Goal: Information Seeking & Learning: Learn about a topic

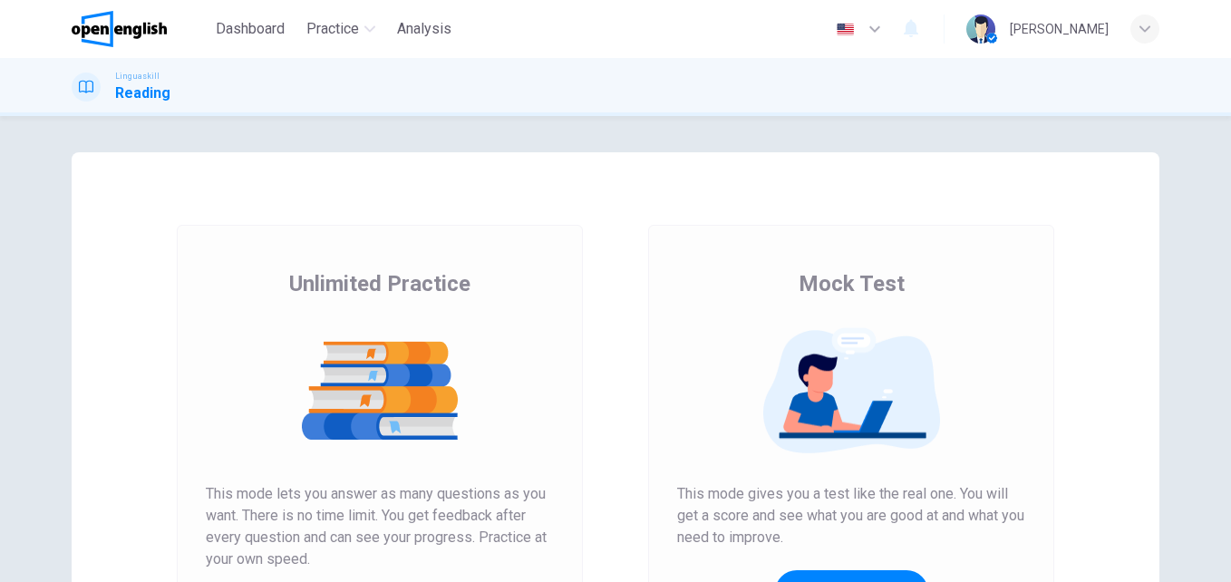
scroll to position [267, 0]
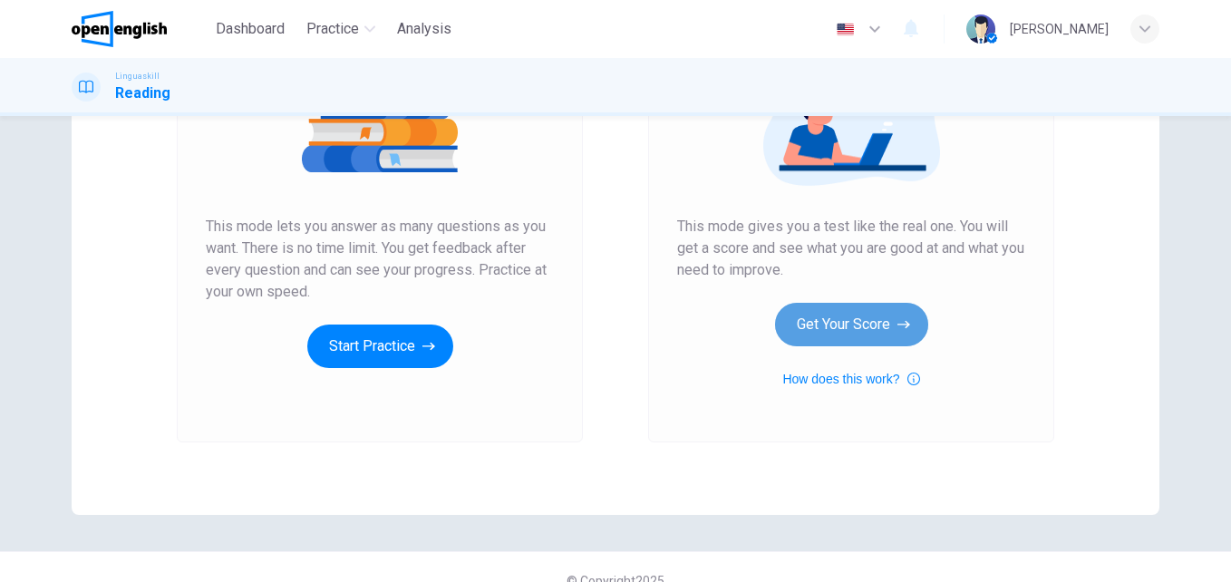
click at [897, 324] on icon "button" at bounding box center [903, 324] width 13 height 18
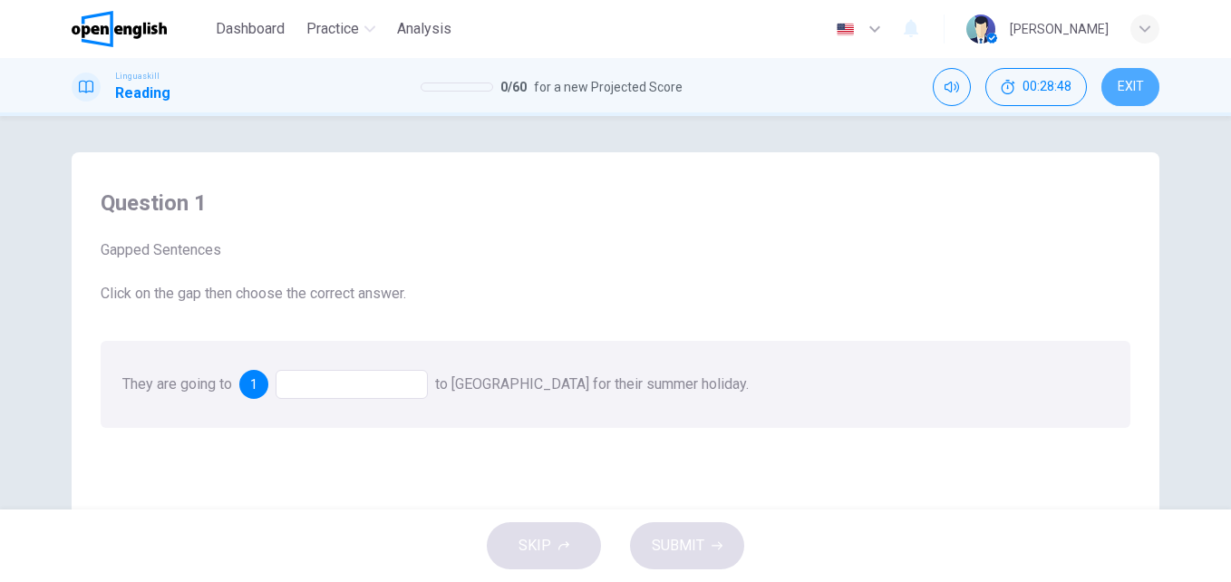
click at [1137, 91] on span "EXIT" at bounding box center [1130, 87] width 26 height 14
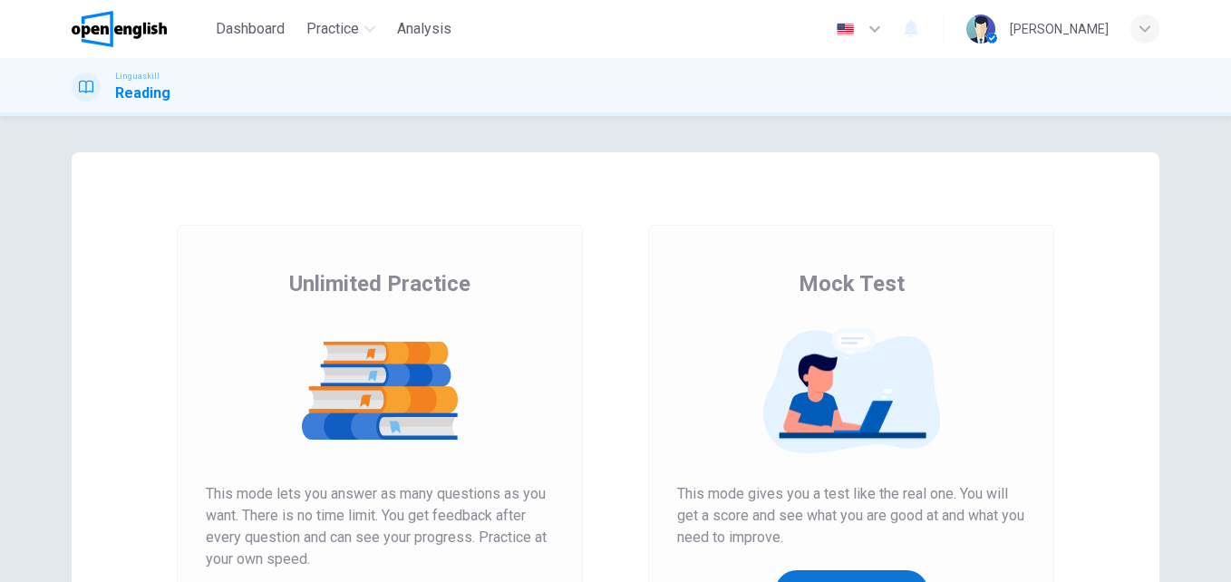
click at [838, 576] on button "Get Your Score" at bounding box center [851, 591] width 153 height 43
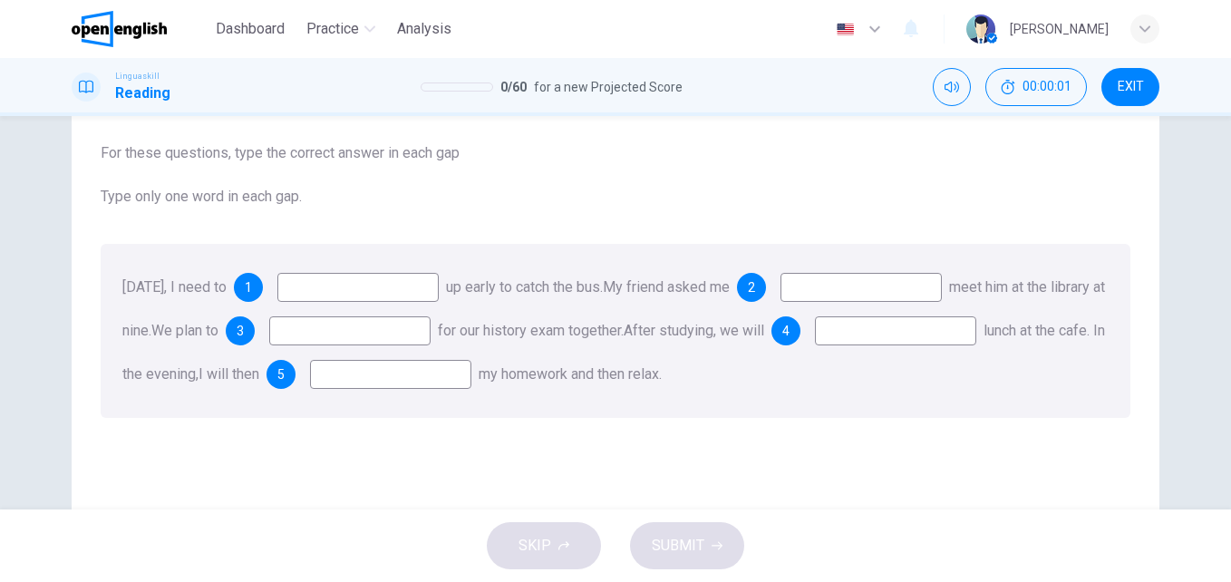
scroll to position [102, 0]
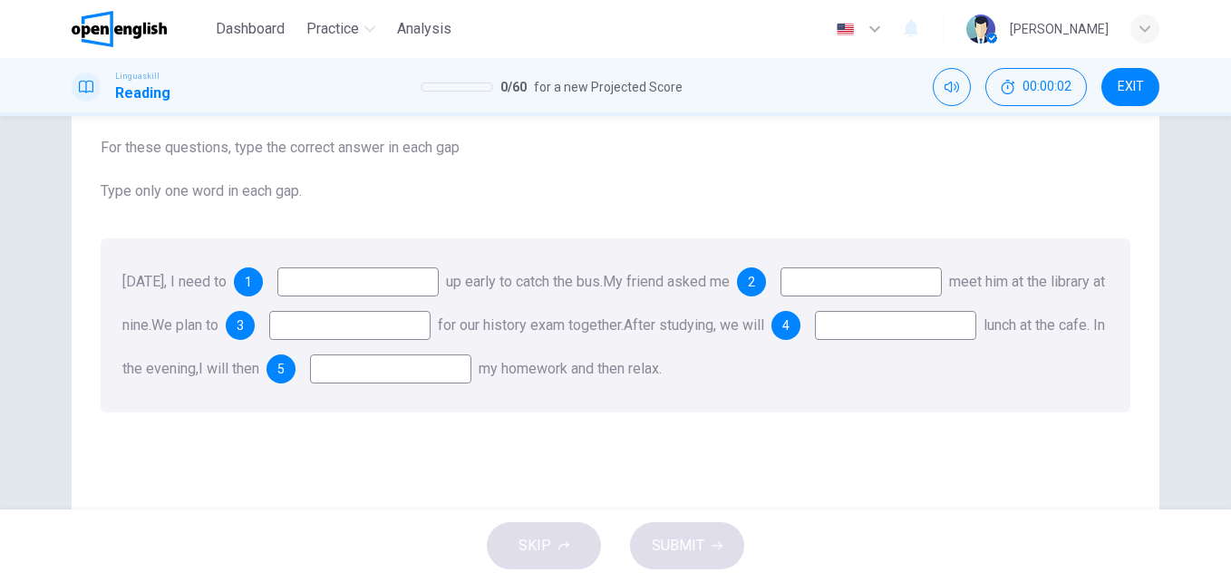
click at [411, 288] on input at bounding box center [357, 281] width 161 height 29
drag, startPoint x: 118, startPoint y: 278, endPoint x: 312, endPoint y: 302, distance: 195.4
click at [312, 302] on div "[DATE], I need to 1 up early to catch the bus. My friend asked me 2 meet him at…" at bounding box center [615, 325] width 1029 height 174
click at [252, 282] on span "1" at bounding box center [248, 281] width 7 height 13
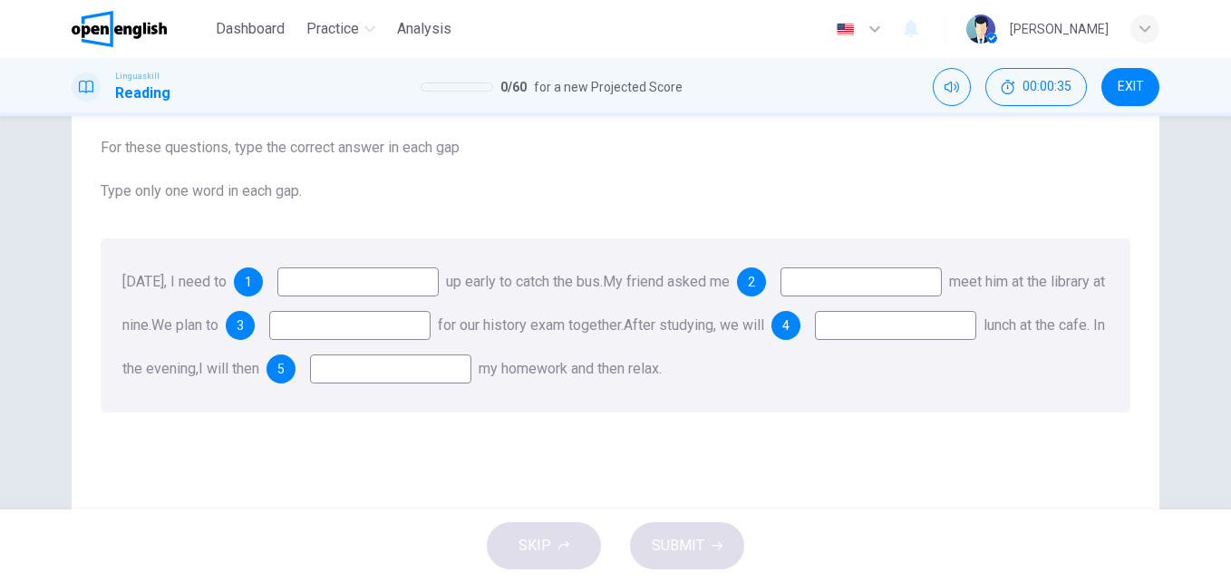
click at [349, 285] on input at bounding box center [357, 281] width 161 height 29
type input "****"
click at [430, 330] on input at bounding box center [349, 325] width 161 height 29
type input "*"
type input "*****"
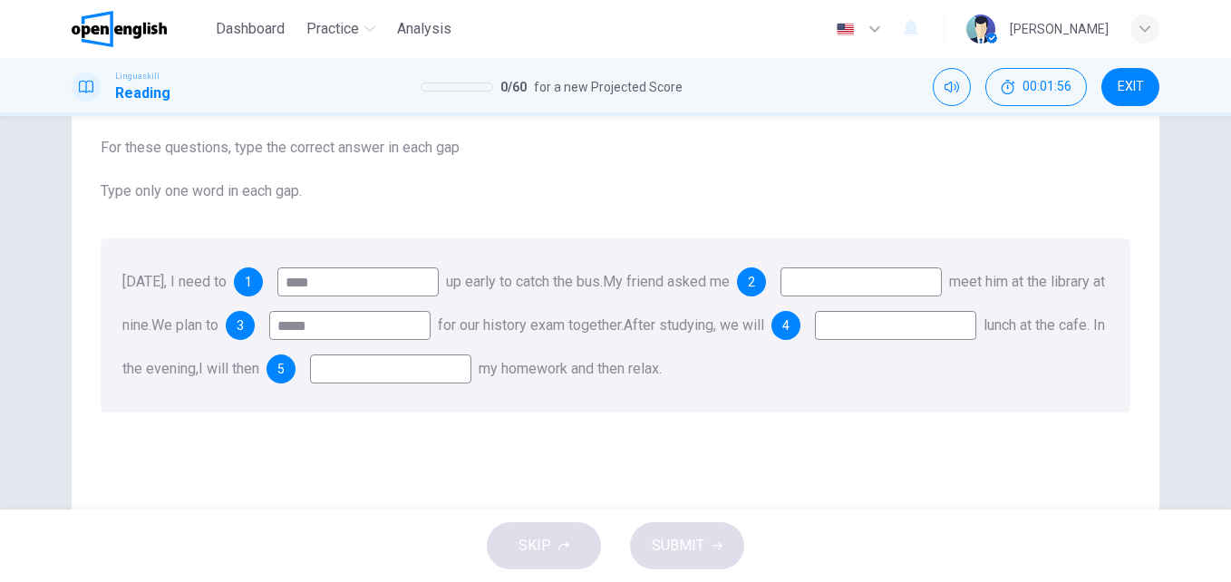
click at [815, 340] on input at bounding box center [895, 325] width 161 height 29
type input "***"
click at [471, 369] on input at bounding box center [390, 368] width 161 height 29
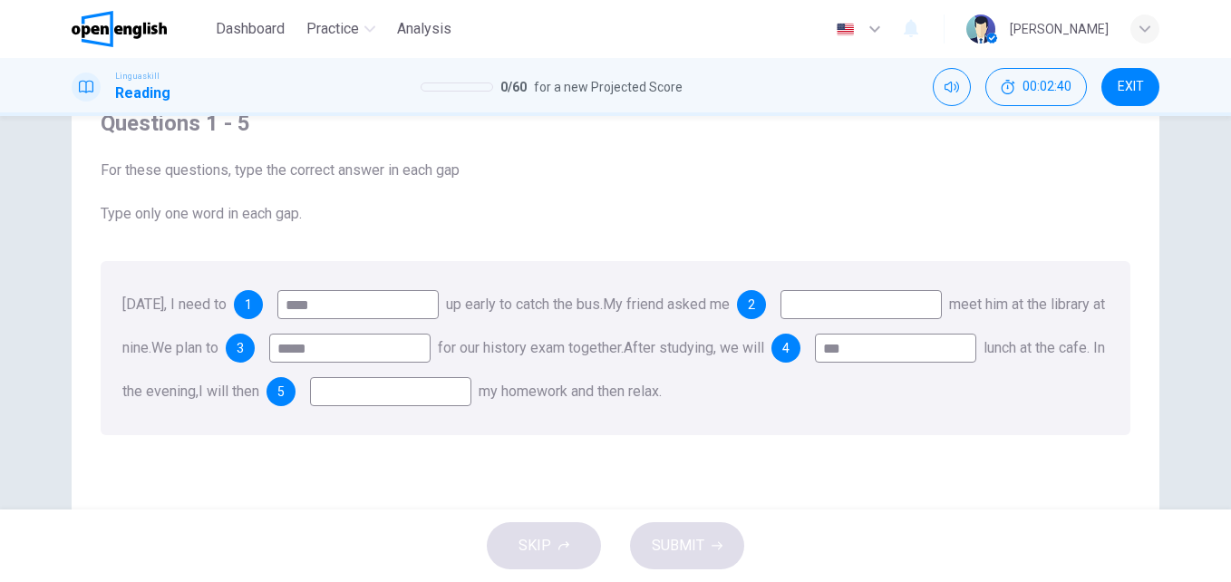
scroll to position [74, 0]
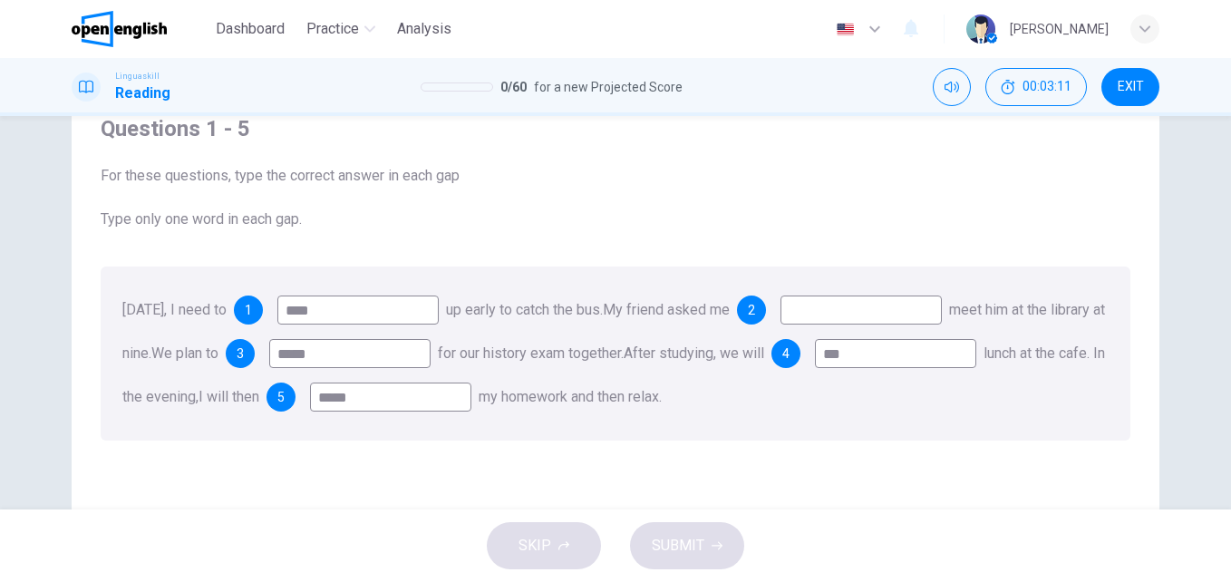
type input "*****"
click at [865, 316] on input at bounding box center [860, 309] width 161 height 29
click at [471, 399] on input "*****" at bounding box center [390, 396] width 161 height 29
click at [894, 308] on input "*******" at bounding box center [860, 309] width 161 height 29
type input "*"
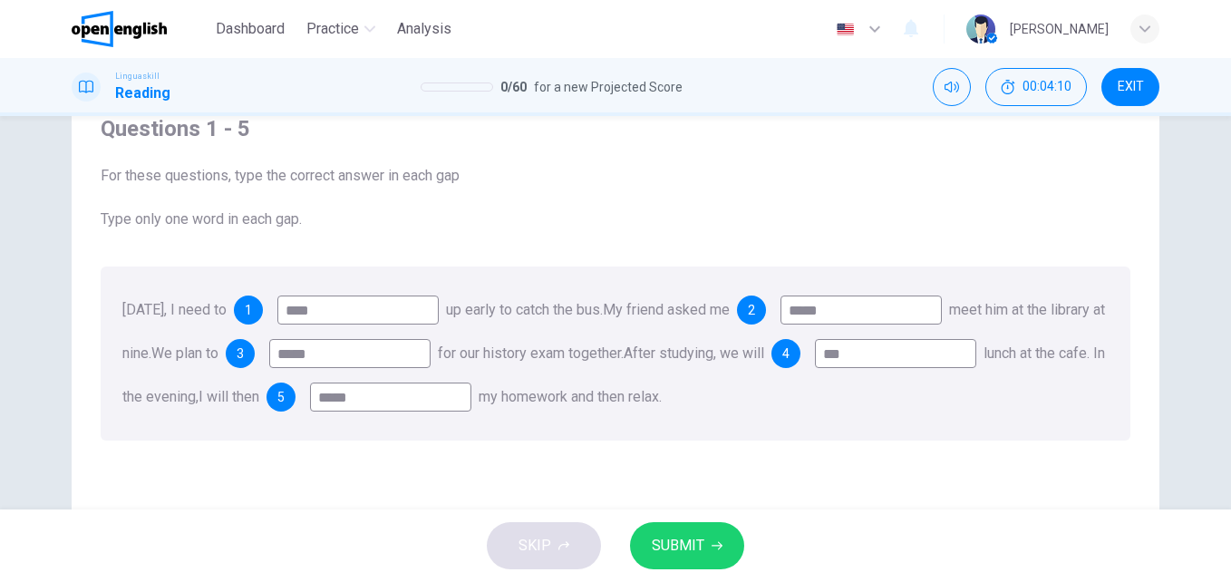
type input "*****"
click at [691, 546] on span "SUBMIT" at bounding box center [678, 545] width 53 height 25
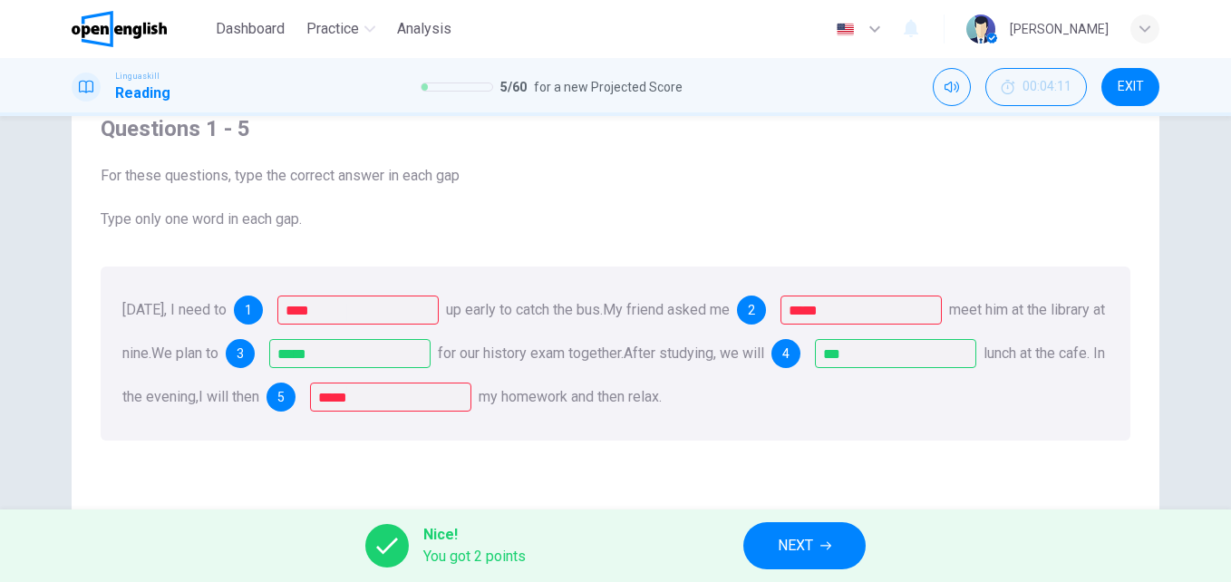
click at [820, 552] on button "NEXT" at bounding box center [804, 545] width 122 height 47
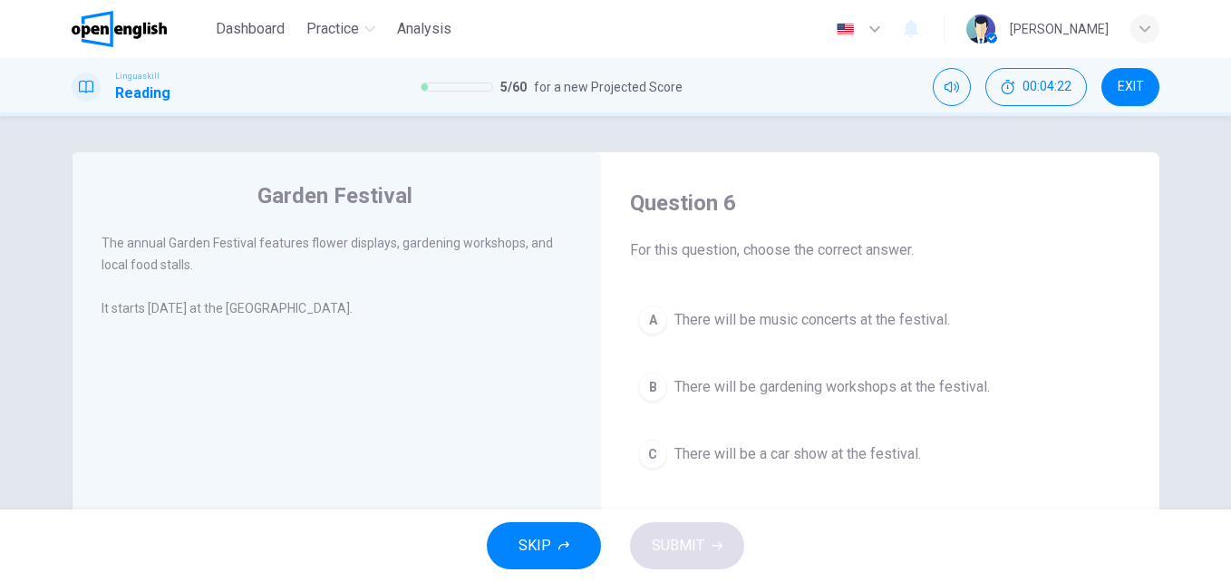
scroll to position [15, 0]
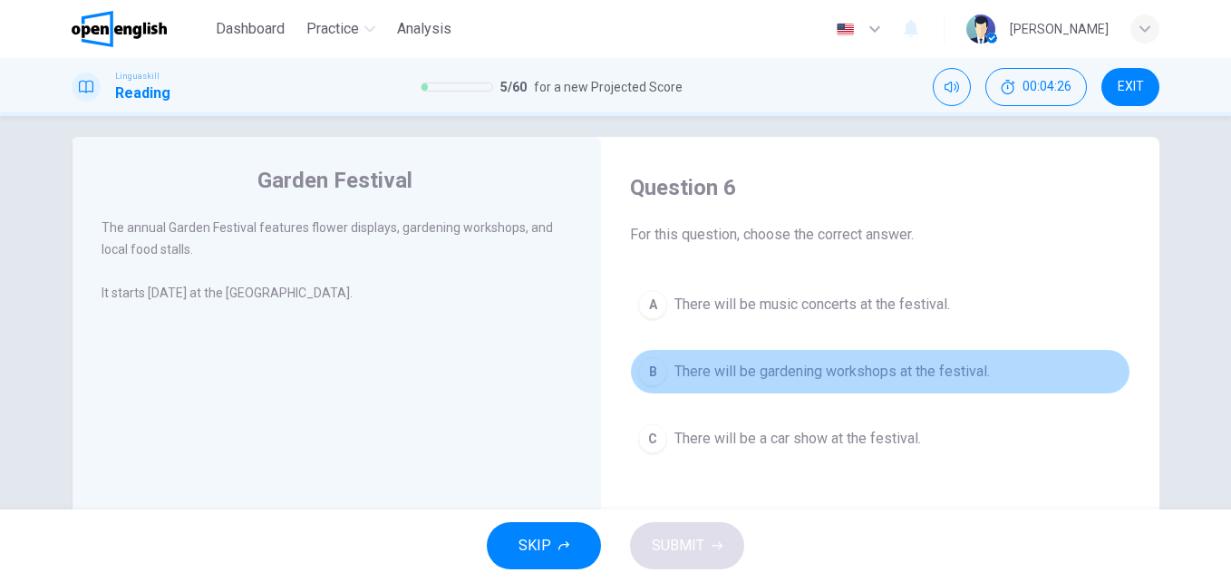
click at [839, 373] on span "There will be gardening workshops at the festival." at bounding box center [831, 372] width 315 height 22
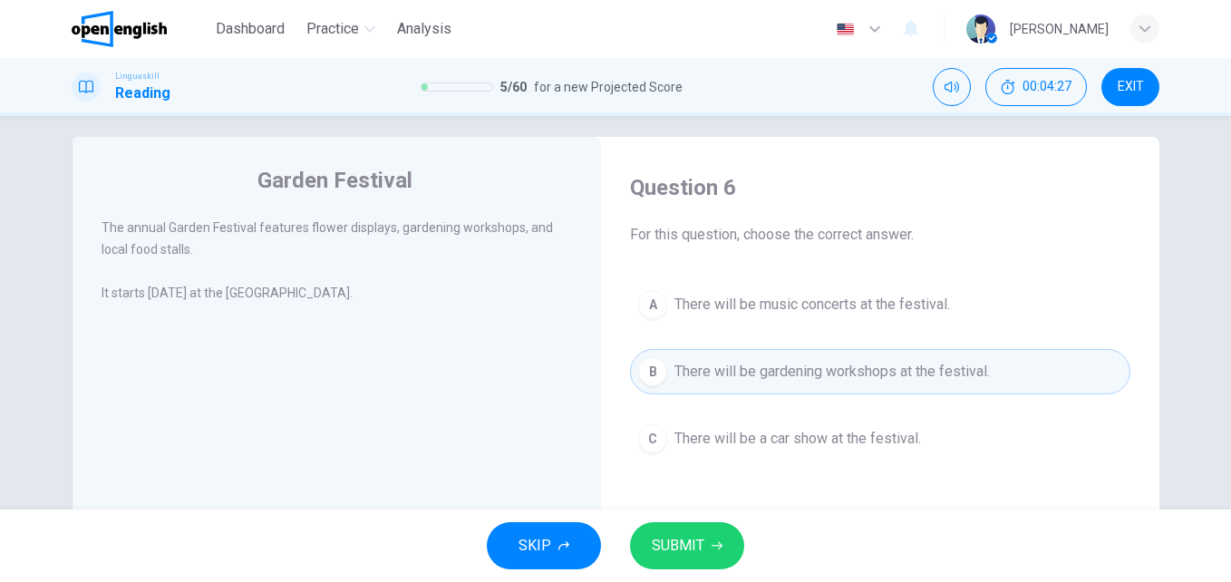
click at [657, 543] on span "SUBMIT" at bounding box center [678, 545] width 53 height 25
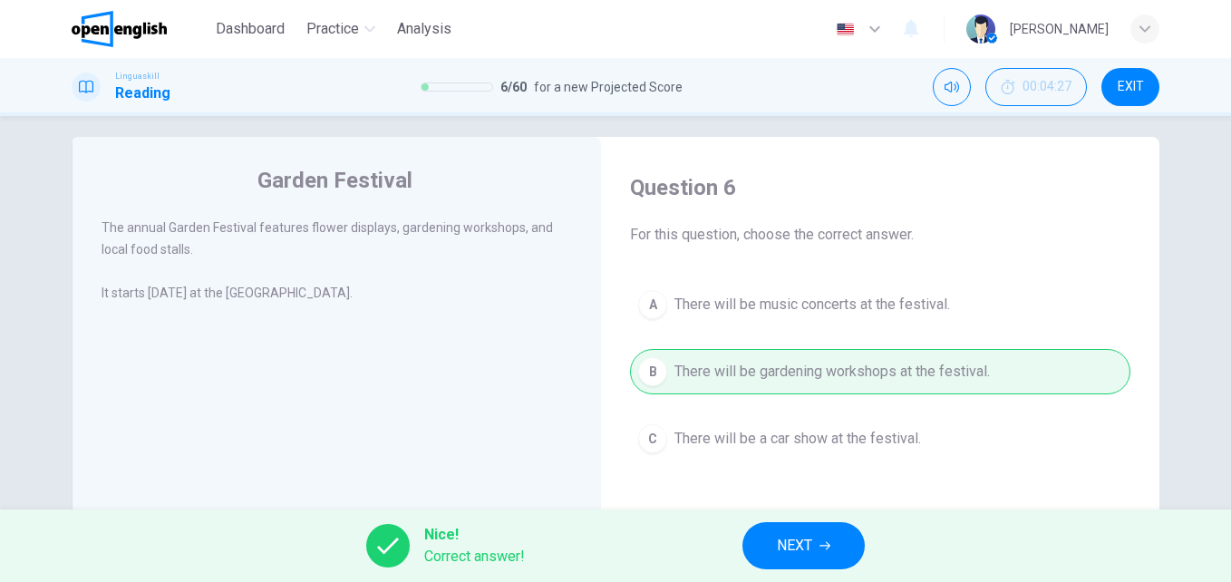
click at [783, 542] on span "NEXT" at bounding box center [794, 545] width 35 height 25
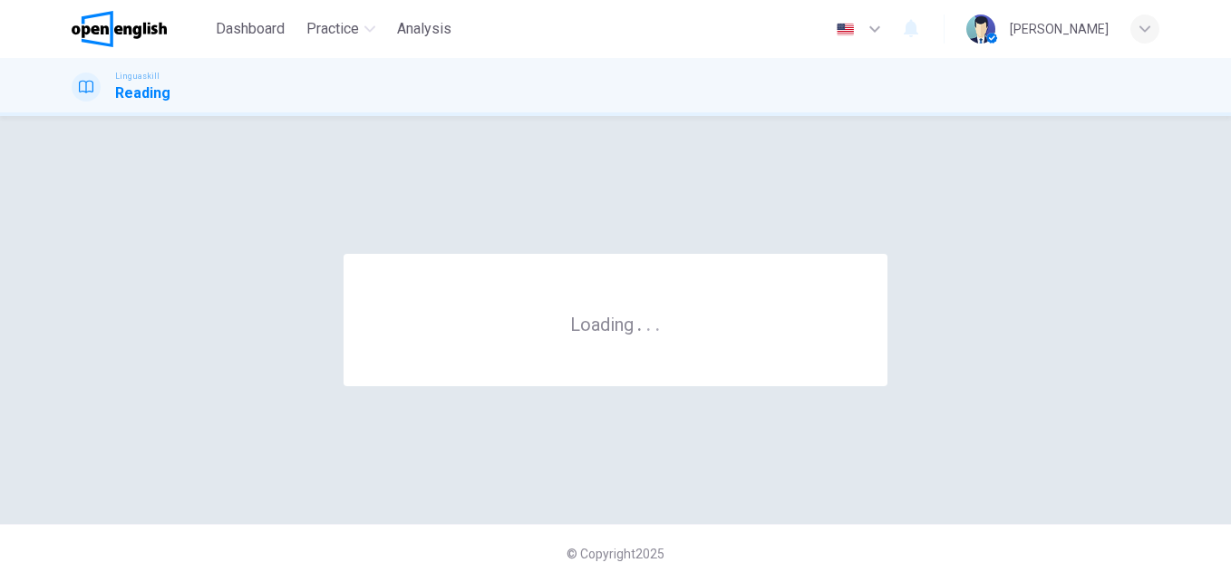
scroll to position [0, 0]
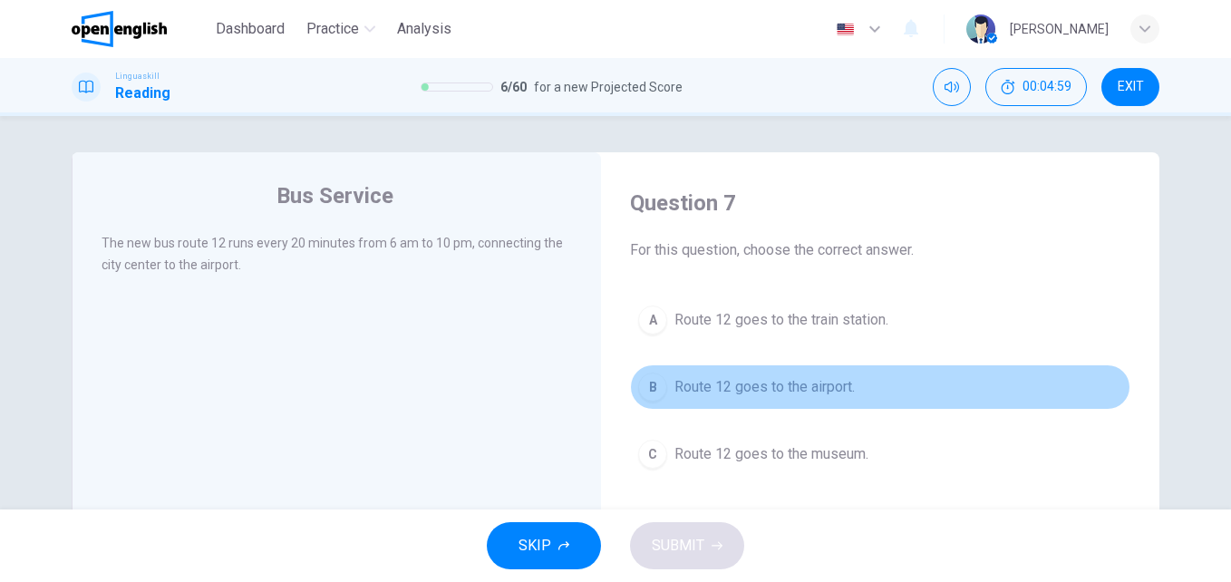
click at [740, 392] on span "Route 12 goes to the airport." at bounding box center [764, 387] width 180 height 22
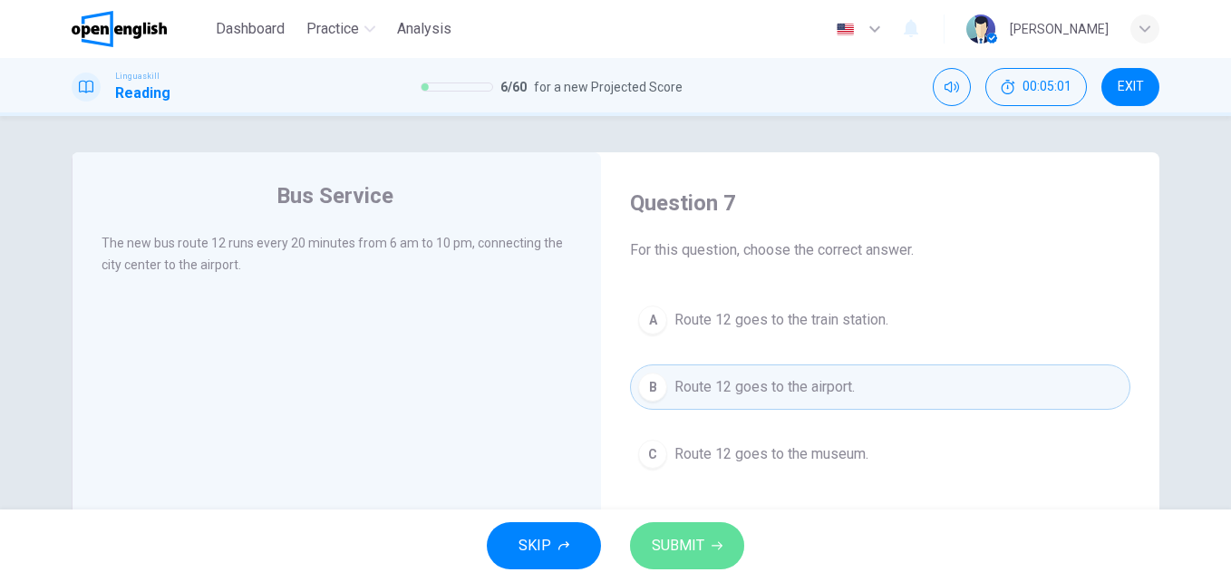
click at [676, 543] on span "SUBMIT" at bounding box center [678, 545] width 53 height 25
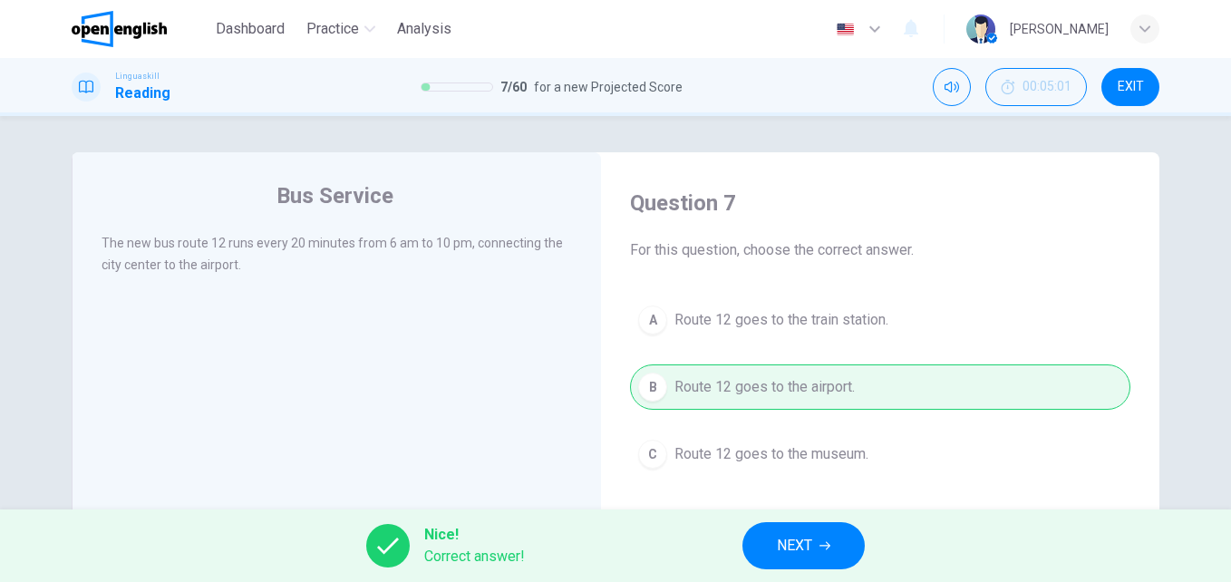
click at [792, 555] on span "NEXT" at bounding box center [794, 545] width 35 height 25
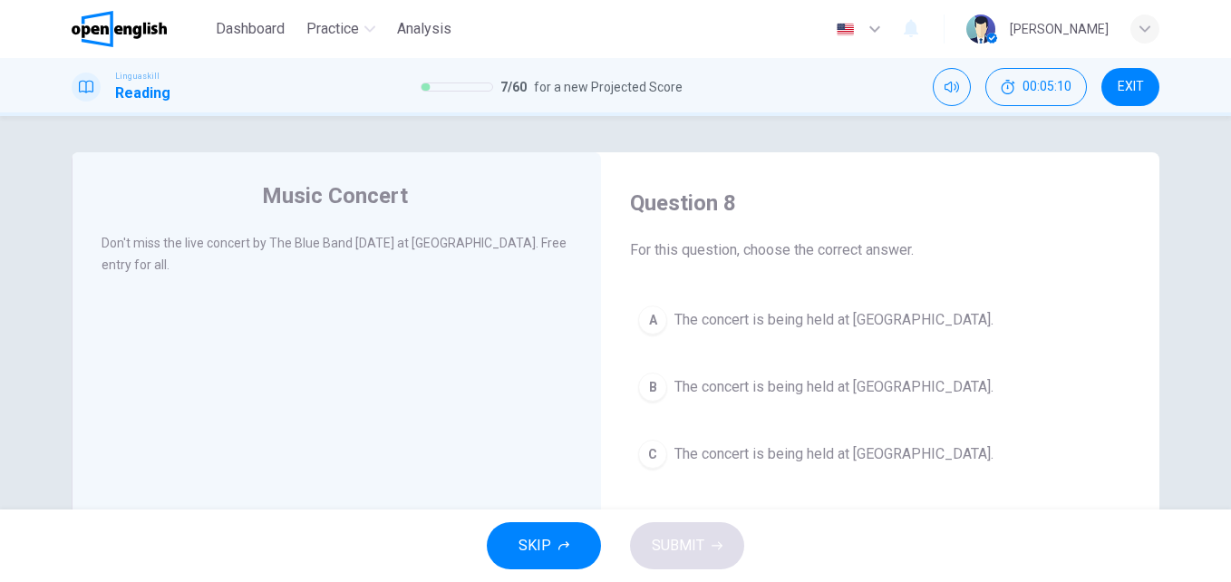
click at [730, 455] on span "The concert is being held at [GEOGRAPHIC_DATA]." at bounding box center [833, 454] width 319 height 22
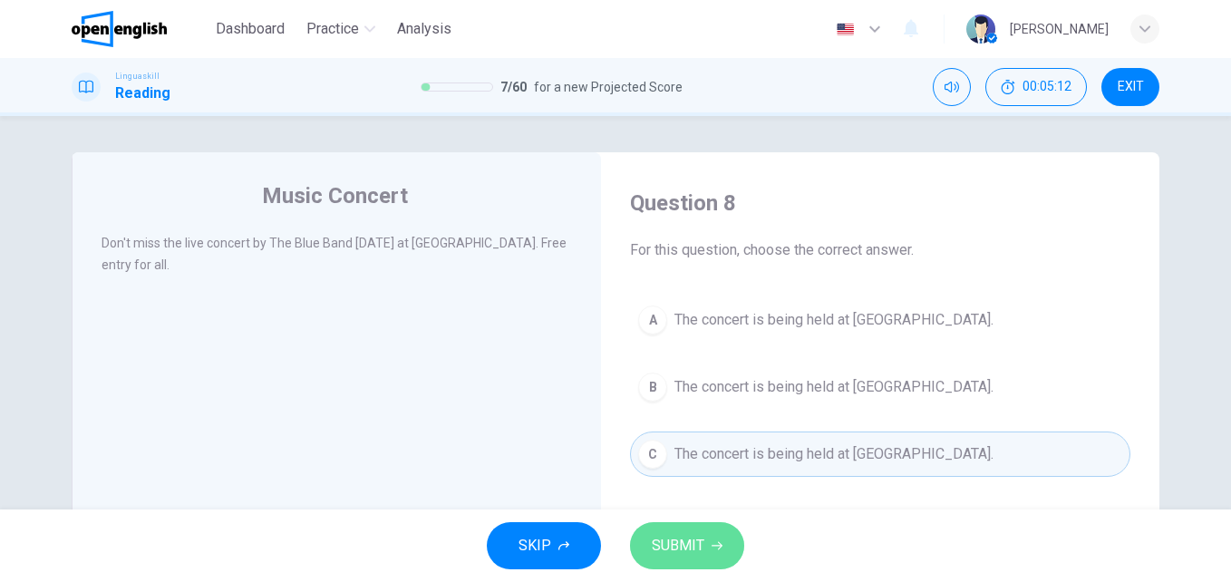
click at [667, 545] on span "SUBMIT" at bounding box center [678, 545] width 53 height 25
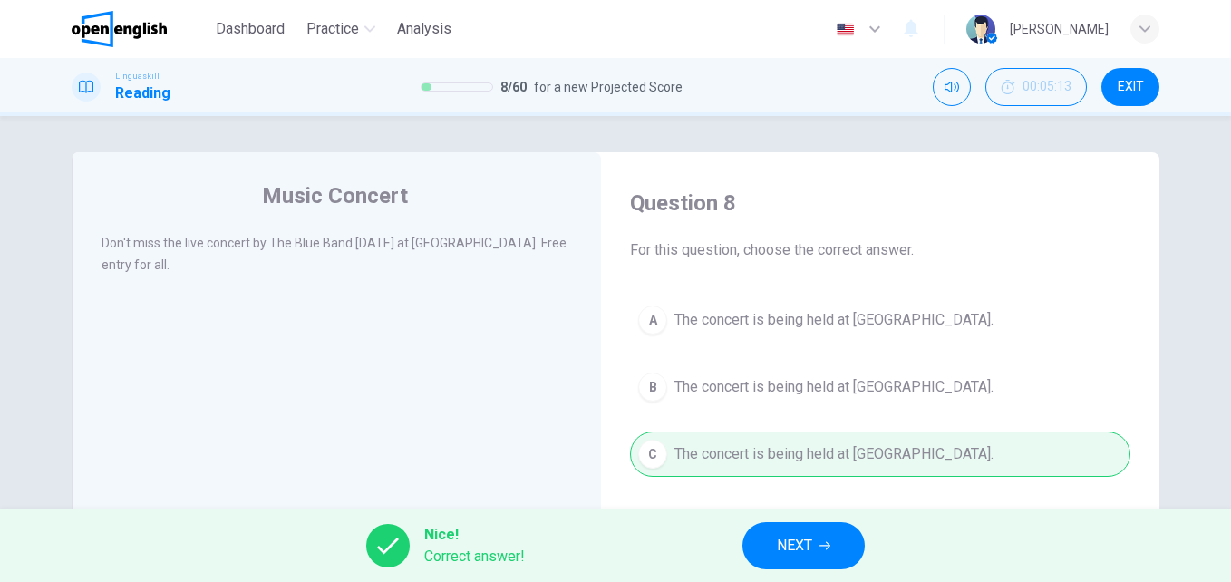
click at [788, 538] on span "NEXT" at bounding box center [794, 545] width 35 height 25
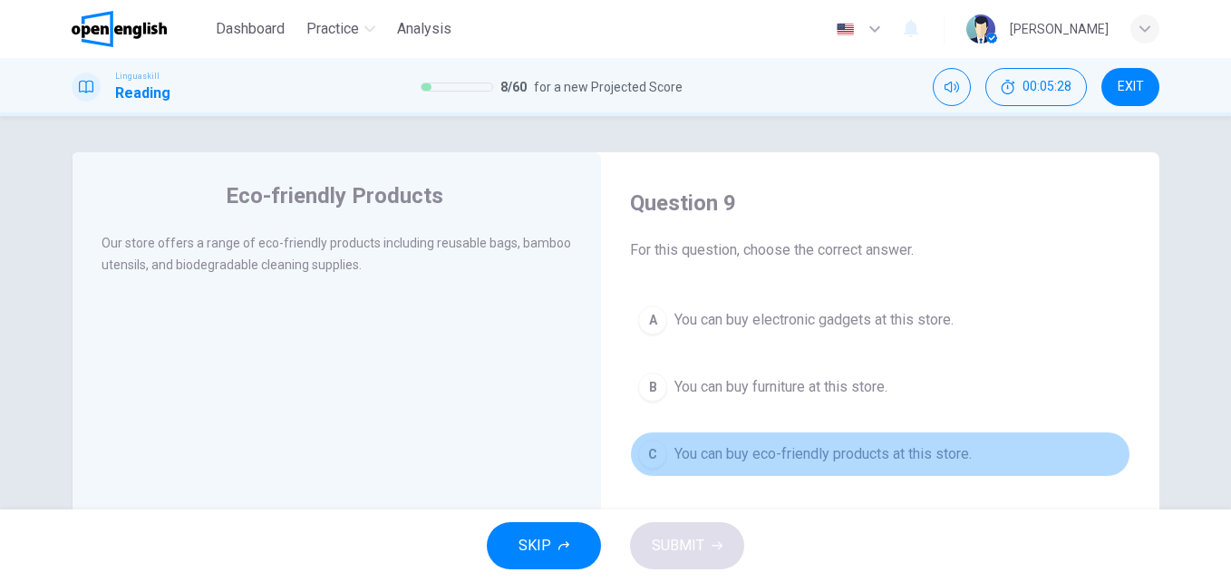
click at [780, 450] on span "You can buy eco-friendly products at this store." at bounding box center [822, 454] width 297 height 22
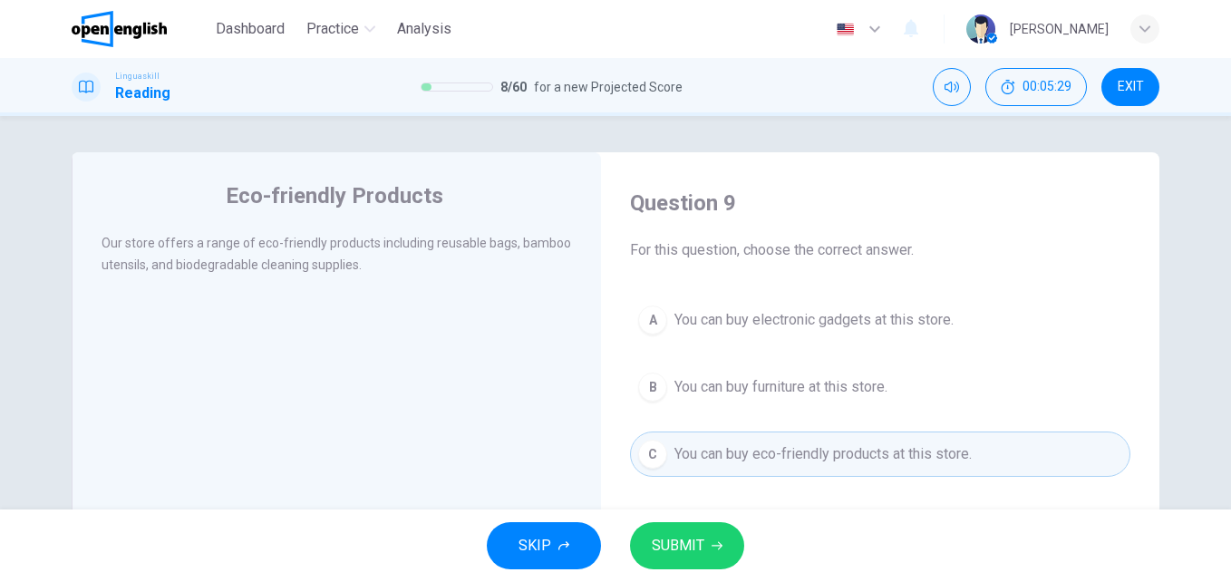
click at [681, 530] on button "SUBMIT" at bounding box center [687, 545] width 114 height 47
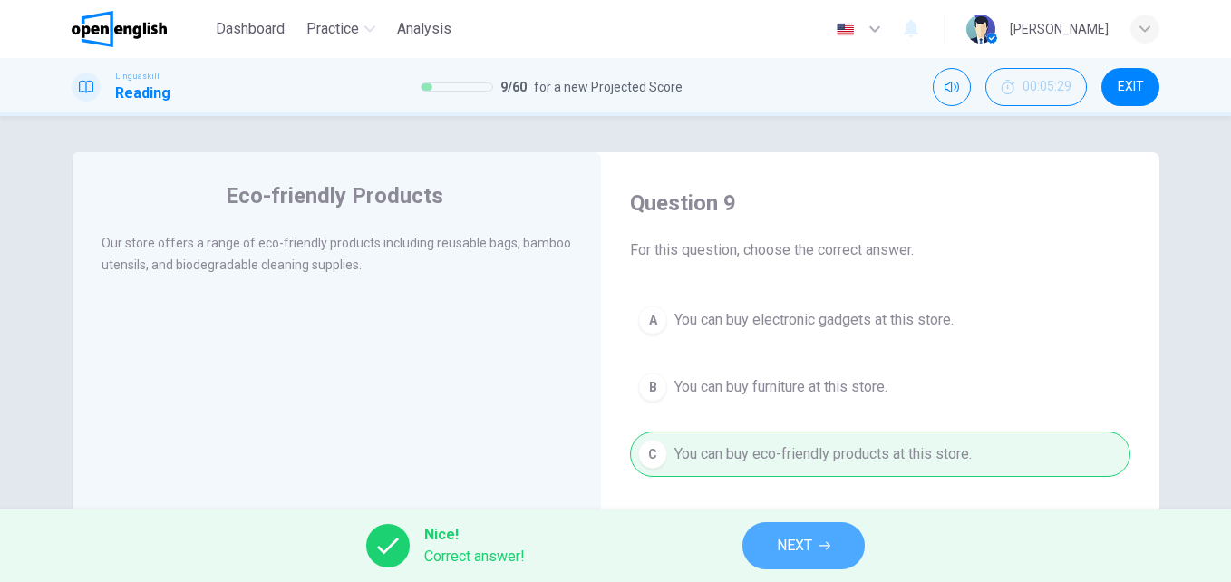
click at [782, 552] on span "NEXT" at bounding box center [794, 545] width 35 height 25
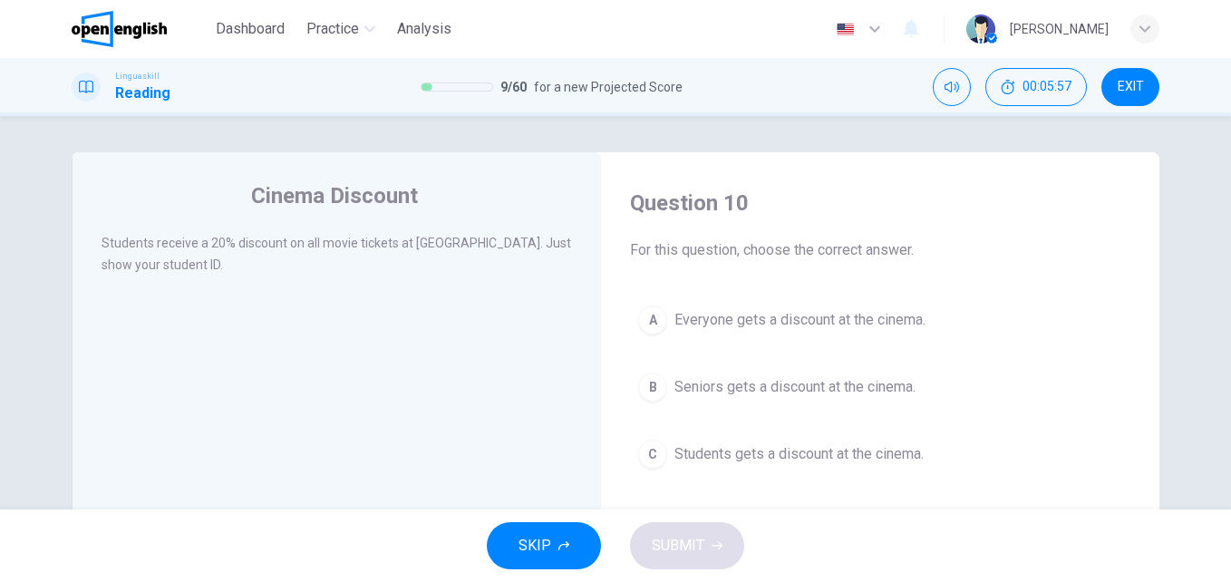
click at [750, 456] on span "Students gets a discount at the cinema." at bounding box center [798, 454] width 249 height 22
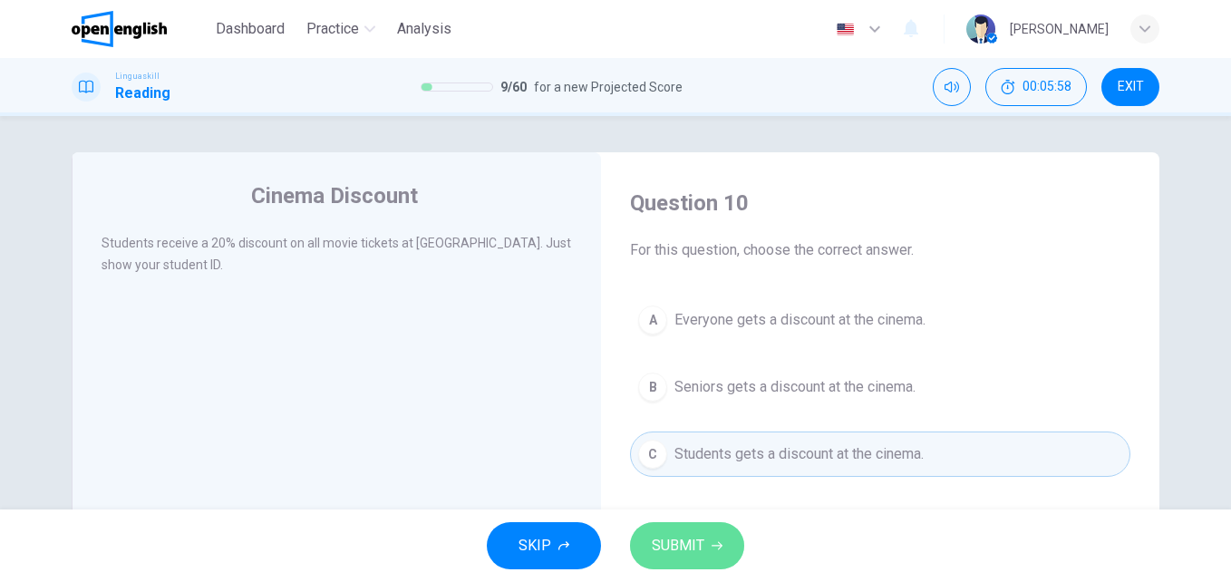
click at [694, 541] on span "SUBMIT" at bounding box center [678, 545] width 53 height 25
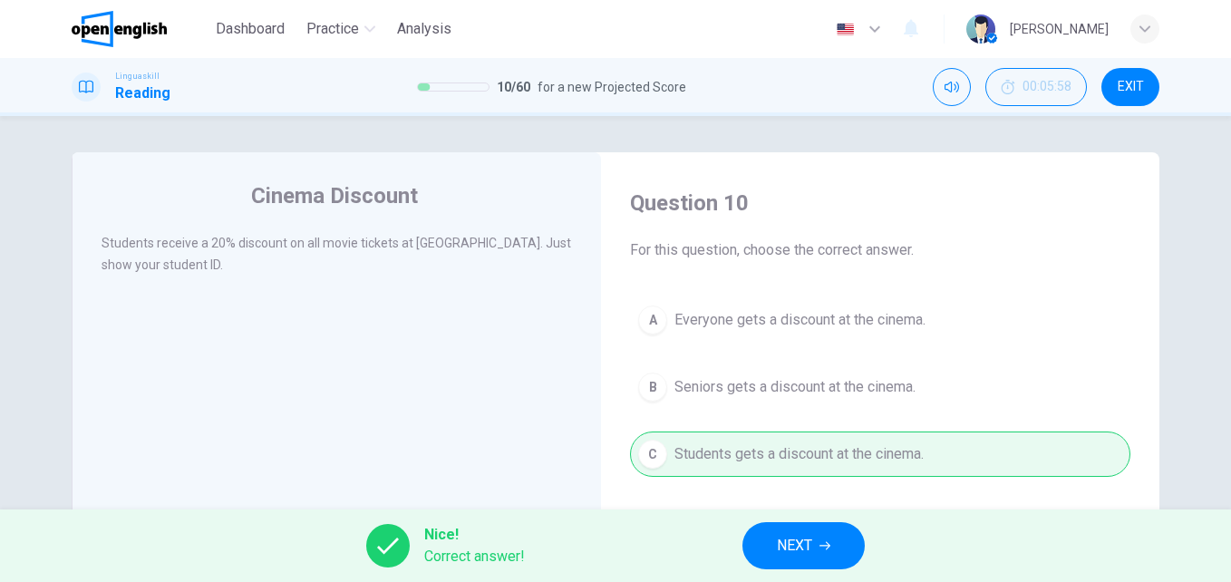
click at [798, 552] on span "NEXT" at bounding box center [794, 545] width 35 height 25
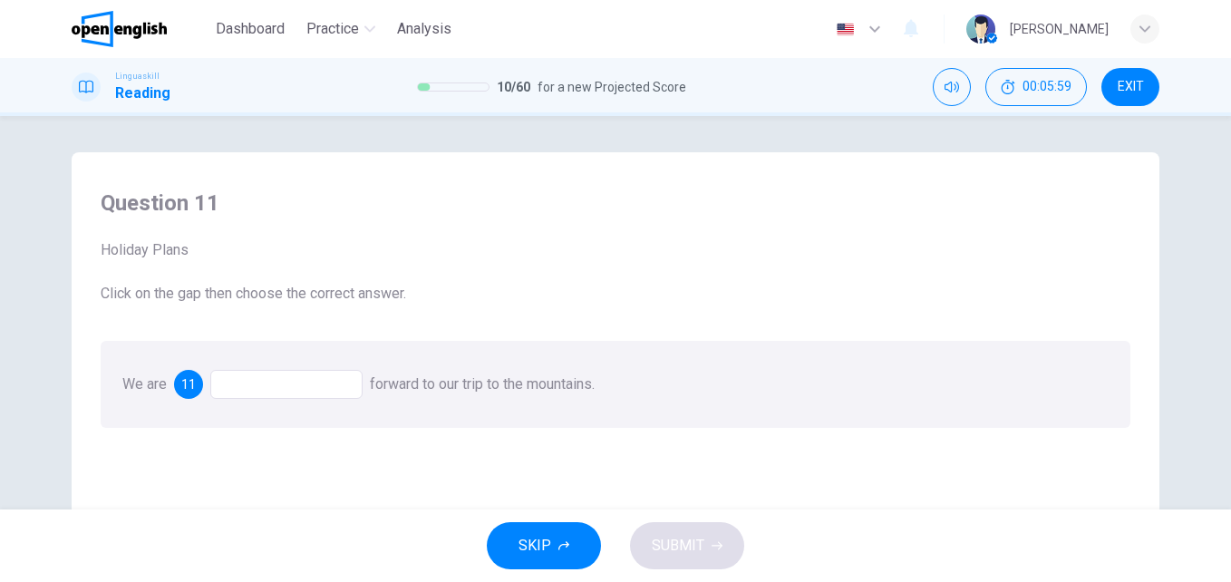
click at [256, 398] on div at bounding box center [286, 384] width 152 height 29
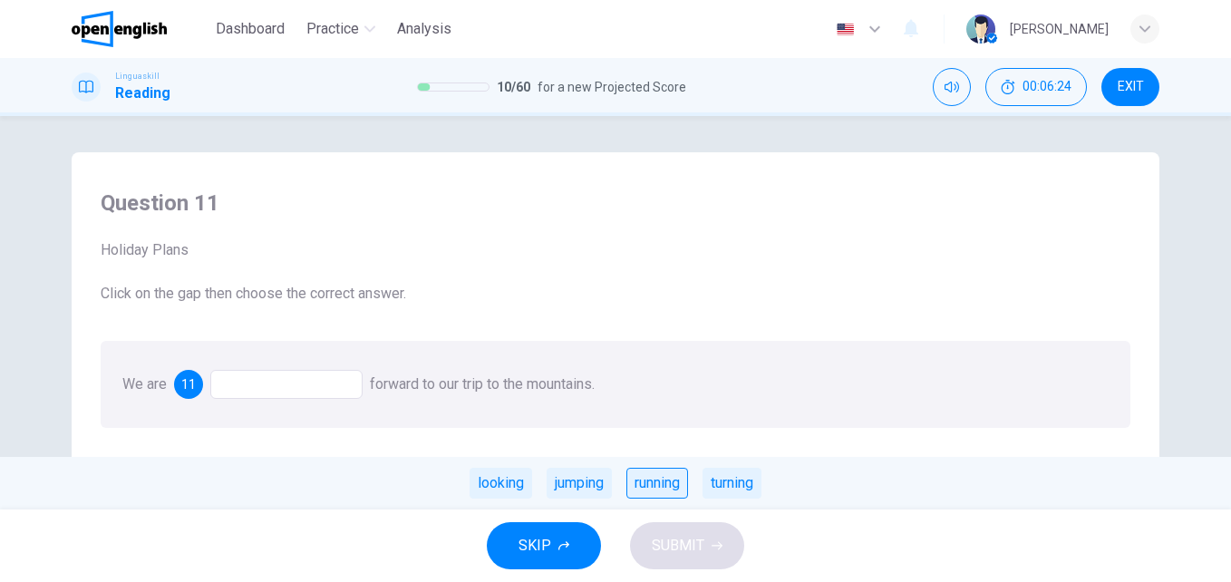
click at [651, 492] on div "running" at bounding box center [657, 483] width 62 height 31
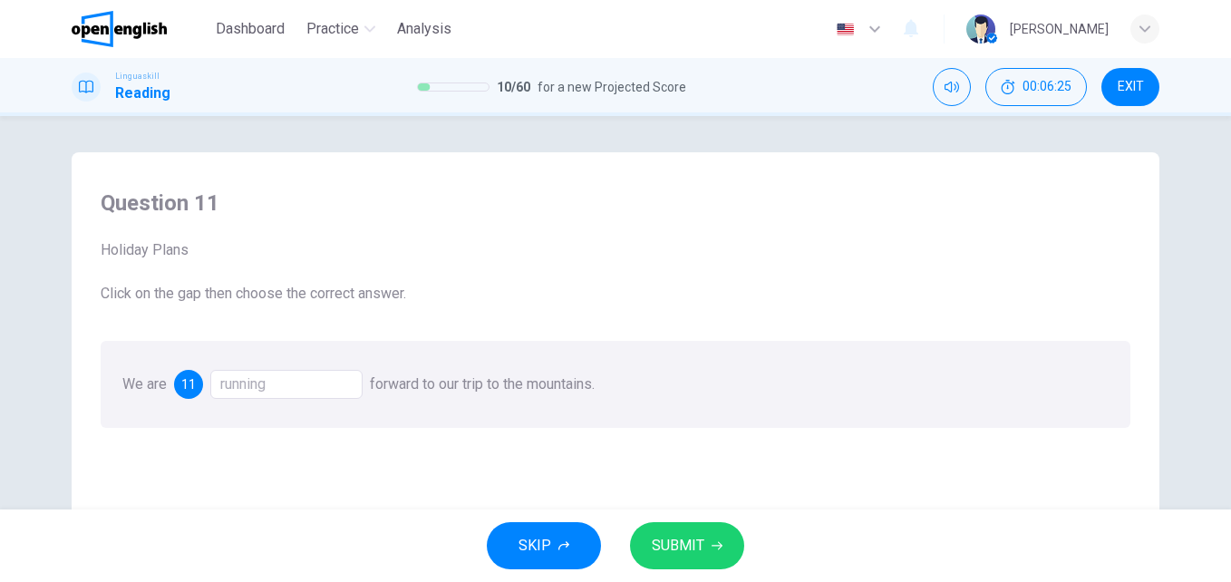
click at [697, 541] on span "SUBMIT" at bounding box center [678, 545] width 53 height 25
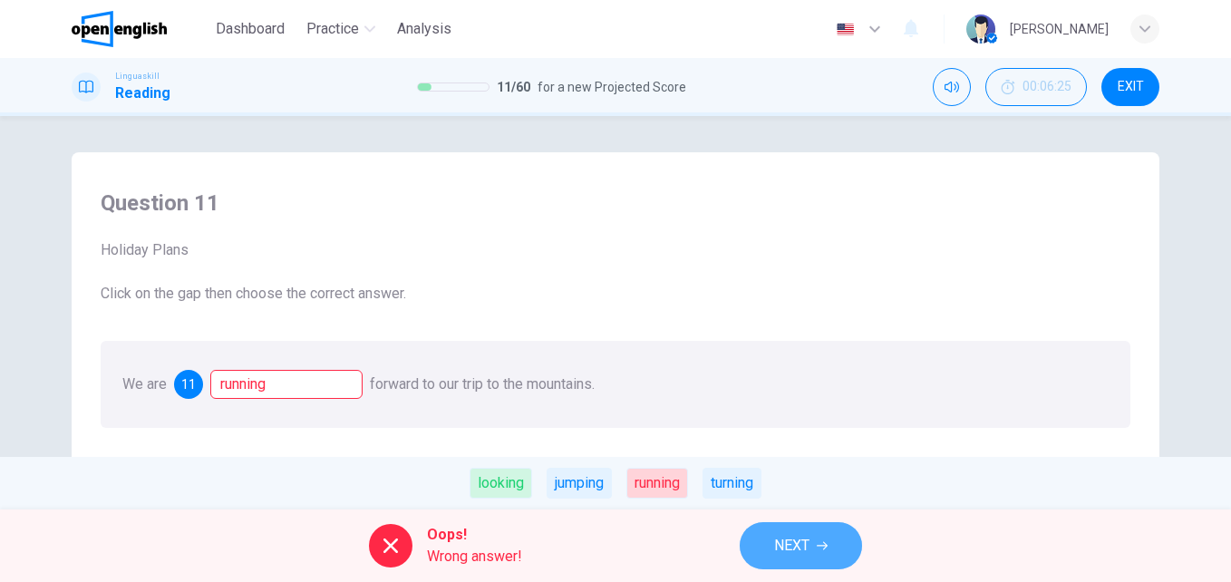
click at [787, 542] on span "NEXT" at bounding box center [791, 545] width 35 height 25
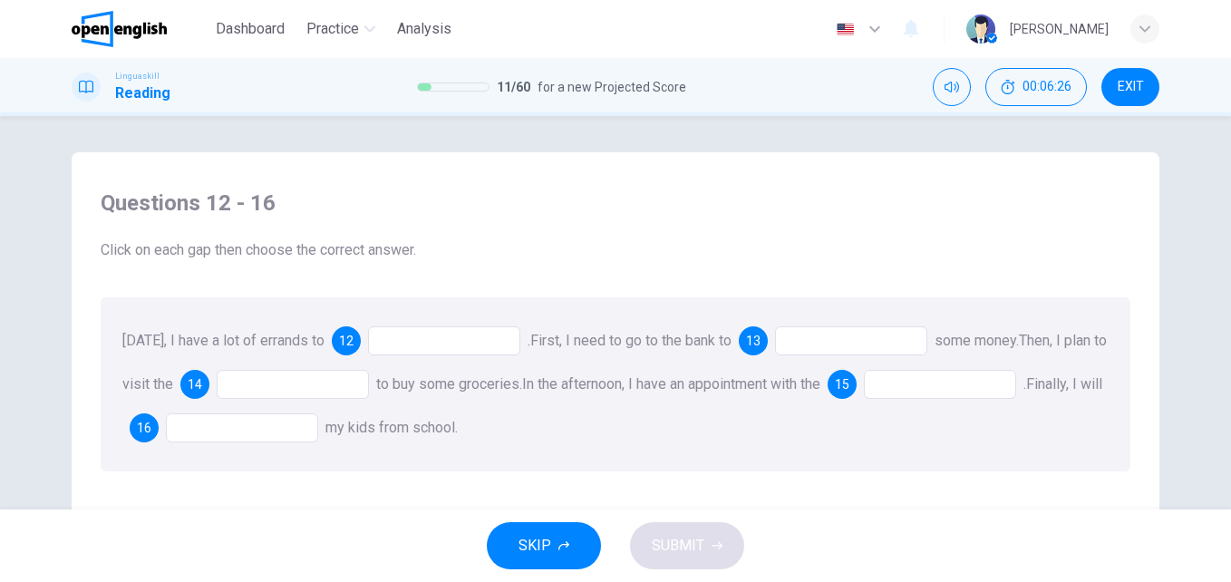
click at [397, 345] on div at bounding box center [444, 340] width 152 height 29
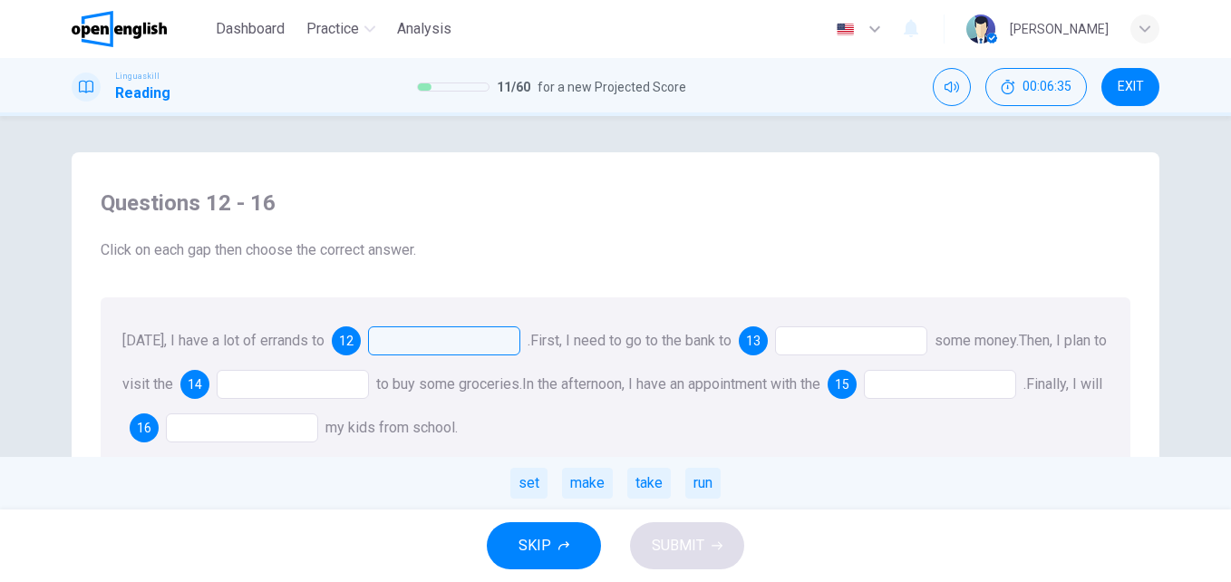
click at [795, 338] on div at bounding box center [851, 340] width 152 height 29
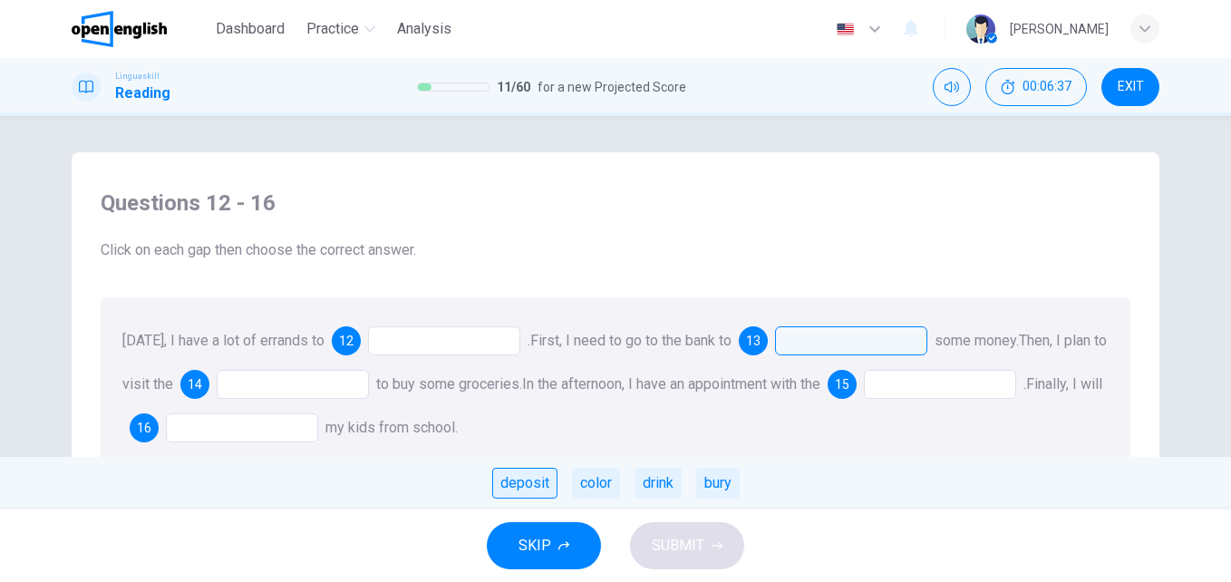
click at [534, 474] on div "deposit" at bounding box center [524, 483] width 65 height 31
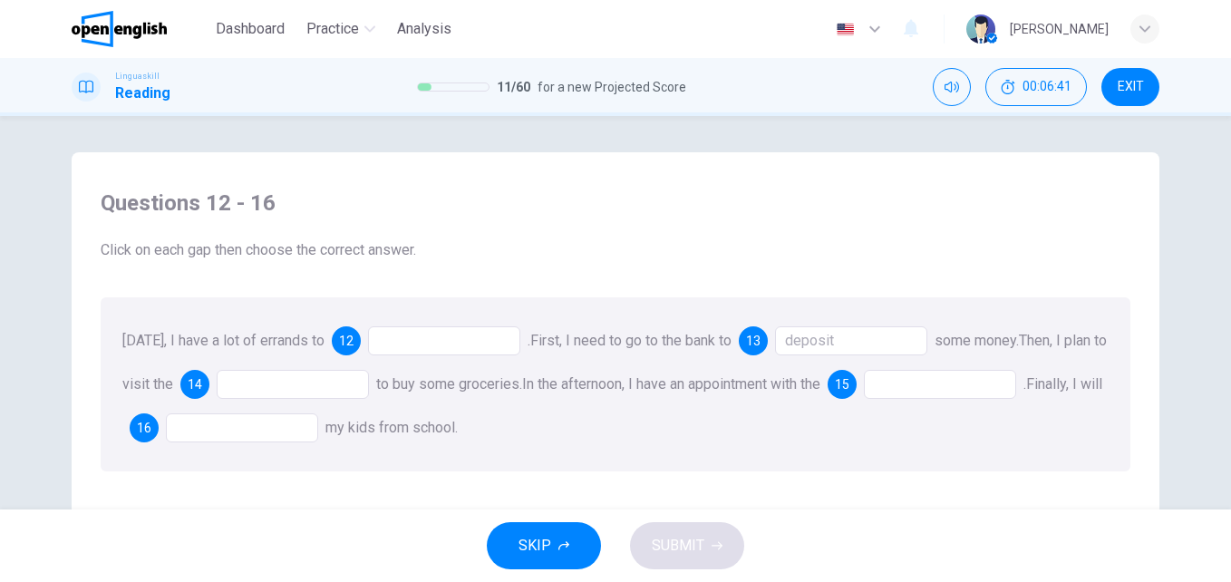
click at [263, 389] on div at bounding box center [293, 384] width 152 height 29
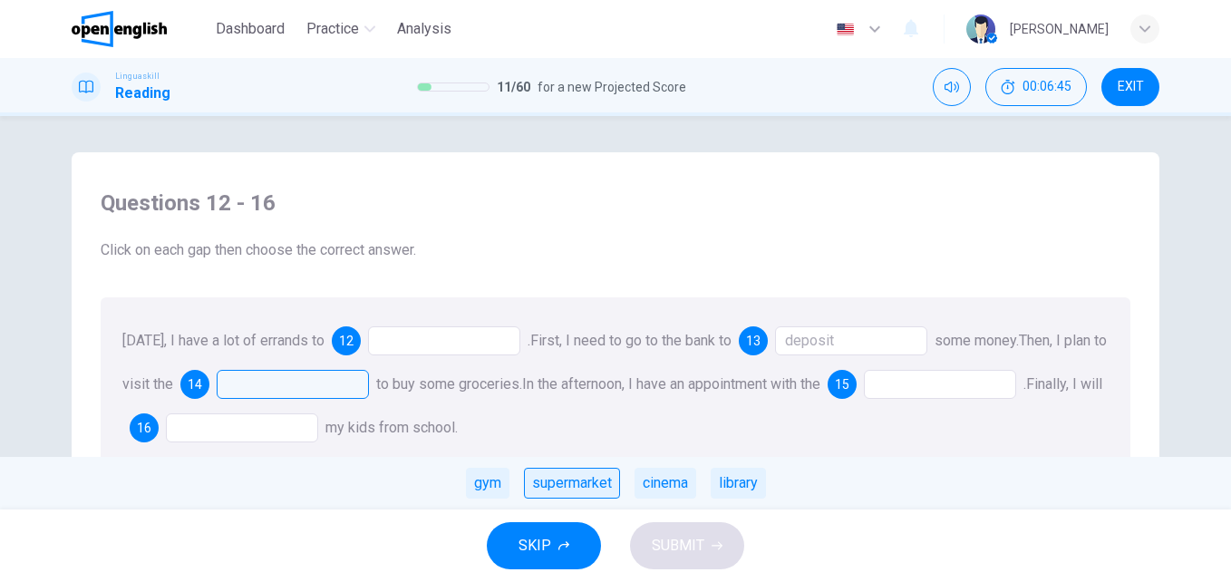
click at [575, 485] on div "supermarket" at bounding box center [572, 483] width 96 height 31
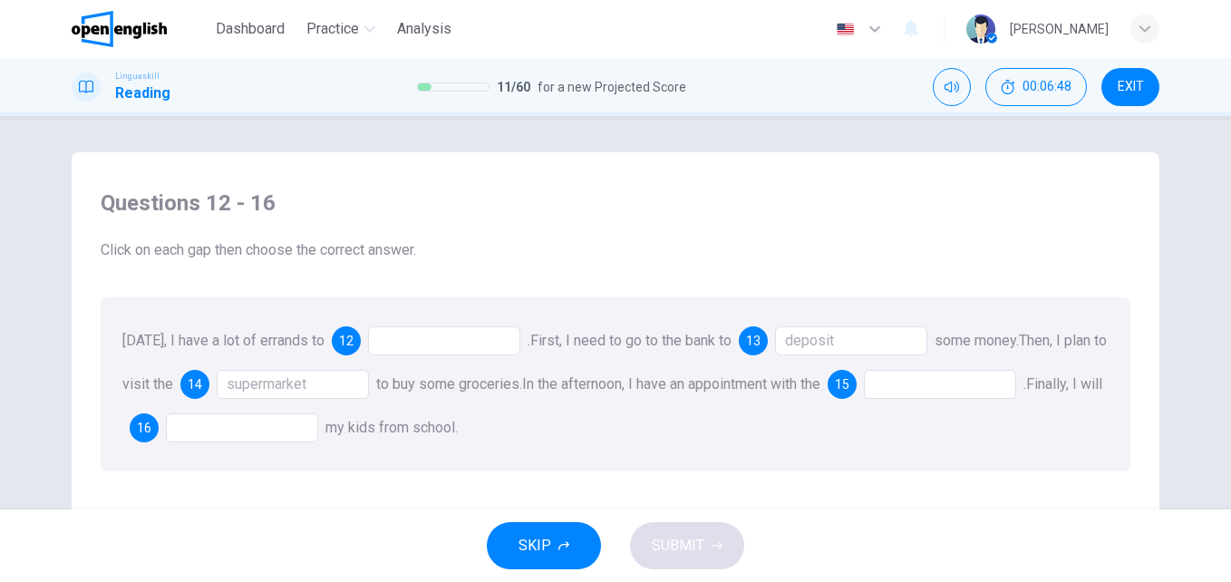
click at [942, 392] on div at bounding box center [940, 384] width 152 height 29
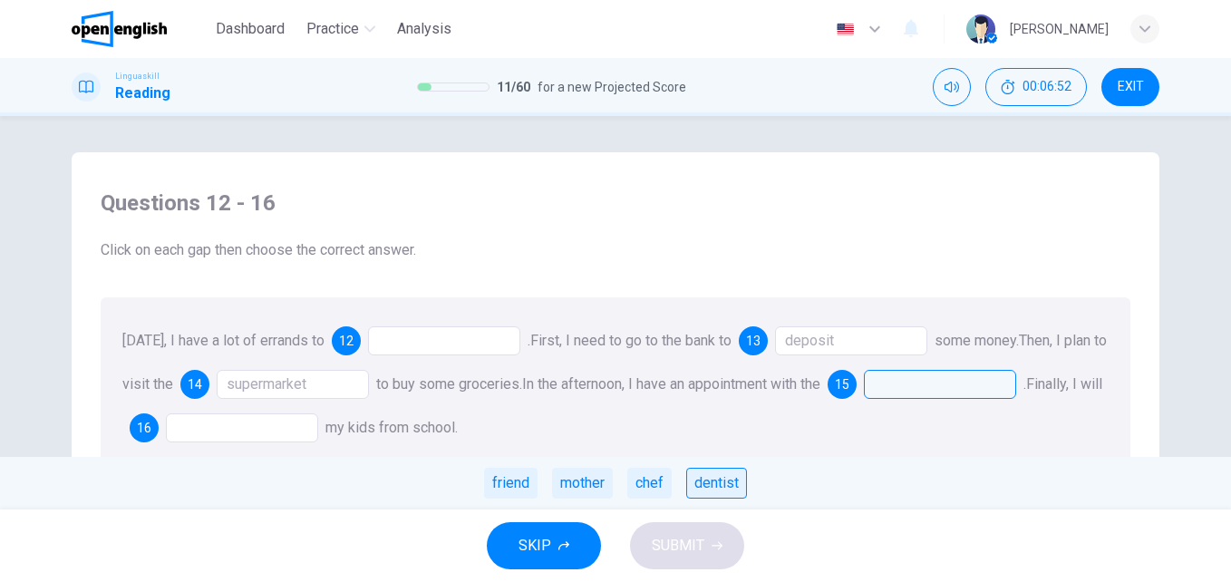
click at [719, 488] on div "dentist" at bounding box center [716, 483] width 61 height 31
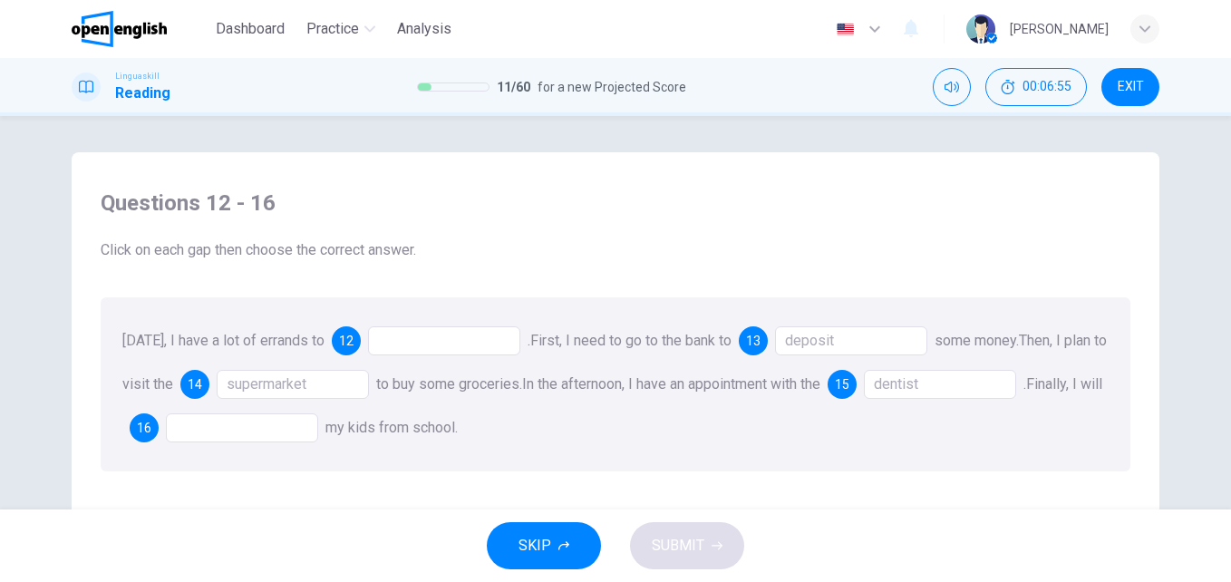
click at [224, 437] on div at bounding box center [242, 427] width 152 height 29
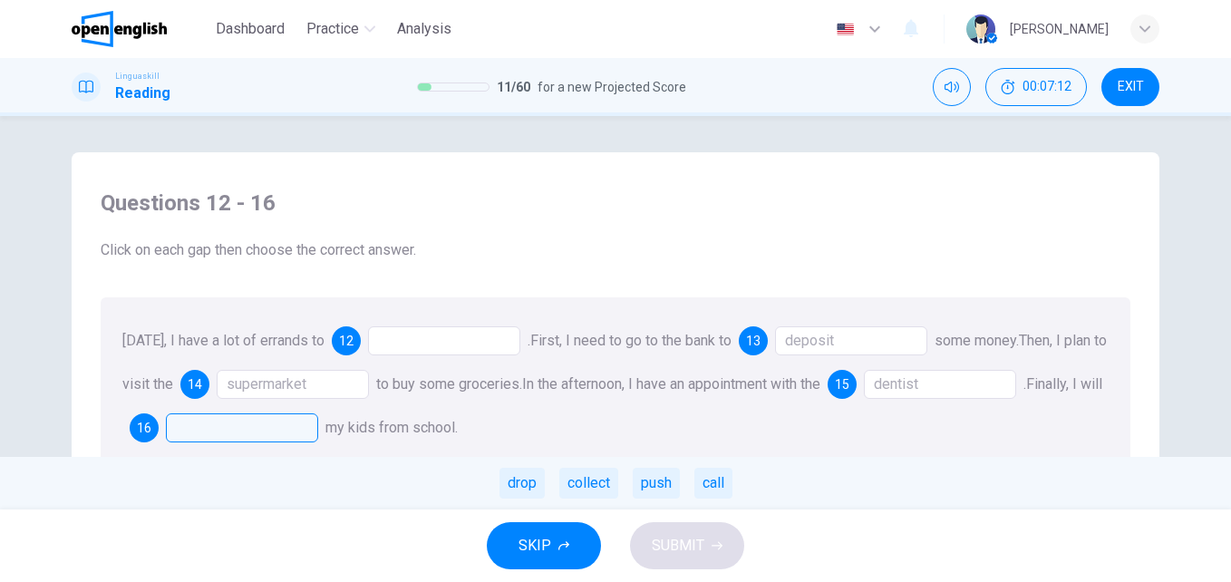
click at [404, 338] on div at bounding box center [444, 340] width 152 height 29
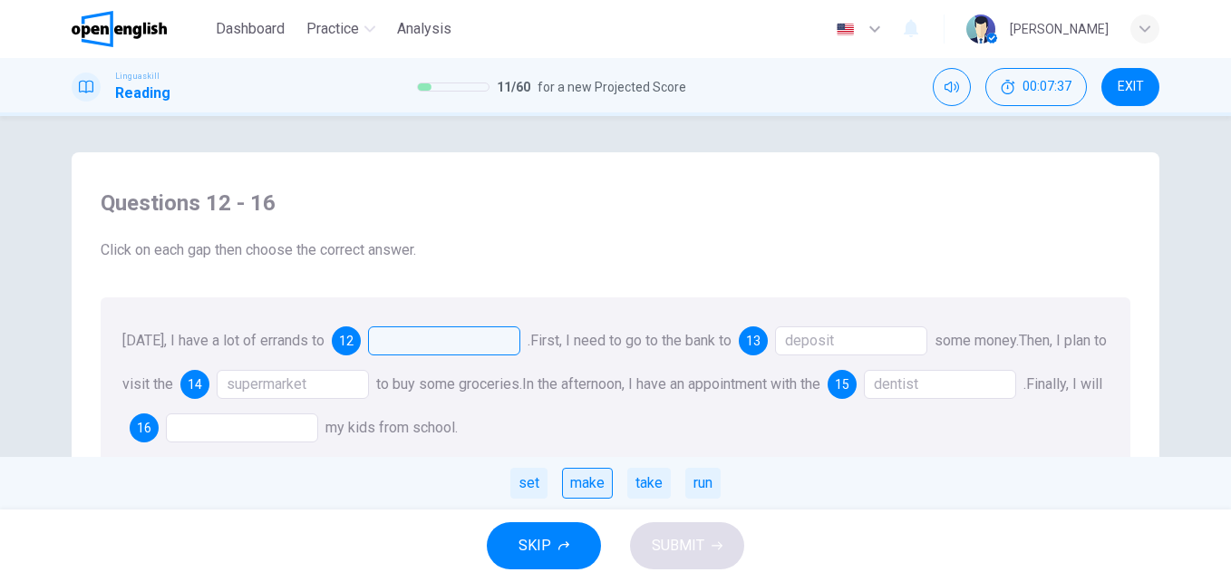
click at [590, 478] on div "make" at bounding box center [587, 483] width 51 height 31
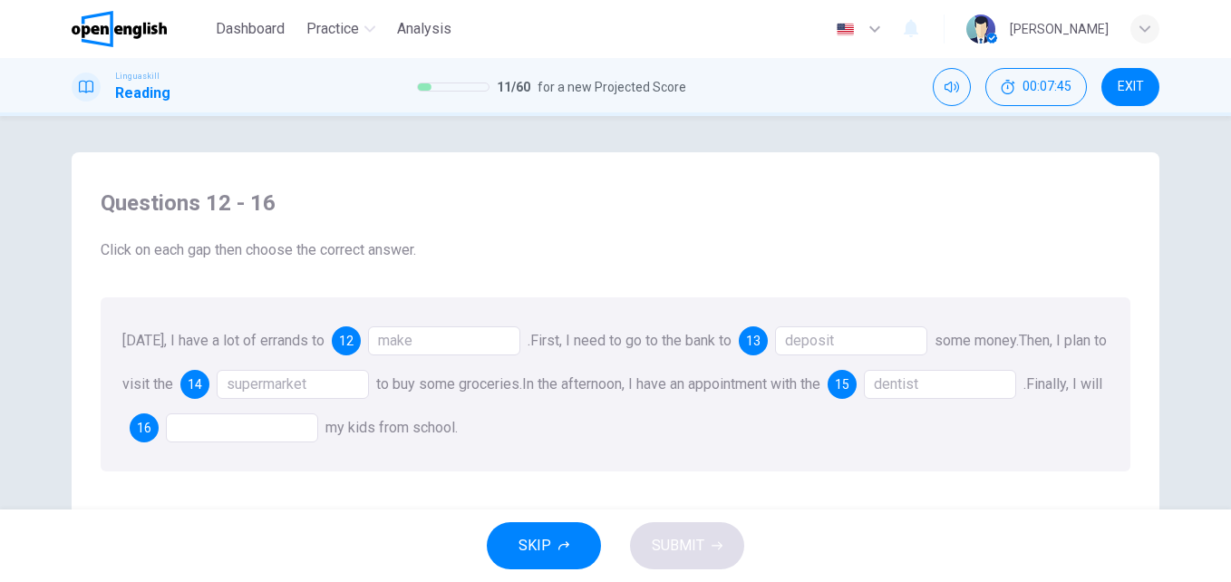
click at [287, 421] on div at bounding box center [242, 427] width 152 height 29
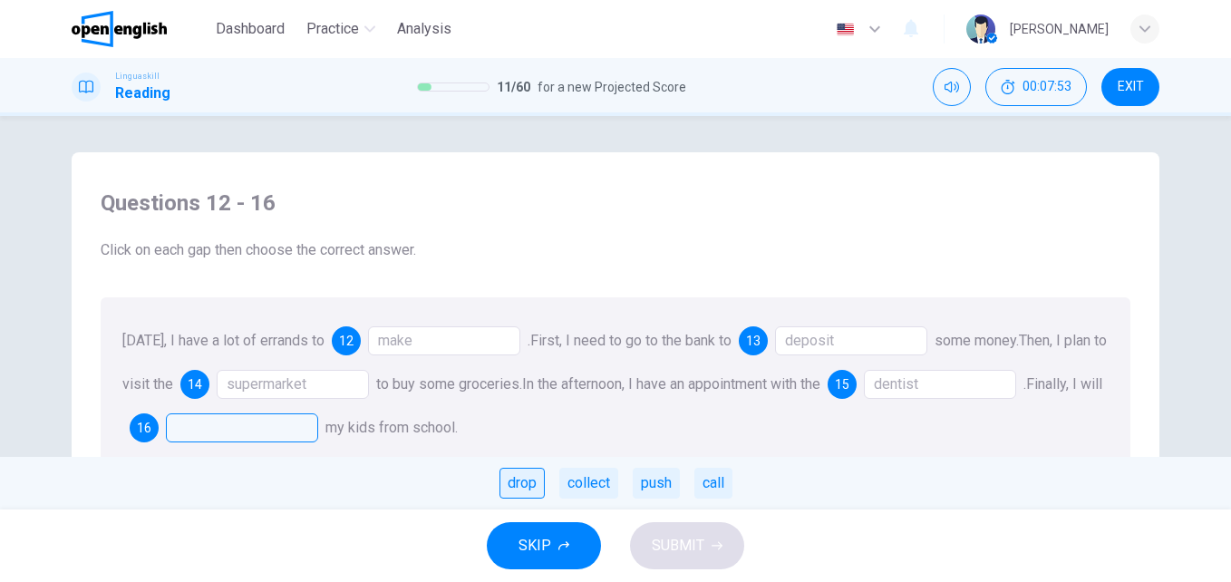
click at [527, 488] on div "drop" at bounding box center [521, 483] width 45 height 31
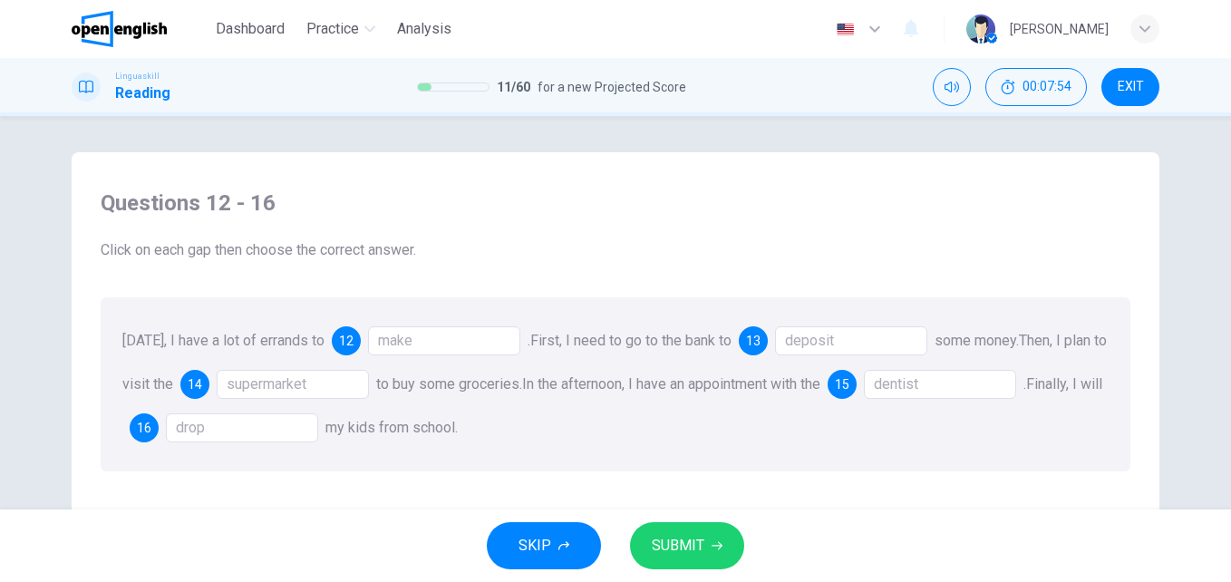
click at [706, 550] on button "SUBMIT" at bounding box center [687, 545] width 114 height 47
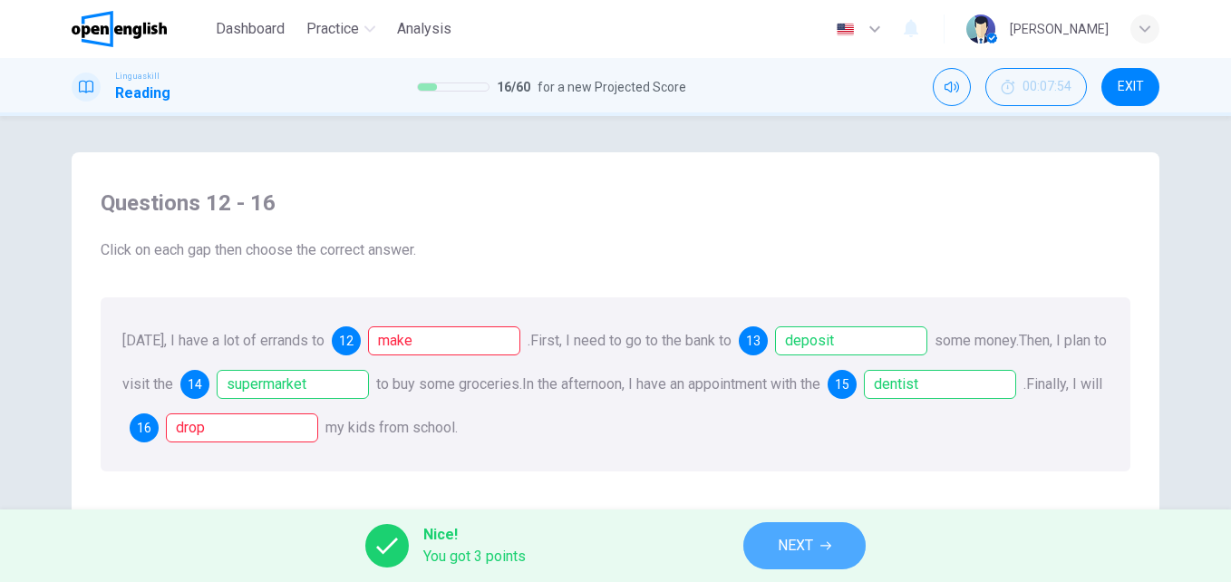
click at [798, 541] on span "NEXT" at bounding box center [795, 545] width 35 height 25
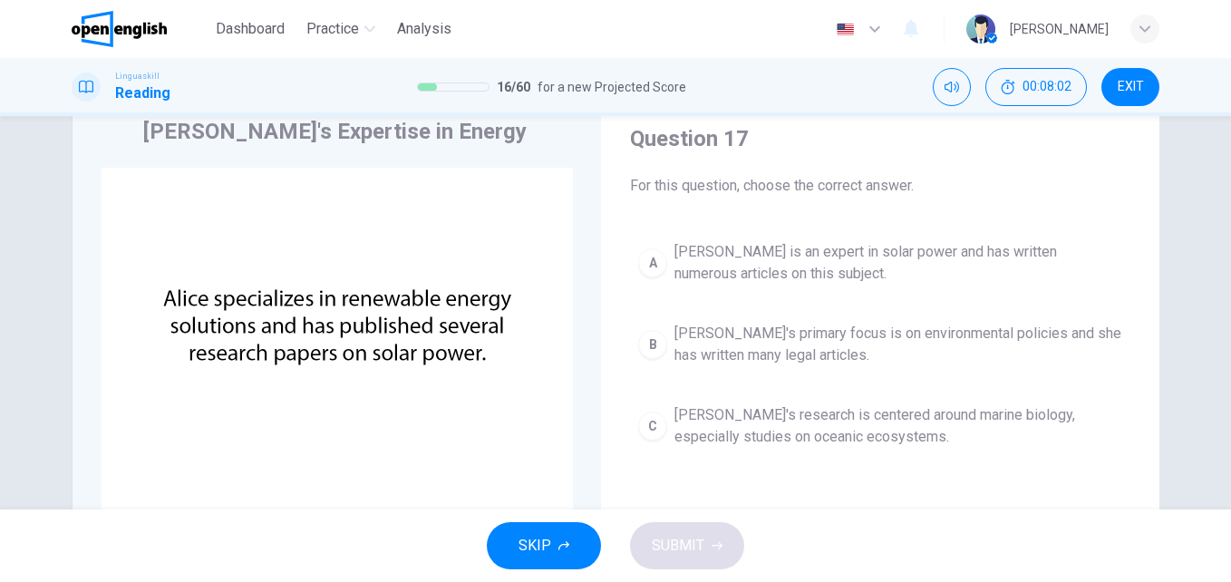
scroll to position [76, 0]
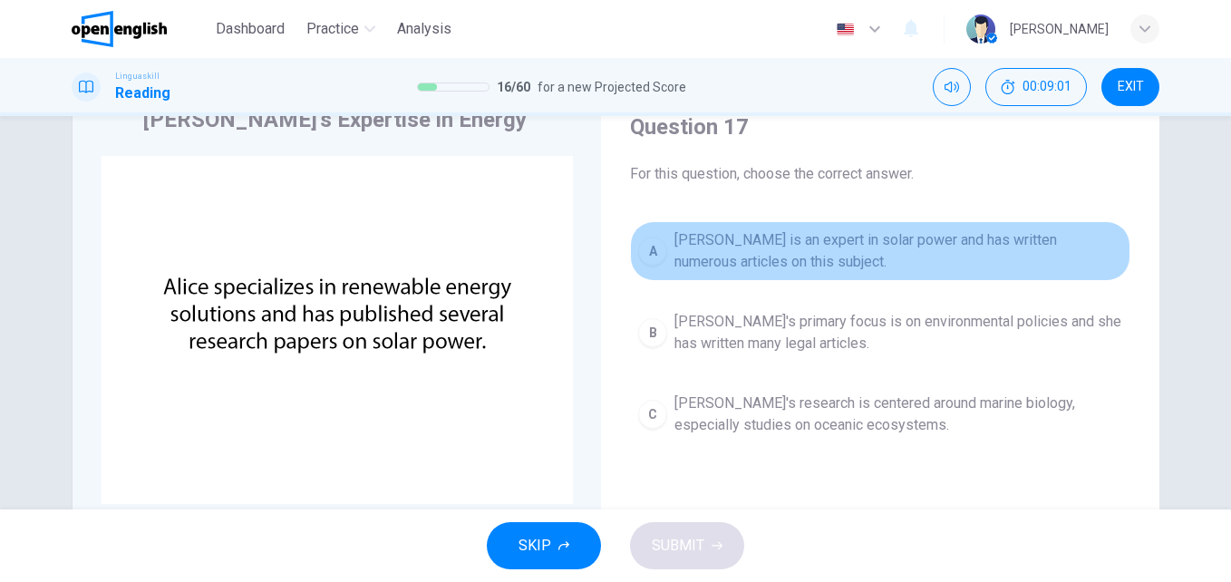
click at [761, 229] on span "[PERSON_NAME] is an expert in solar power and has written numerous articles on …" at bounding box center [898, 250] width 448 height 43
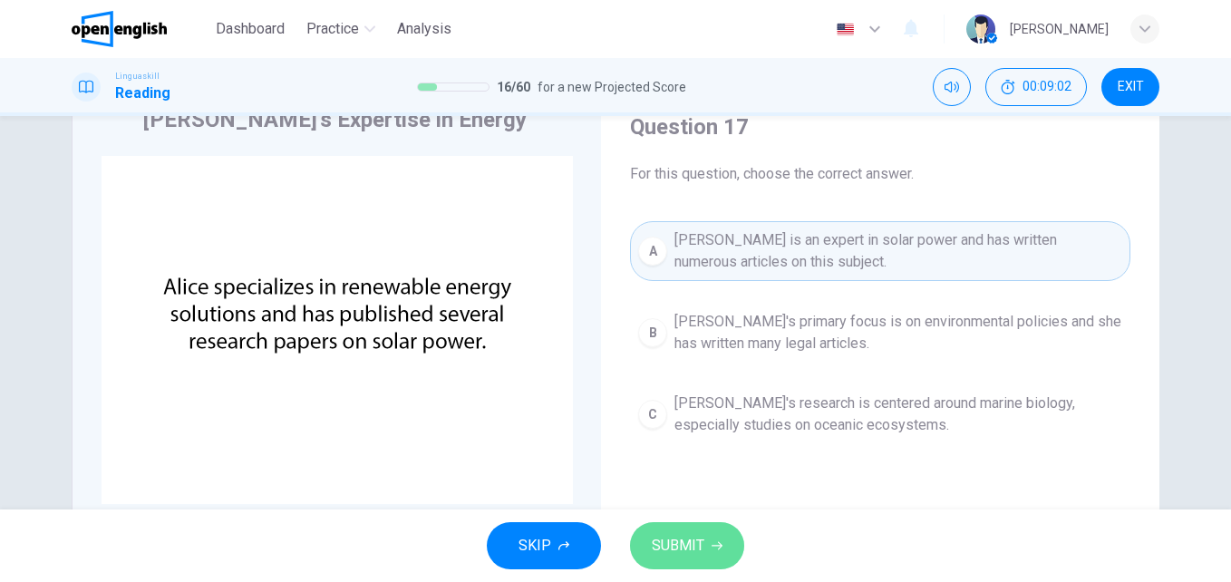
click at [679, 541] on span "SUBMIT" at bounding box center [678, 545] width 53 height 25
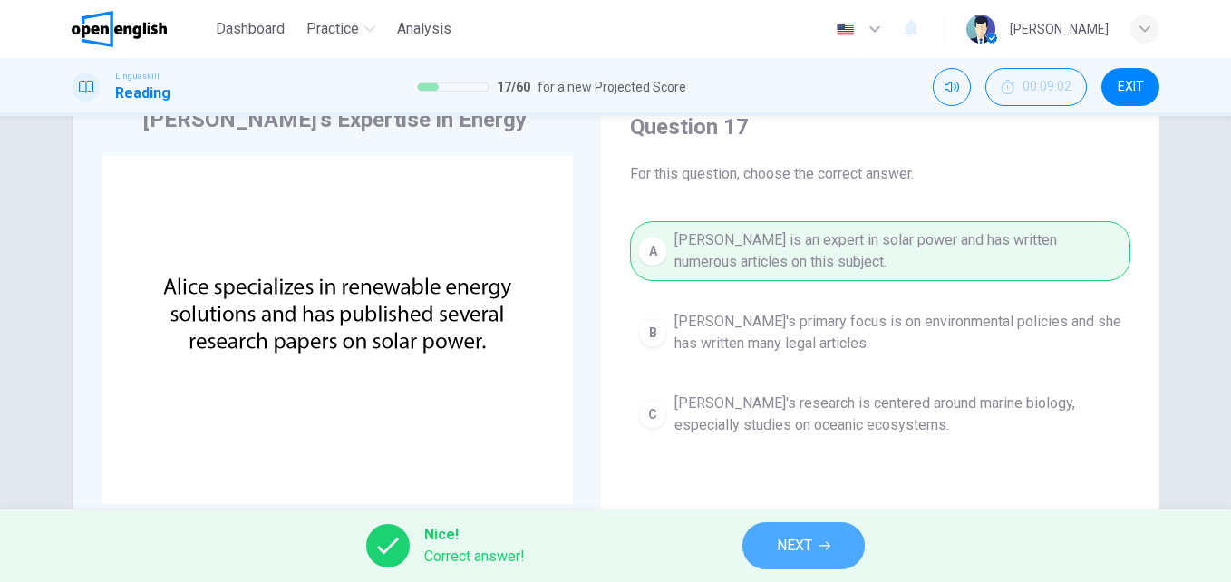
click at [815, 546] on button "NEXT" at bounding box center [803, 545] width 122 height 47
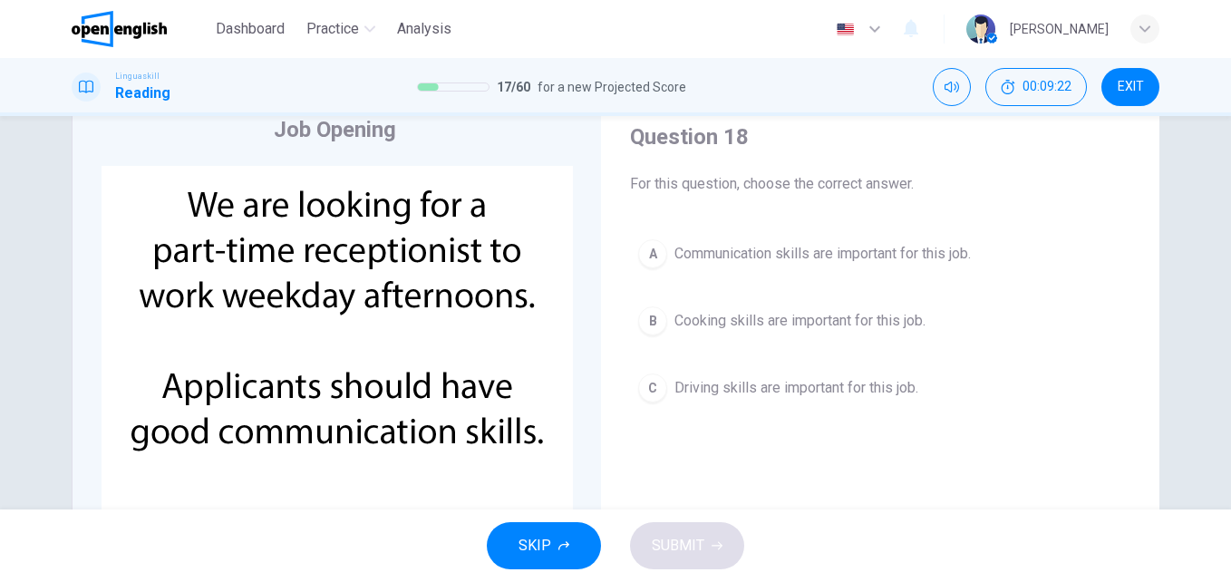
scroll to position [59, 0]
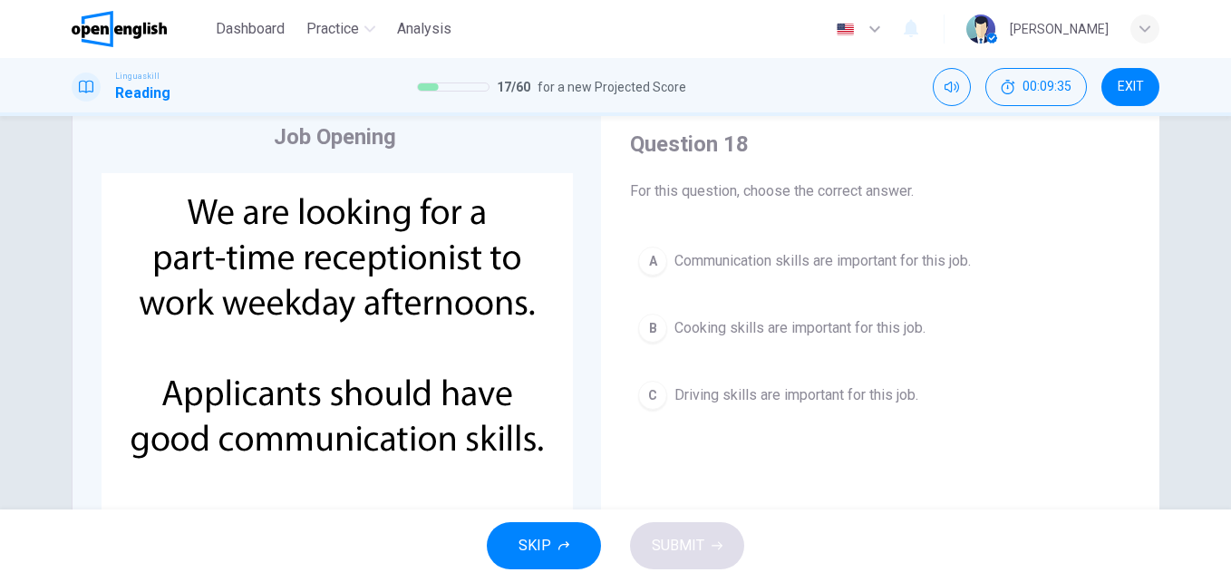
click at [813, 261] on span "Communication skills are important for this job." at bounding box center [822, 261] width 296 height 22
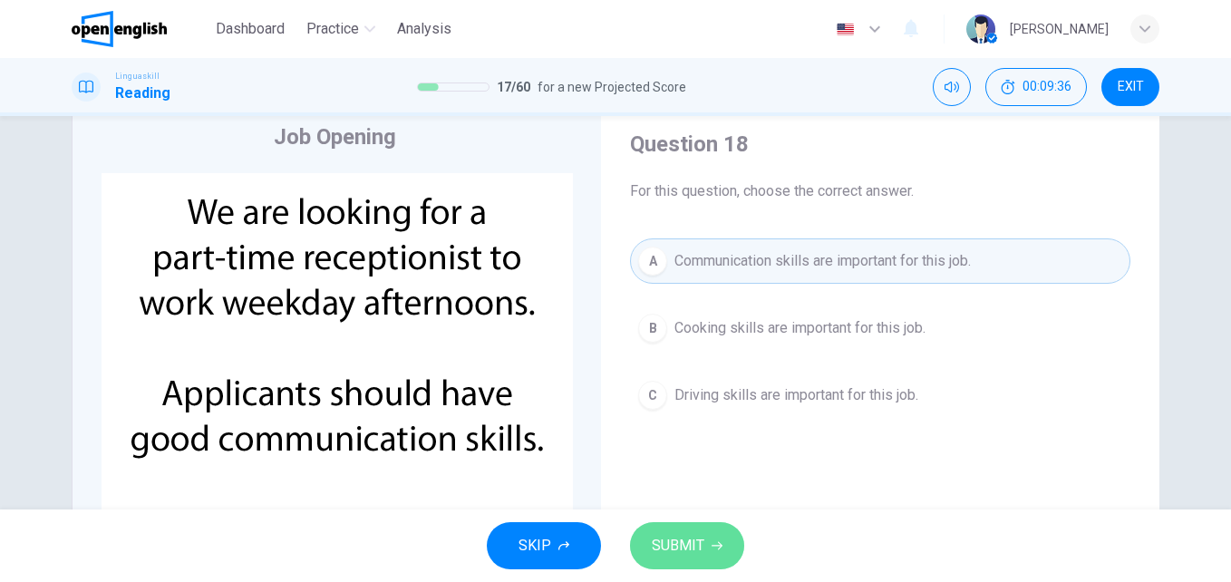
click at [695, 526] on button "SUBMIT" at bounding box center [687, 545] width 114 height 47
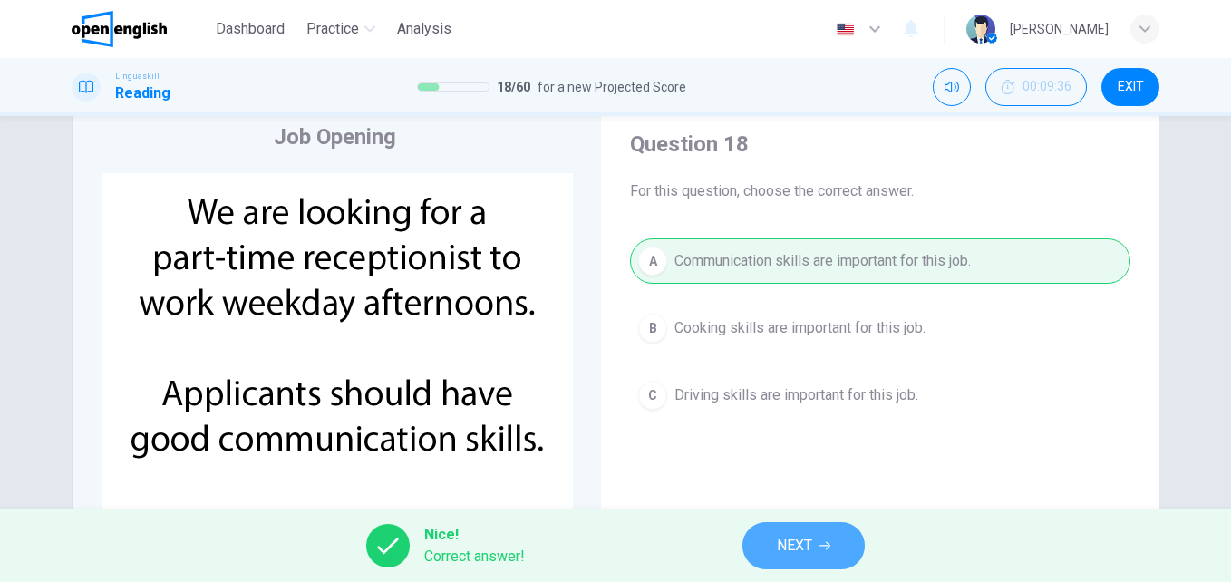
click at [778, 551] on span "NEXT" at bounding box center [794, 545] width 35 height 25
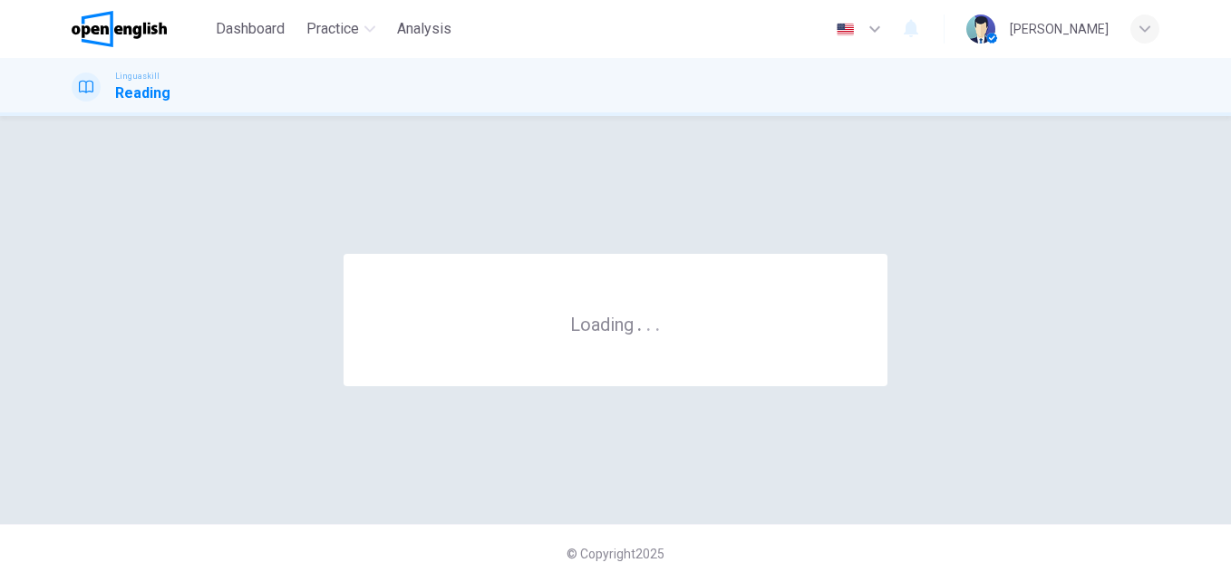
scroll to position [0, 0]
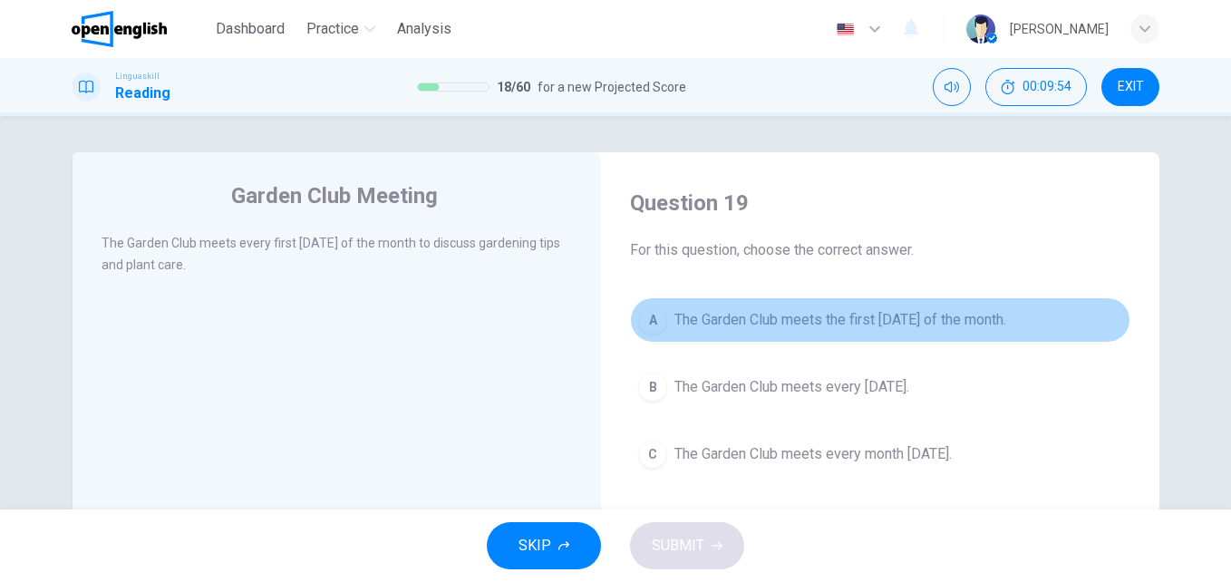
click at [732, 308] on button "A The Garden Club meets the first [DATE] of the month." at bounding box center [880, 319] width 500 height 45
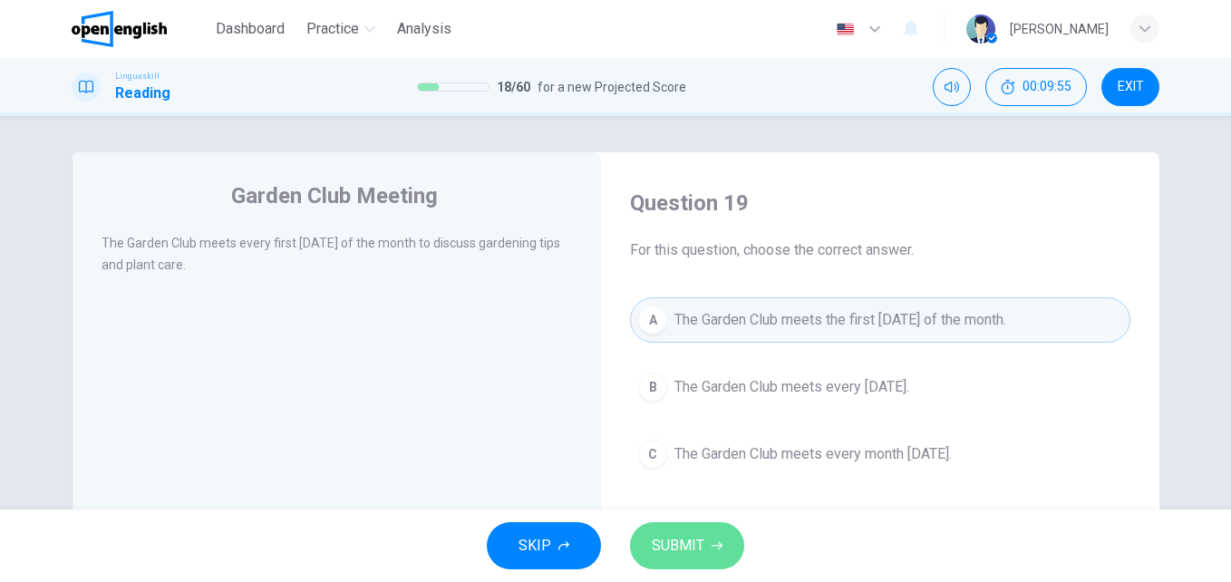
click at [687, 549] on span "SUBMIT" at bounding box center [678, 545] width 53 height 25
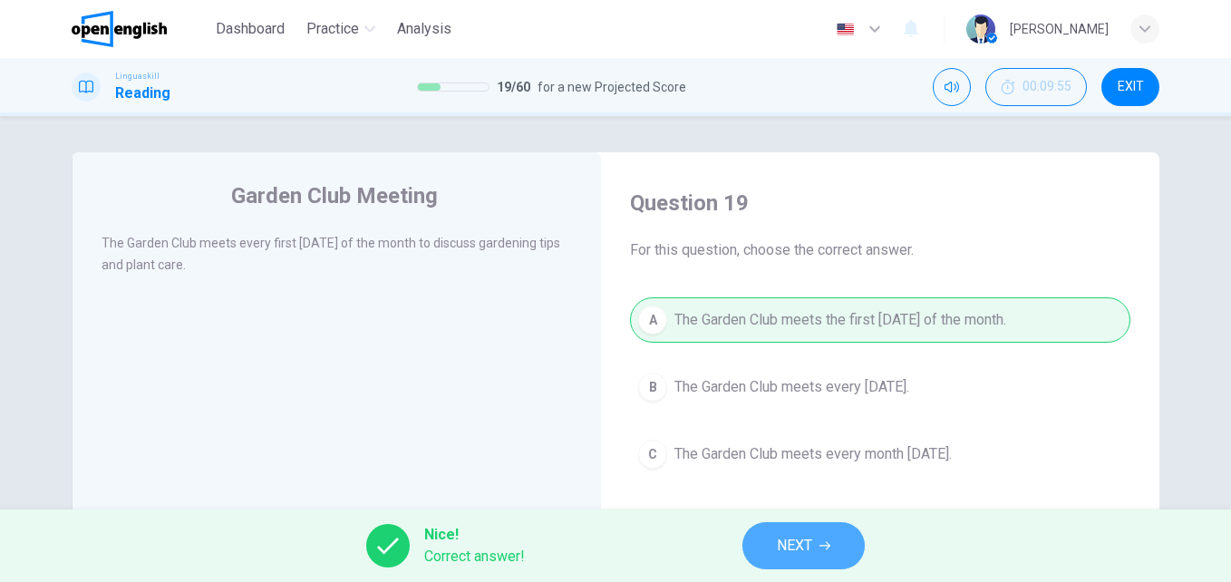
click at [781, 540] on span "NEXT" at bounding box center [794, 545] width 35 height 25
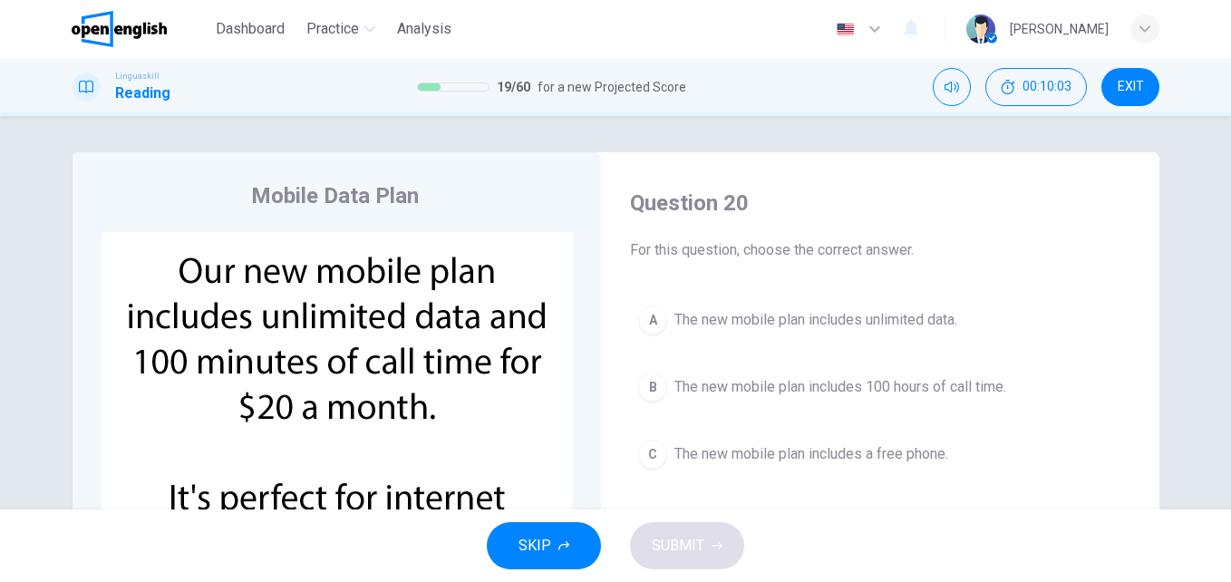
drag, startPoint x: 1222, startPoint y: 286, endPoint x: 1230, endPoint y: 339, distance: 53.1
click at [1230, 339] on div "Mobile Data Plan CLICK TO ZOOM Question 20 For this question, choose the correc…" at bounding box center [615, 312] width 1231 height 393
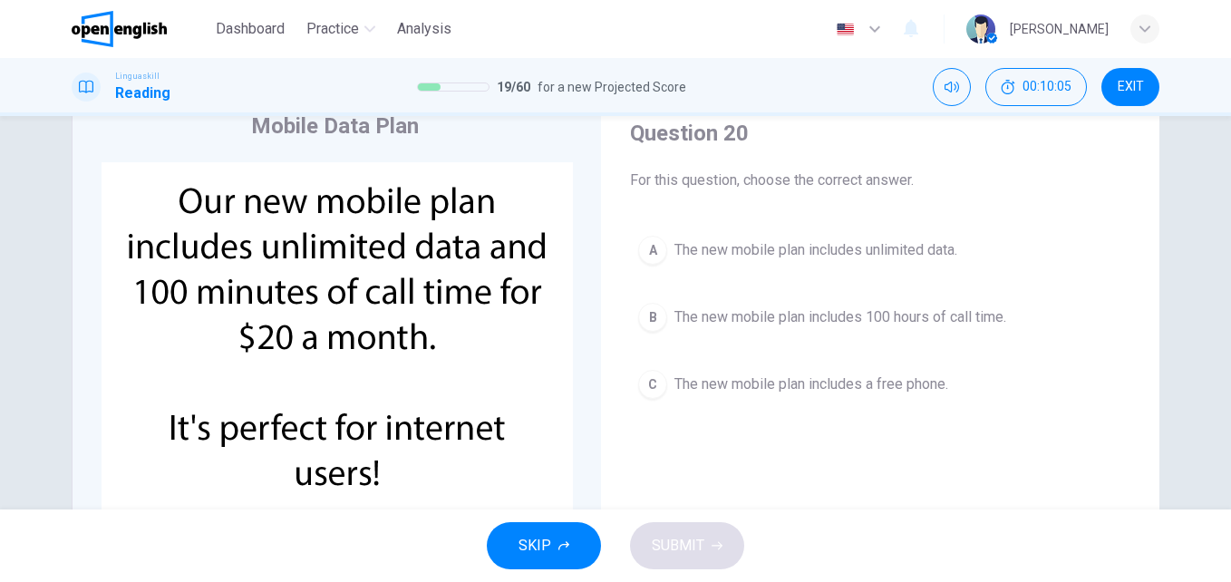
scroll to position [68, 0]
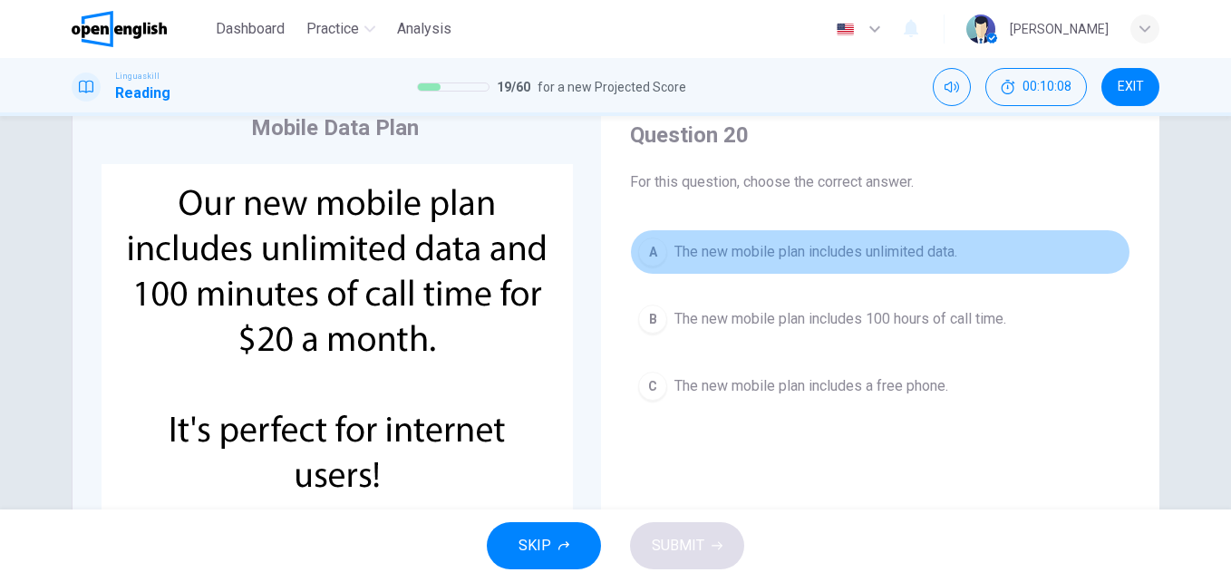
click at [831, 258] on span "The new mobile plan includes unlimited data." at bounding box center [815, 252] width 283 height 22
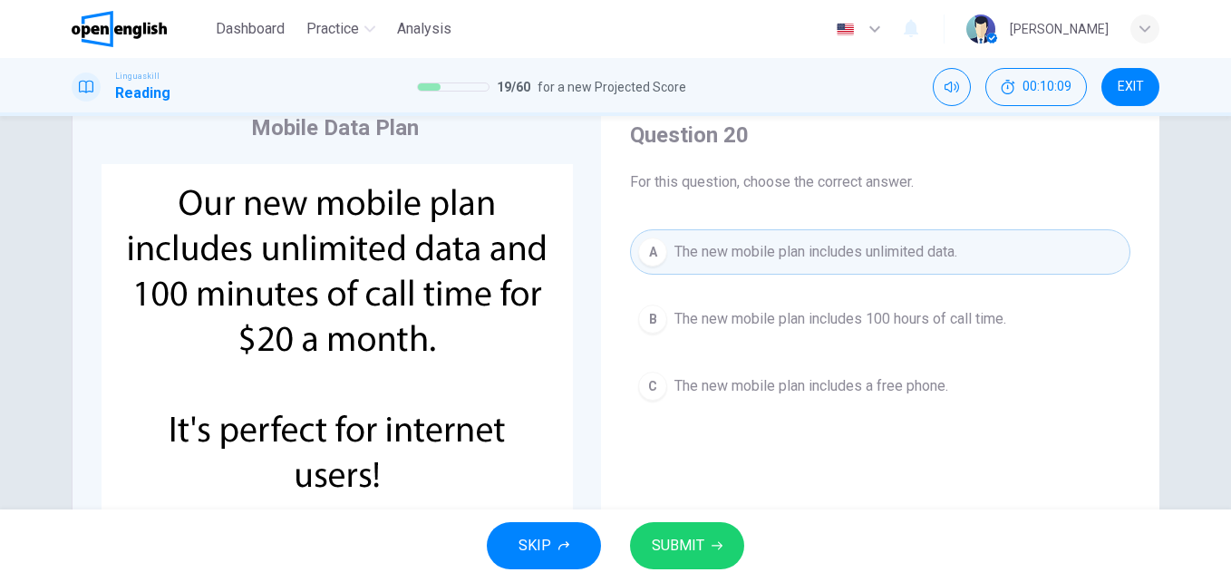
click at [690, 542] on span "SUBMIT" at bounding box center [678, 545] width 53 height 25
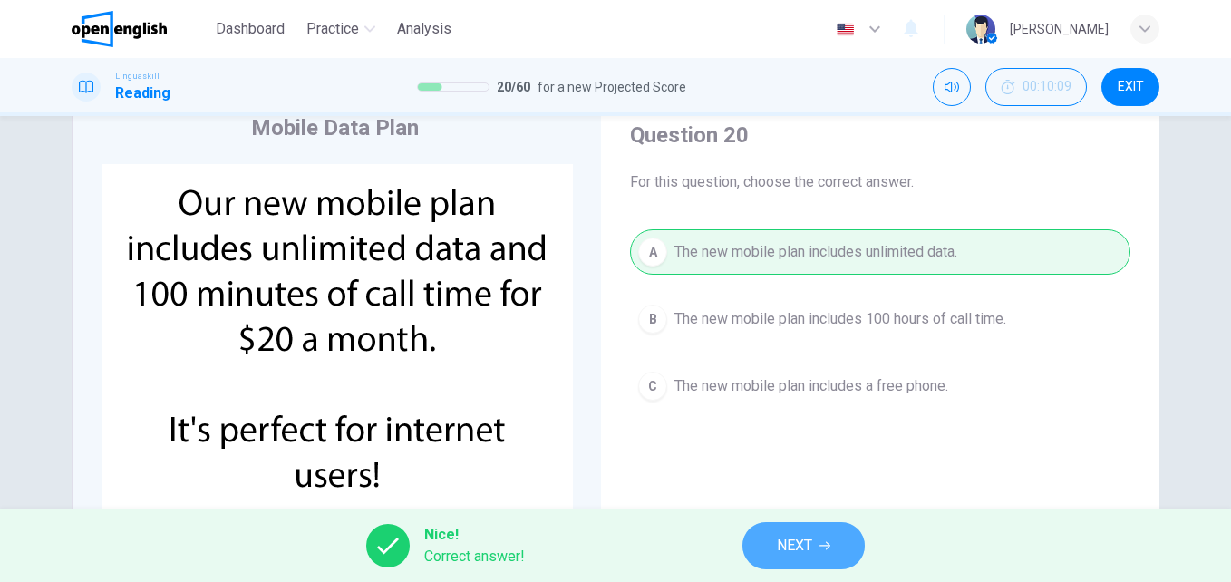
click at [812, 546] on span "NEXT" at bounding box center [794, 545] width 35 height 25
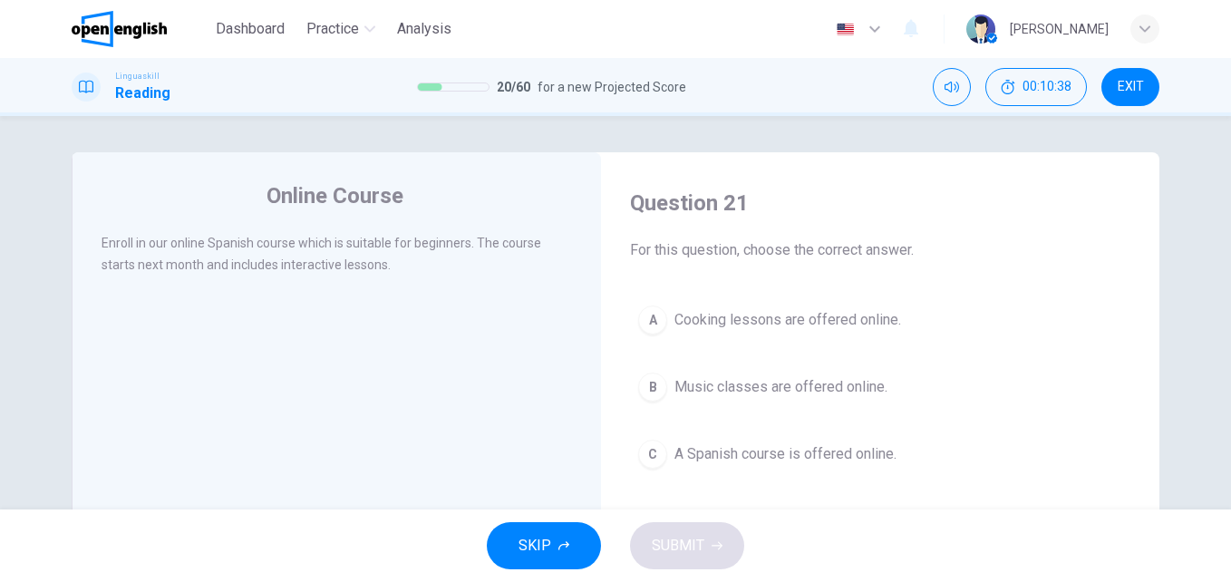
click at [717, 457] on span "A Spanish course is offered online." at bounding box center [785, 454] width 222 height 22
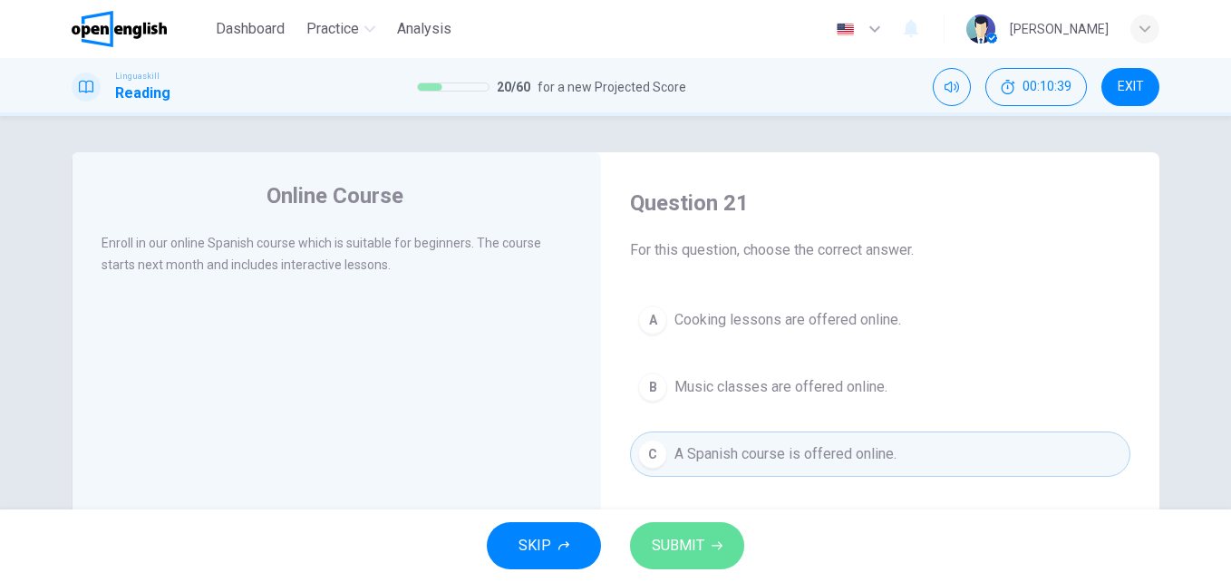
click at [694, 542] on span "SUBMIT" at bounding box center [678, 545] width 53 height 25
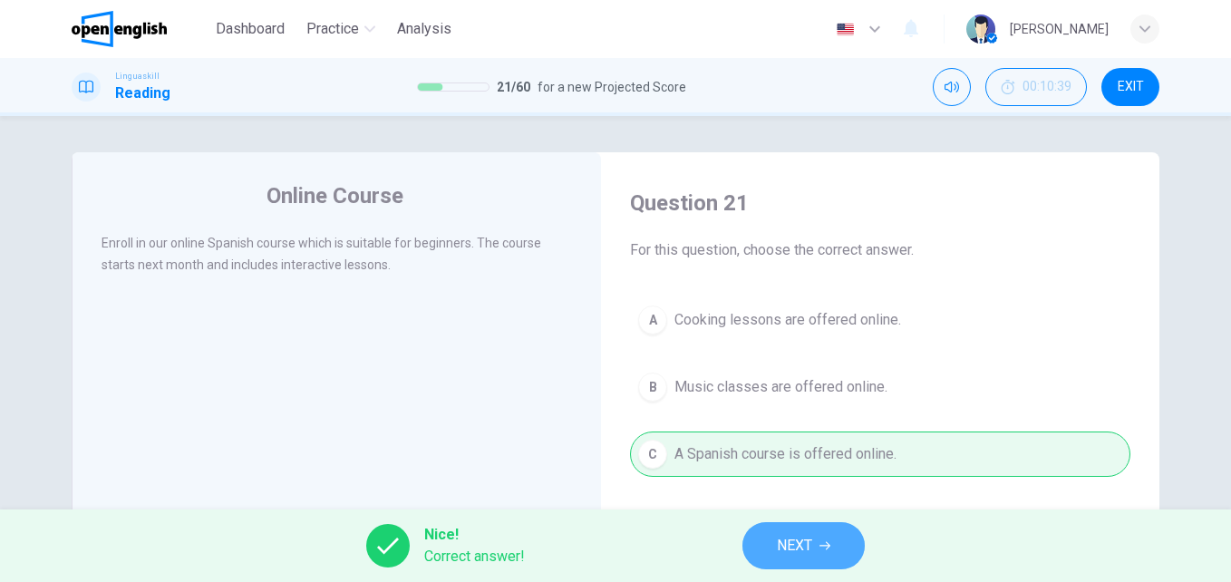
click at [762, 546] on button "NEXT" at bounding box center [803, 545] width 122 height 47
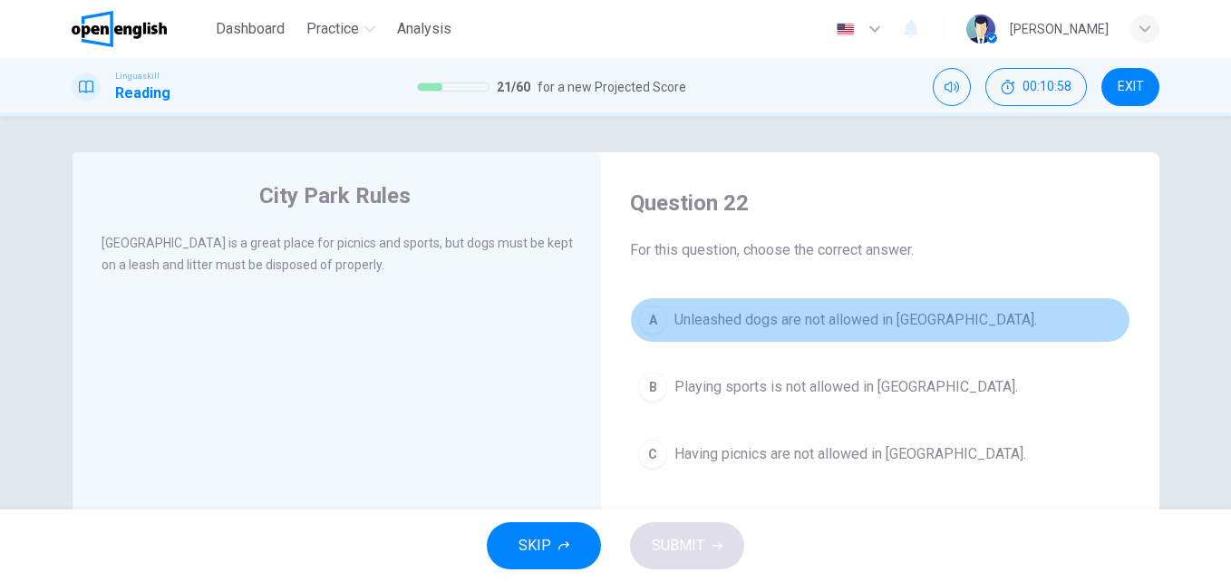
click at [819, 321] on span "Unleashed dogs are not allowed in [GEOGRAPHIC_DATA]." at bounding box center [855, 320] width 362 height 22
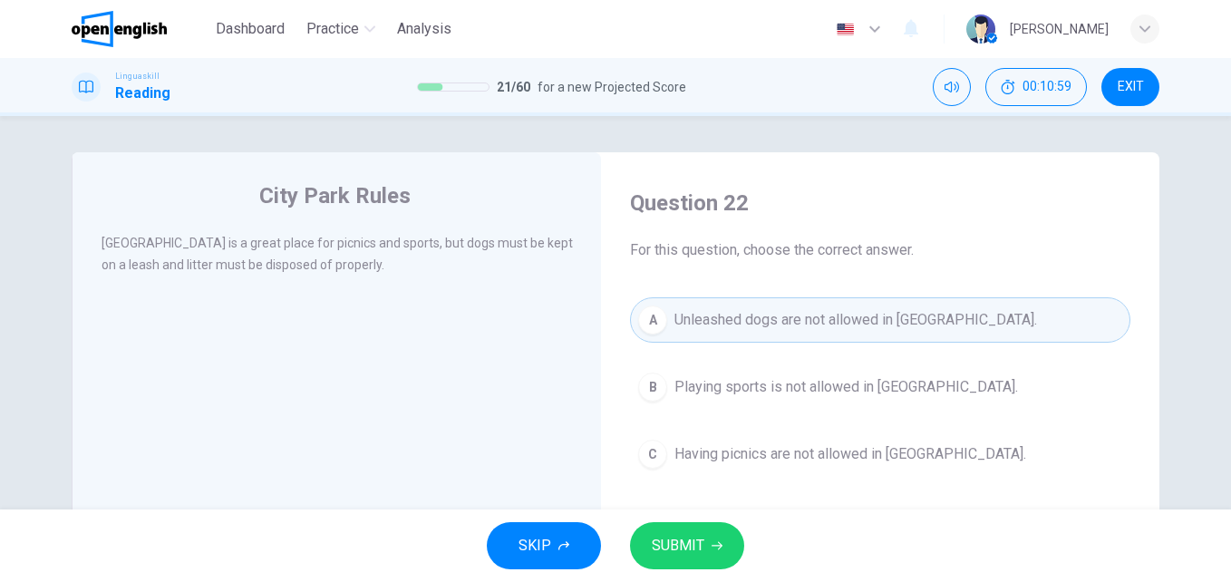
click at [664, 550] on span "SUBMIT" at bounding box center [678, 545] width 53 height 25
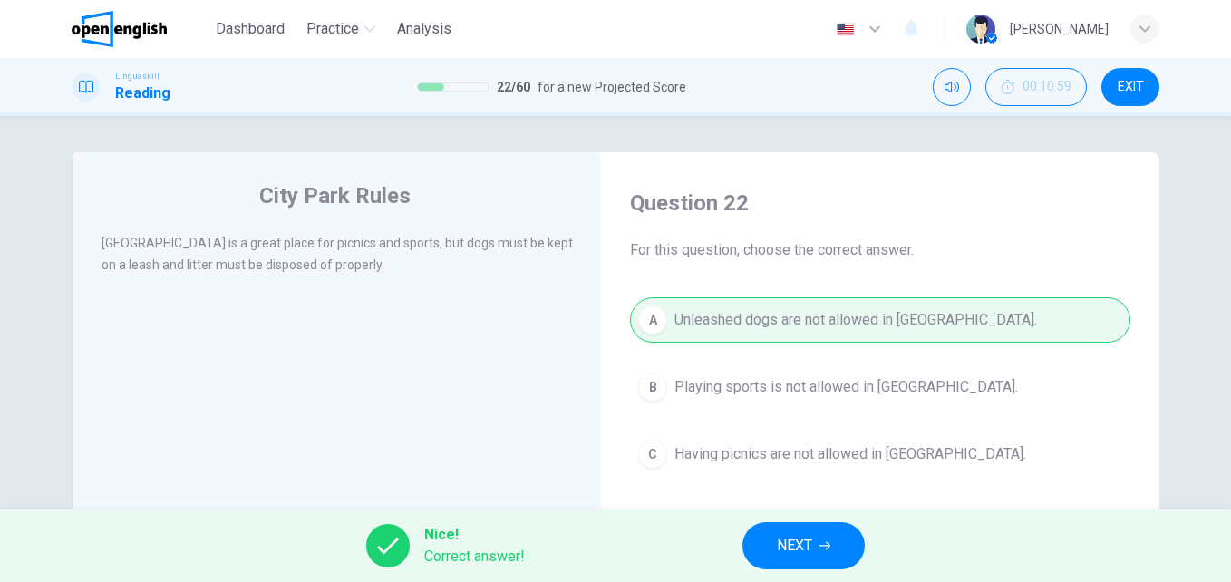
click at [781, 559] on button "NEXT" at bounding box center [803, 545] width 122 height 47
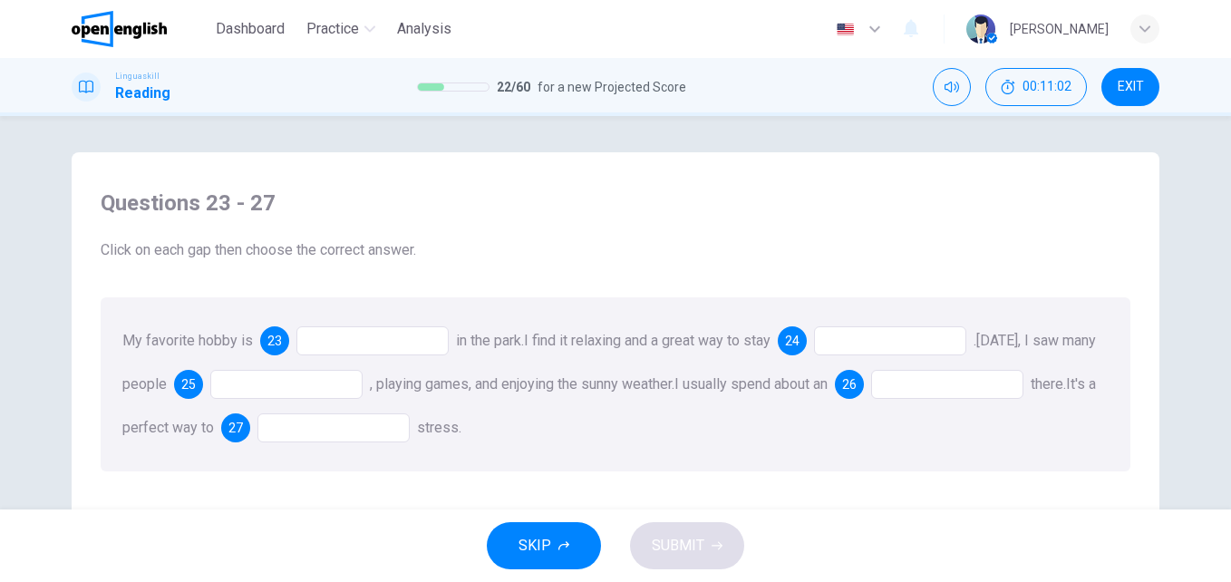
click at [374, 341] on div at bounding box center [372, 340] width 152 height 29
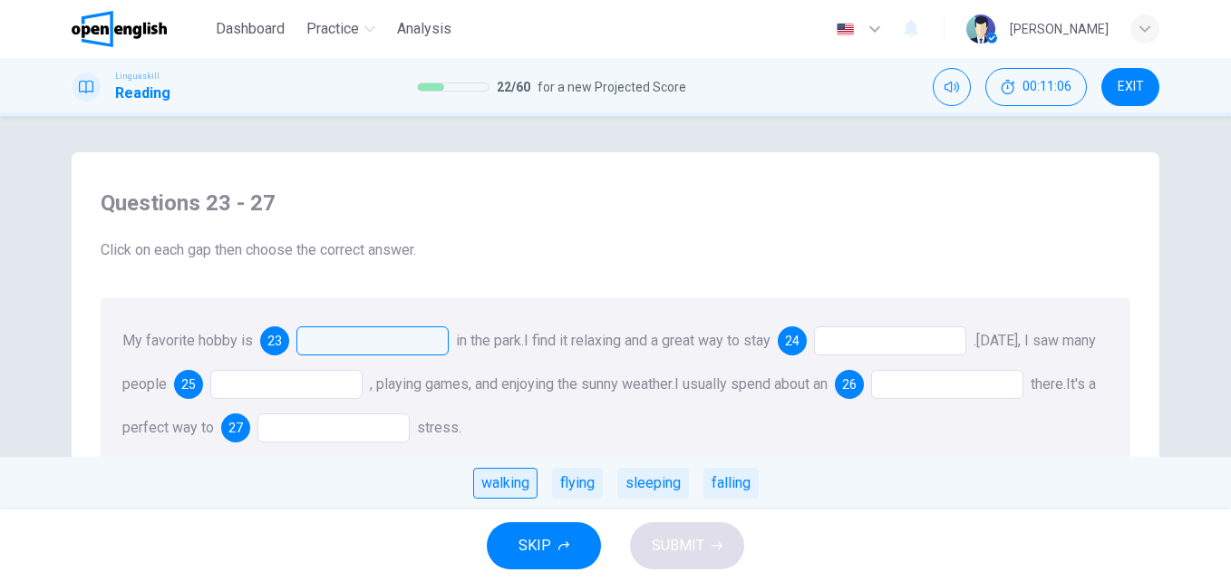
click at [501, 485] on div "walking" at bounding box center [505, 483] width 64 height 31
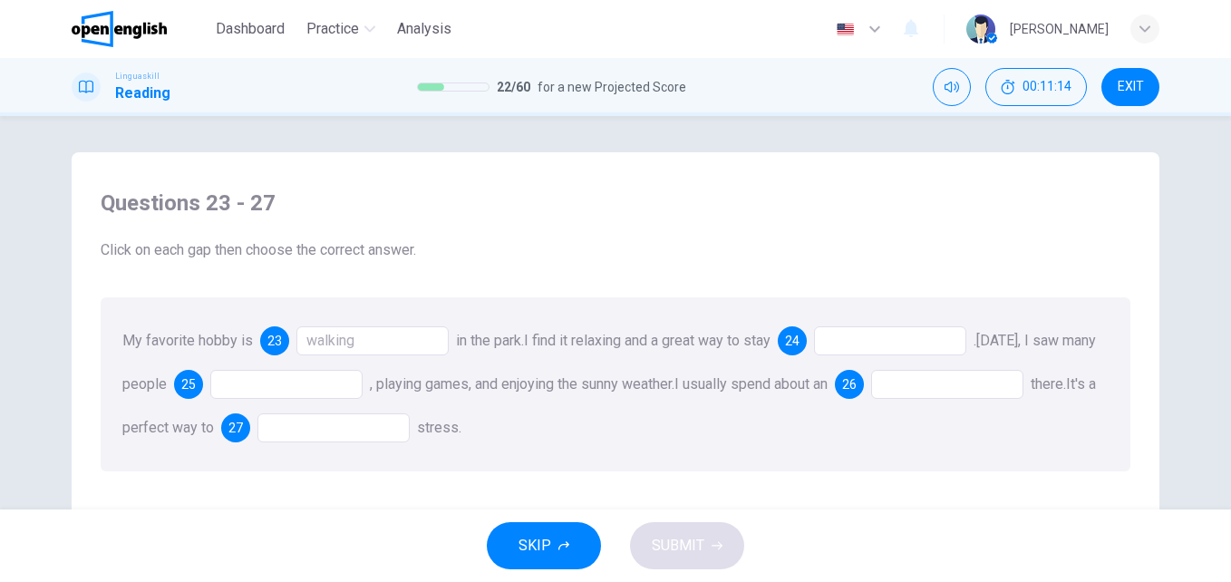
click at [834, 344] on div at bounding box center [890, 340] width 152 height 29
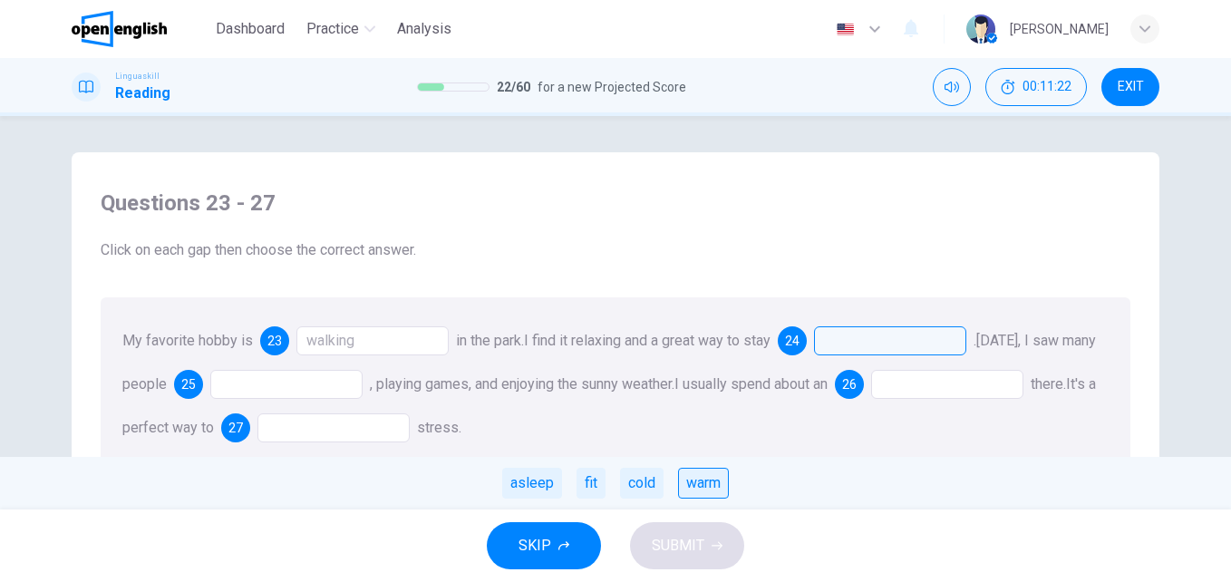
click at [696, 485] on div "warm" at bounding box center [703, 483] width 51 height 31
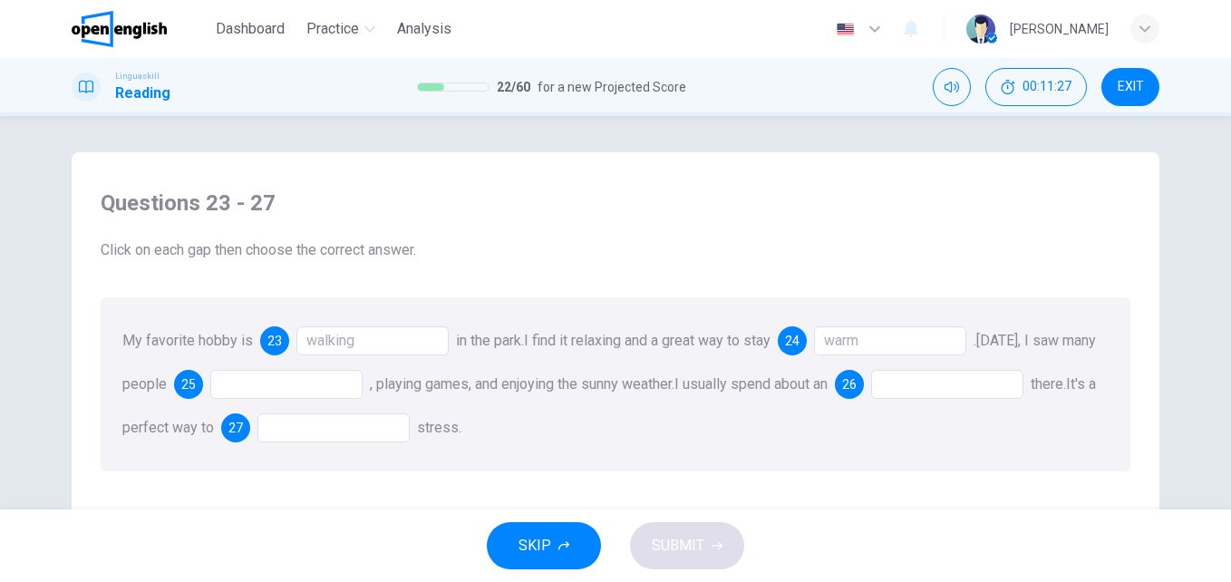
click at [883, 344] on div "warm" at bounding box center [890, 340] width 152 height 29
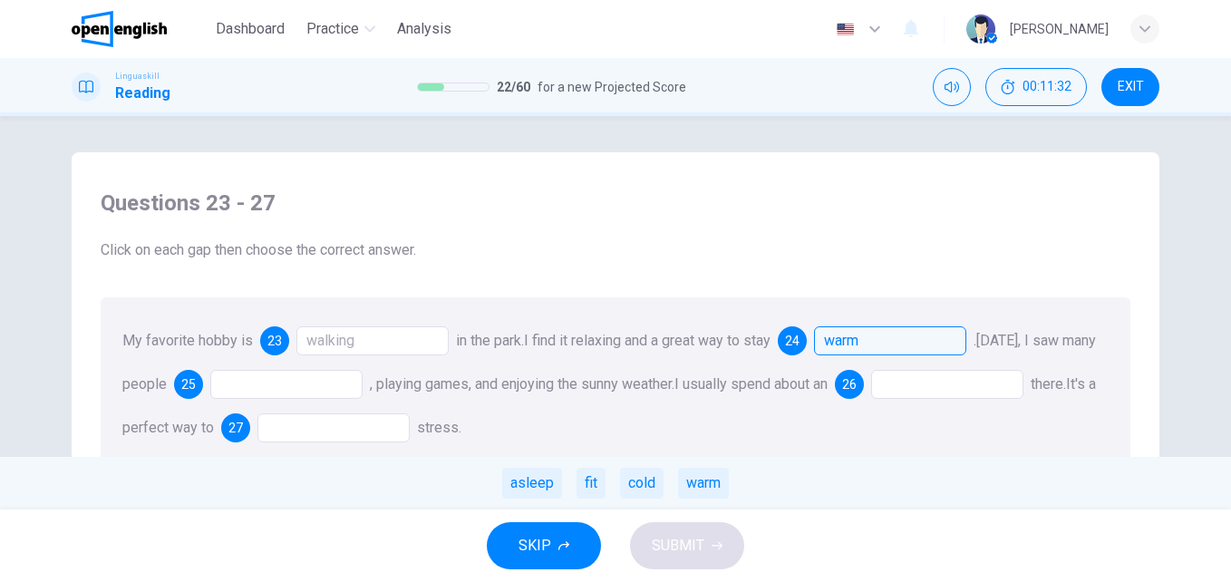
click at [310, 374] on div at bounding box center [286, 384] width 152 height 29
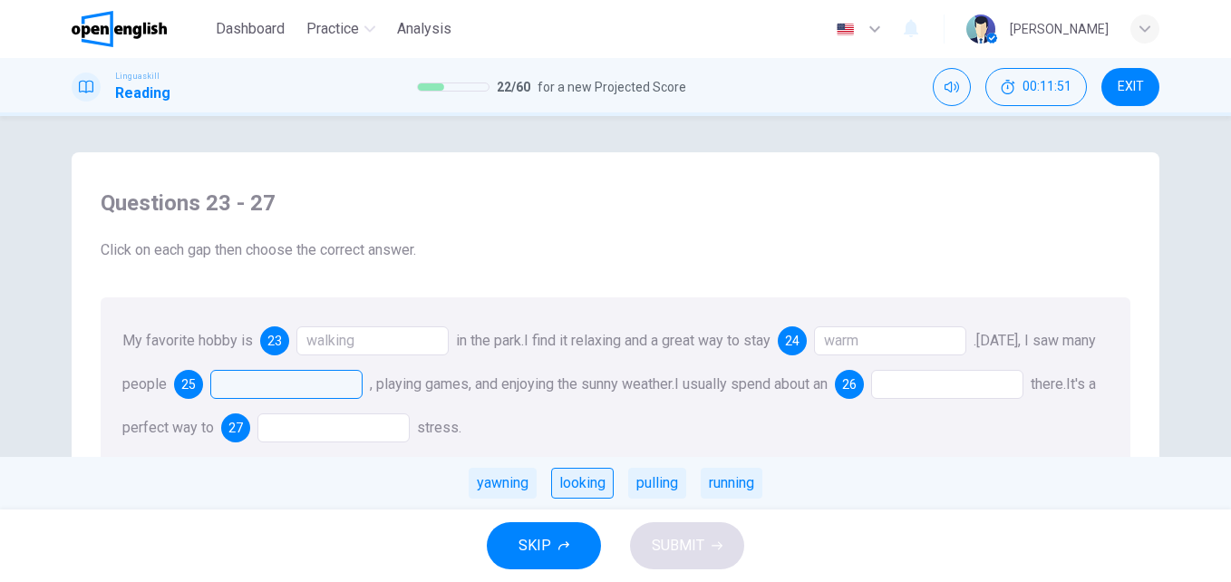
click at [587, 482] on div "looking" at bounding box center [582, 483] width 63 height 31
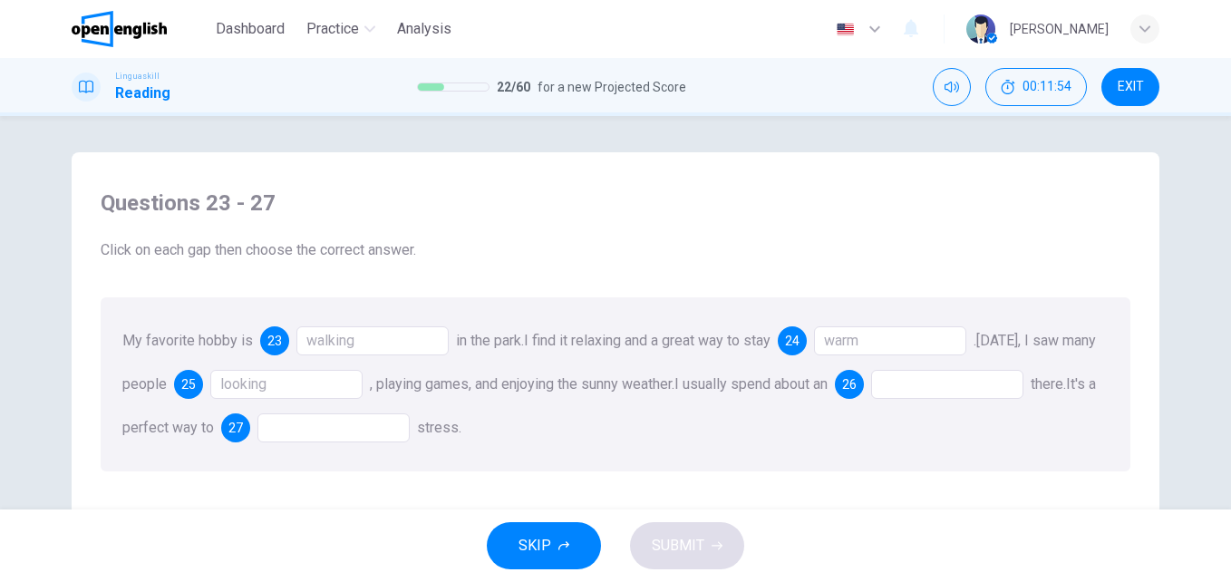
click at [958, 384] on div at bounding box center [947, 384] width 152 height 29
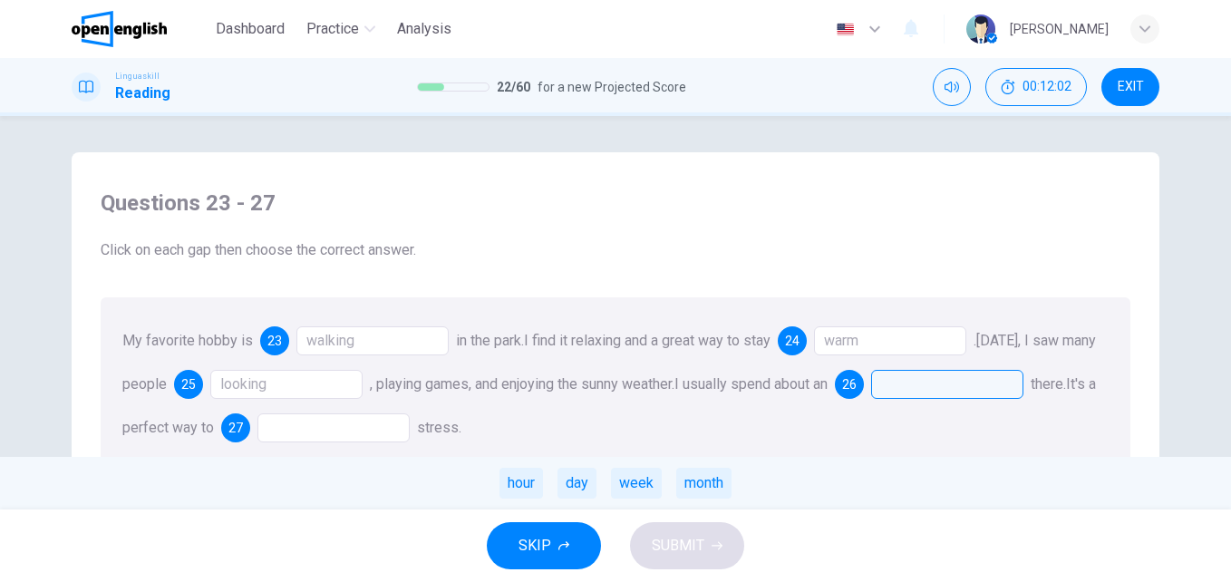
click at [402, 427] on div at bounding box center [333, 427] width 152 height 29
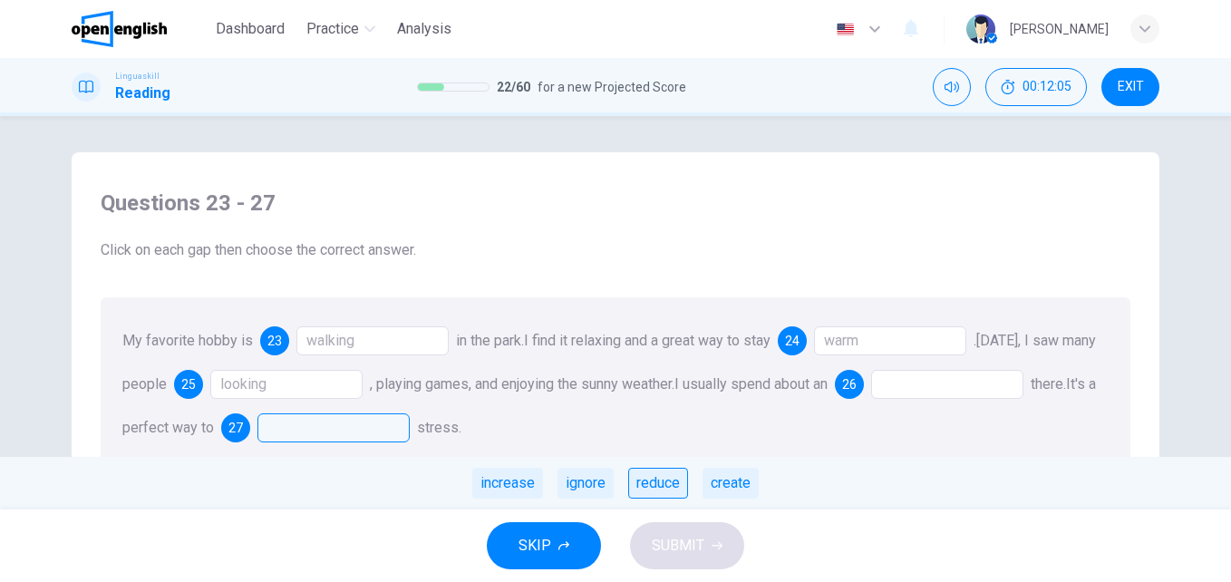
click at [683, 478] on div "reduce" at bounding box center [658, 483] width 60 height 31
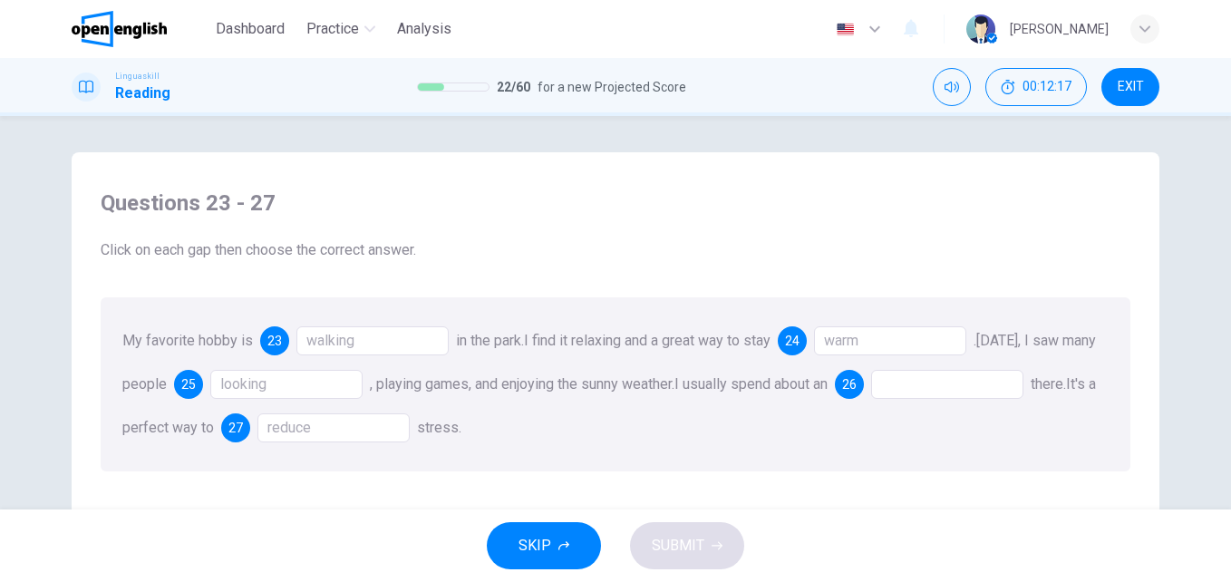
click at [959, 378] on div at bounding box center [947, 384] width 152 height 29
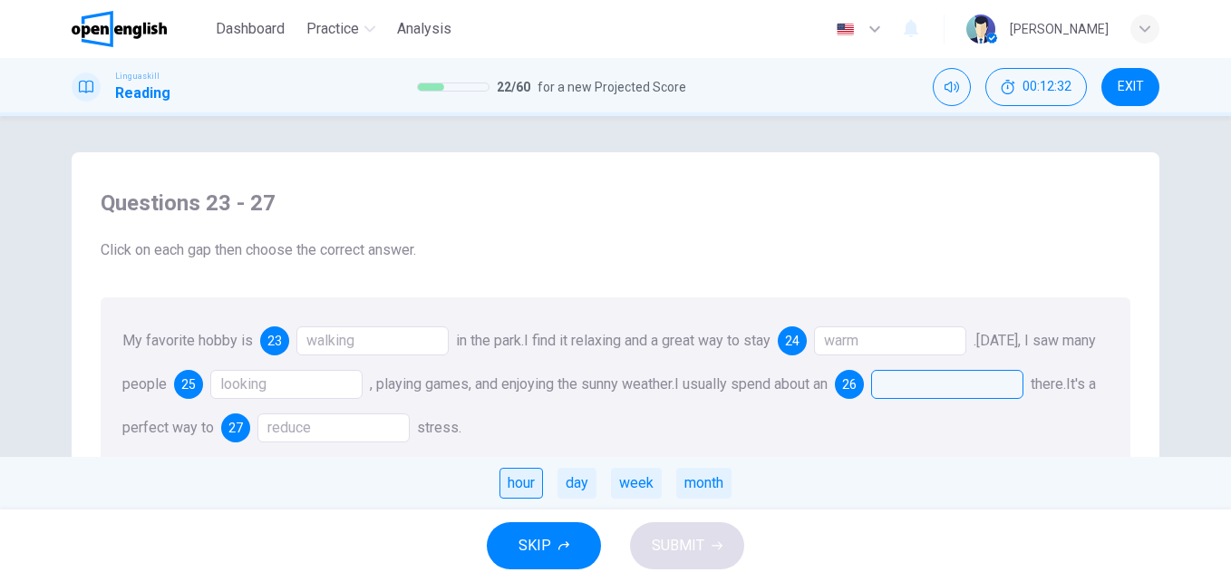
click at [534, 479] on div "hour" at bounding box center [520, 483] width 43 height 31
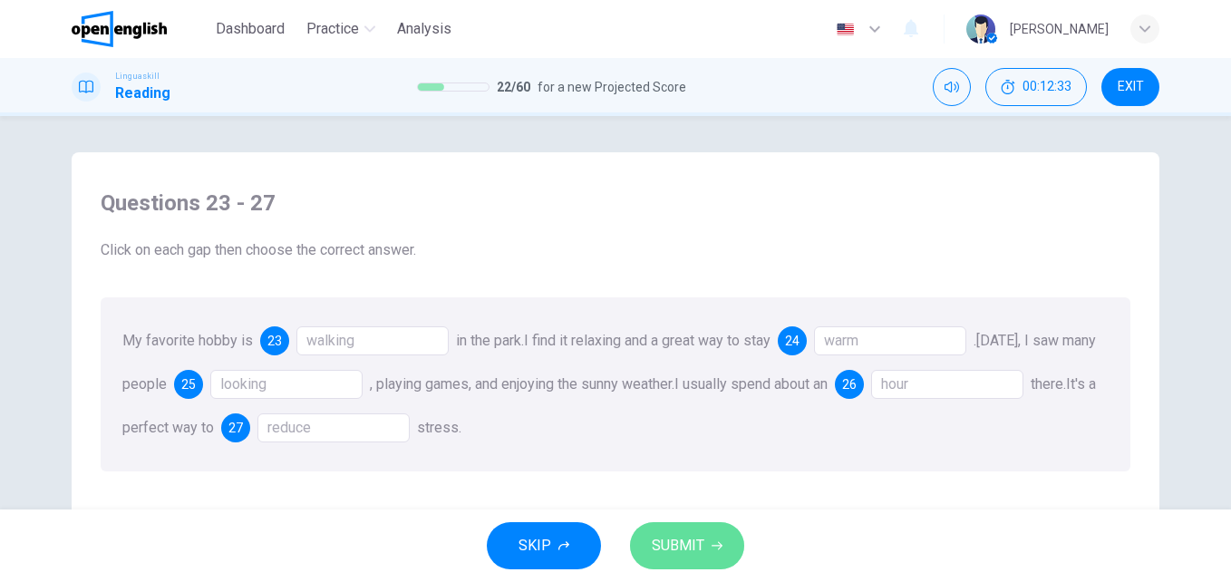
click at [668, 552] on span "SUBMIT" at bounding box center [678, 545] width 53 height 25
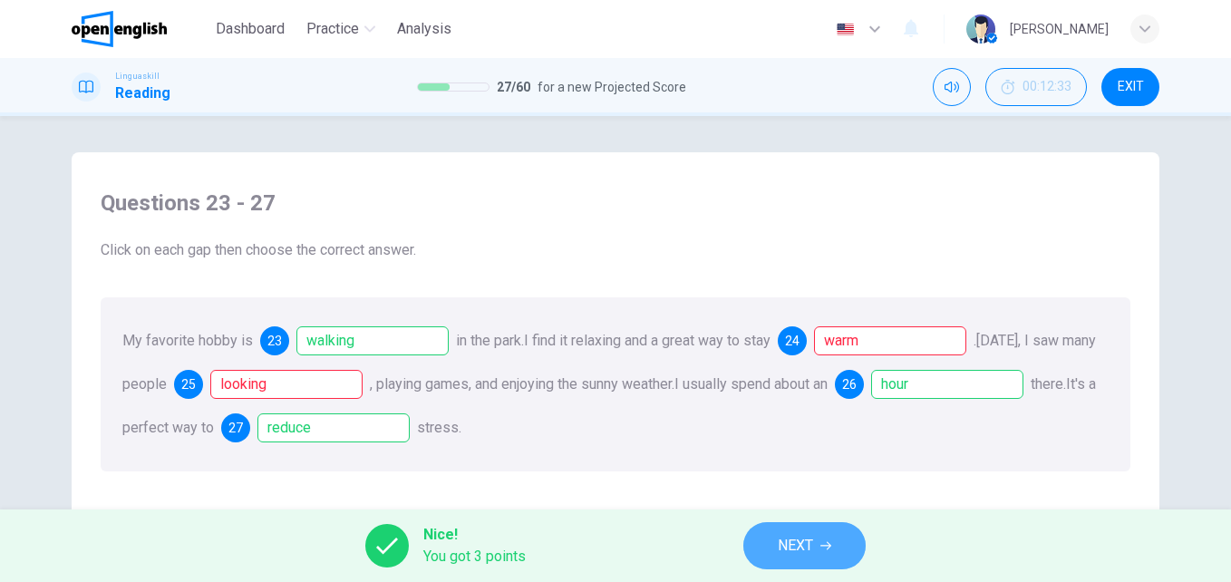
click at [813, 535] on span "NEXT" at bounding box center [795, 545] width 35 height 25
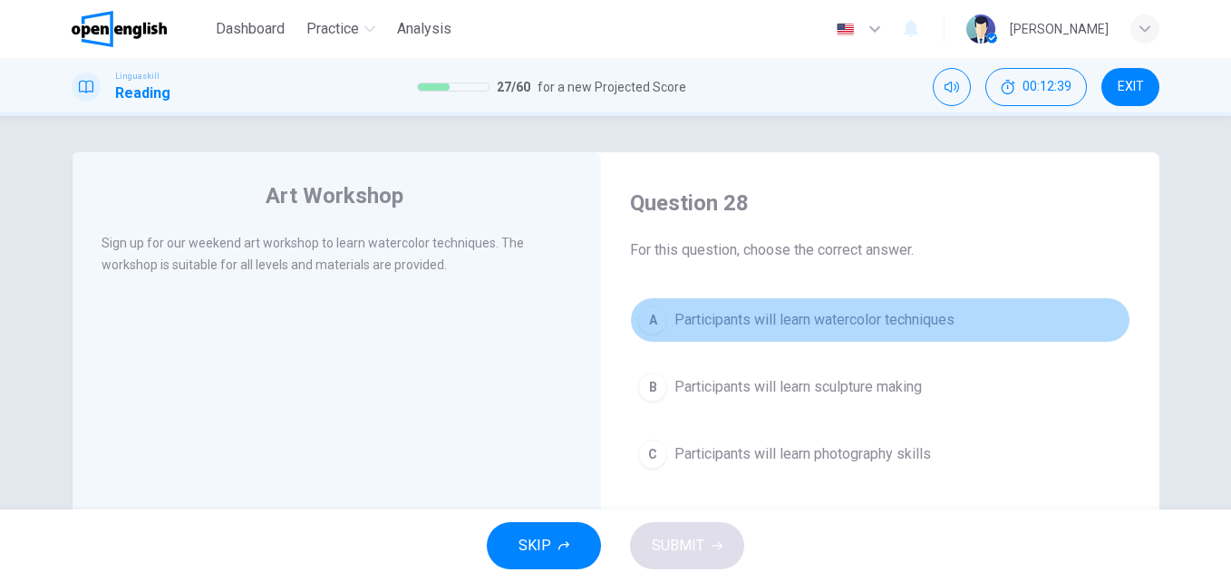
click at [687, 323] on span "Participants will learn watercolor techniques" at bounding box center [814, 320] width 280 height 22
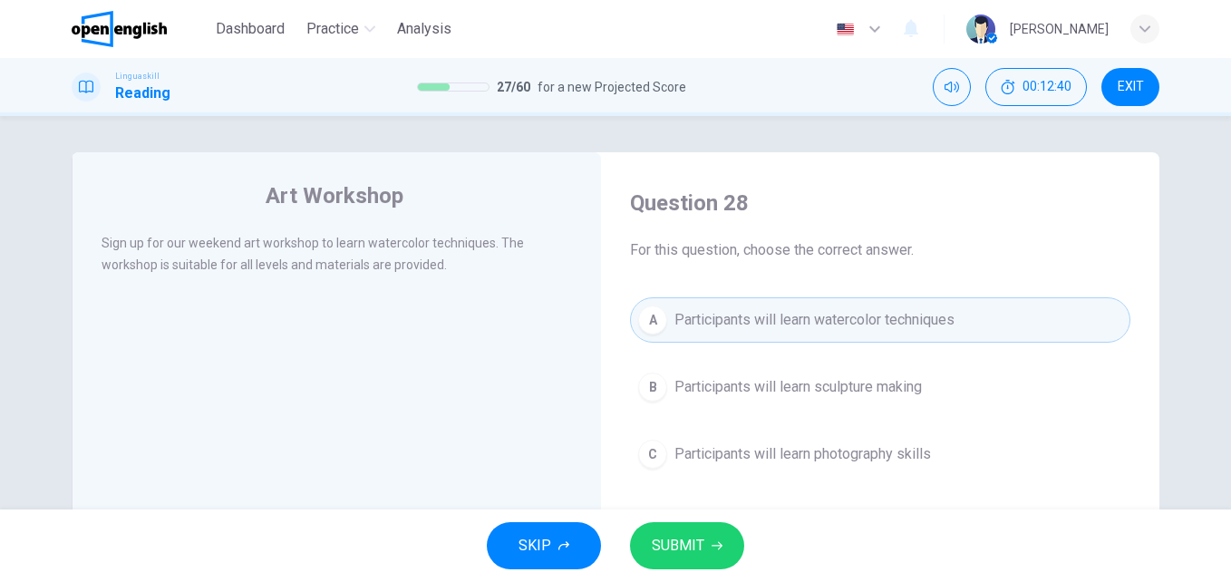
click at [652, 553] on span "SUBMIT" at bounding box center [678, 545] width 53 height 25
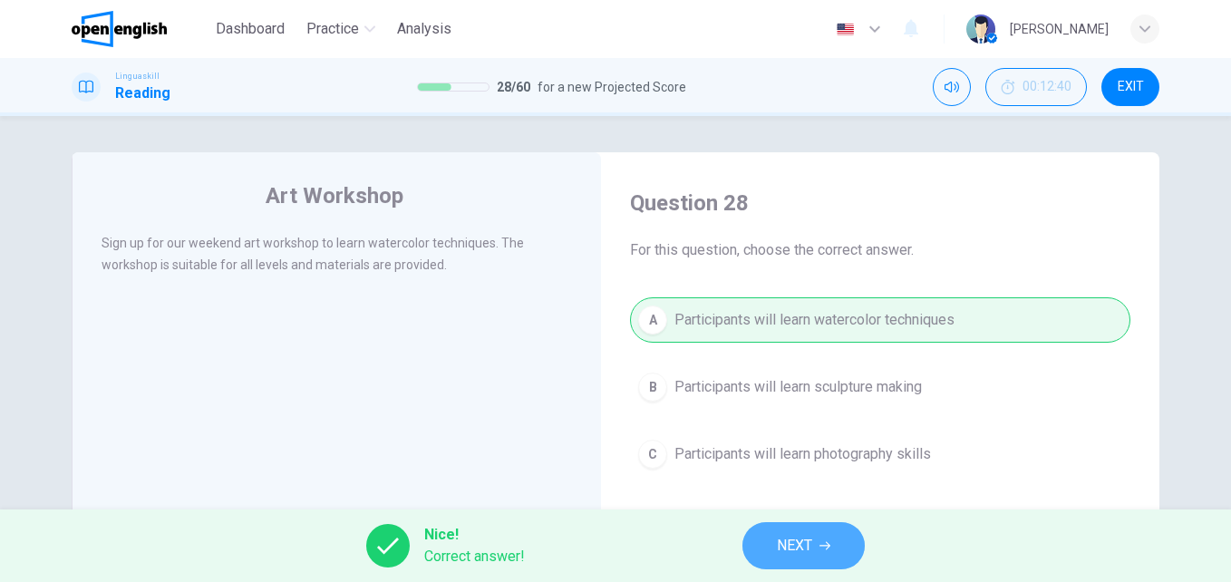
click at [767, 546] on button "NEXT" at bounding box center [803, 545] width 122 height 47
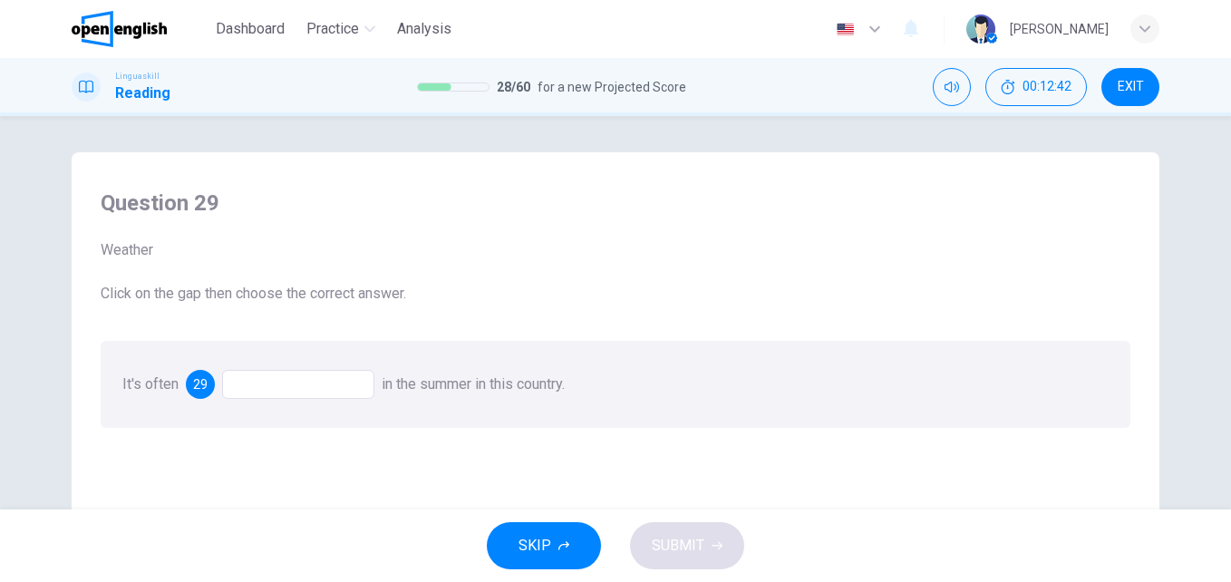
click at [261, 387] on div at bounding box center [298, 384] width 152 height 29
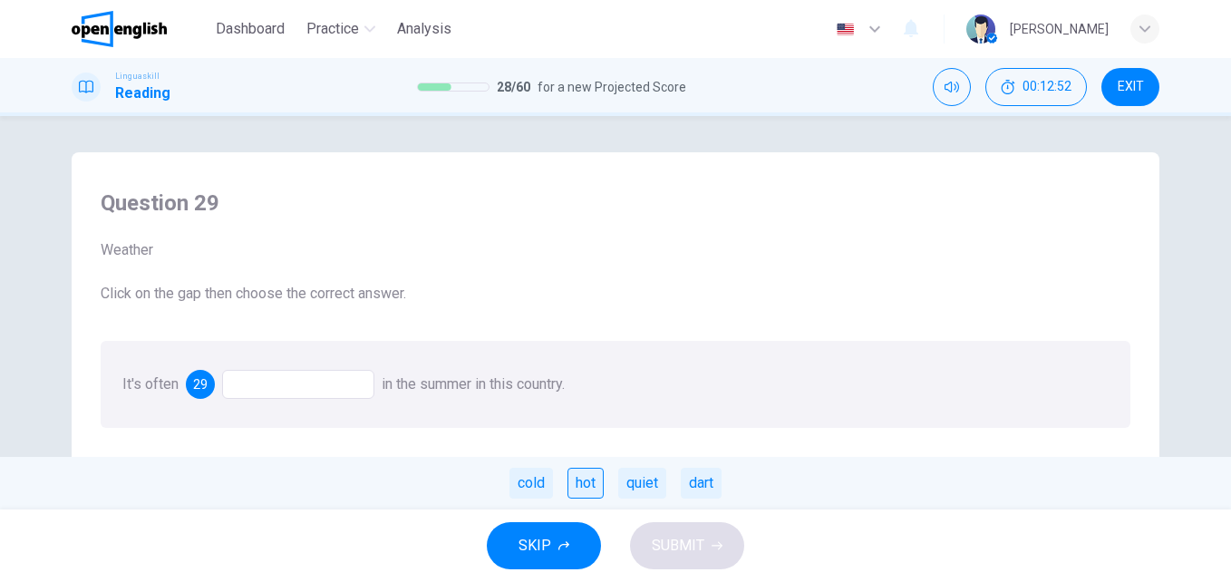
click at [595, 482] on div "hot" at bounding box center [585, 483] width 36 height 31
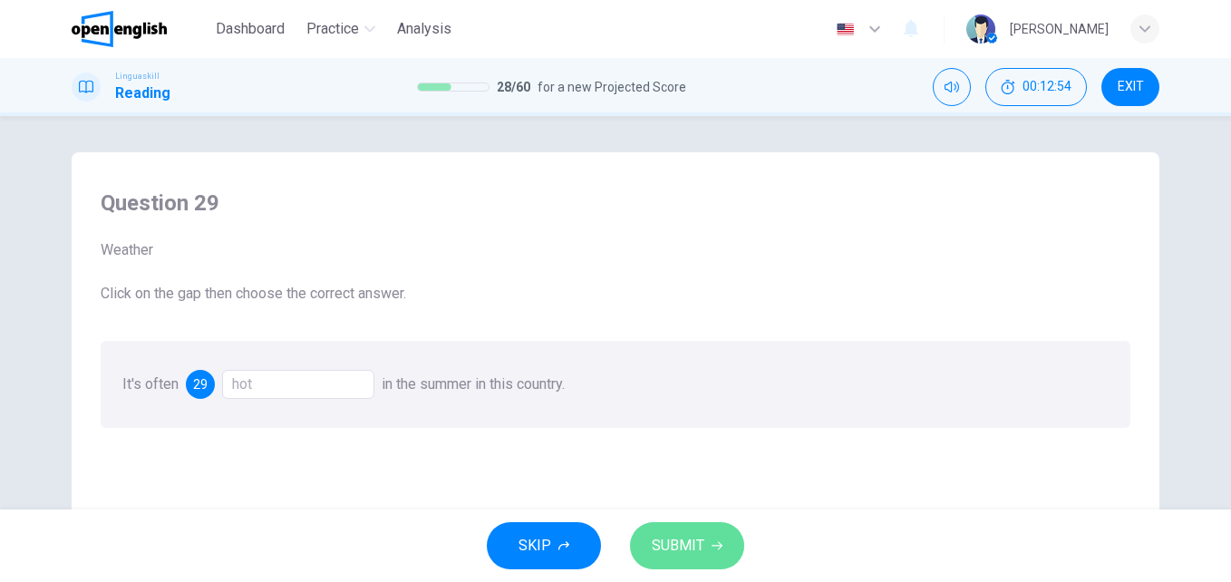
click at [689, 542] on span "SUBMIT" at bounding box center [678, 545] width 53 height 25
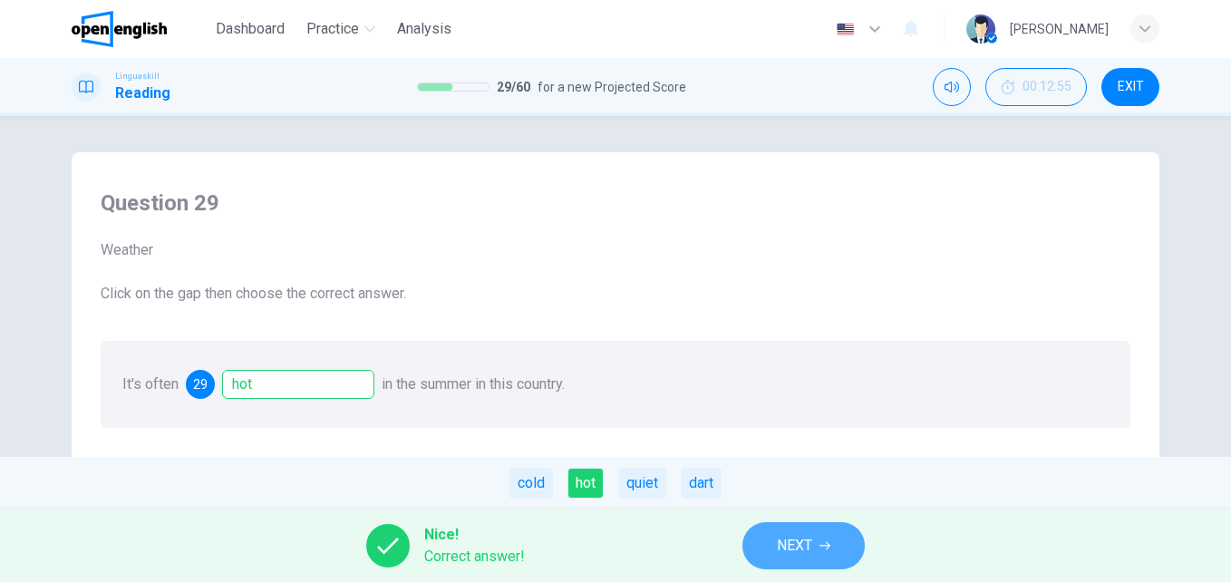
click at [800, 545] on span "NEXT" at bounding box center [794, 545] width 35 height 25
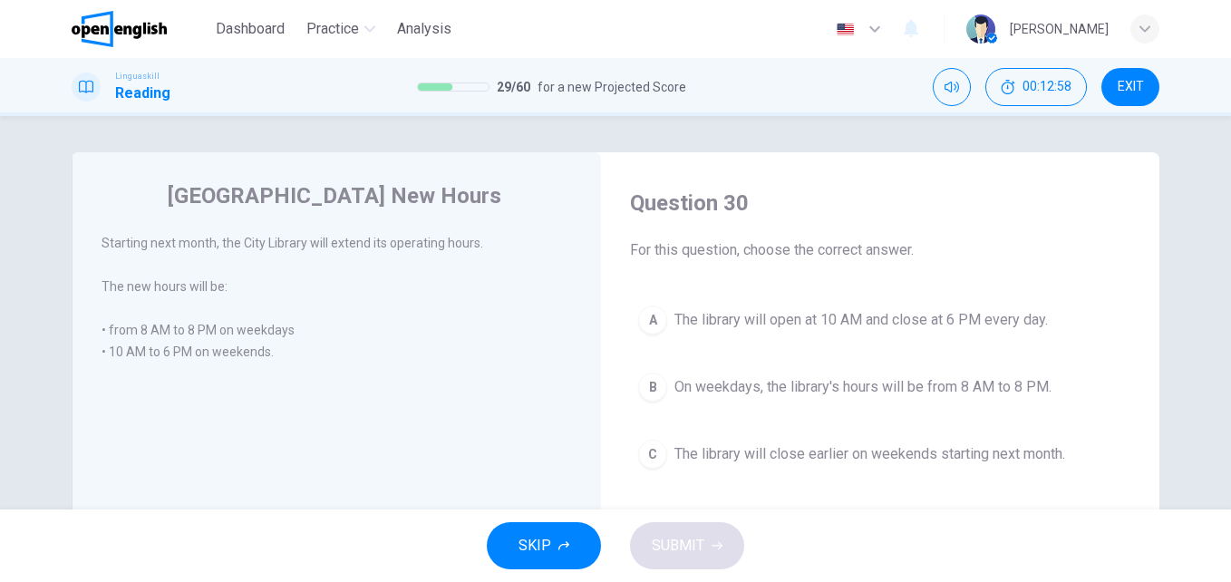
click at [882, 380] on span "On weekdays, the library's hours will be from 8 AM to 8 PM." at bounding box center [862, 387] width 377 height 22
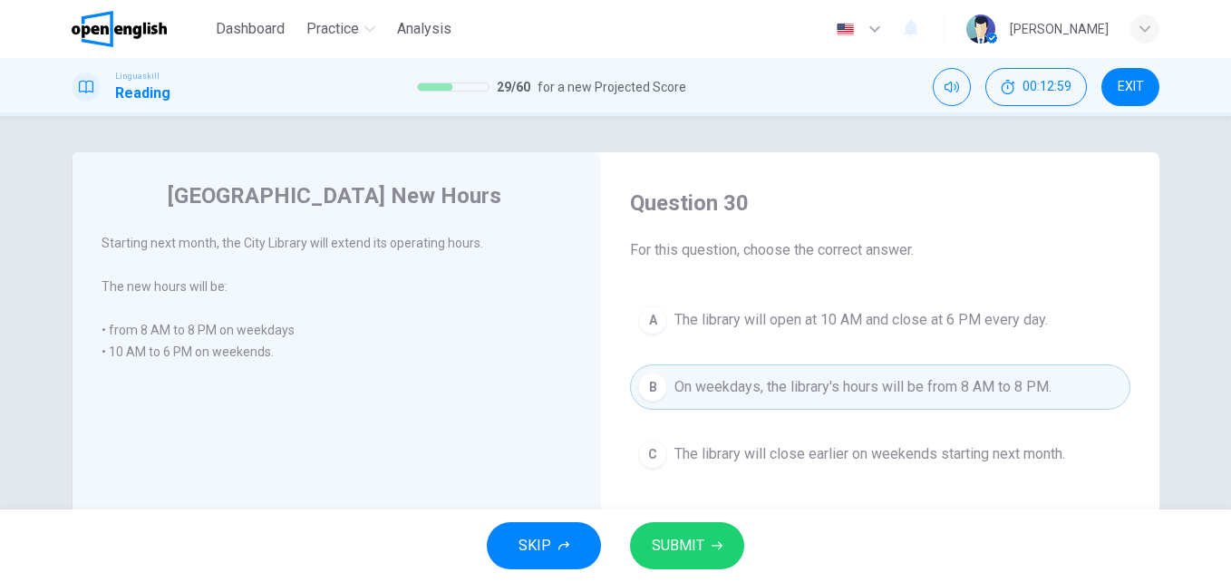
click at [700, 539] on span "SUBMIT" at bounding box center [678, 545] width 53 height 25
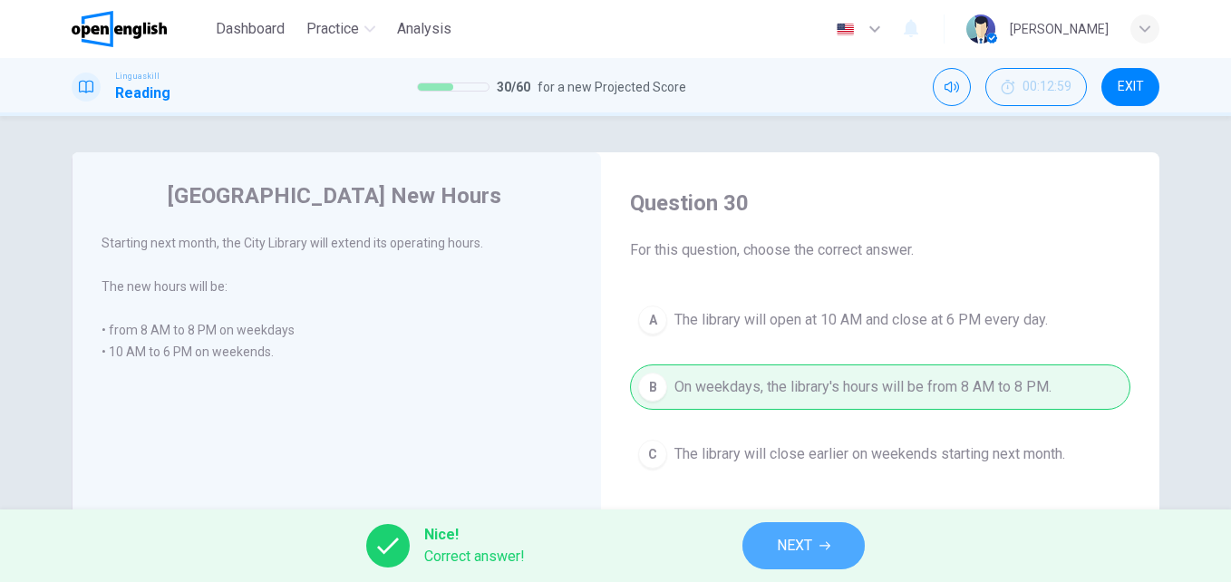
click at [769, 544] on button "NEXT" at bounding box center [803, 545] width 122 height 47
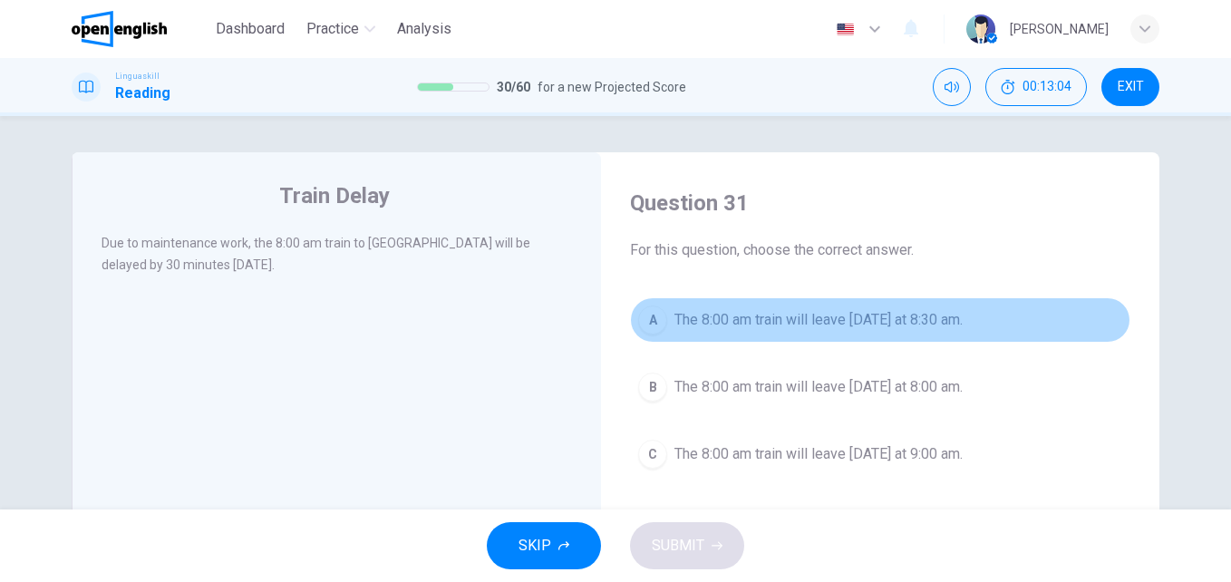
click at [707, 320] on span "The 8:00 am train will leave [DATE] at 8:30 am." at bounding box center [818, 320] width 288 height 22
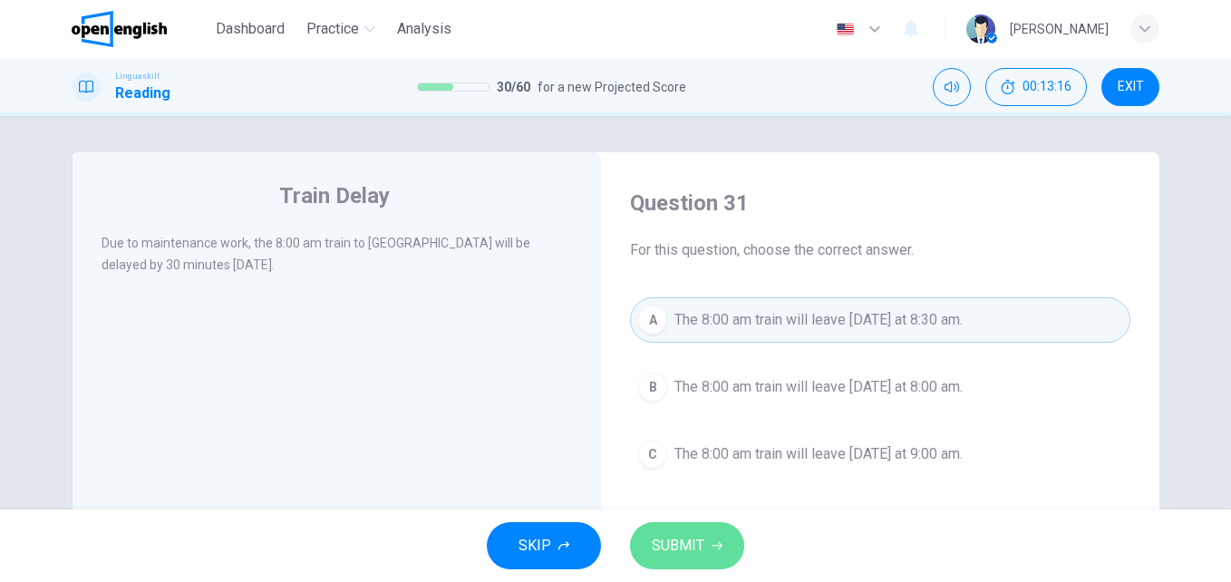
click at [667, 544] on span "SUBMIT" at bounding box center [678, 545] width 53 height 25
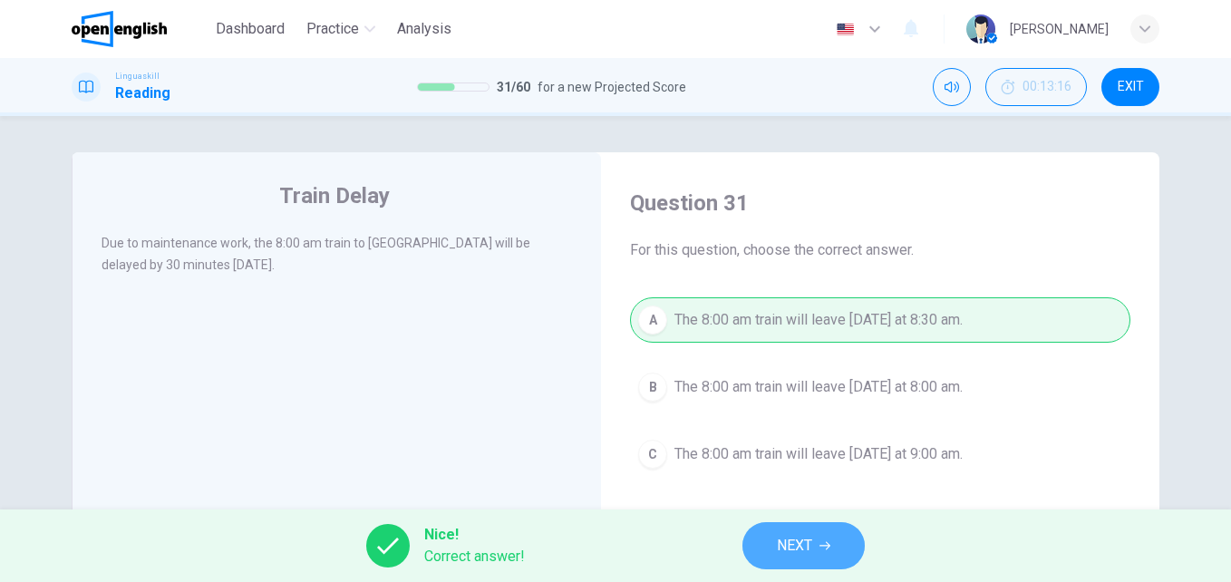
click at [778, 542] on span "NEXT" at bounding box center [794, 545] width 35 height 25
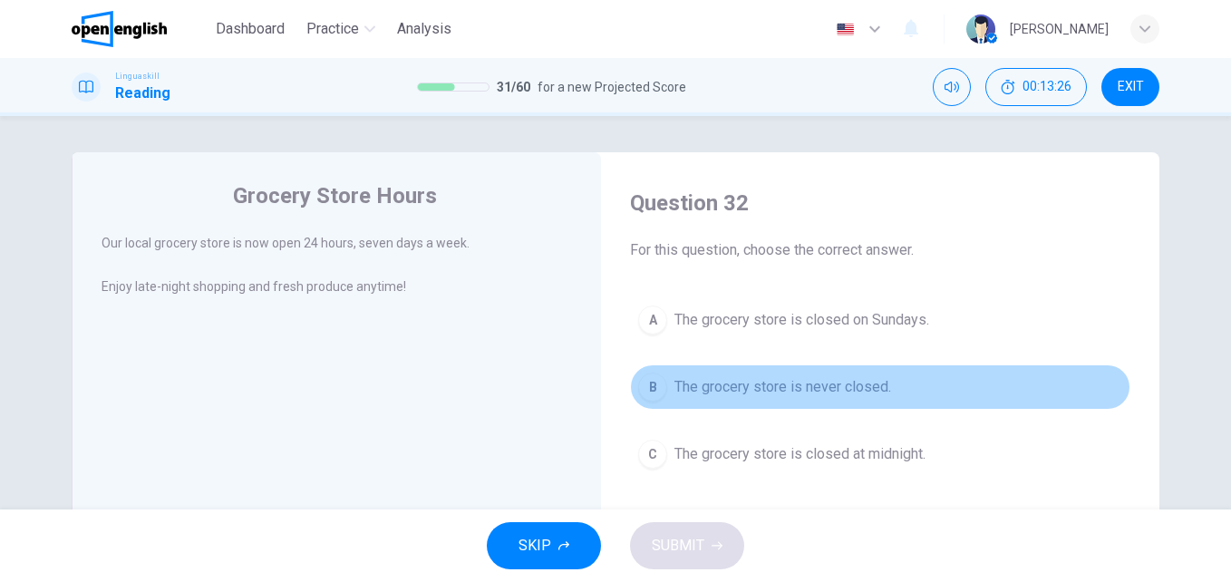
click at [765, 390] on span "The grocery store is never closed." at bounding box center [782, 387] width 217 height 22
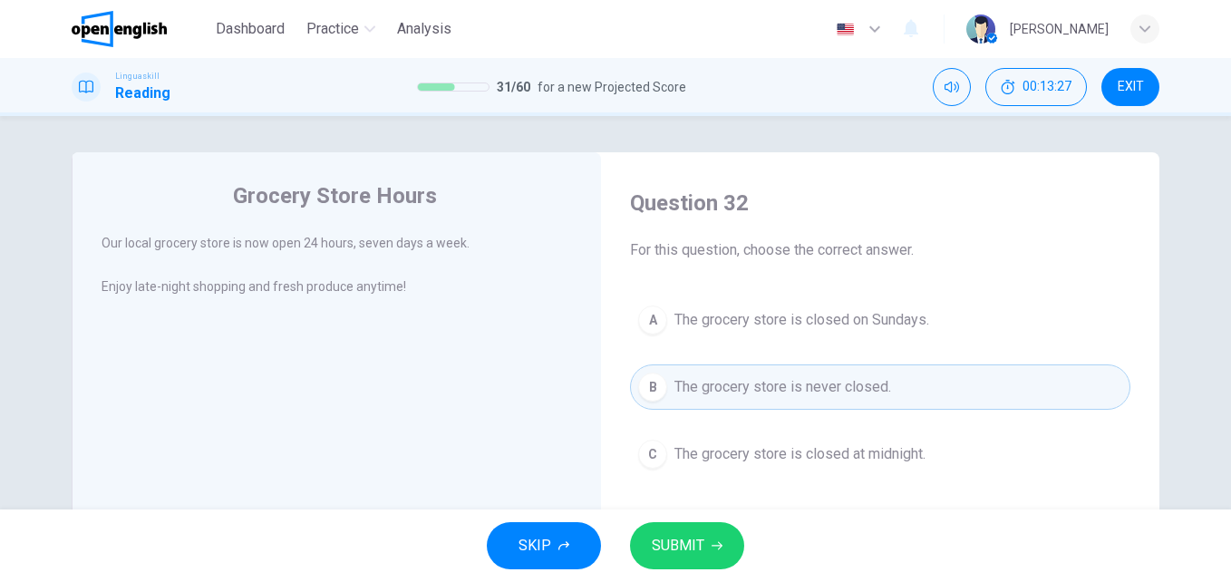
click at [654, 535] on span "SUBMIT" at bounding box center [678, 545] width 53 height 25
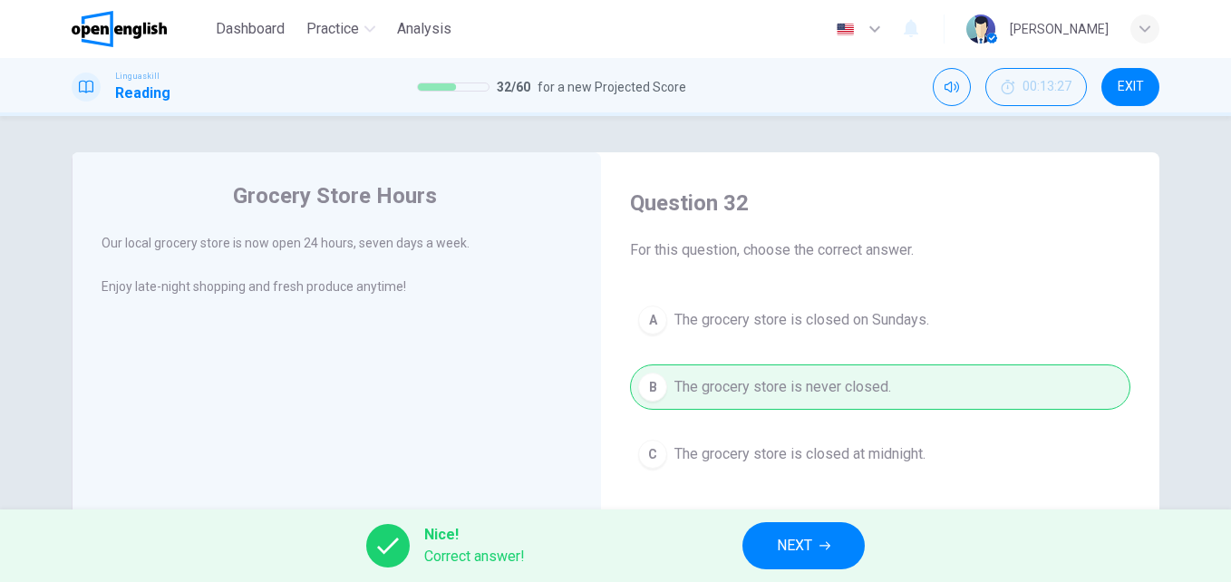
click at [794, 553] on span "NEXT" at bounding box center [794, 545] width 35 height 25
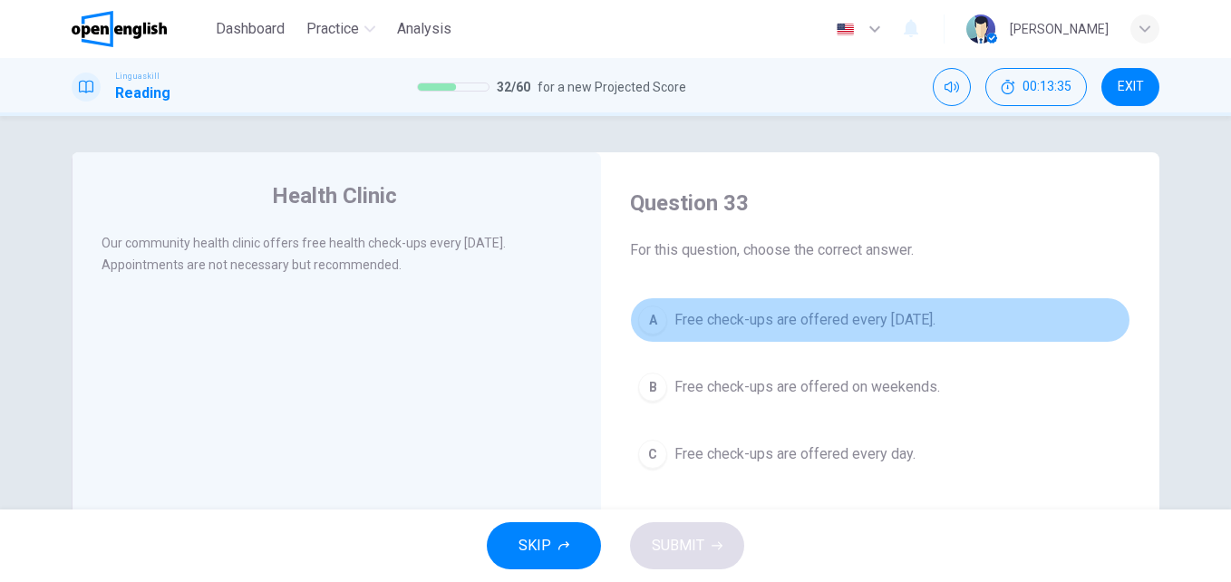
click at [751, 316] on span "Free check-ups are offered every [DATE]." at bounding box center [804, 320] width 261 height 22
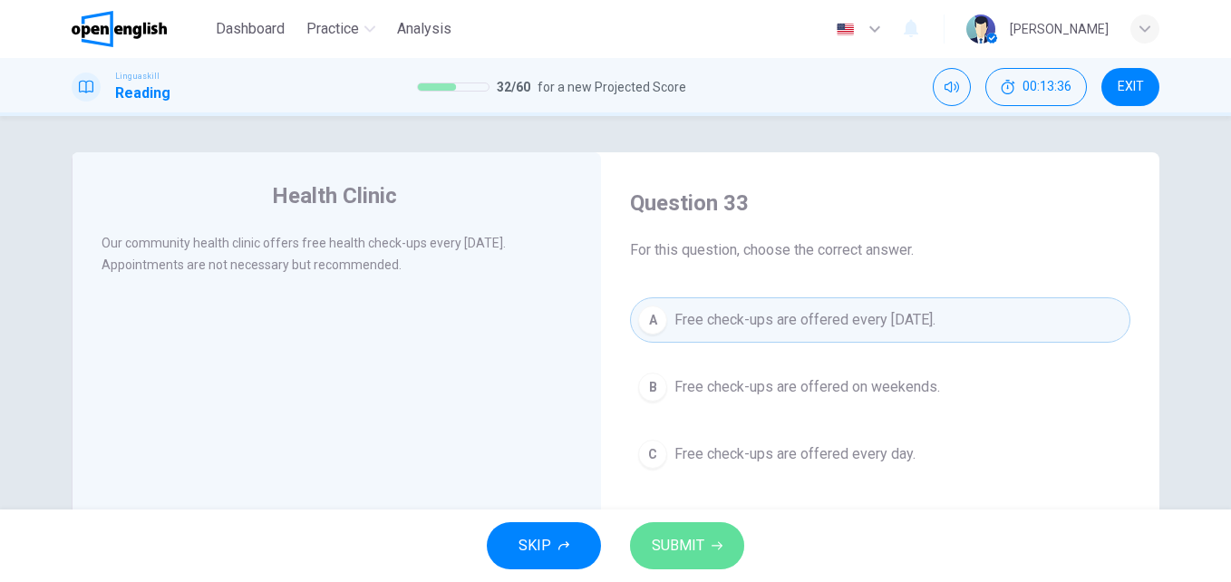
click at [685, 547] on span "SUBMIT" at bounding box center [678, 545] width 53 height 25
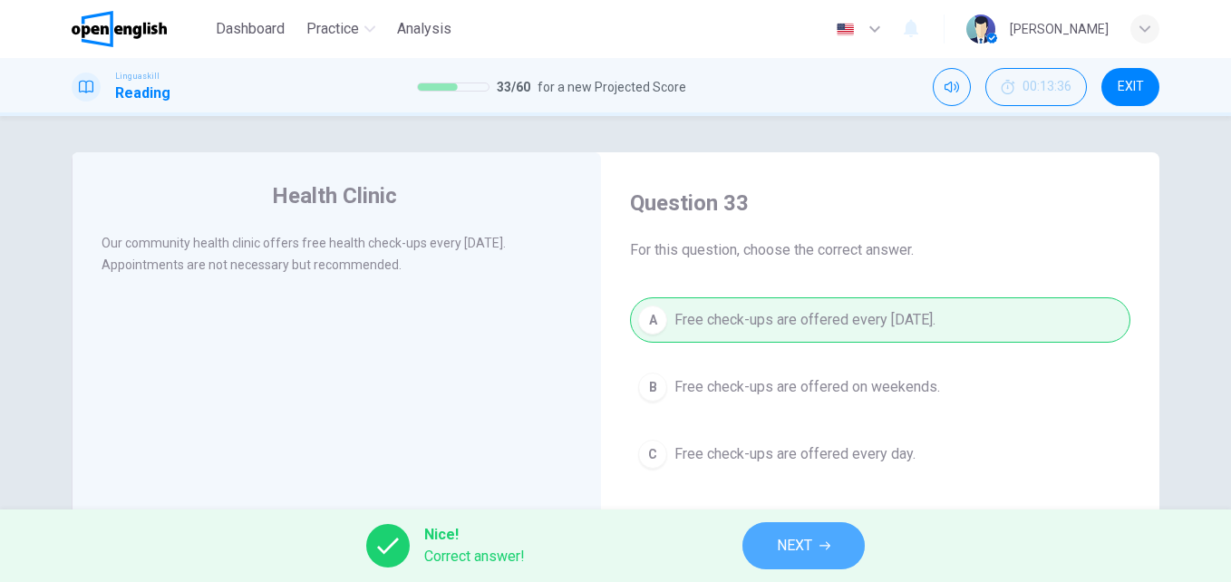
click at [775, 546] on button "NEXT" at bounding box center [803, 545] width 122 height 47
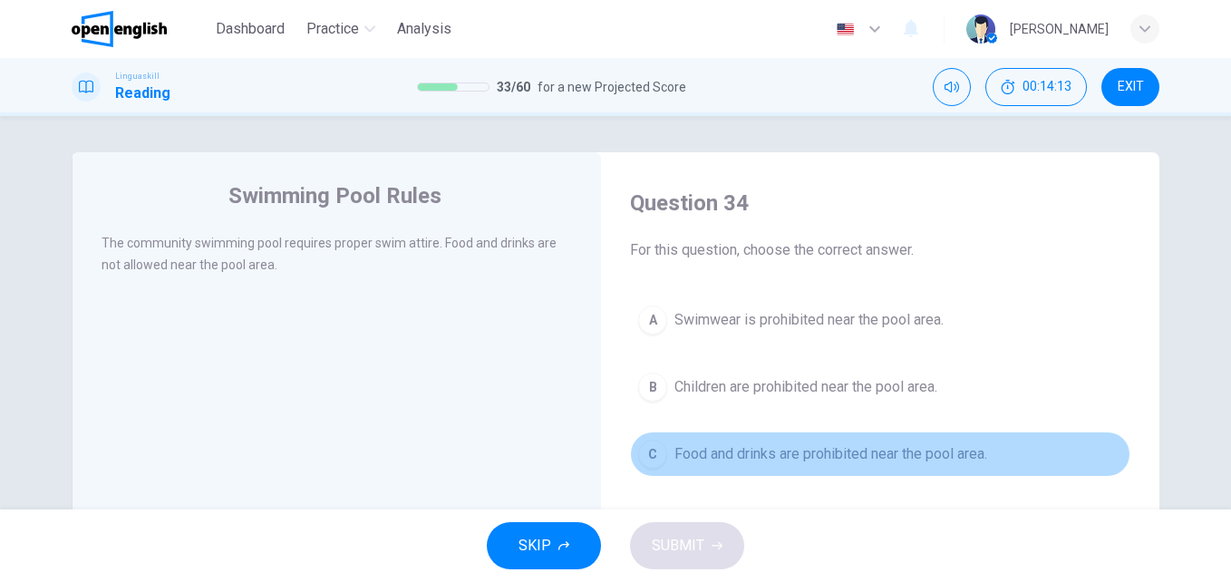
click at [751, 463] on span "Food and drinks are prohibited near the pool area." at bounding box center [830, 454] width 313 height 22
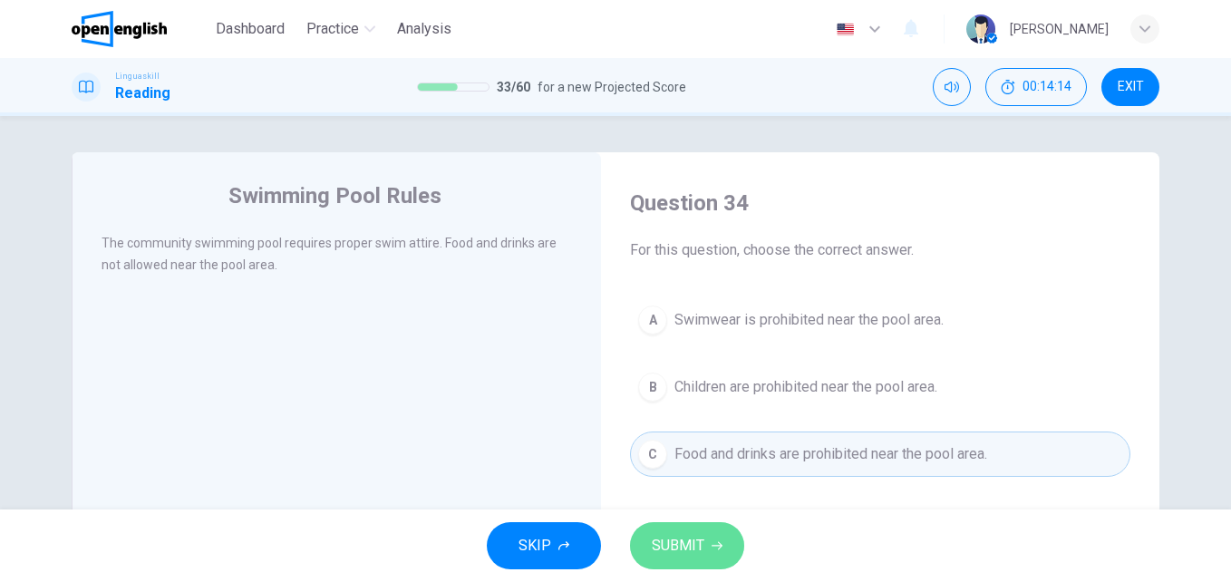
click at [696, 536] on span "SUBMIT" at bounding box center [678, 545] width 53 height 25
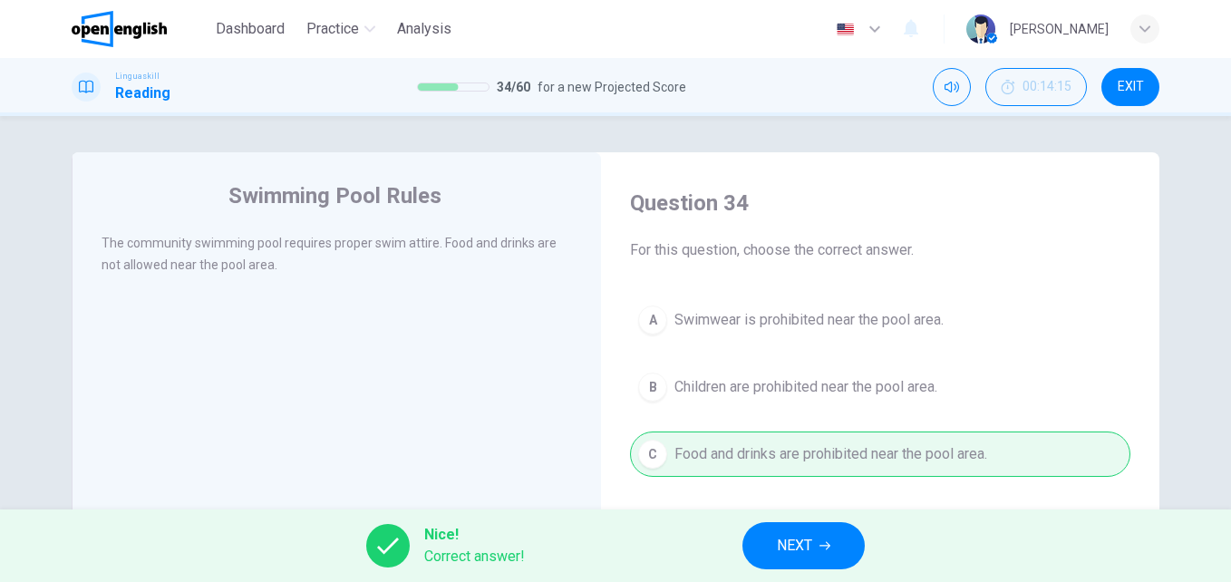
click at [789, 556] on span "NEXT" at bounding box center [794, 545] width 35 height 25
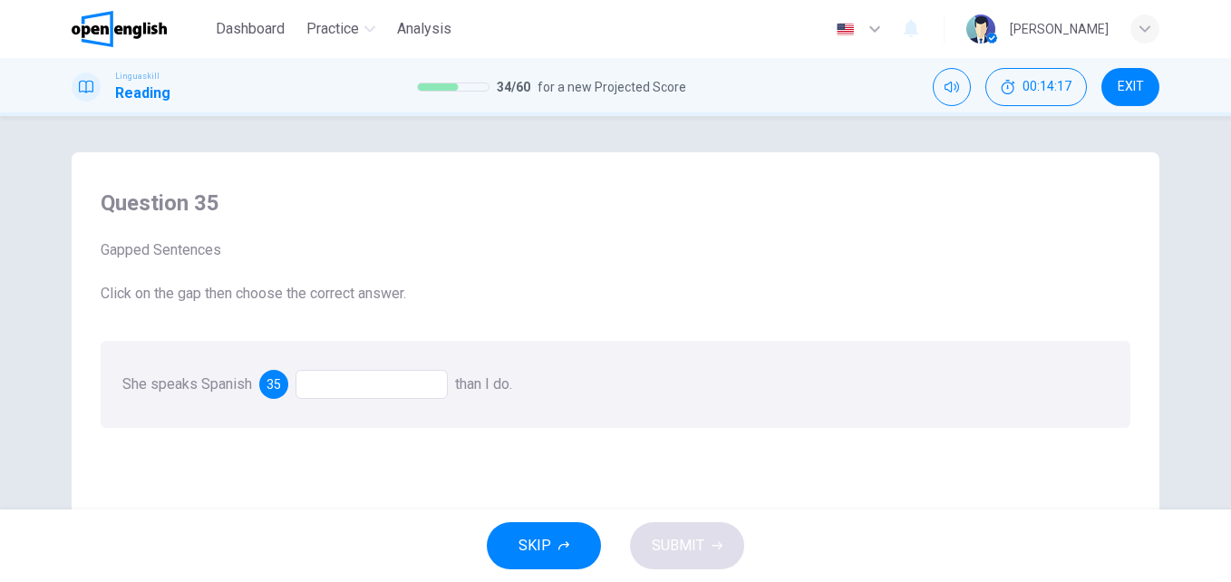
click at [354, 379] on div at bounding box center [371, 384] width 152 height 29
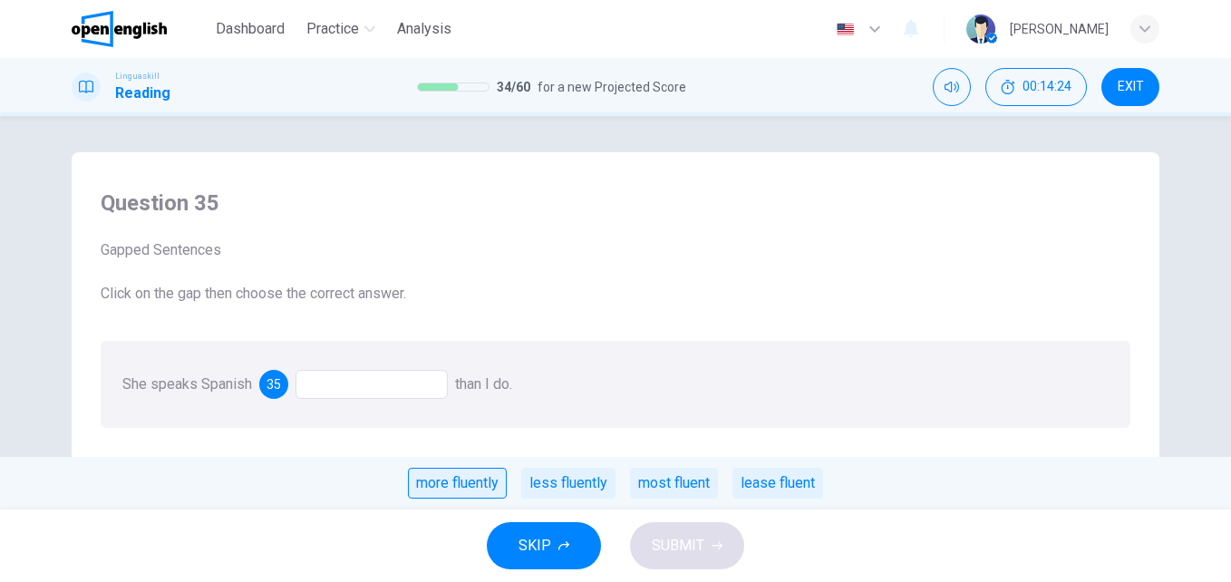
click at [450, 484] on div "more fluently" at bounding box center [457, 483] width 99 height 31
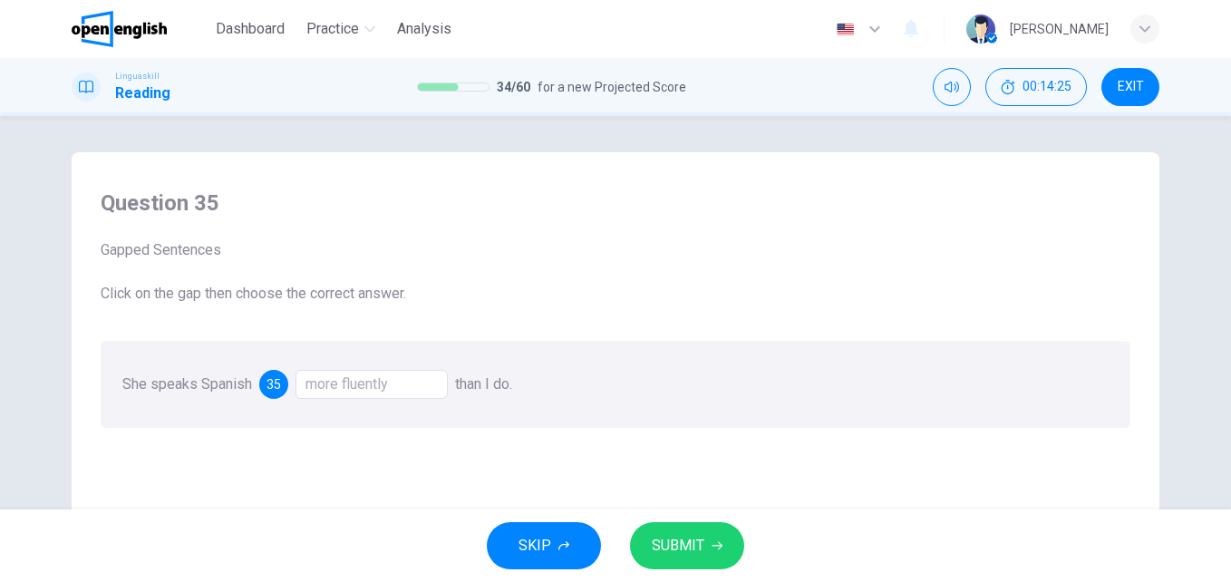
click at [693, 541] on span "SUBMIT" at bounding box center [678, 545] width 53 height 25
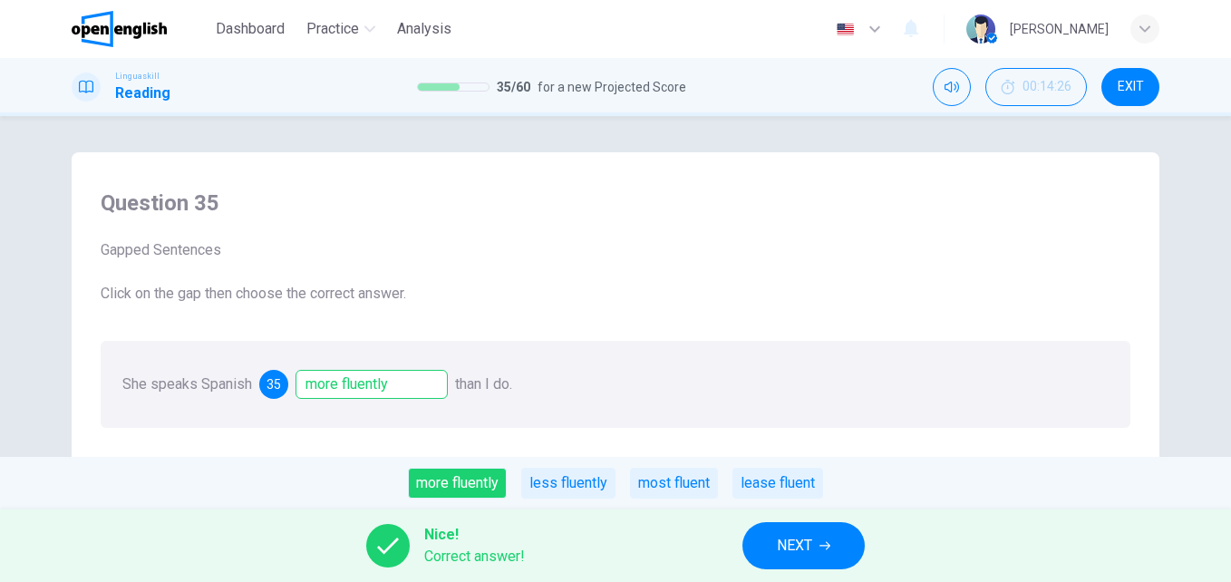
click at [788, 545] on span "NEXT" at bounding box center [794, 545] width 35 height 25
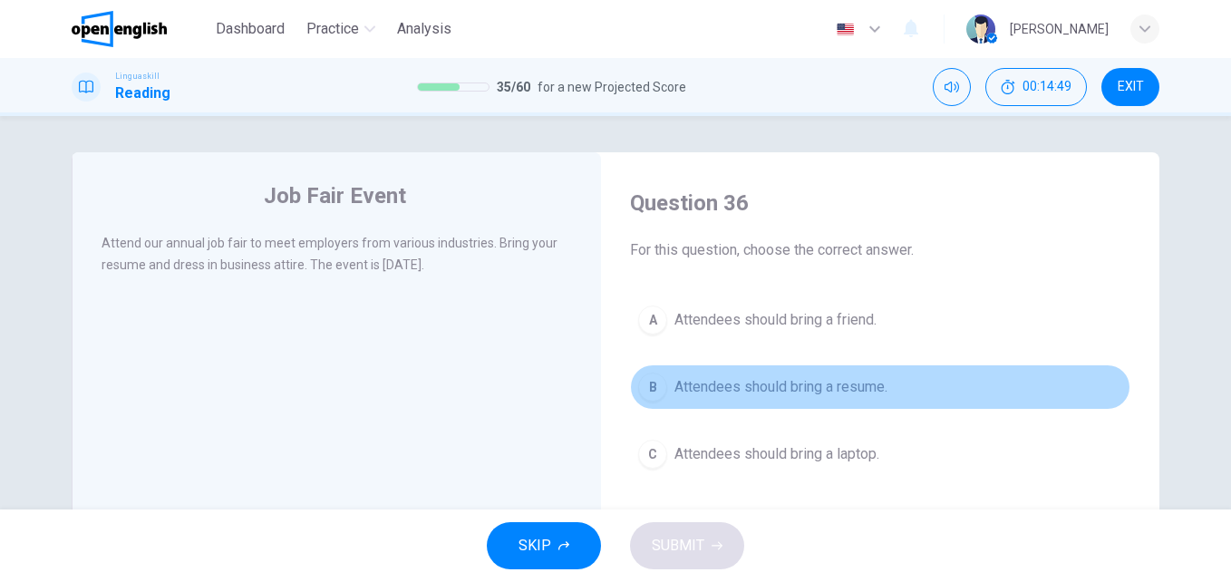
click at [701, 394] on span "Attendees should bring a resume." at bounding box center [780, 387] width 213 height 22
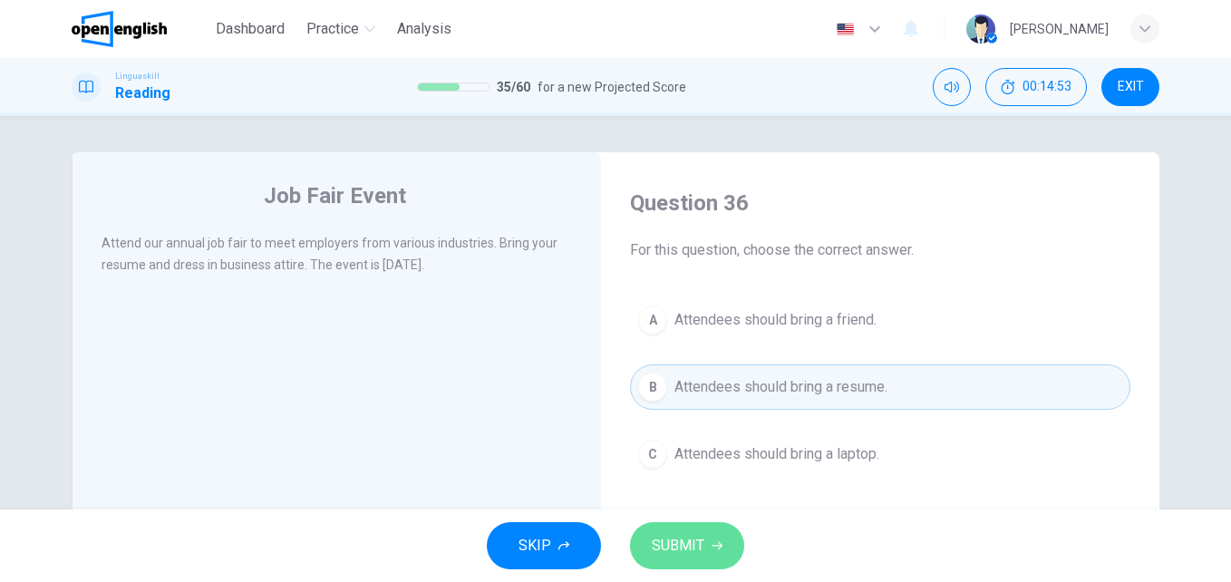
click at [689, 536] on span "SUBMIT" at bounding box center [678, 545] width 53 height 25
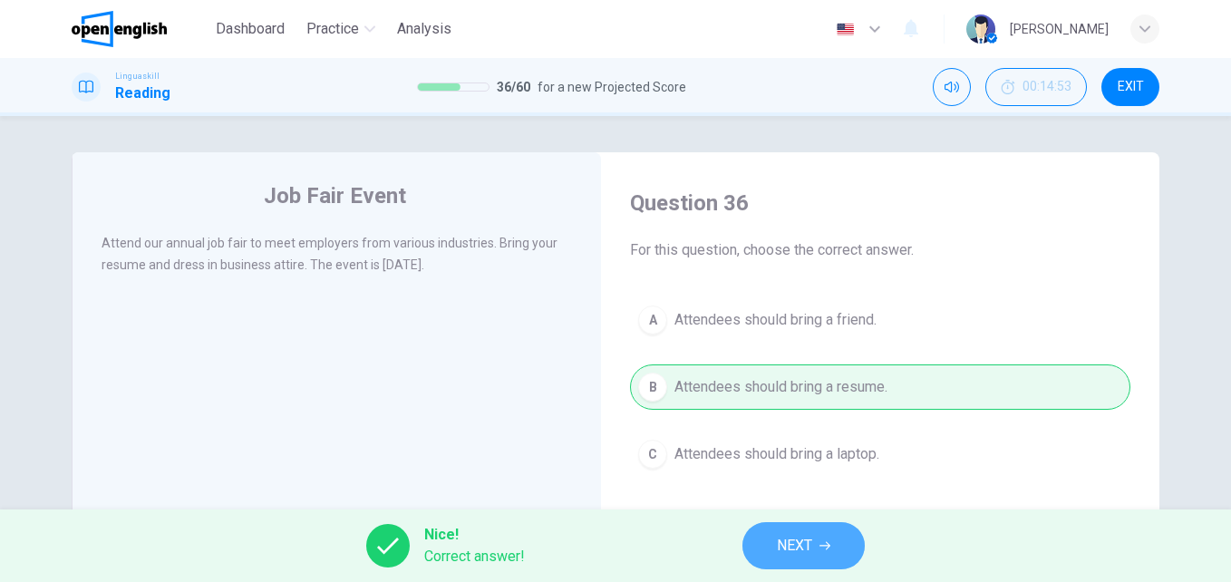
click at [829, 532] on button "NEXT" at bounding box center [803, 545] width 122 height 47
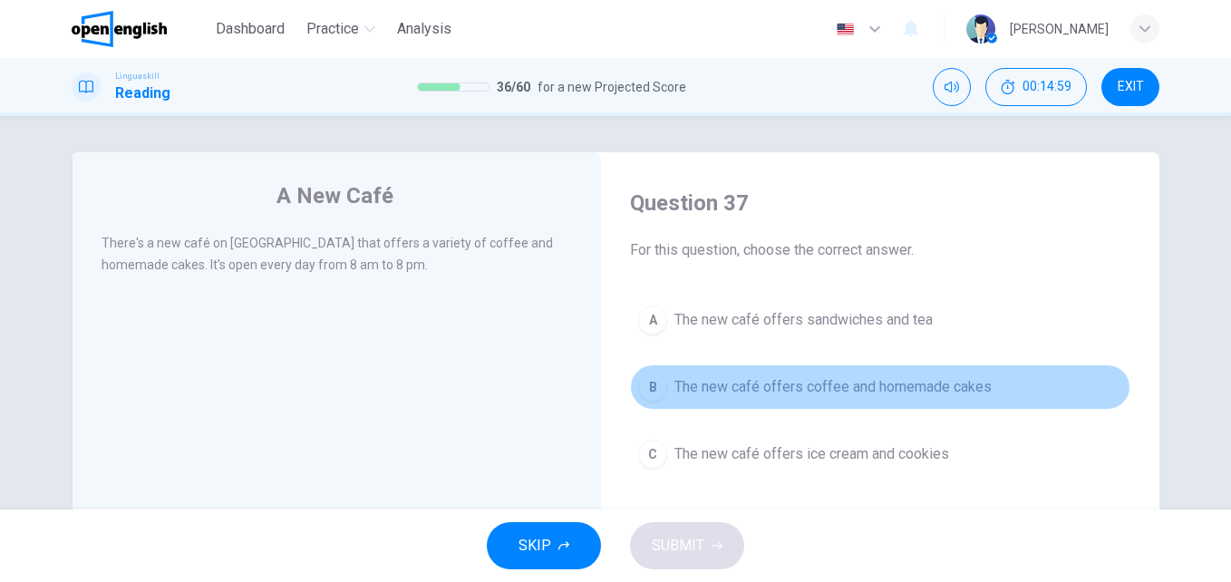
click at [828, 384] on span "The new café offers coffee and homemade cakes" at bounding box center [832, 387] width 317 height 22
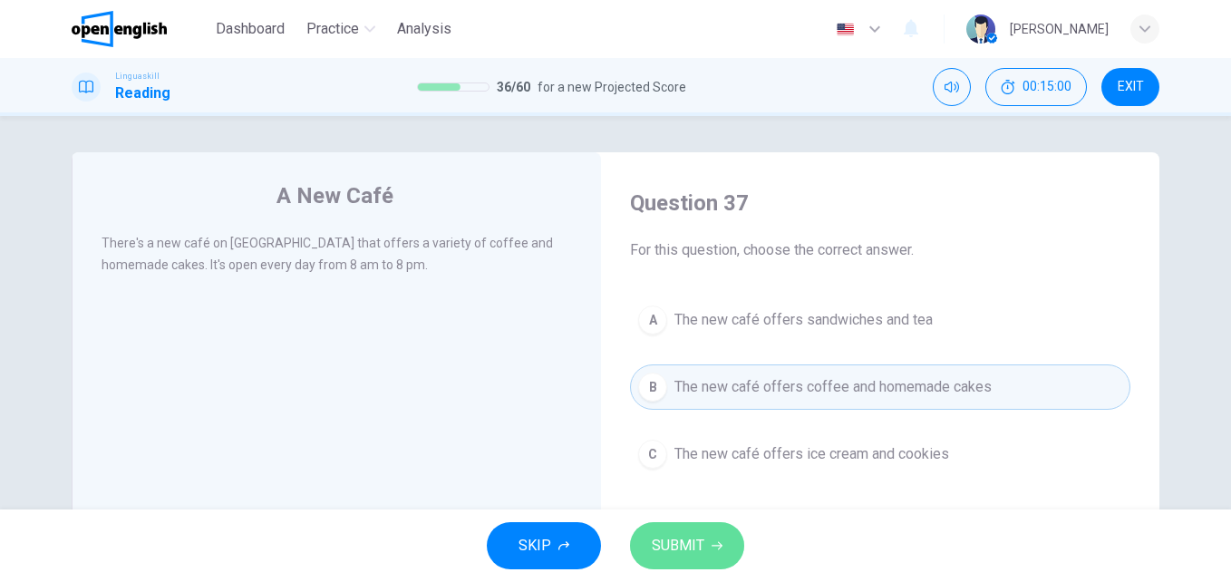
click at [685, 525] on button "SUBMIT" at bounding box center [687, 545] width 114 height 47
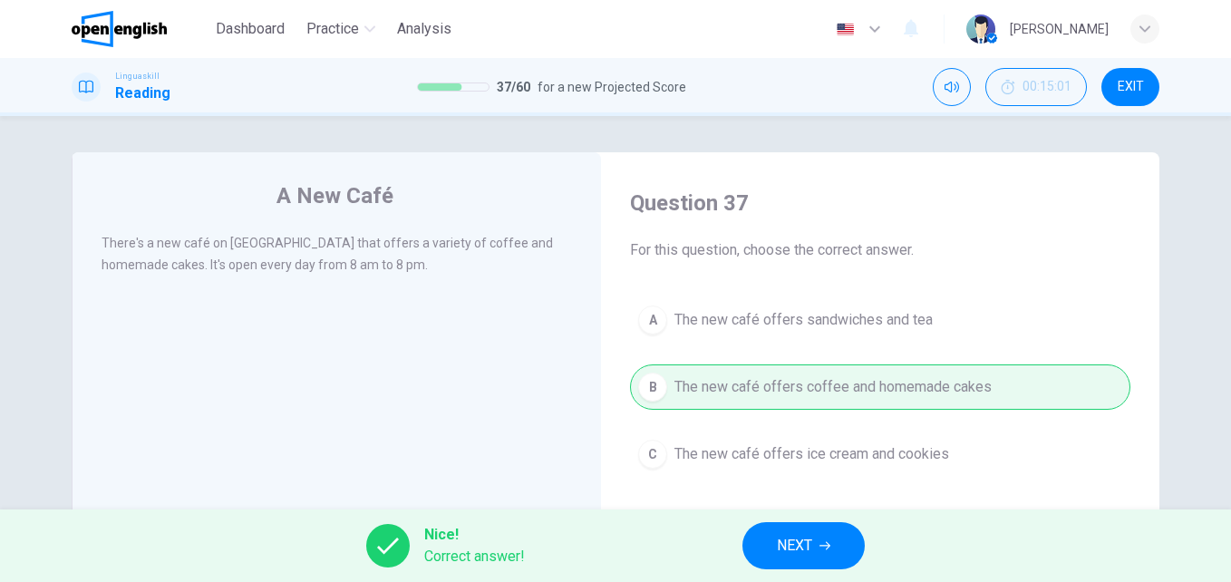
click at [768, 543] on button "NEXT" at bounding box center [803, 545] width 122 height 47
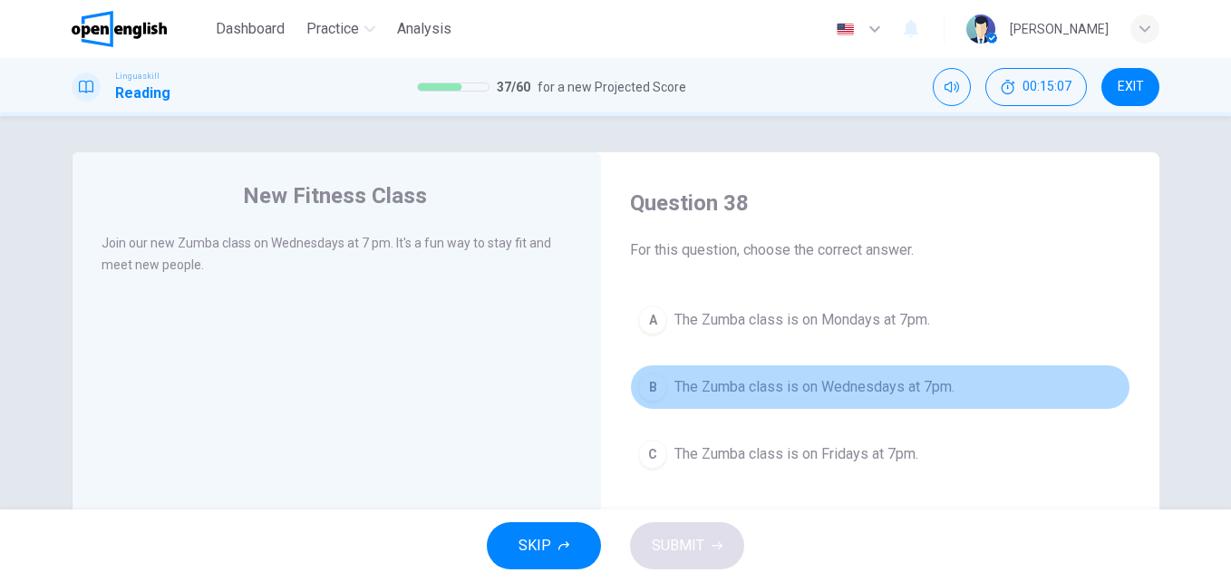
click at [801, 384] on span "The Zumba class is on Wednesdays at 7pm." at bounding box center [814, 387] width 280 height 22
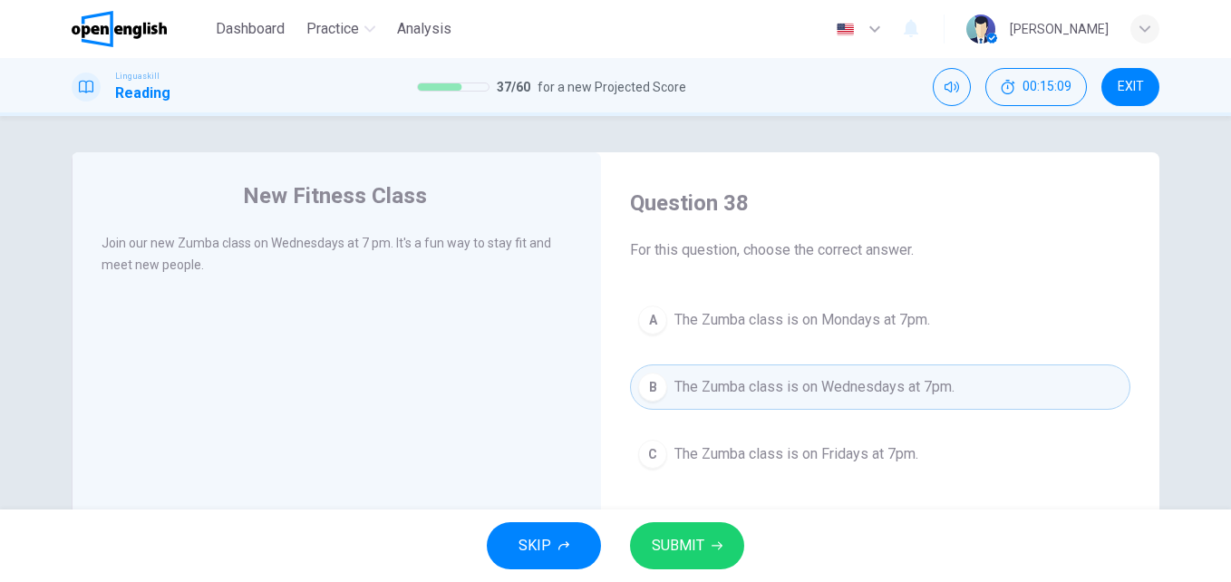
click at [700, 543] on span "SUBMIT" at bounding box center [678, 545] width 53 height 25
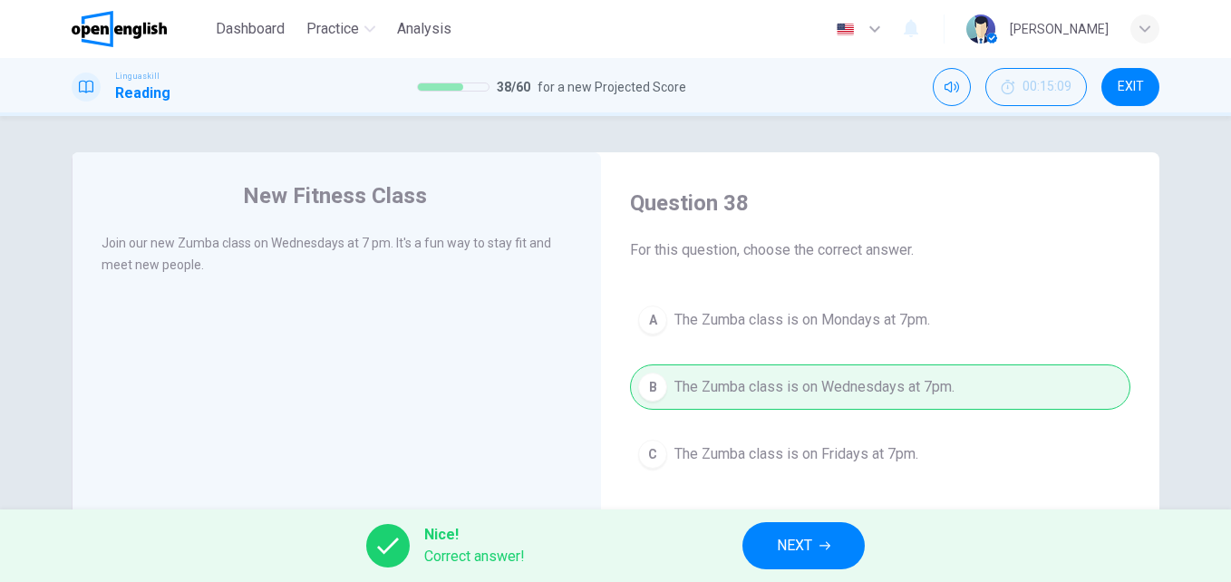
click at [788, 530] on button "NEXT" at bounding box center [803, 545] width 122 height 47
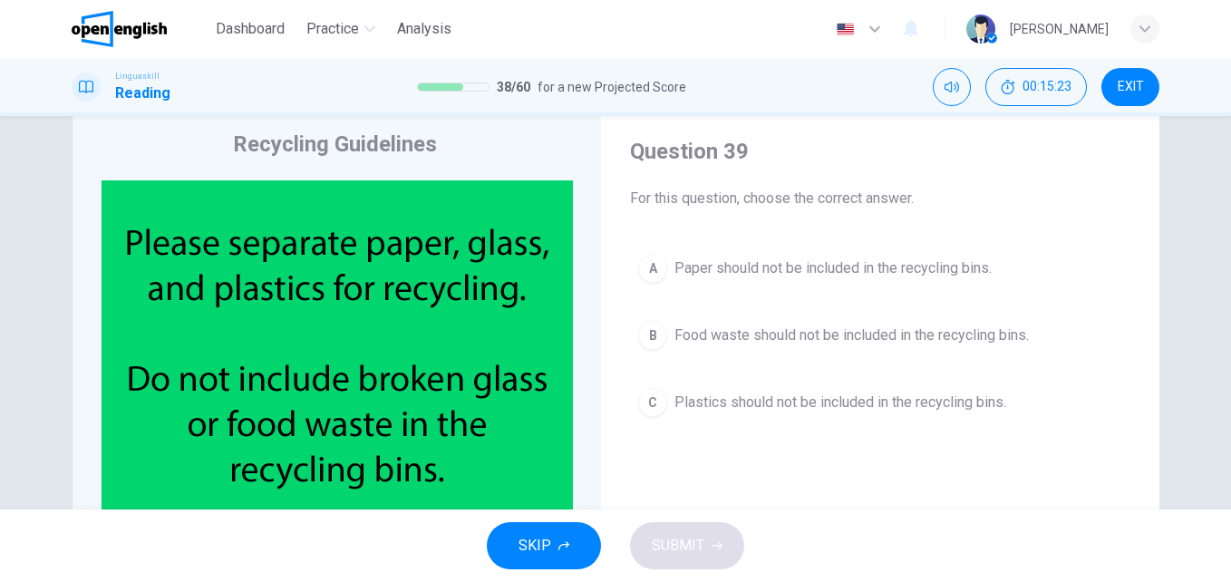
scroll to position [68, 0]
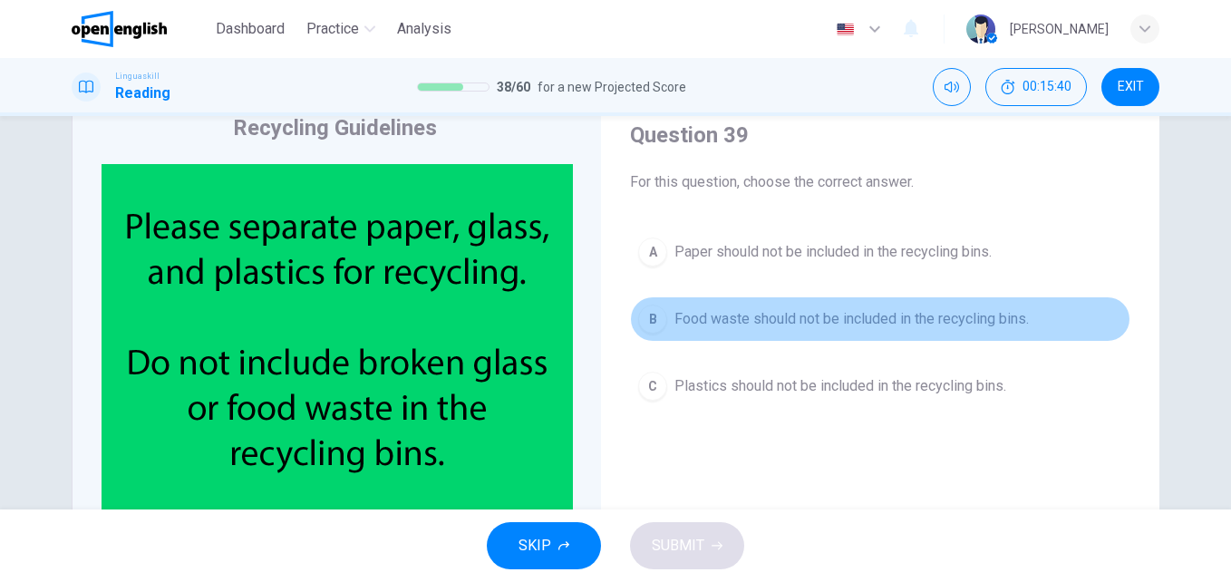
click at [872, 313] on span "Food waste should not be included in the recycling bins." at bounding box center [851, 319] width 354 height 22
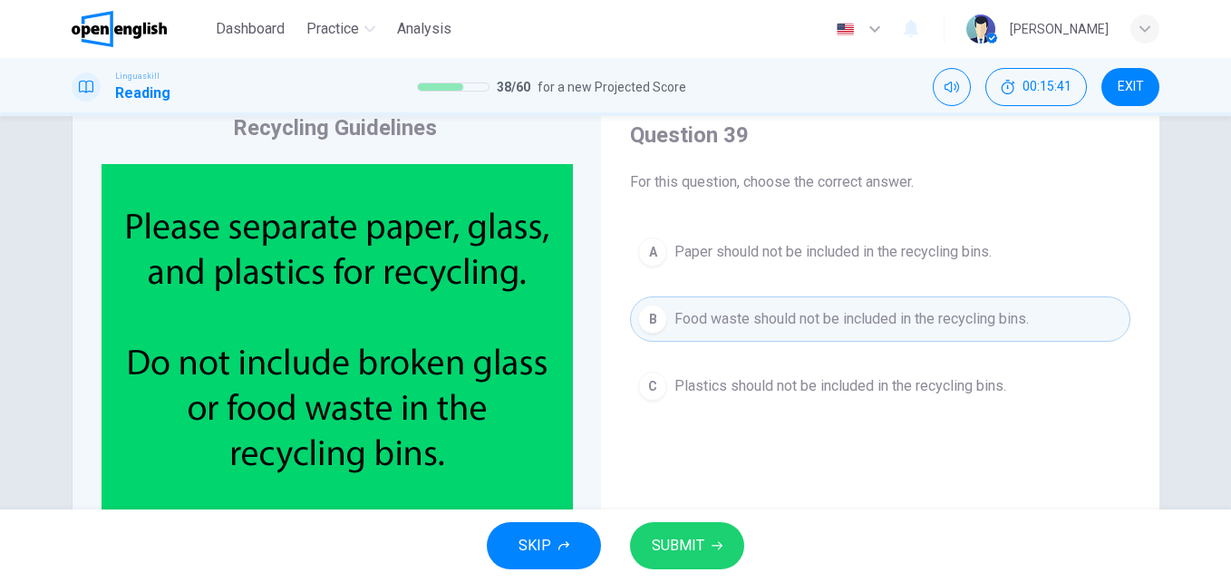
click at [700, 540] on span "SUBMIT" at bounding box center [678, 545] width 53 height 25
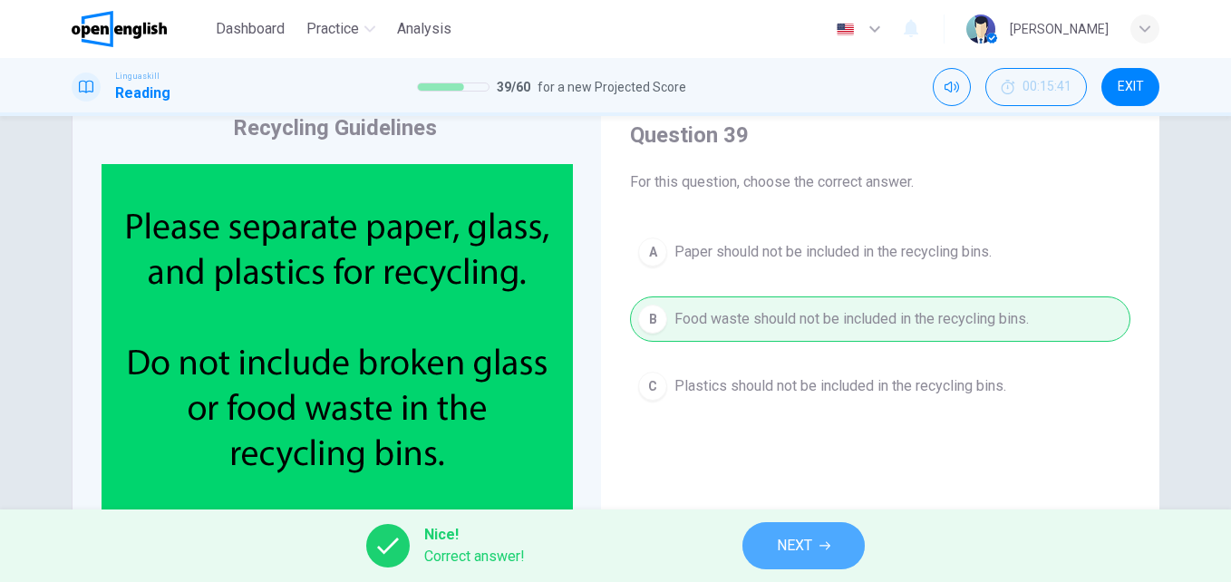
click at [809, 536] on span "NEXT" at bounding box center [794, 545] width 35 height 25
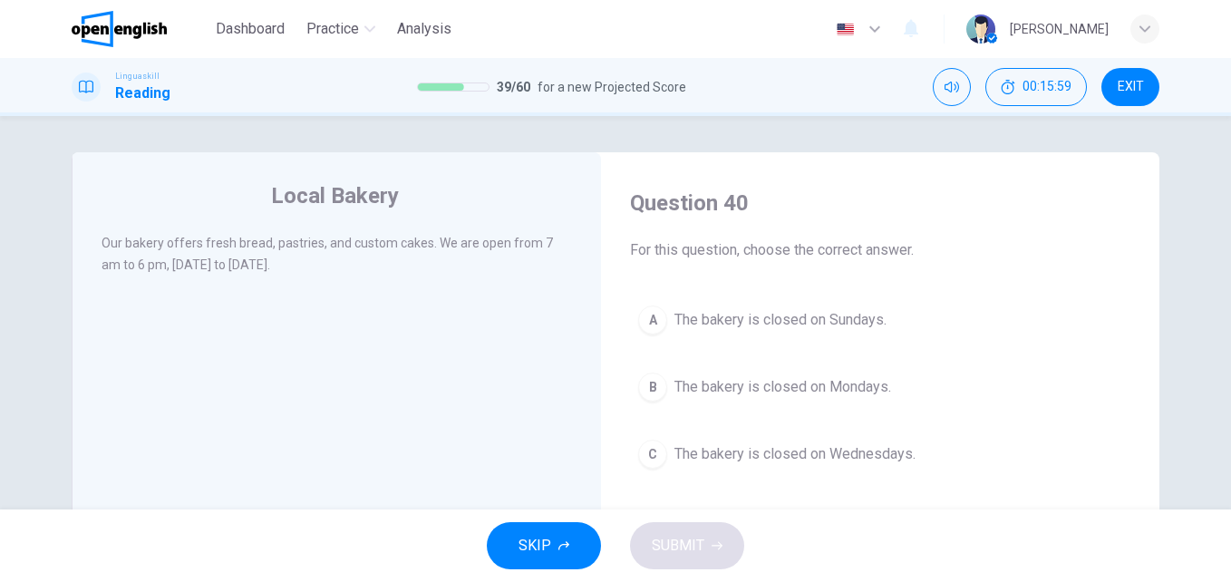
click at [761, 326] on span "The bakery is closed on Sundays." at bounding box center [780, 320] width 212 height 22
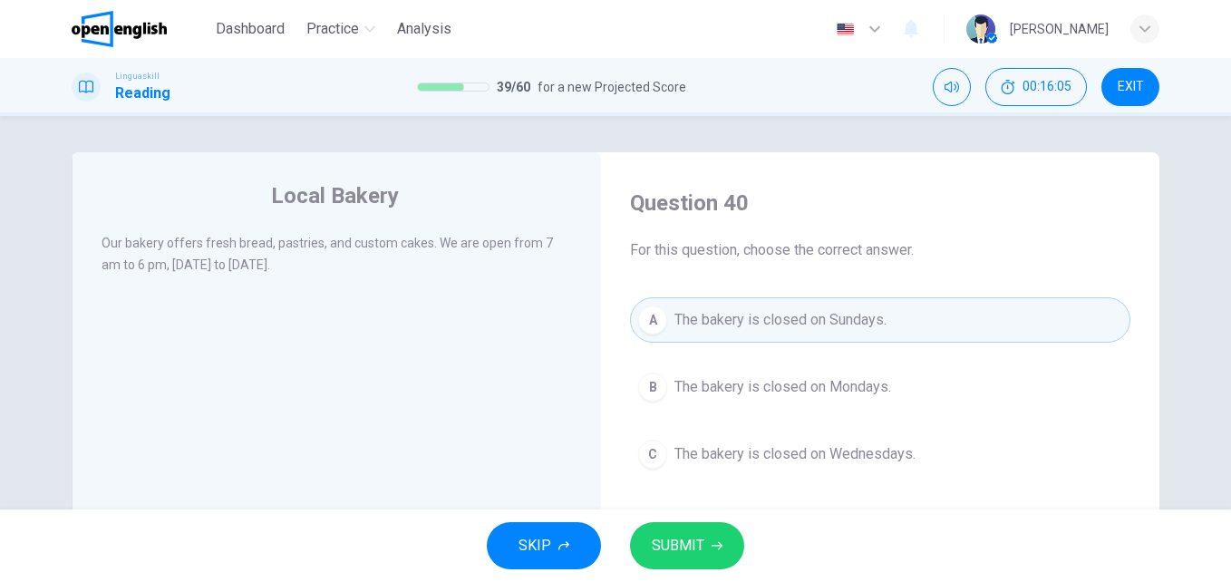
click at [676, 537] on span "SUBMIT" at bounding box center [678, 545] width 53 height 25
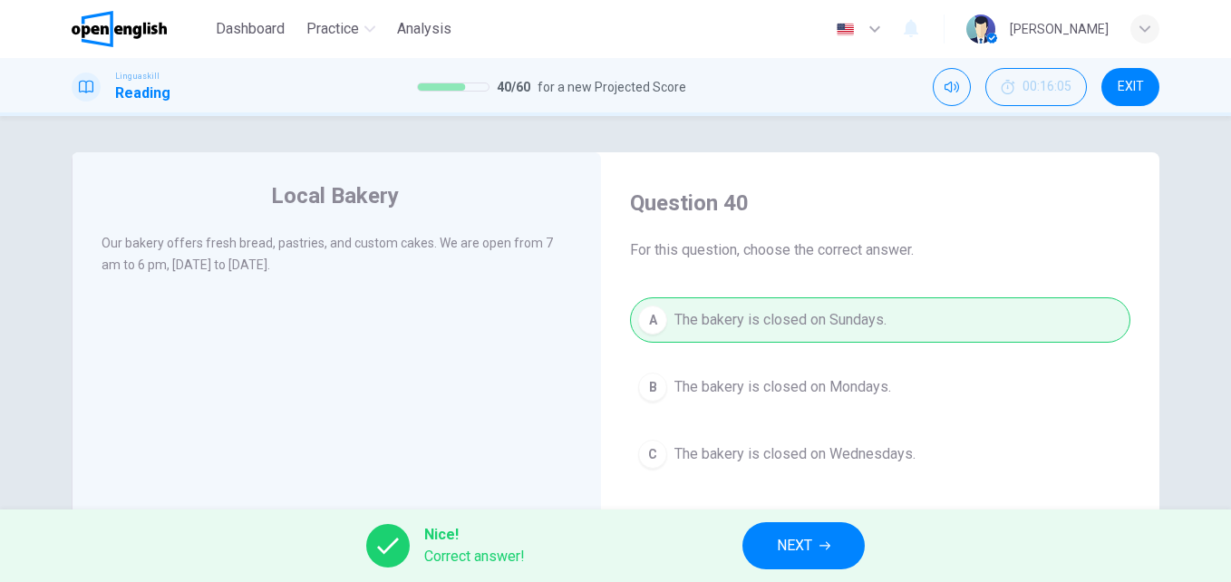
click at [793, 537] on span "NEXT" at bounding box center [794, 545] width 35 height 25
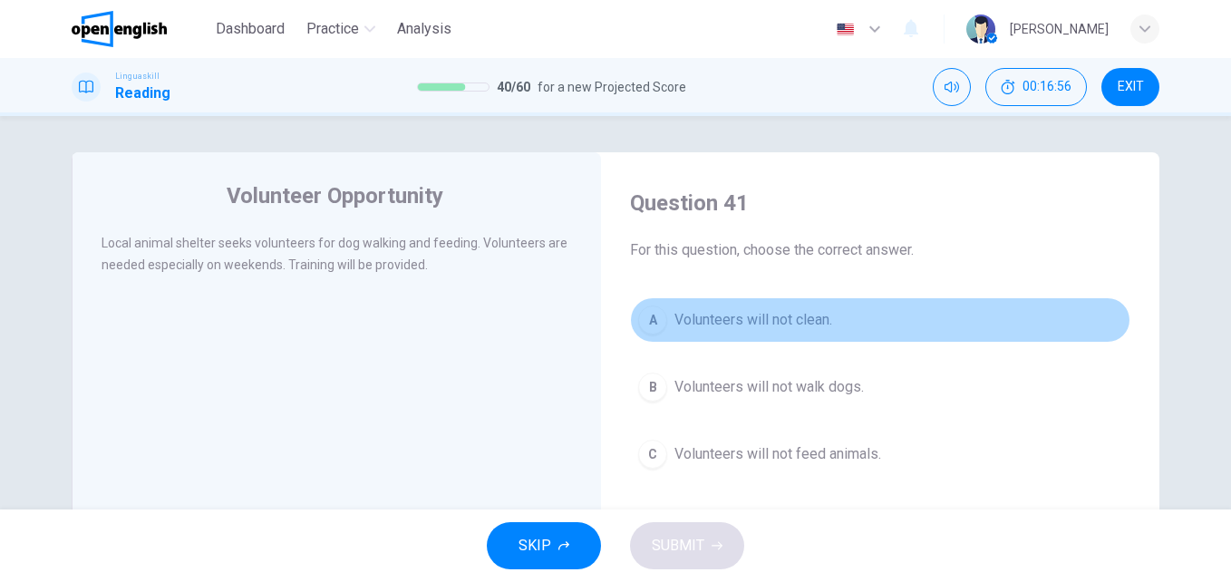
click at [724, 324] on span "Volunteers will not clean." at bounding box center [753, 320] width 158 height 22
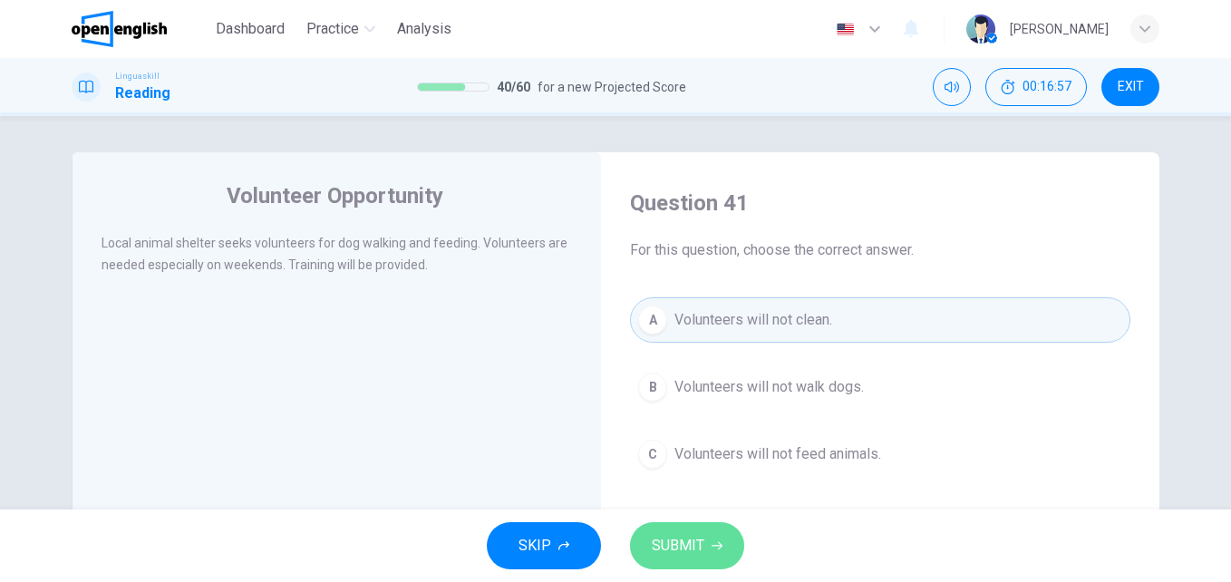
click at [695, 555] on span "SUBMIT" at bounding box center [678, 545] width 53 height 25
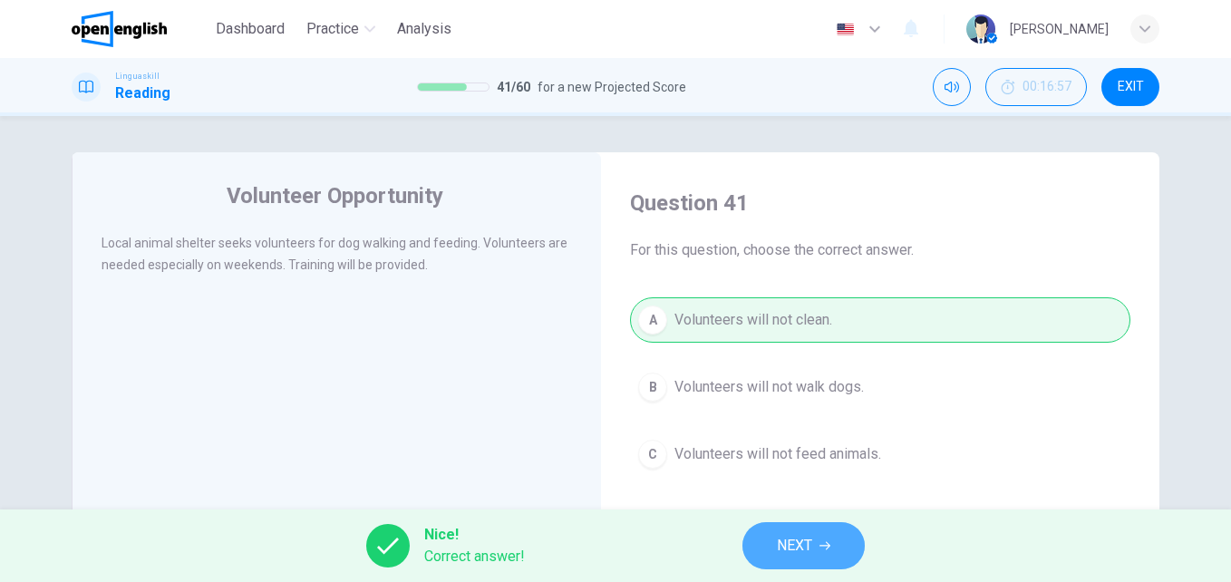
click at [805, 546] on span "NEXT" at bounding box center [794, 545] width 35 height 25
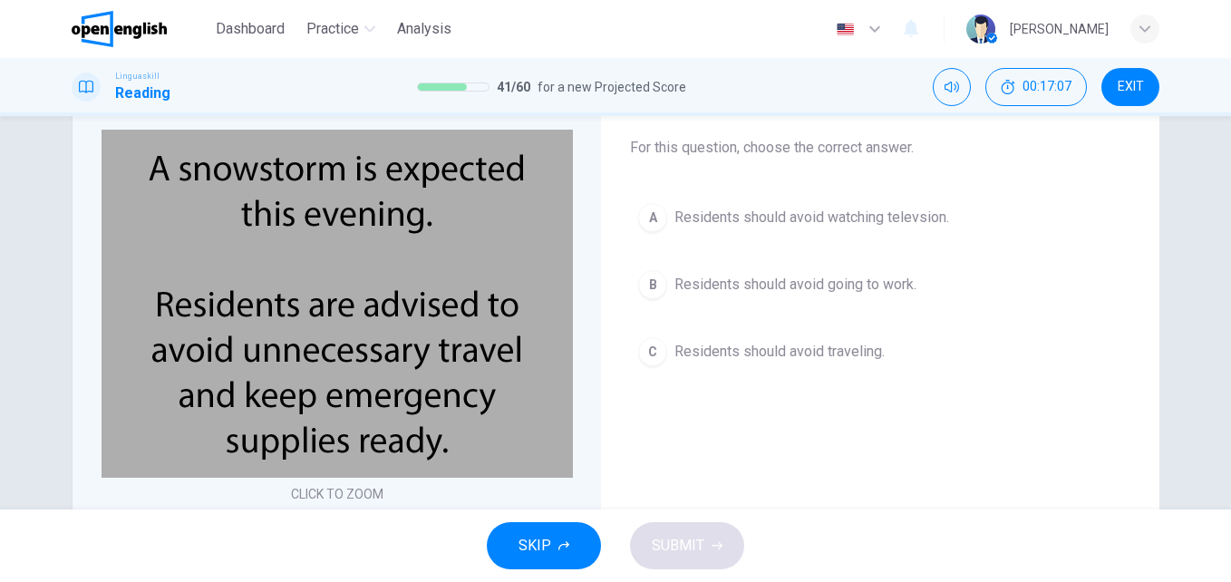
scroll to position [92, 0]
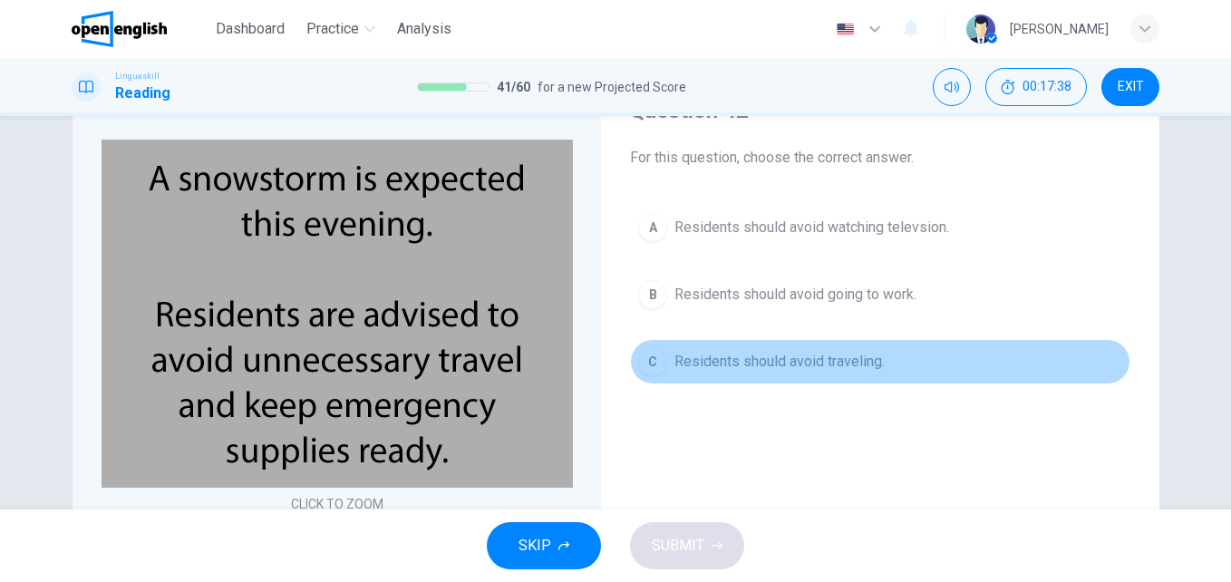
click at [855, 362] on span "Residents should avoid traveling." at bounding box center [779, 362] width 210 height 22
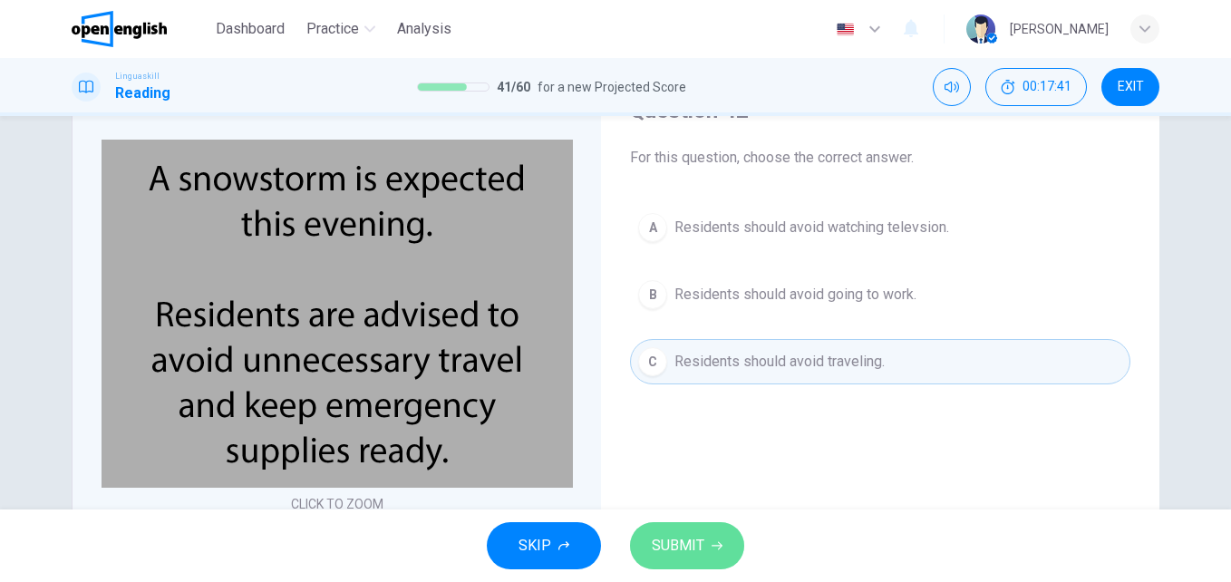
click at [730, 532] on button "SUBMIT" at bounding box center [687, 545] width 114 height 47
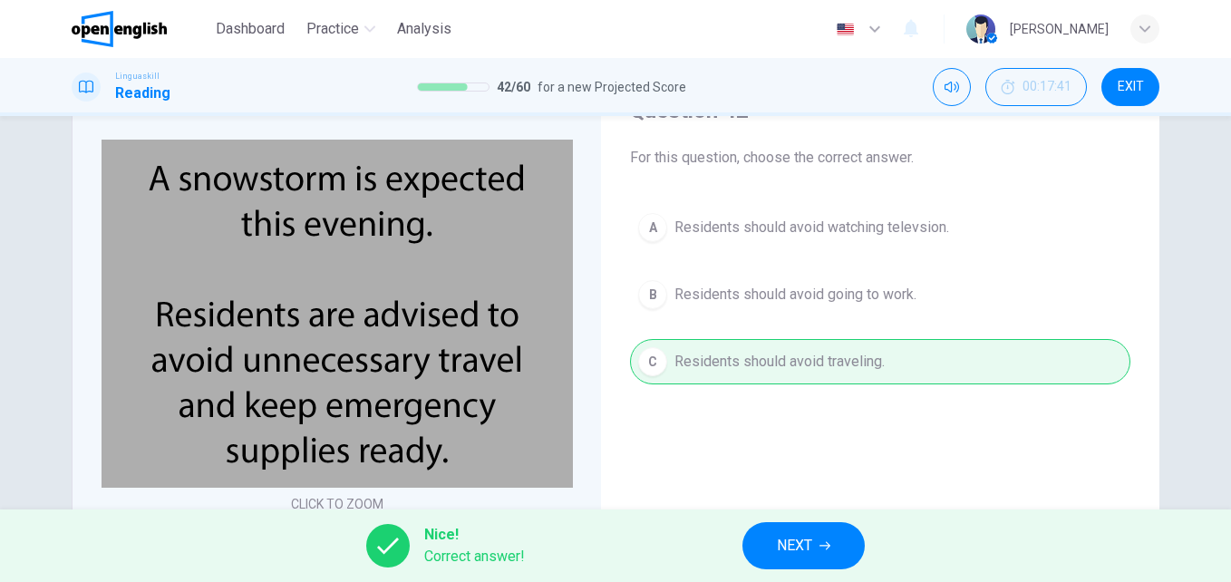
click at [776, 530] on button "NEXT" at bounding box center [803, 545] width 122 height 47
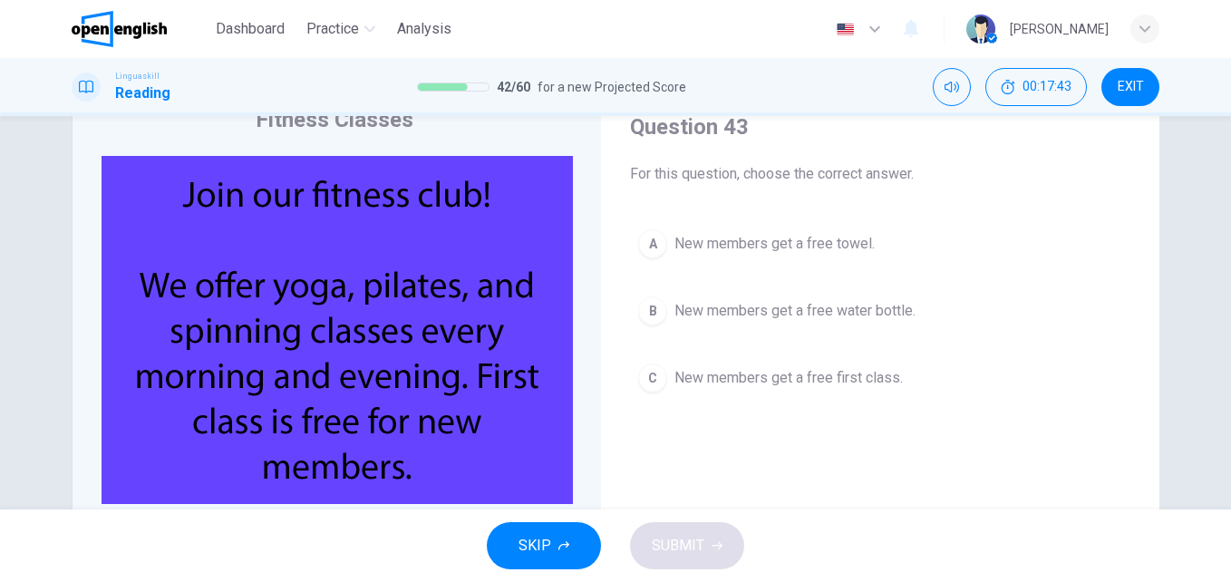
scroll to position [101, 0]
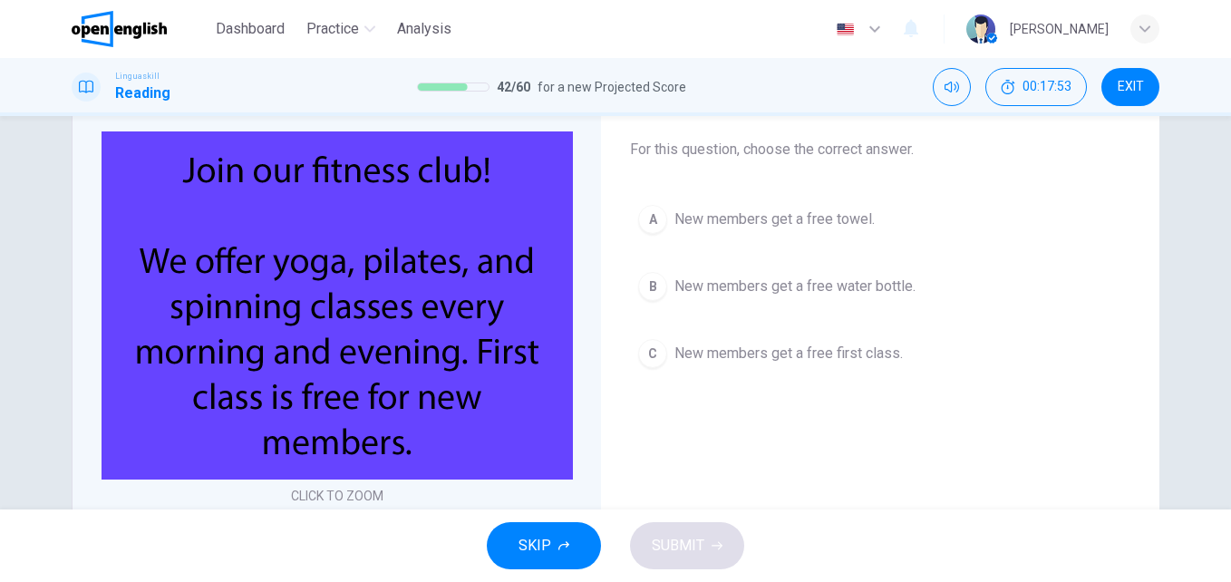
click at [878, 353] on span "New members get a free first class." at bounding box center [788, 354] width 228 height 22
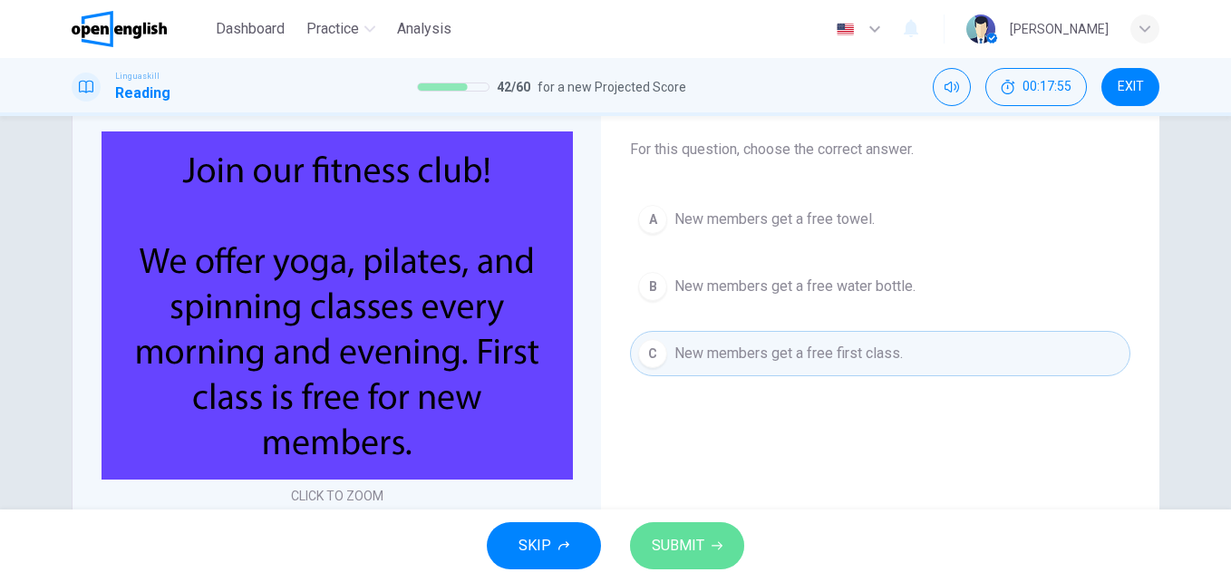
click at [691, 553] on span "SUBMIT" at bounding box center [678, 545] width 53 height 25
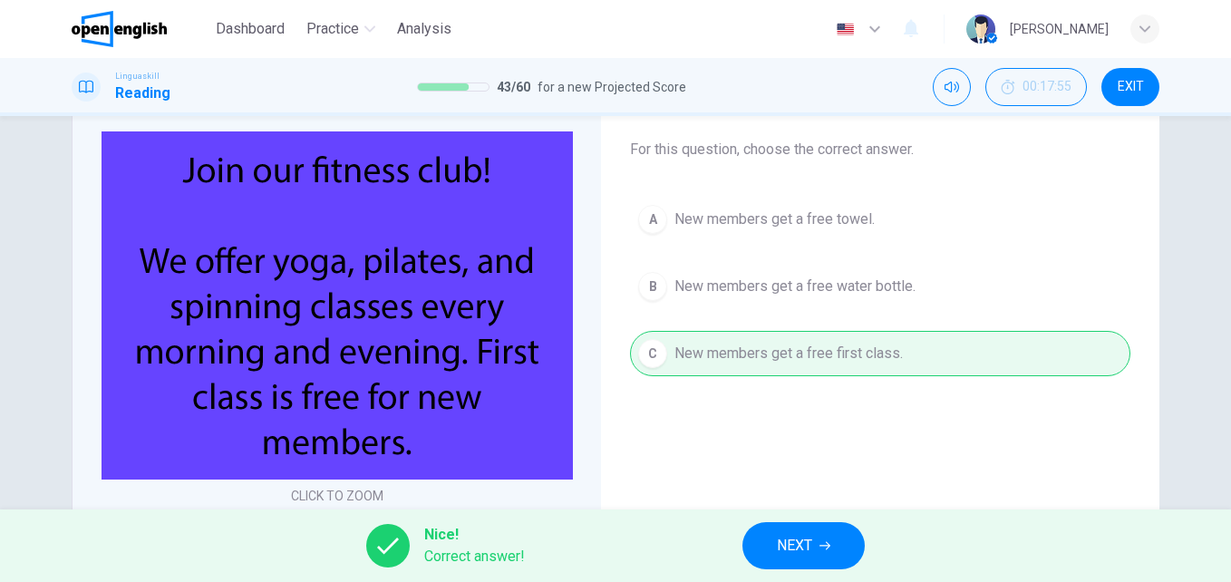
click at [800, 540] on span "NEXT" at bounding box center [794, 545] width 35 height 25
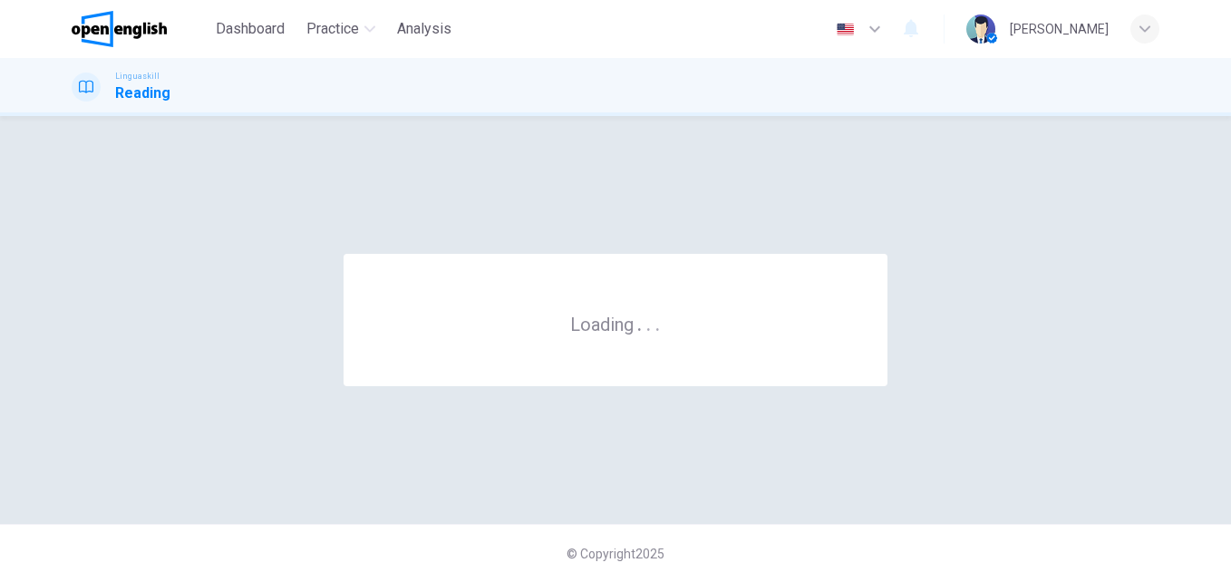
scroll to position [0, 0]
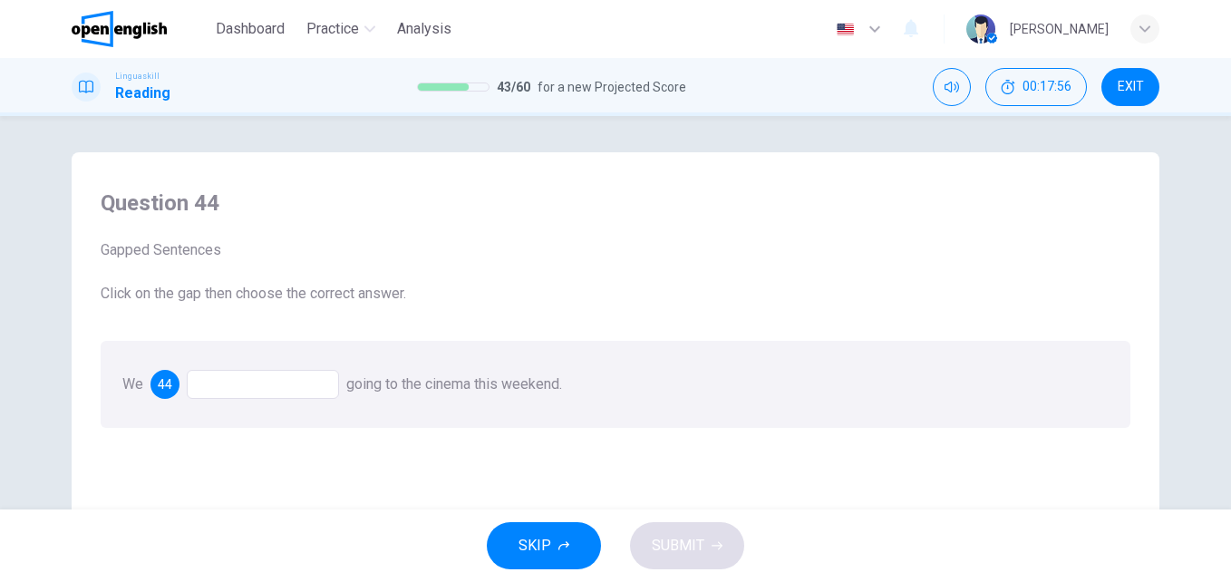
click at [230, 382] on div at bounding box center [263, 384] width 152 height 29
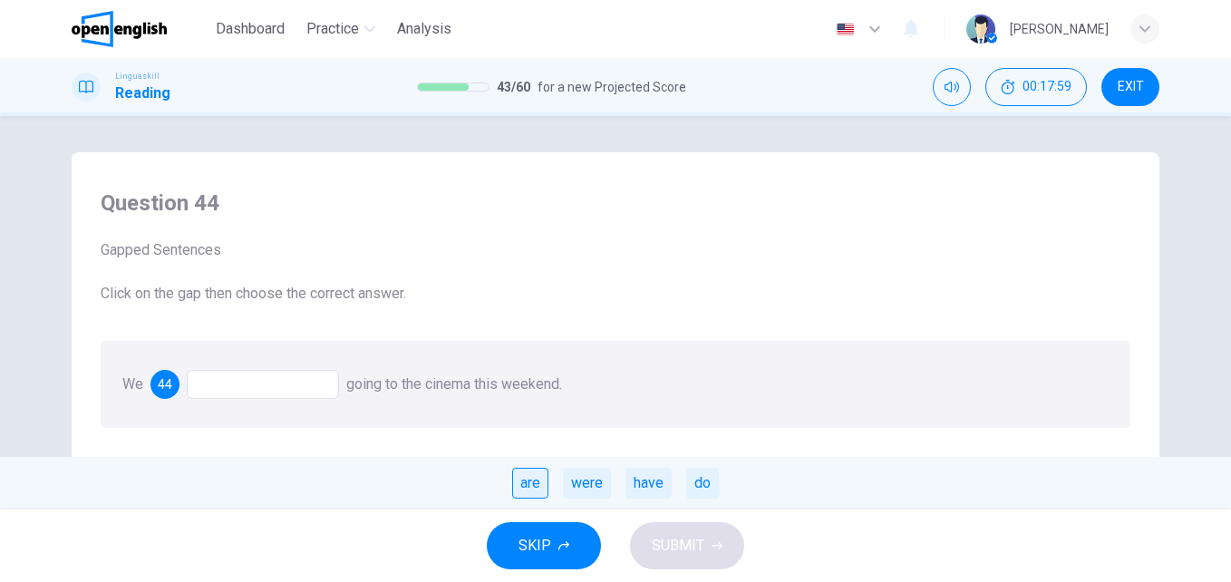
click at [531, 476] on div "are" at bounding box center [530, 483] width 36 height 31
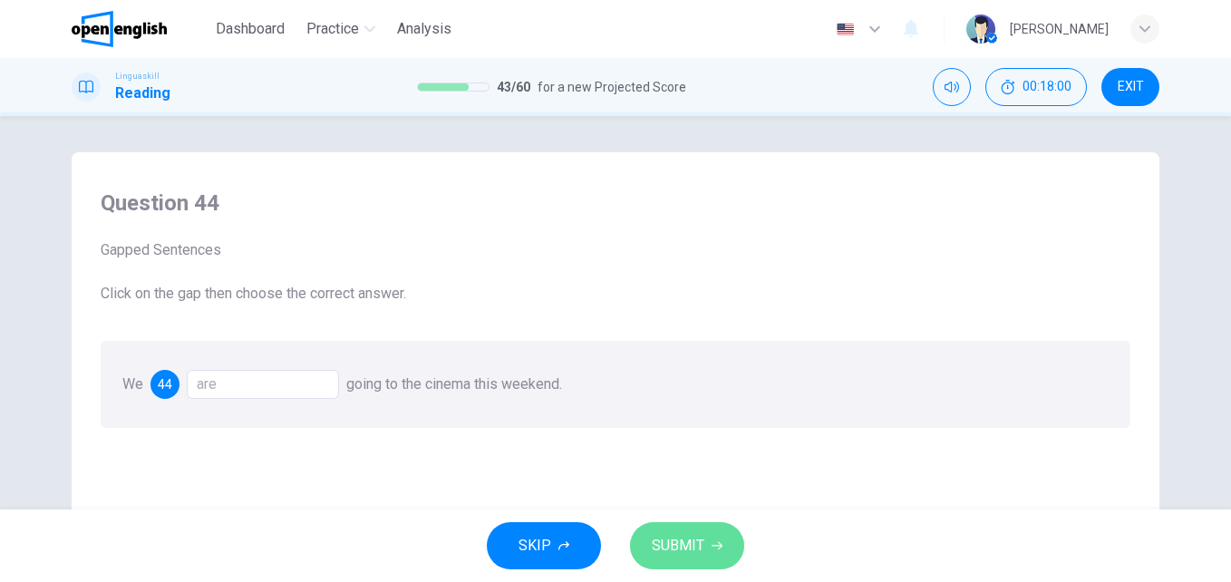
click at [655, 528] on button "SUBMIT" at bounding box center [687, 545] width 114 height 47
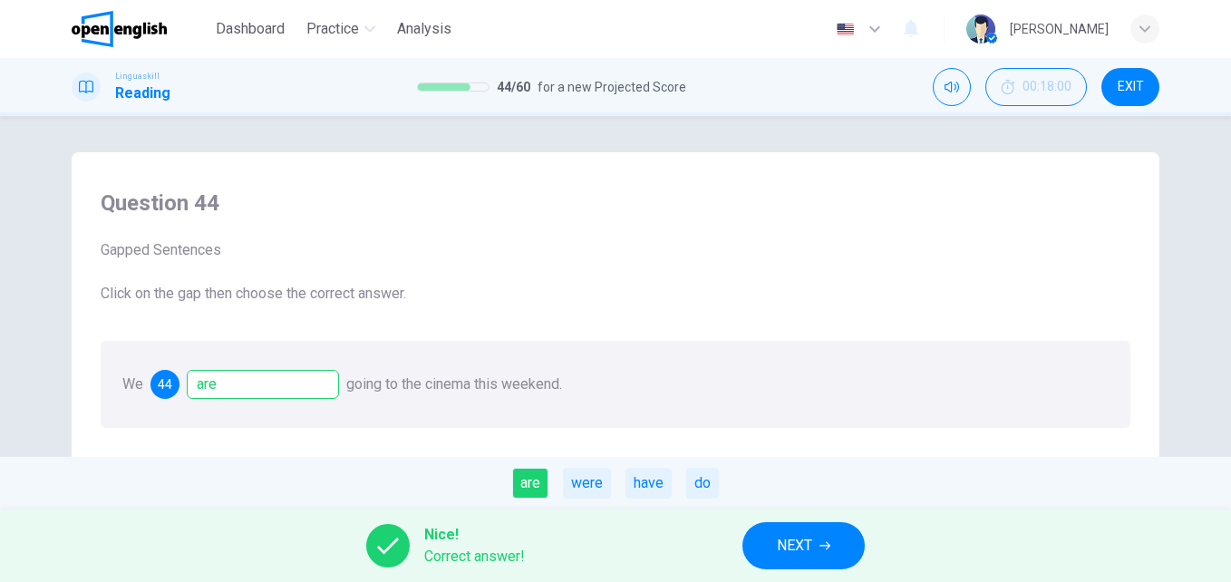
click at [763, 530] on button "NEXT" at bounding box center [803, 545] width 122 height 47
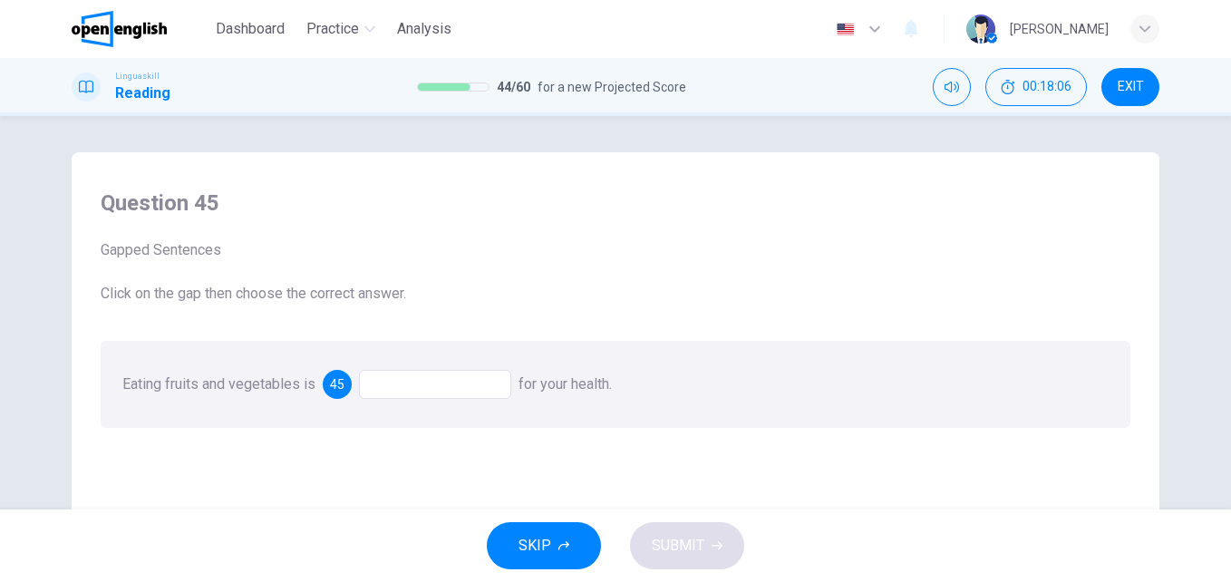
click at [420, 395] on div at bounding box center [435, 384] width 152 height 29
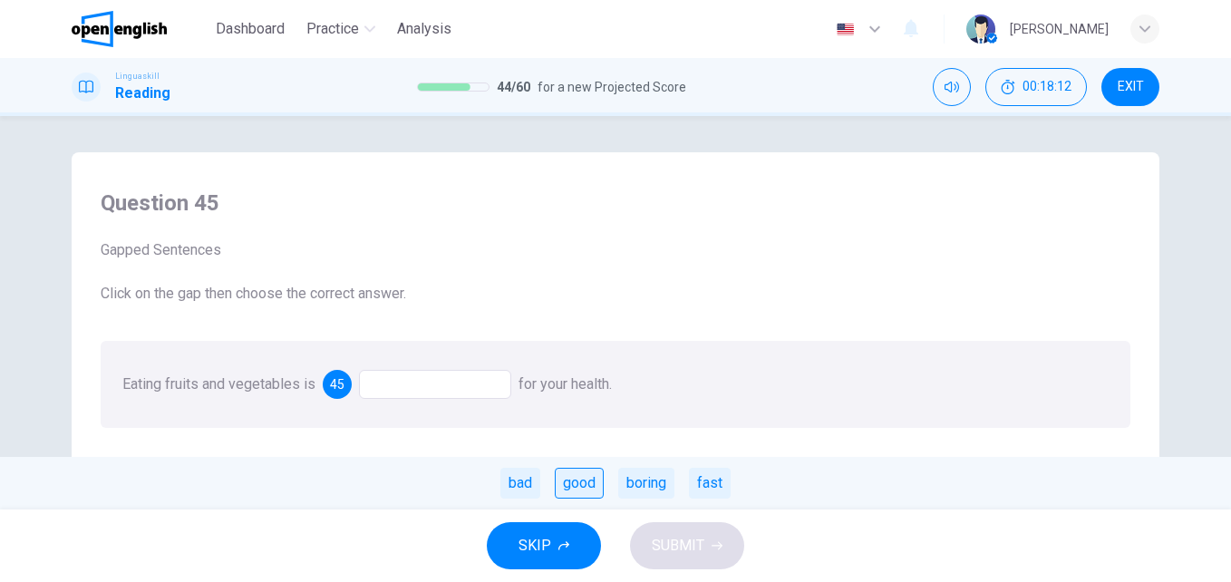
click at [574, 479] on div "good" at bounding box center [579, 483] width 49 height 31
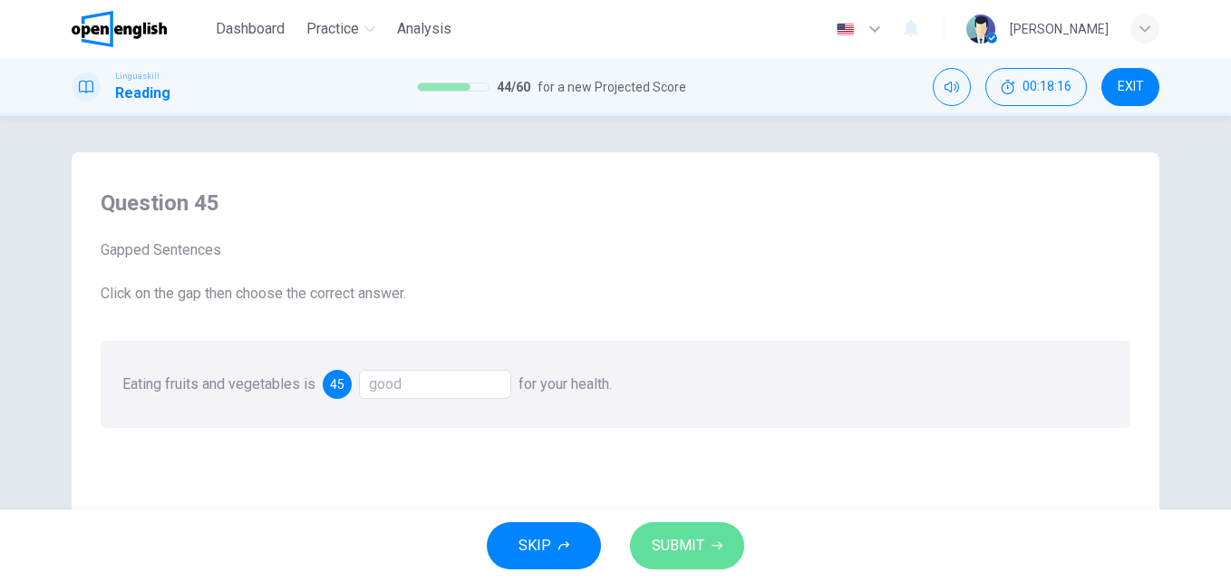
click at [652, 528] on button "SUBMIT" at bounding box center [687, 545] width 114 height 47
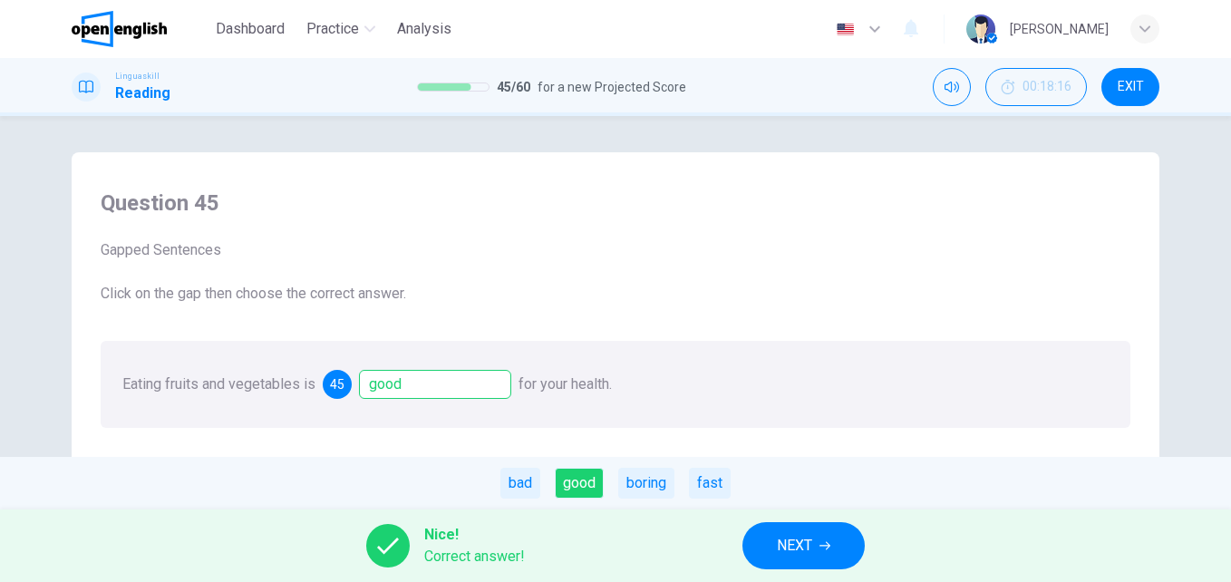
click at [768, 540] on button "NEXT" at bounding box center [803, 545] width 122 height 47
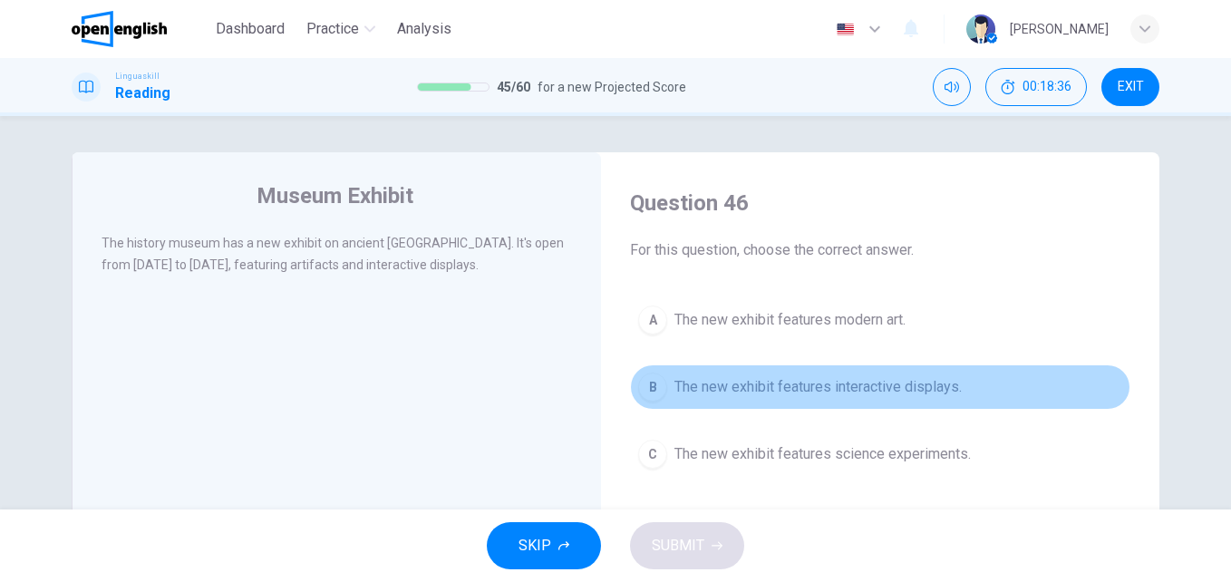
drag, startPoint x: 818, startPoint y: 388, endPoint x: 799, endPoint y: 435, distance: 50.8
click at [816, 388] on span "The new exhibit features interactive displays." at bounding box center [817, 387] width 287 height 22
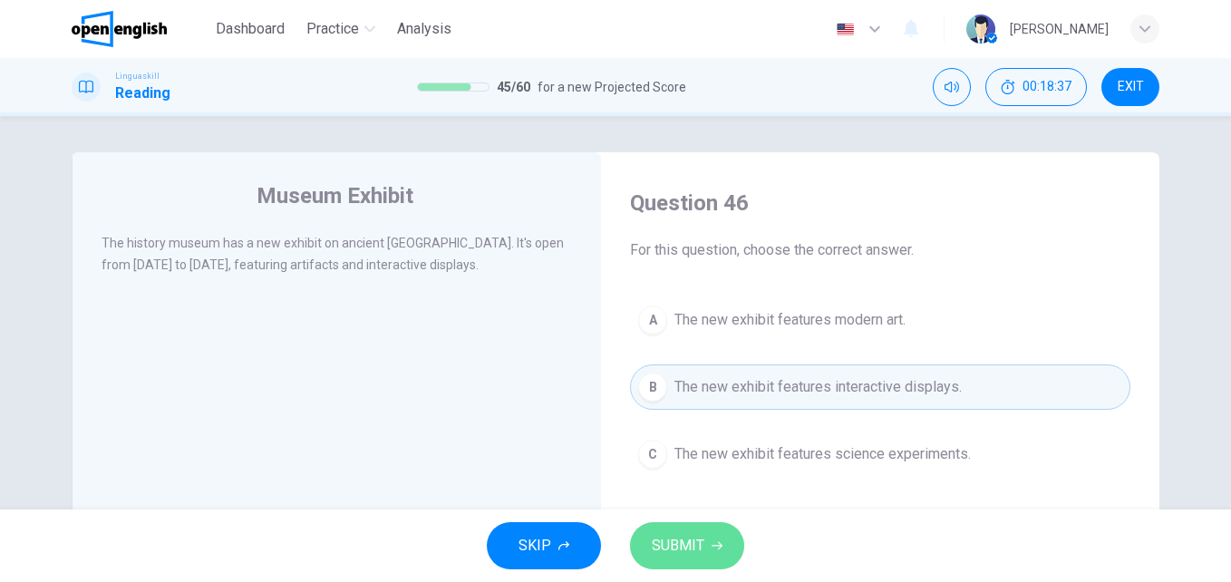
click at [681, 543] on span "SUBMIT" at bounding box center [678, 545] width 53 height 25
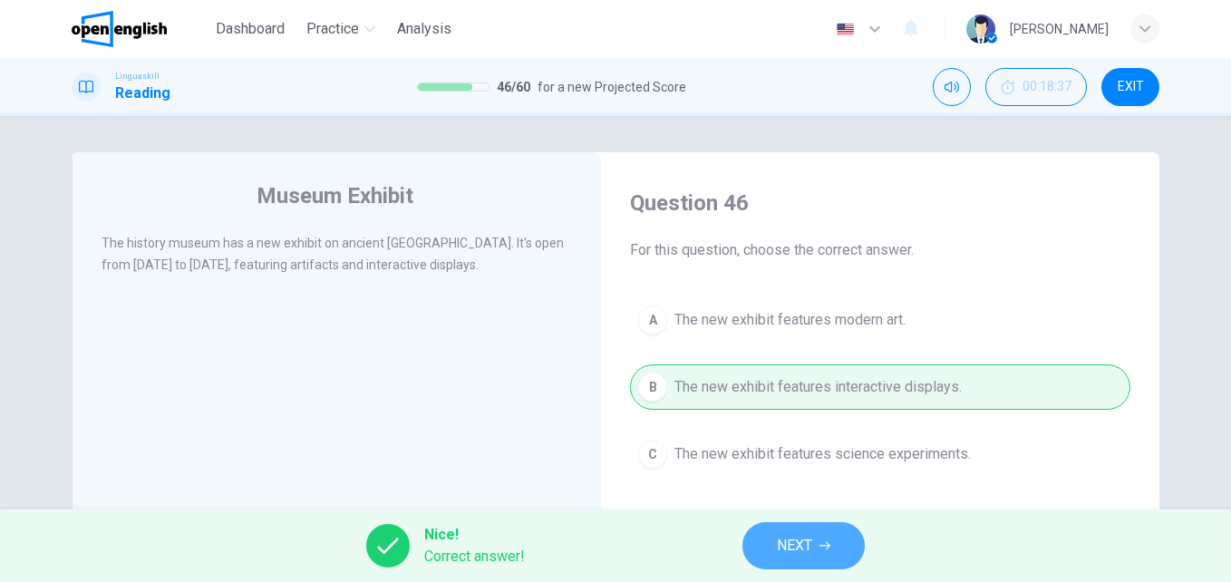
click at [801, 542] on span "NEXT" at bounding box center [794, 545] width 35 height 25
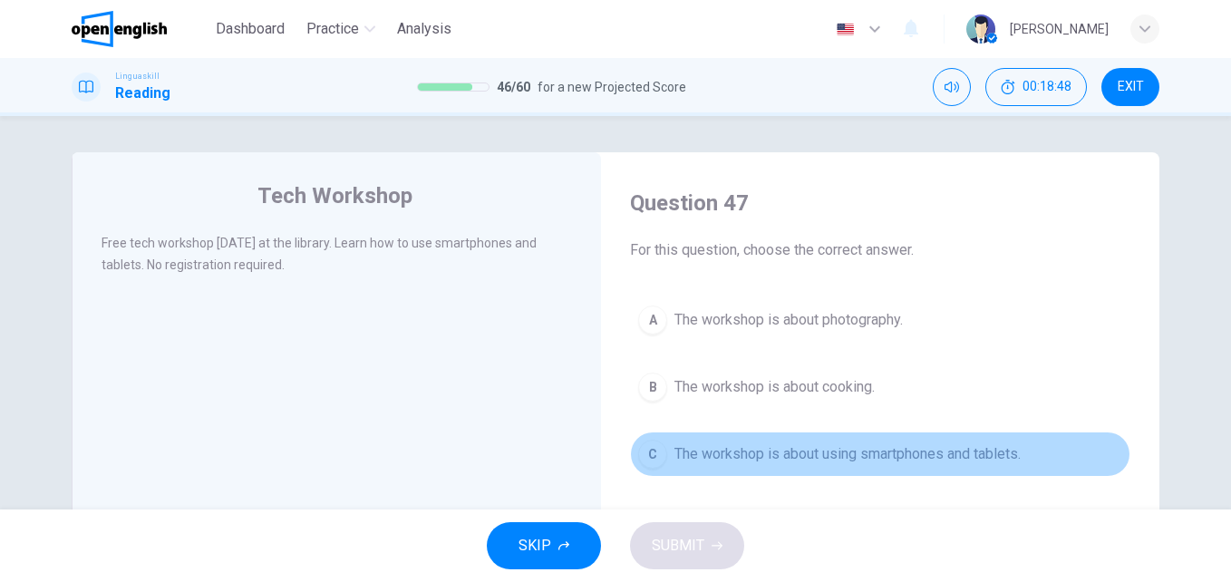
click at [786, 457] on span "The workshop is about using smartphones and tablets." at bounding box center [847, 454] width 346 height 22
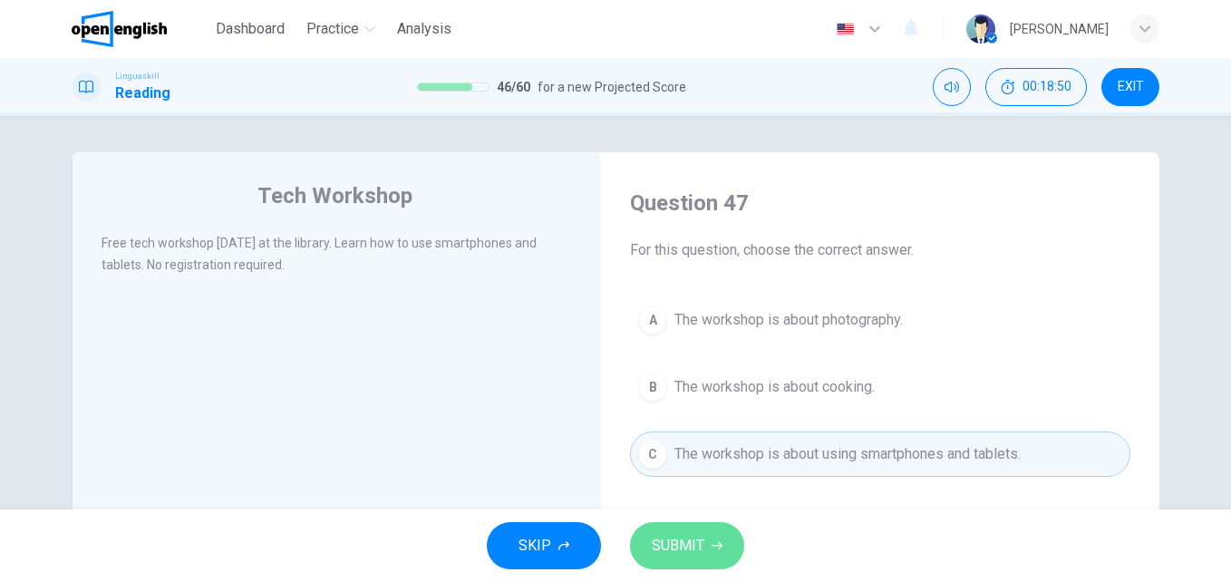
click at [671, 531] on button "SUBMIT" at bounding box center [687, 545] width 114 height 47
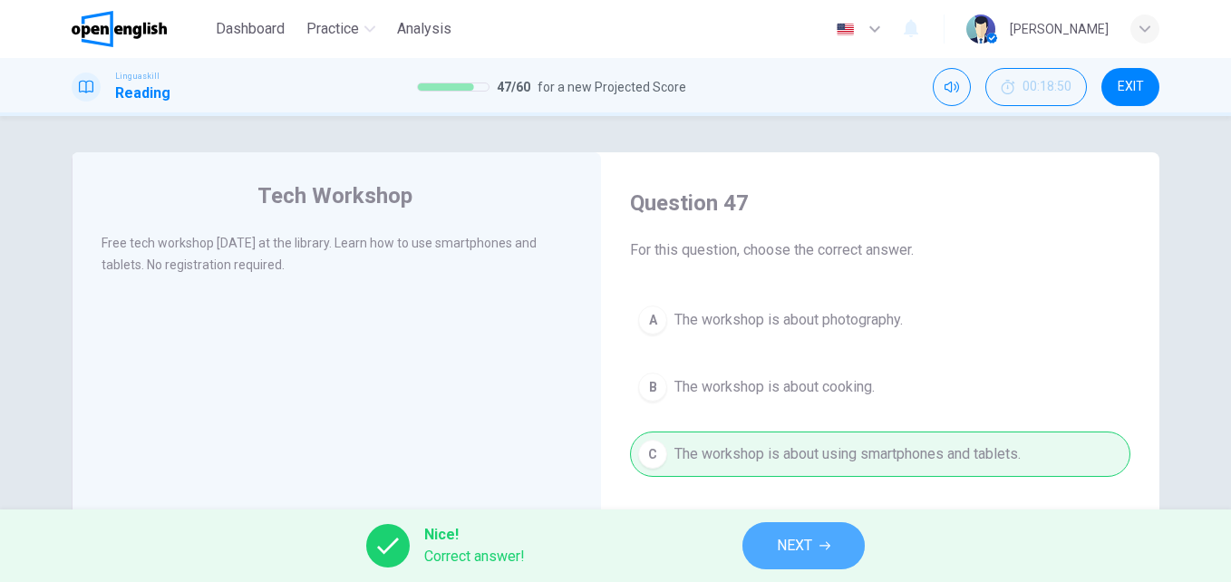
click at [746, 541] on button "NEXT" at bounding box center [803, 545] width 122 height 47
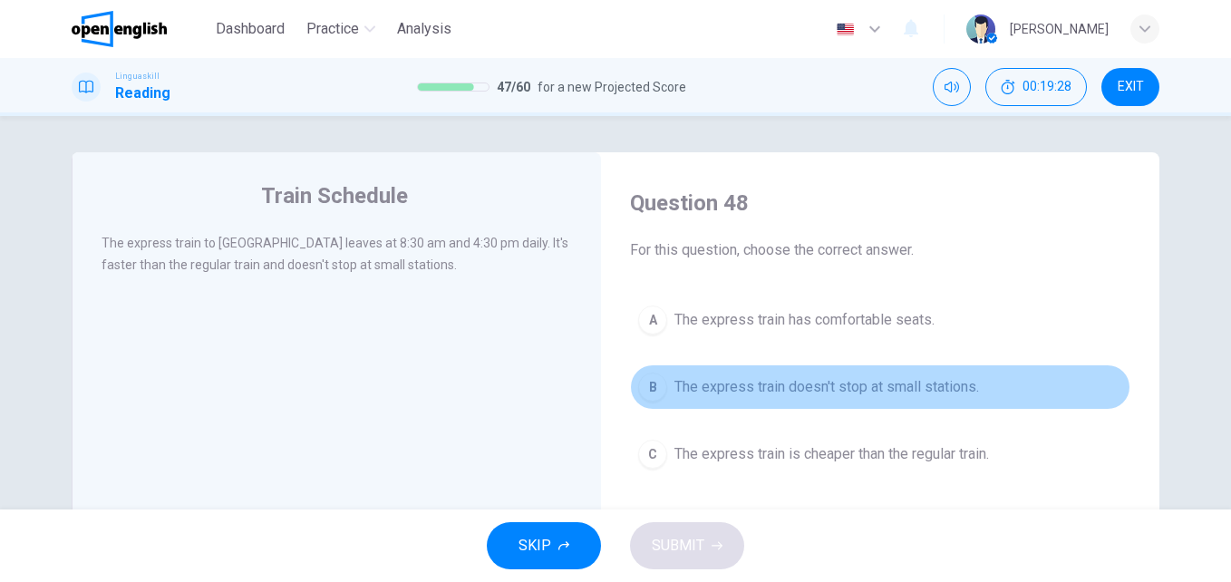
click at [837, 382] on span "The express train doesn't stop at small stations." at bounding box center [826, 387] width 304 height 22
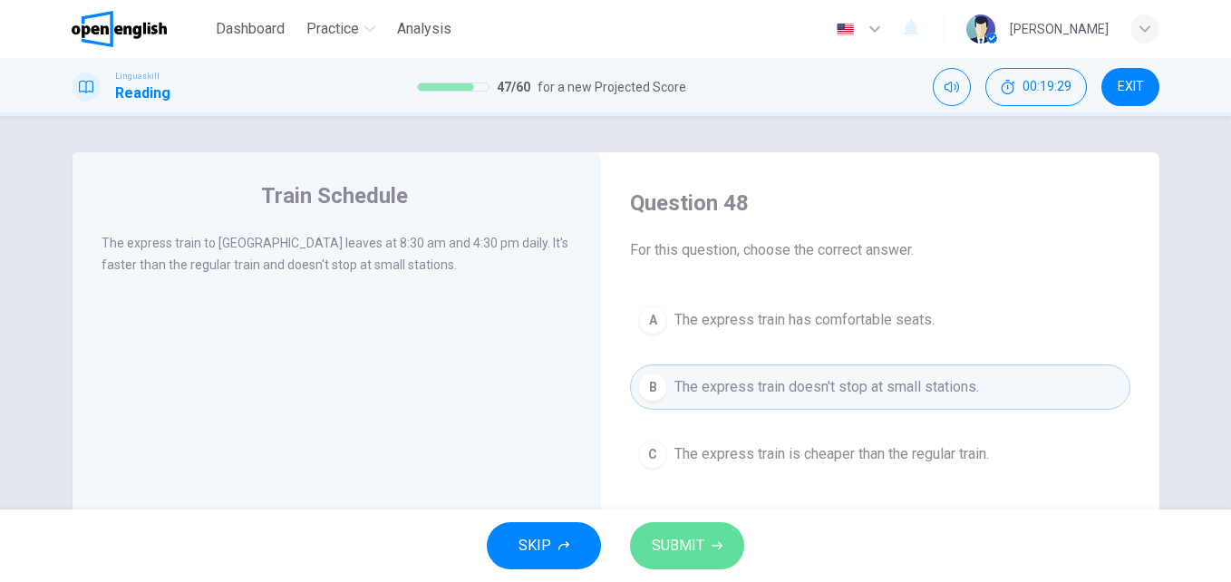
click at [659, 538] on span "SUBMIT" at bounding box center [678, 545] width 53 height 25
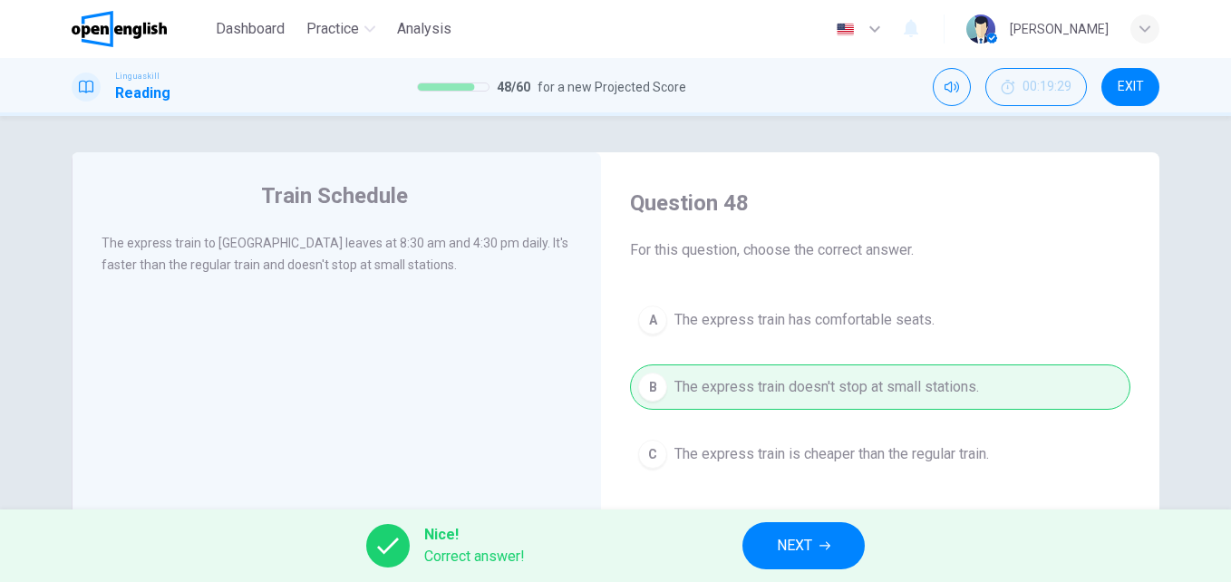
click at [776, 546] on button "NEXT" at bounding box center [803, 545] width 122 height 47
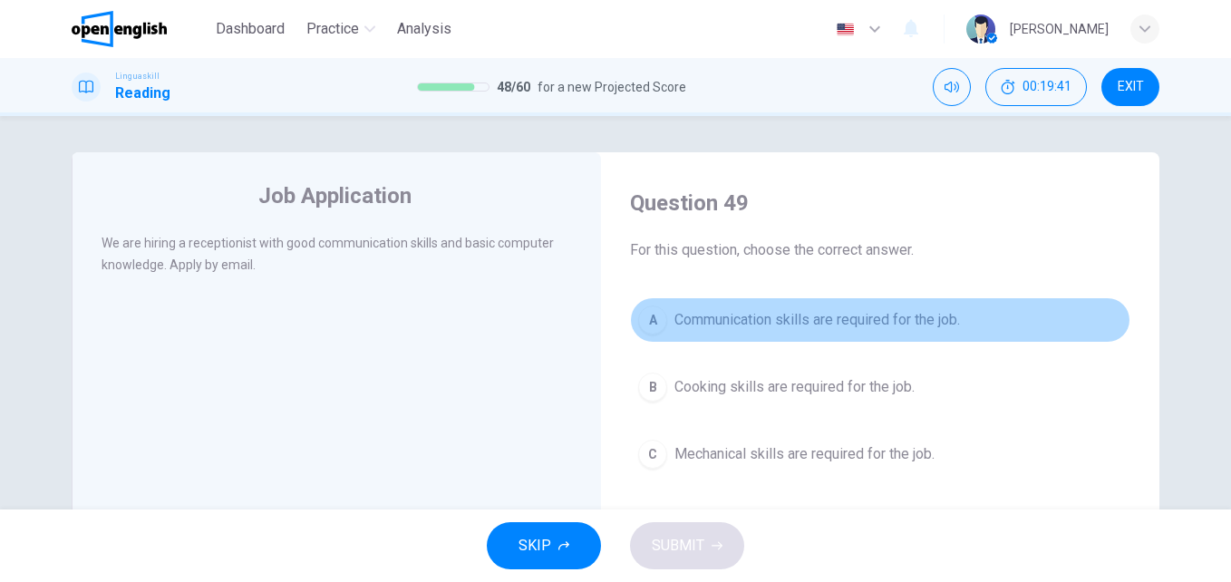
click at [687, 324] on span "Communication skills are required for the job." at bounding box center [816, 320] width 285 height 22
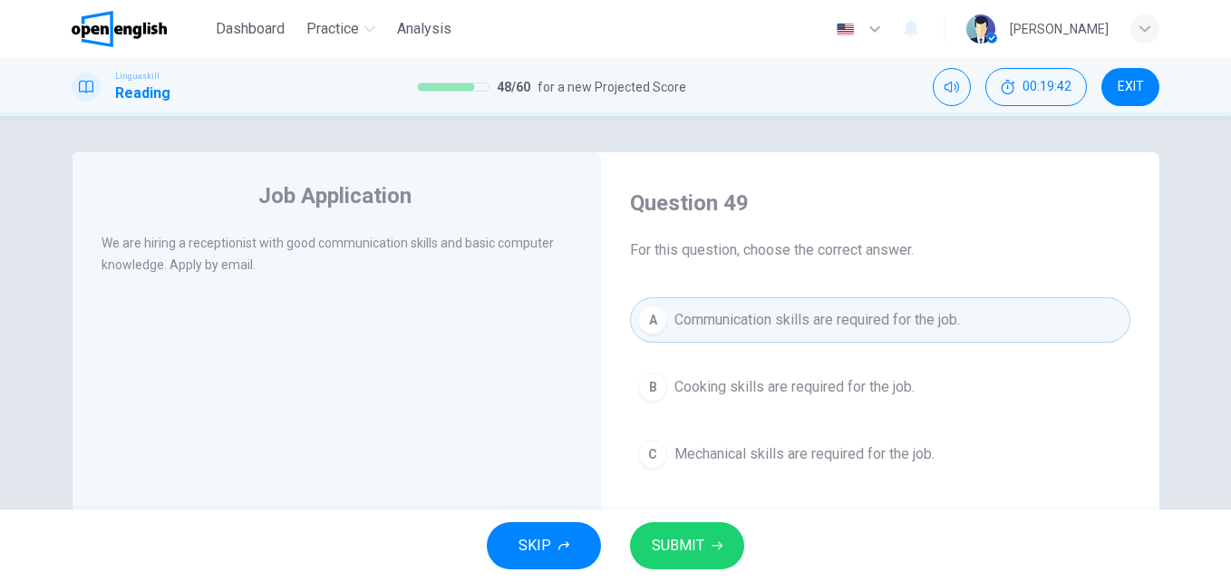
click at [645, 552] on button "SUBMIT" at bounding box center [687, 545] width 114 height 47
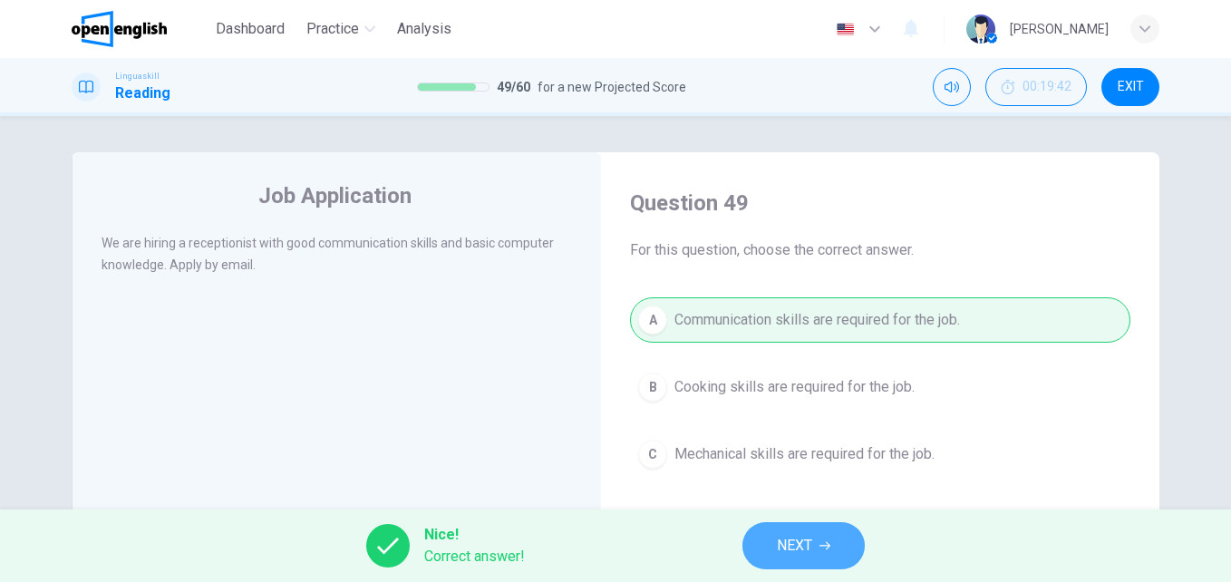
click at [834, 555] on button "NEXT" at bounding box center [803, 545] width 122 height 47
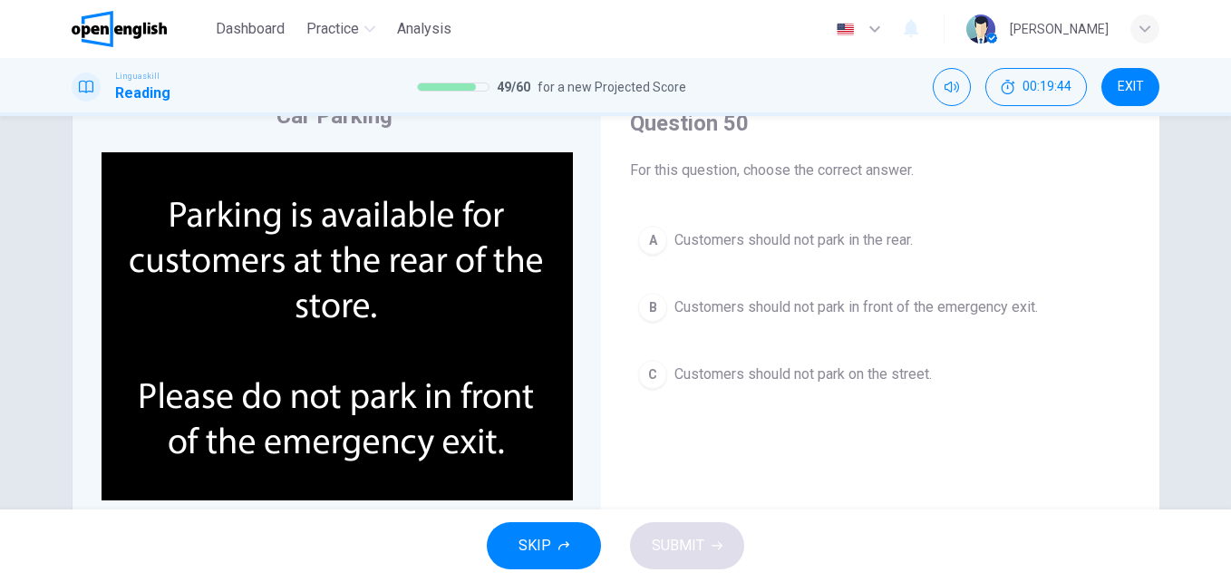
scroll to position [85, 0]
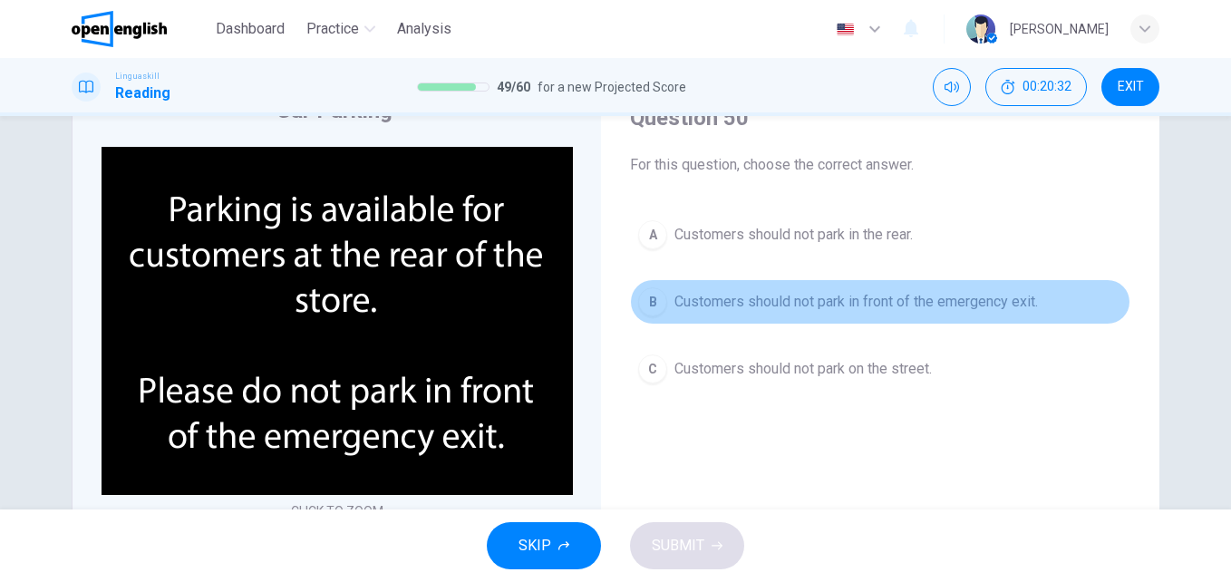
click at [699, 290] on button "B Customers should not park in front of the emergency exit." at bounding box center [880, 301] width 500 height 45
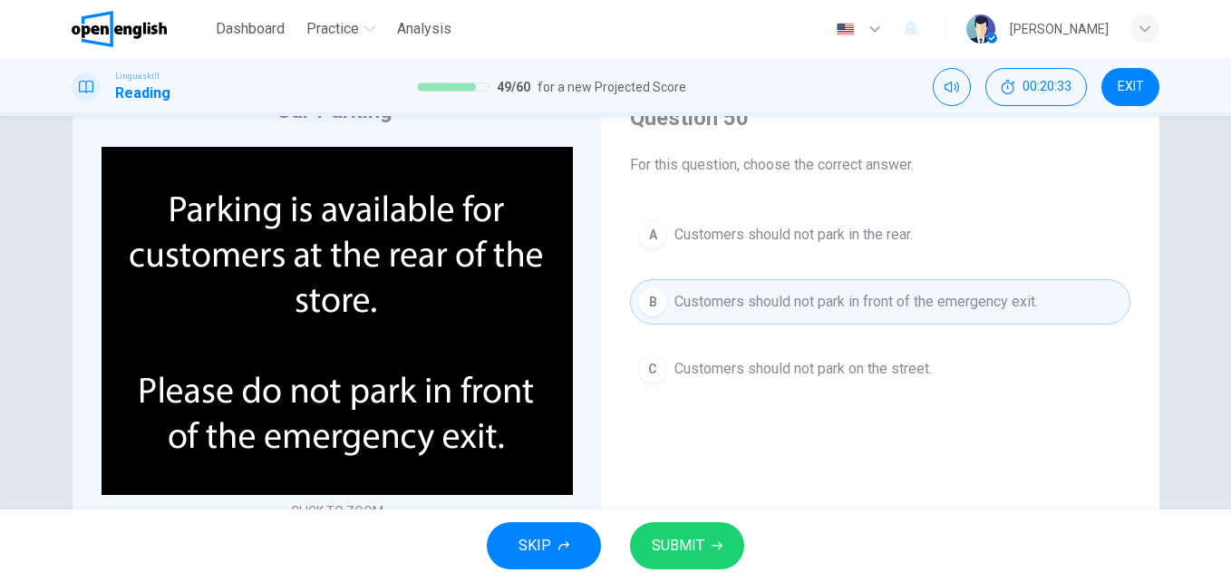
click at [717, 546] on icon "button" at bounding box center [716, 545] width 11 height 11
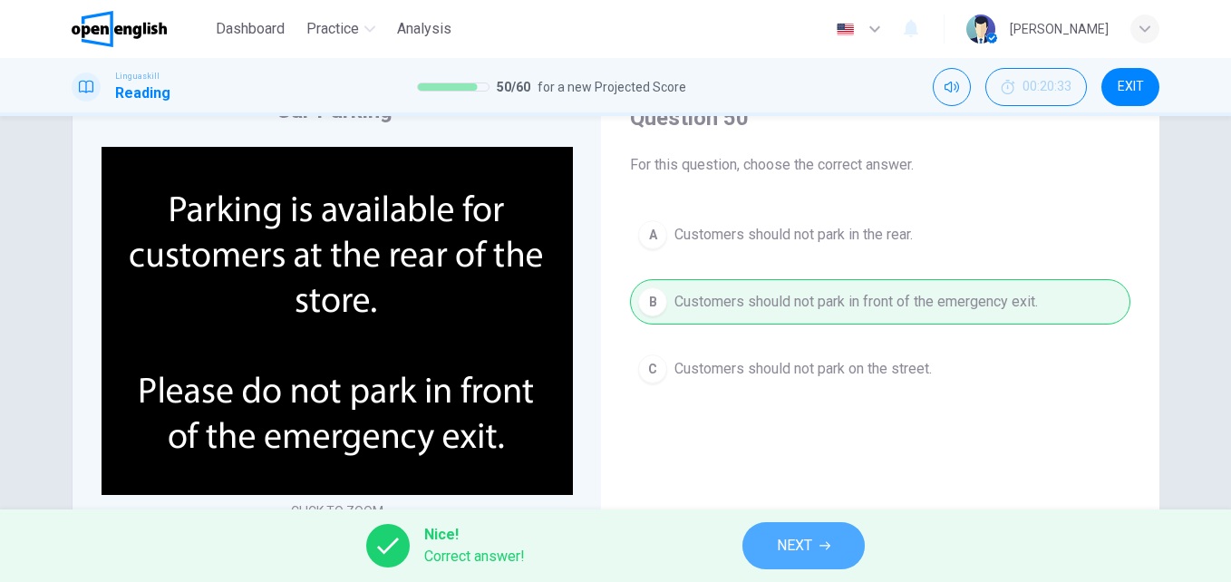
click at [785, 555] on span "NEXT" at bounding box center [794, 545] width 35 height 25
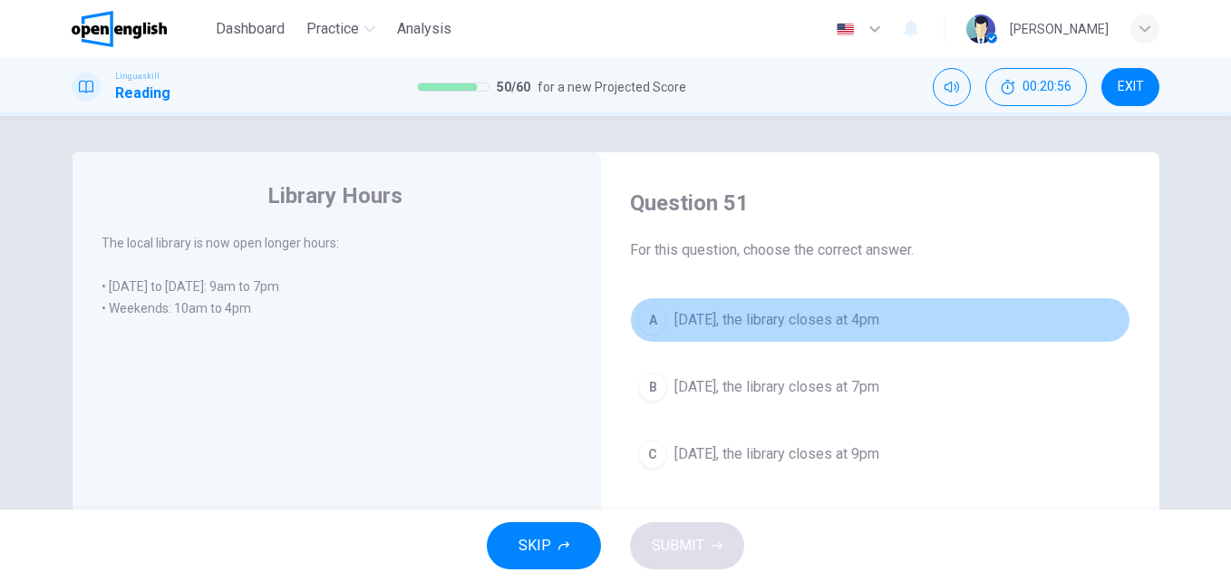
click at [736, 337] on button "A [DATE], the library closes at 4pm" at bounding box center [880, 319] width 500 height 45
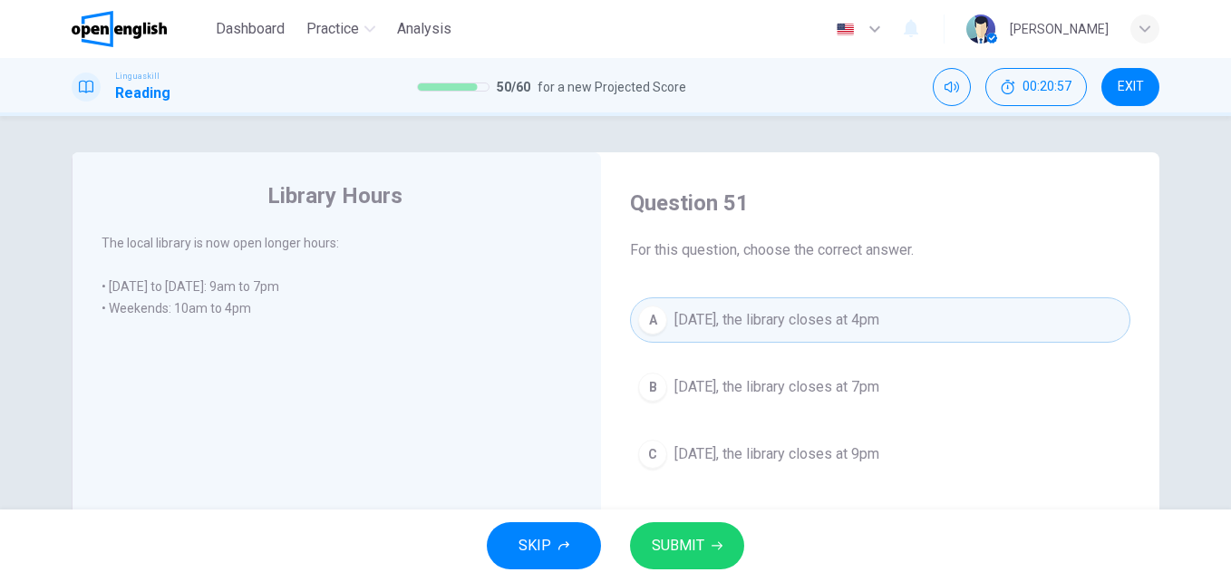
click at [690, 554] on span "SUBMIT" at bounding box center [678, 545] width 53 height 25
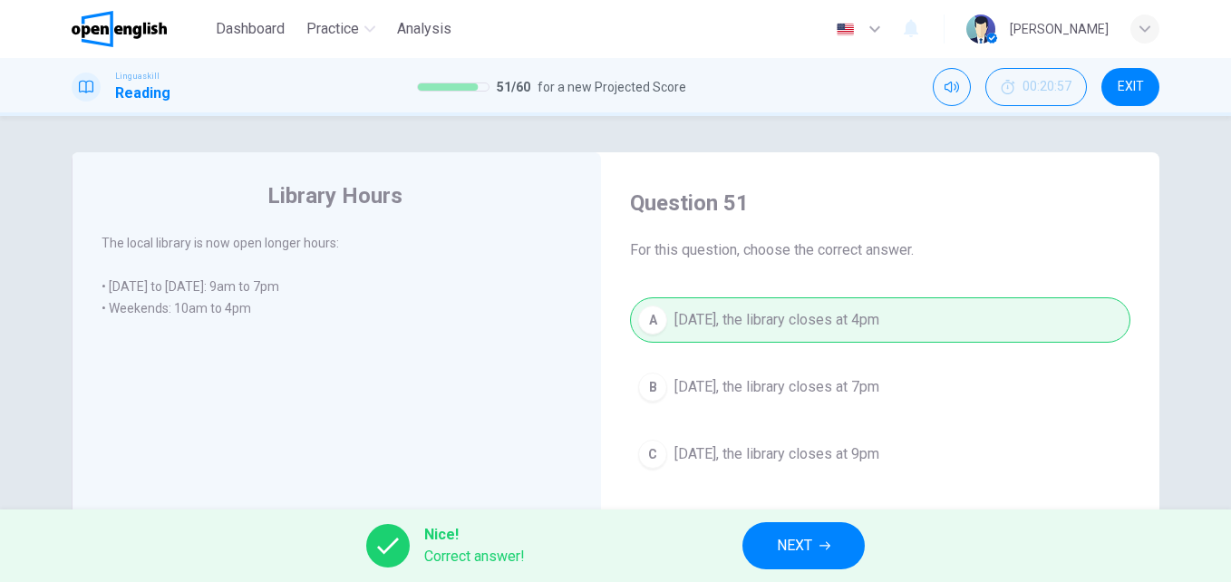
click at [823, 543] on icon "button" at bounding box center [824, 545] width 11 height 11
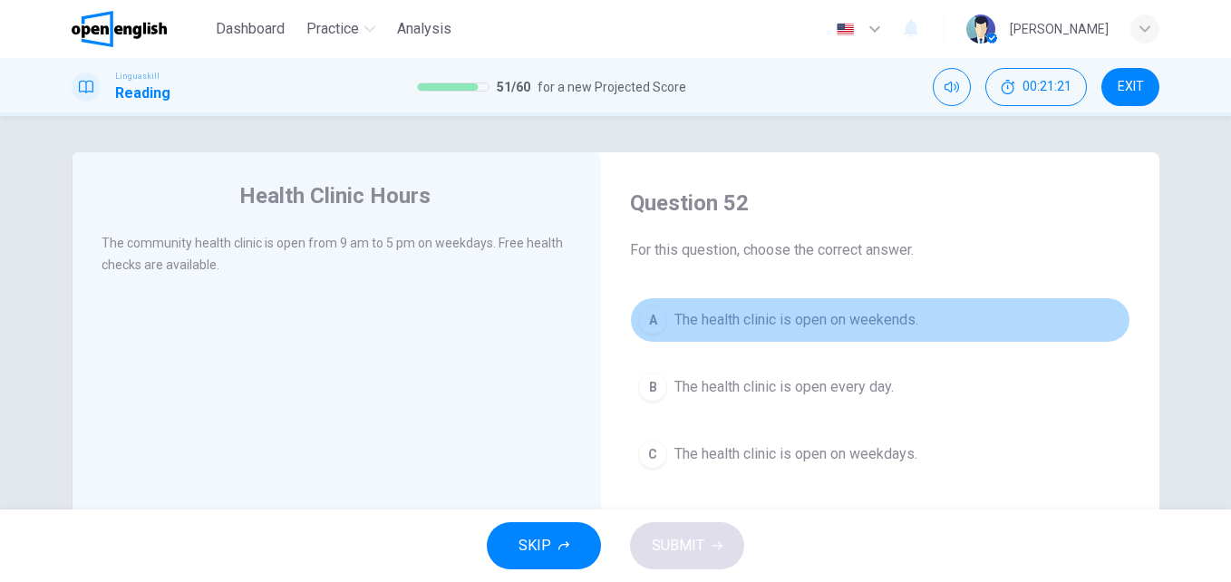
click at [785, 326] on span "The health clinic is open on weekends." at bounding box center [796, 320] width 244 height 22
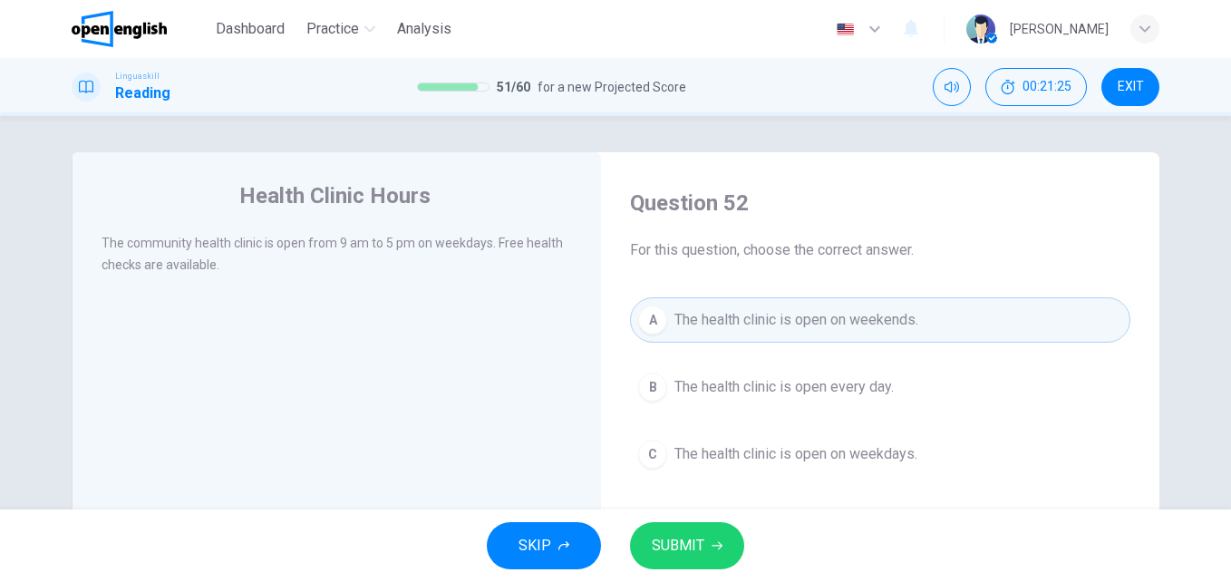
drag, startPoint x: 706, startPoint y: 546, endPoint x: 903, endPoint y: 497, distance: 202.9
click at [900, 507] on div "Dashboard Practice Analysis English ** ​ [PERSON_NAME] Linguaskill Reading 51 /…" at bounding box center [615, 291] width 1231 height 582
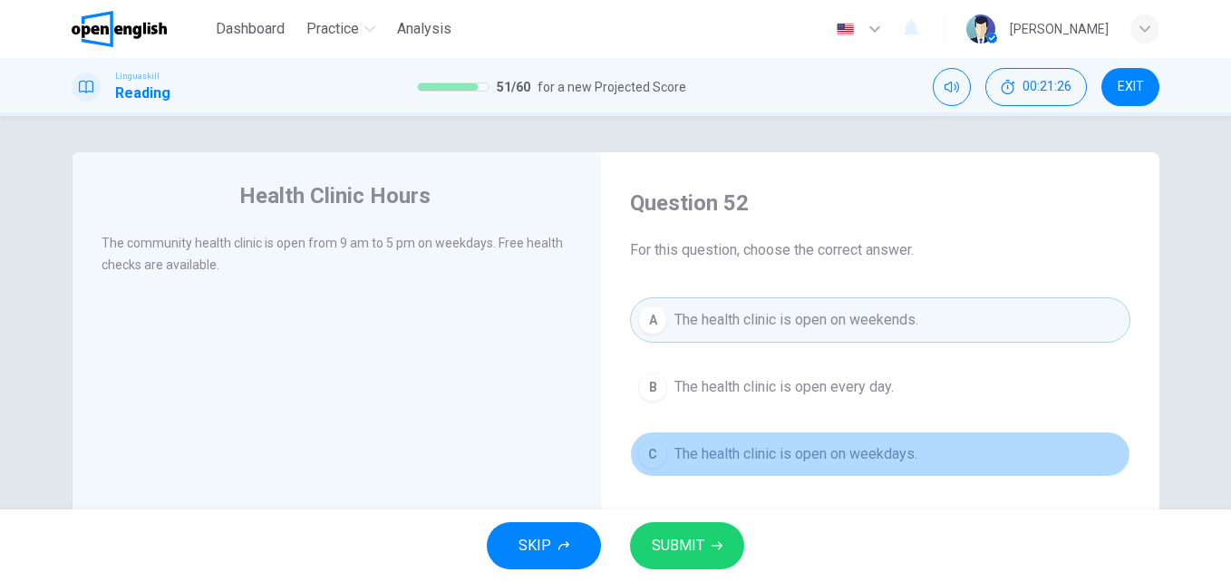
click at [885, 456] on span "The health clinic is open on weekdays." at bounding box center [795, 454] width 243 height 22
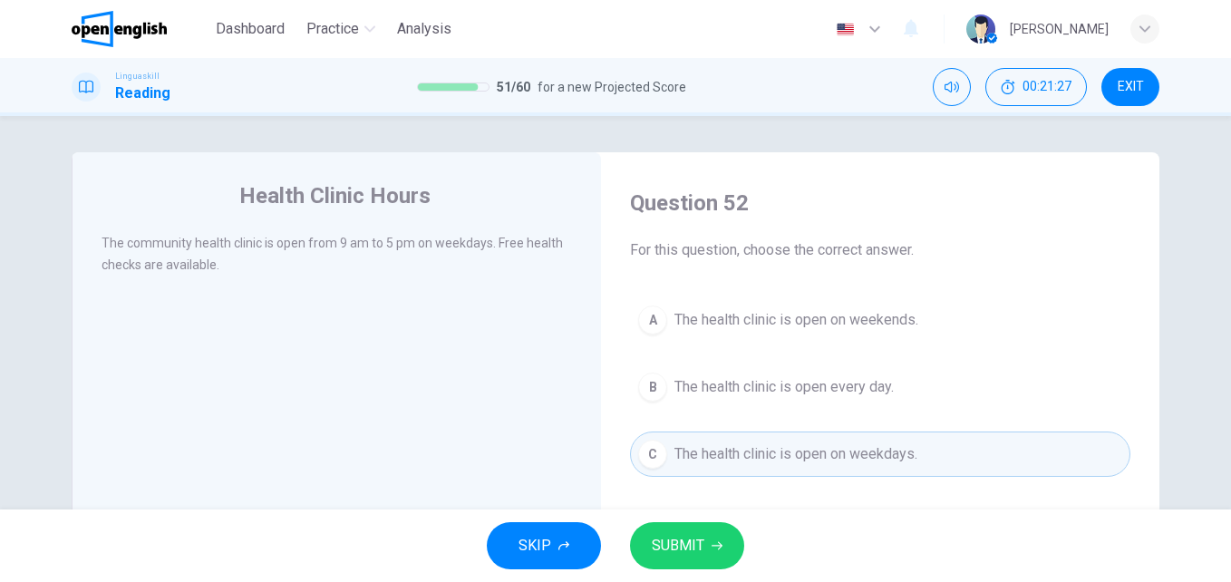
click at [676, 555] on span "SUBMIT" at bounding box center [678, 545] width 53 height 25
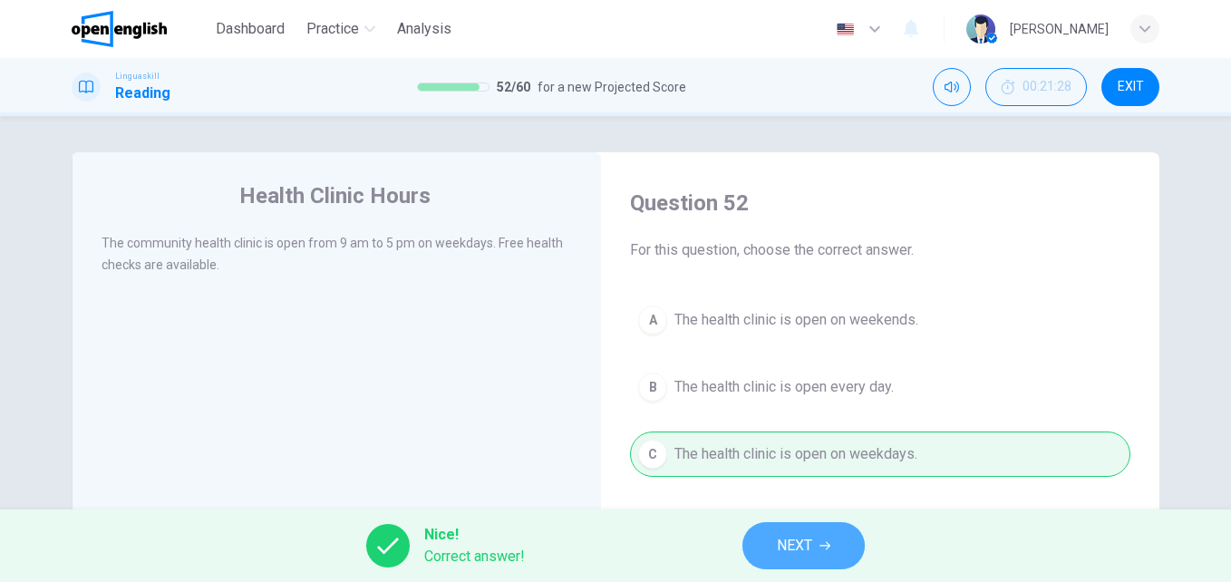
click at [832, 525] on button "NEXT" at bounding box center [803, 545] width 122 height 47
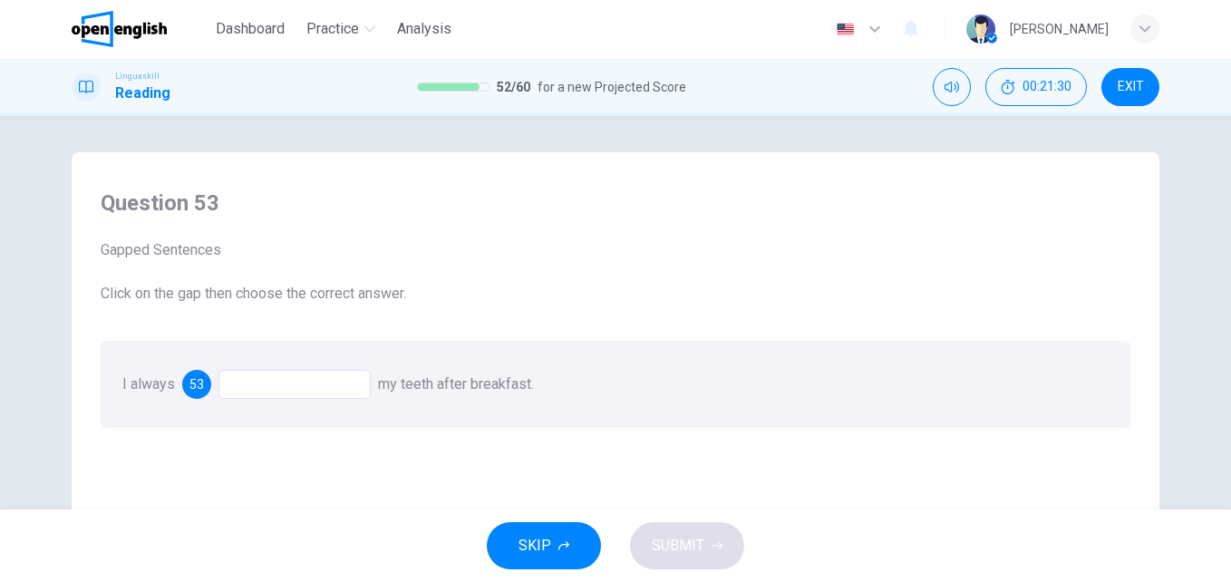
click at [291, 389] on div at bounding box center [294, 384] width 152 height 29
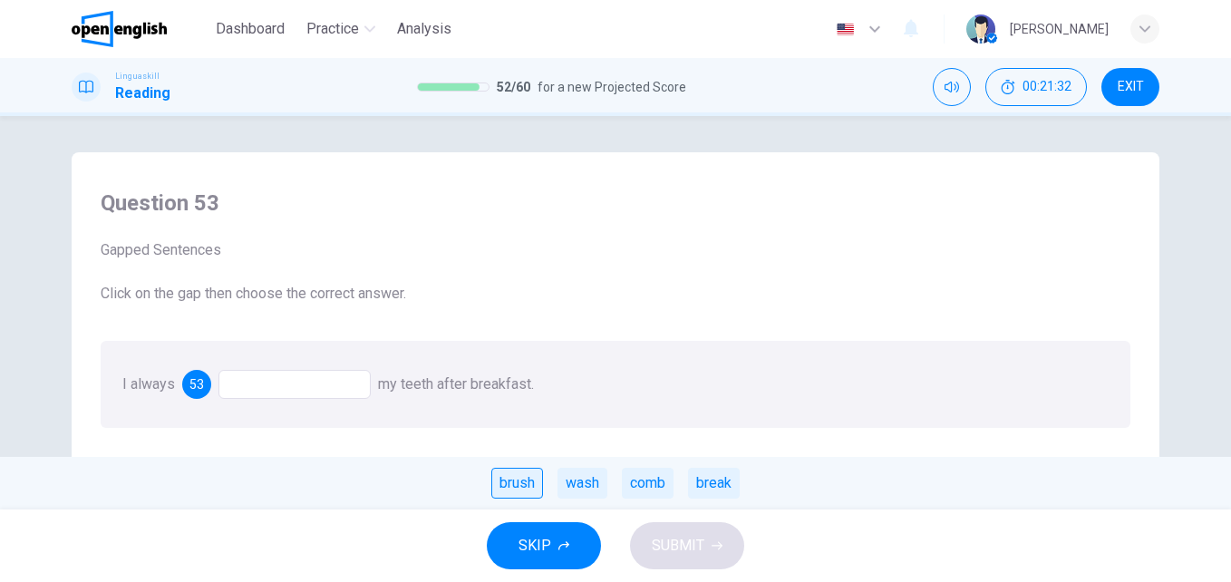
click at [529, 480] on div "brush" at bounding box center [517, 483] width 52 height 31
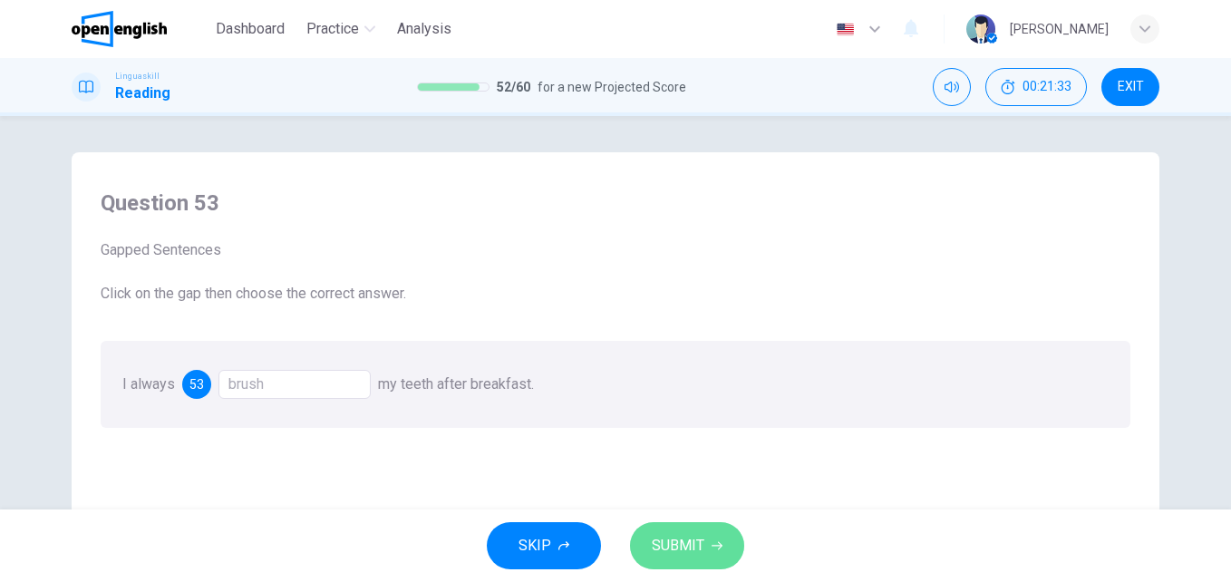
click at [722, 528] on button "SUBMIT" at bounding box center [687, 545] width 114 height 47
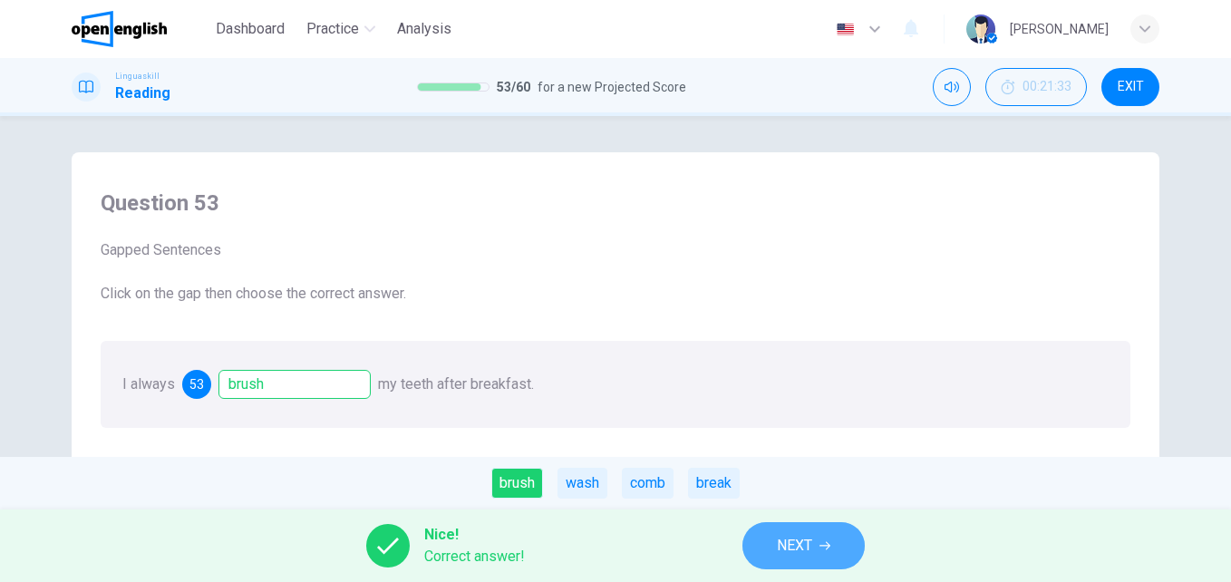
click at [836, 547] on button "NEXT" at bounding box center [803, 545] width 122 height 47
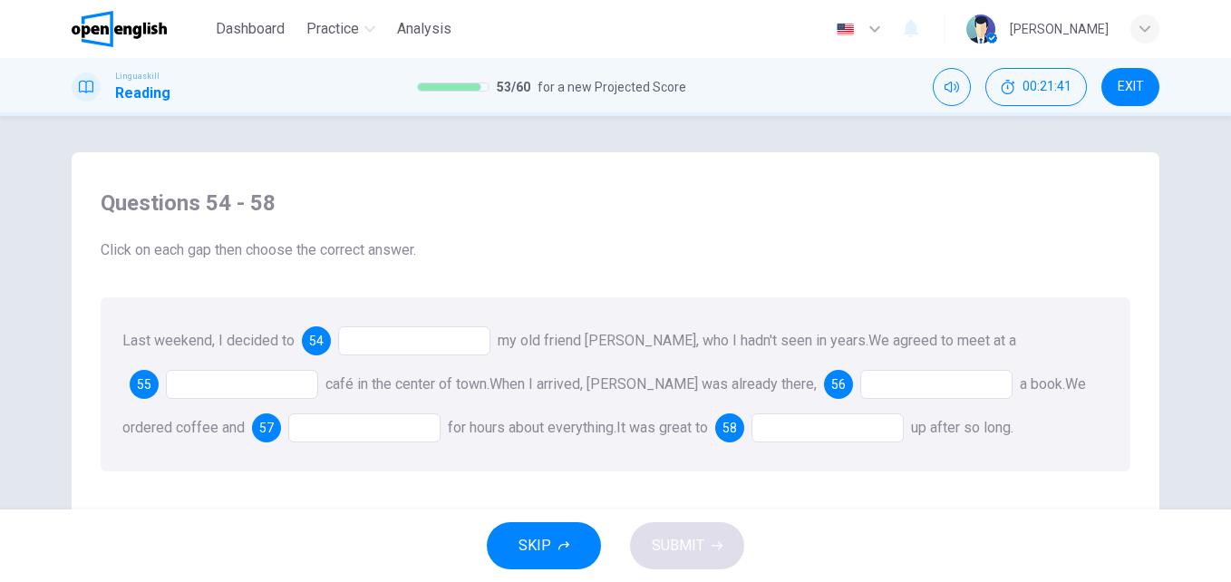
click at [371, 354] on div at bounding box center [414, 340] width 152 height 29
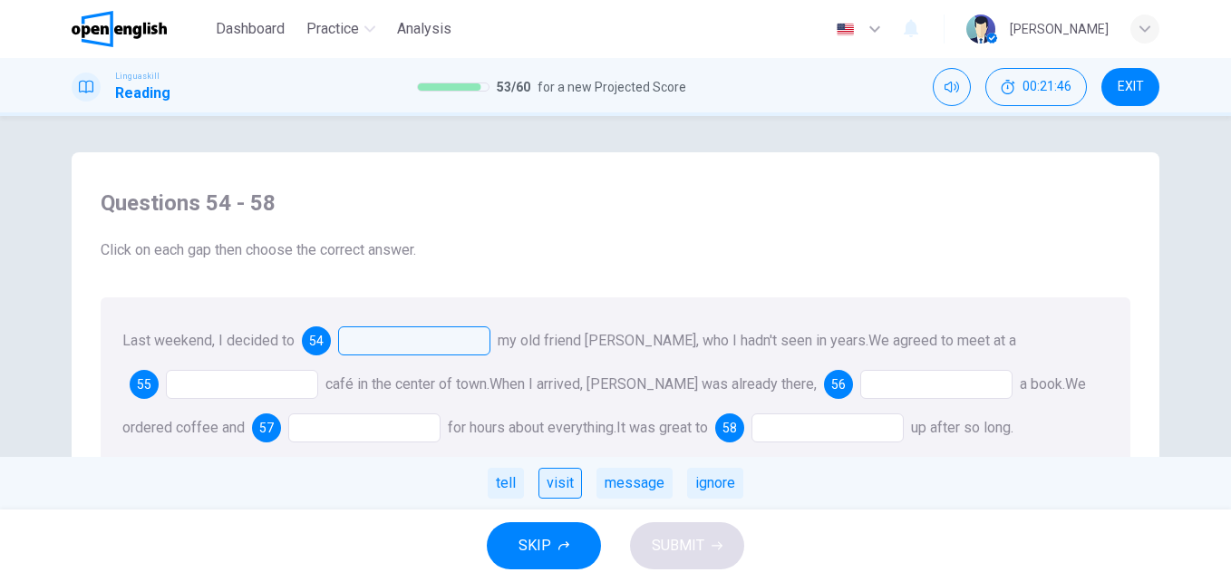
click at [577, 482] on div "visit" at bounding box center [559, 483] width 43 height 31
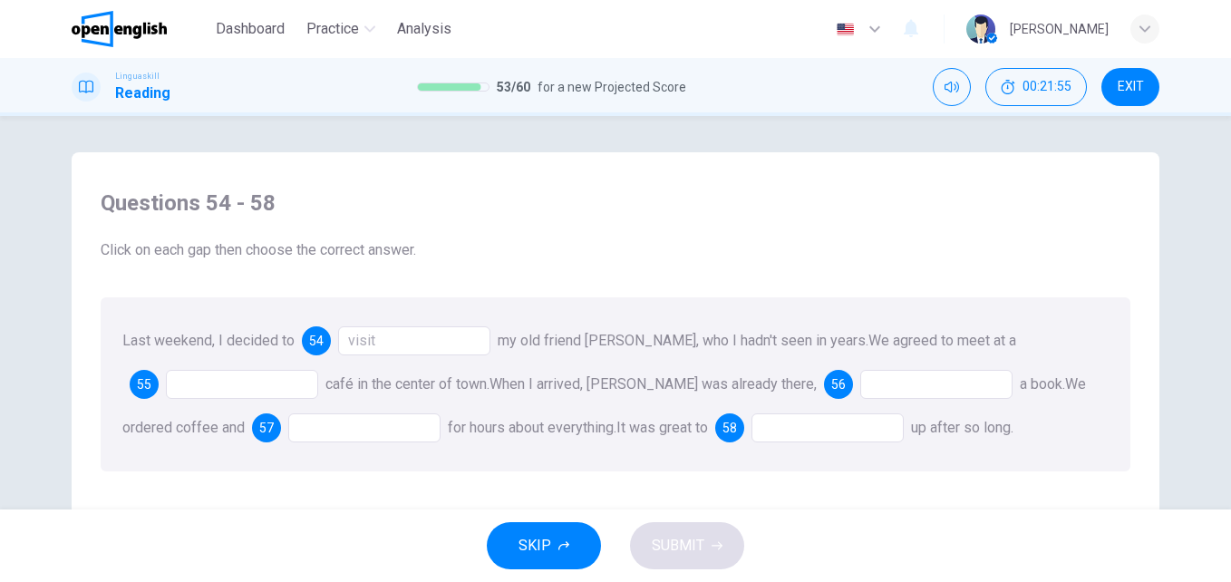
drag, startPoint x: 790, startPoint y: 358, endPoint x: 497, endPoint y: 562, distance: 357.5
click at [231, 382] on div at bounding box center [242, 384] width 152 height 29
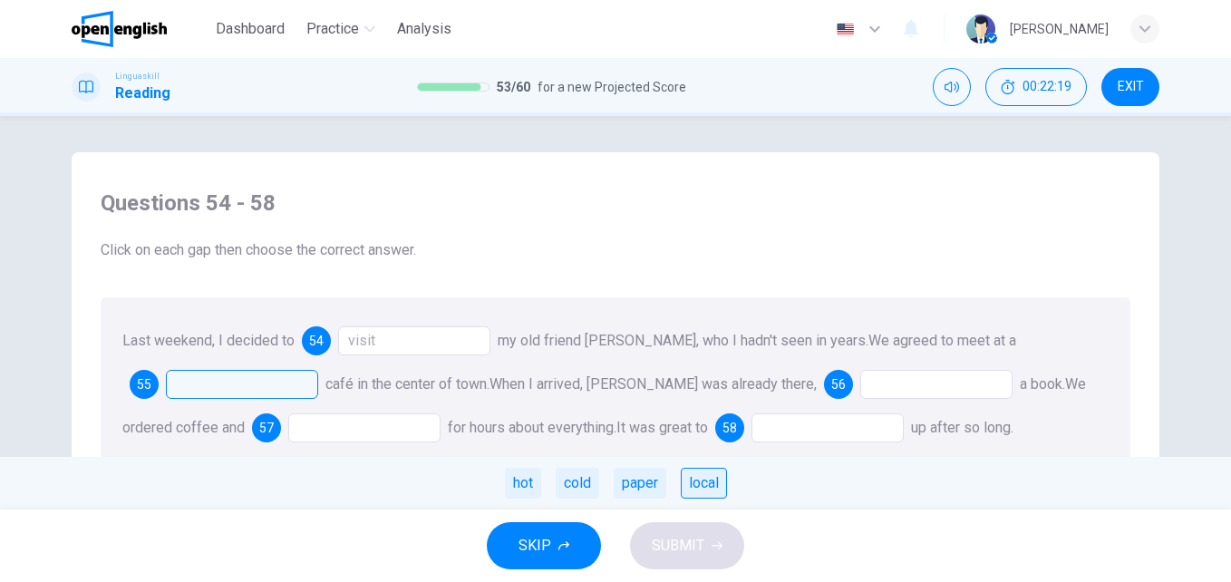
click at [714, 482] on div "local" at bounding box center [704, 483] width 46 height 31
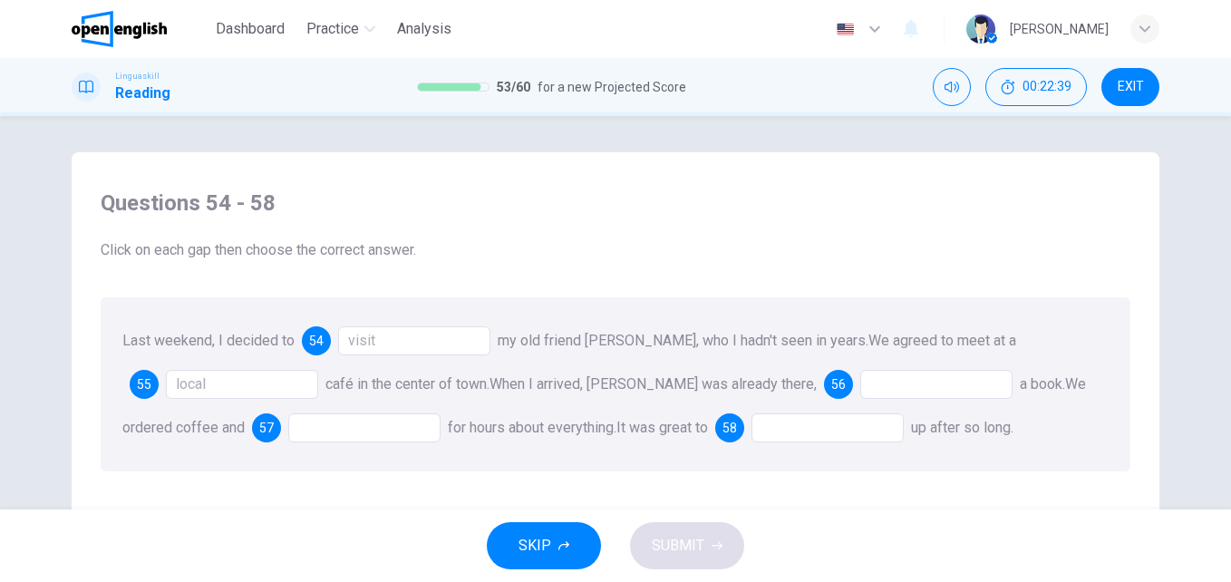
click at [860, 383] on div at bounding box center [936, 384] width 152 height 29
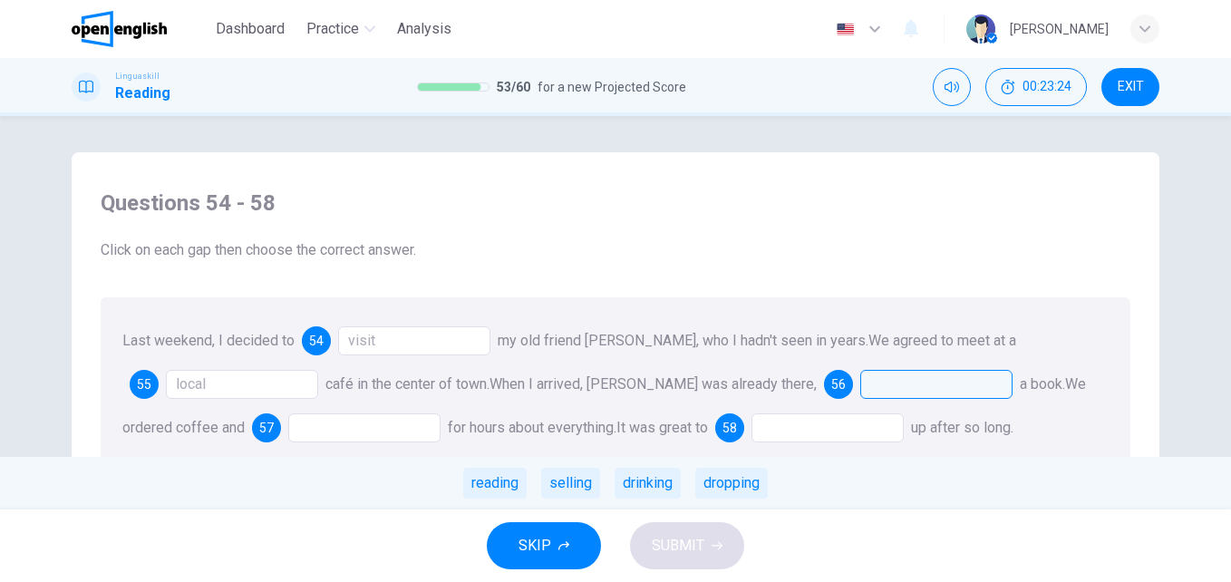
click at [860, 390] on div at bounding box center [936, 384] width 152 height 29
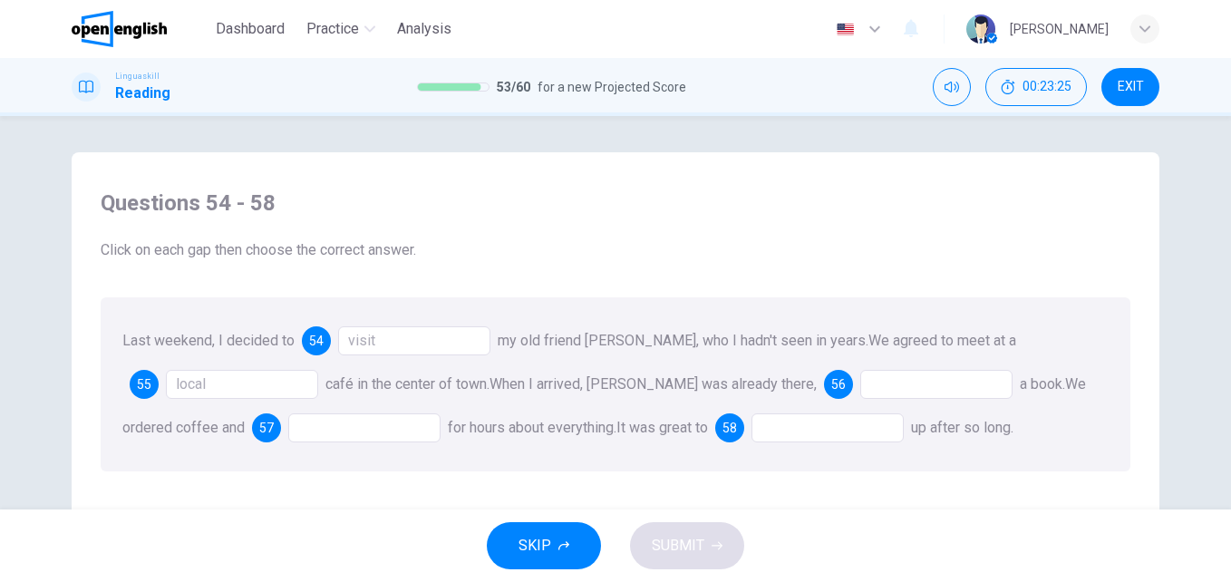
click at [860, 390] on div at bounding box center [936, 384] width 152 height 29
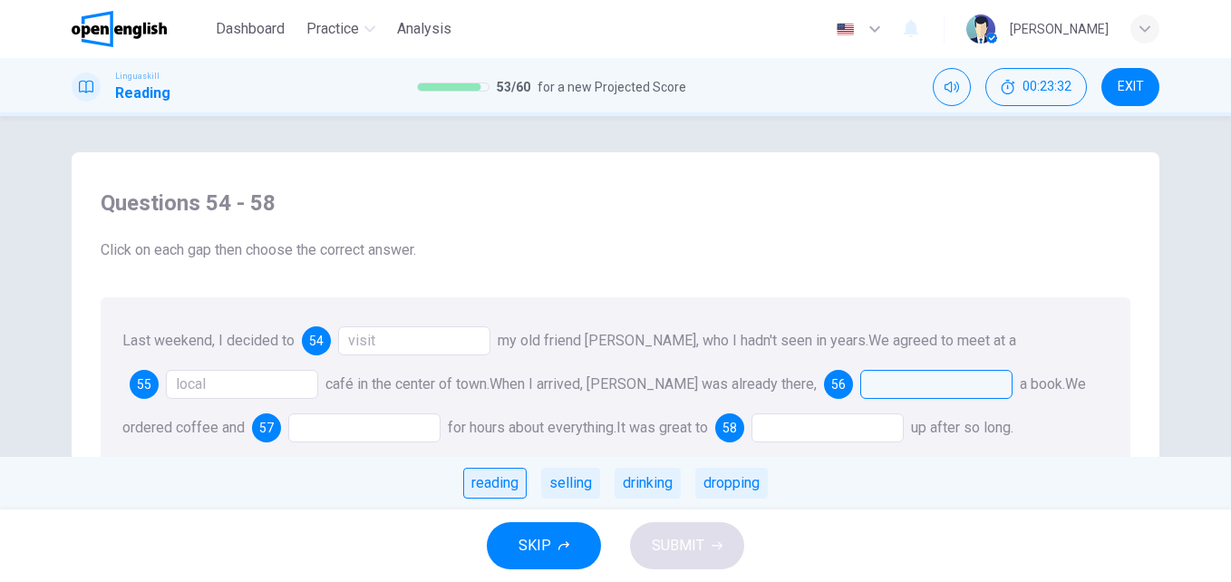
click at [515, 487] on div "reading" at bounding box center [494, 483] width 63 height 31
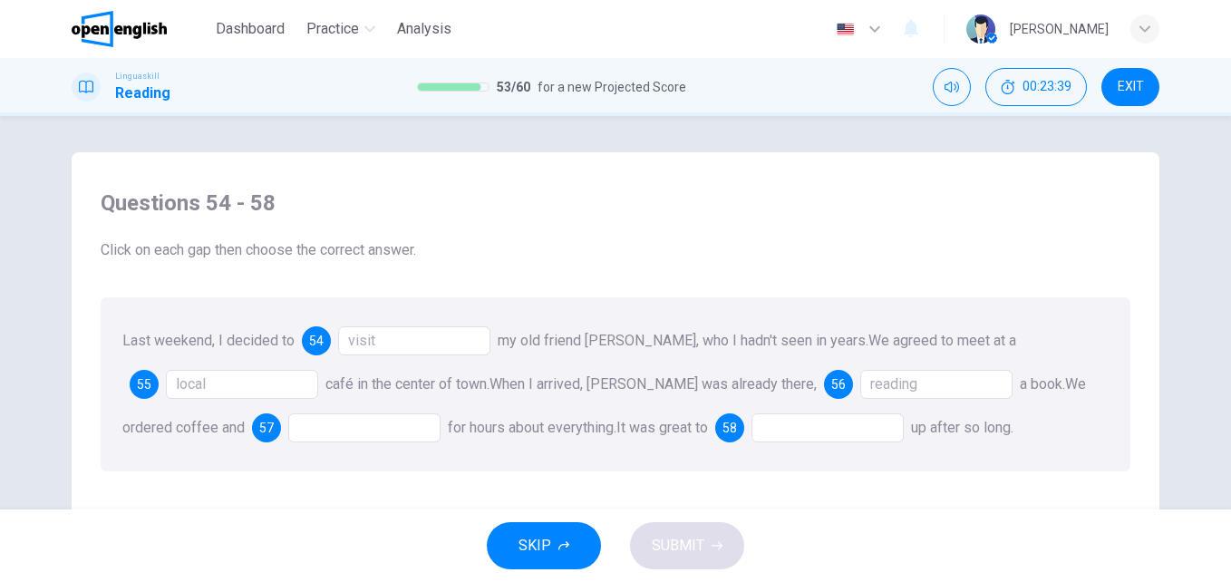
click at [300, 424] on div at bounding box center [364, 427] width 152 height 29
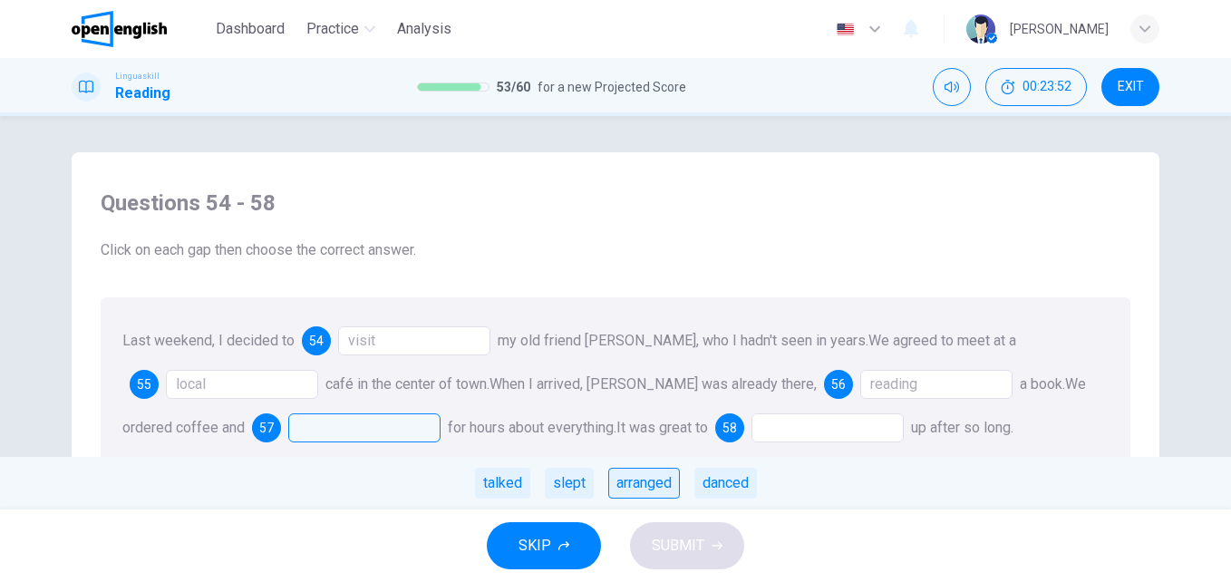
click at [640, 481] on div "arranged" at bounding box center [644, 483] width 72 height 31
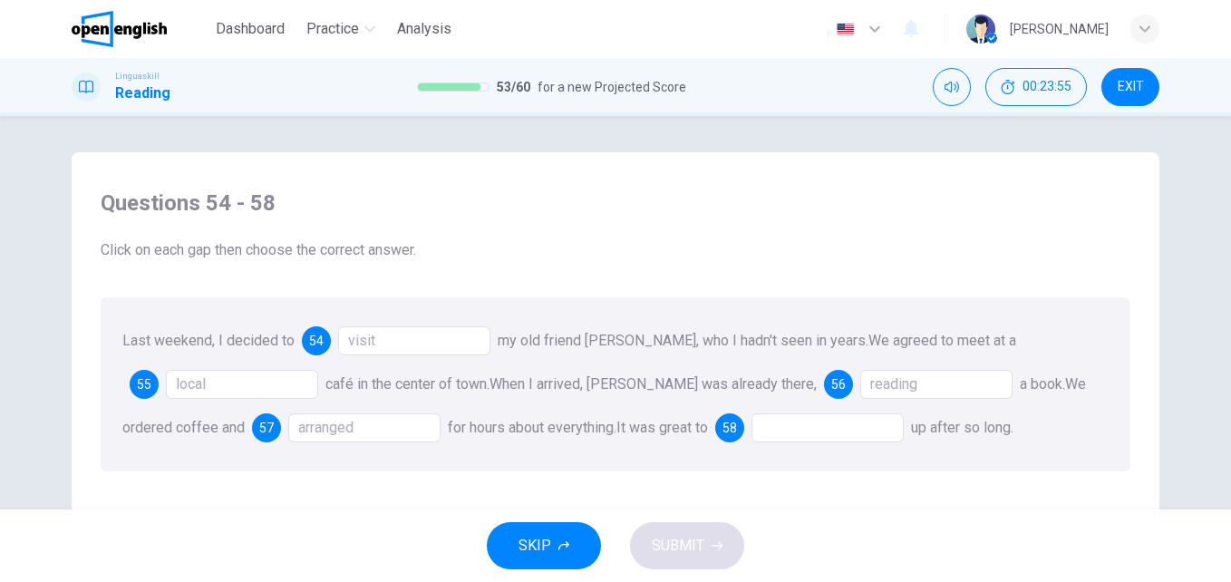
click at [792, 429] on div at bounding box center [827, 427] width 152 height 29
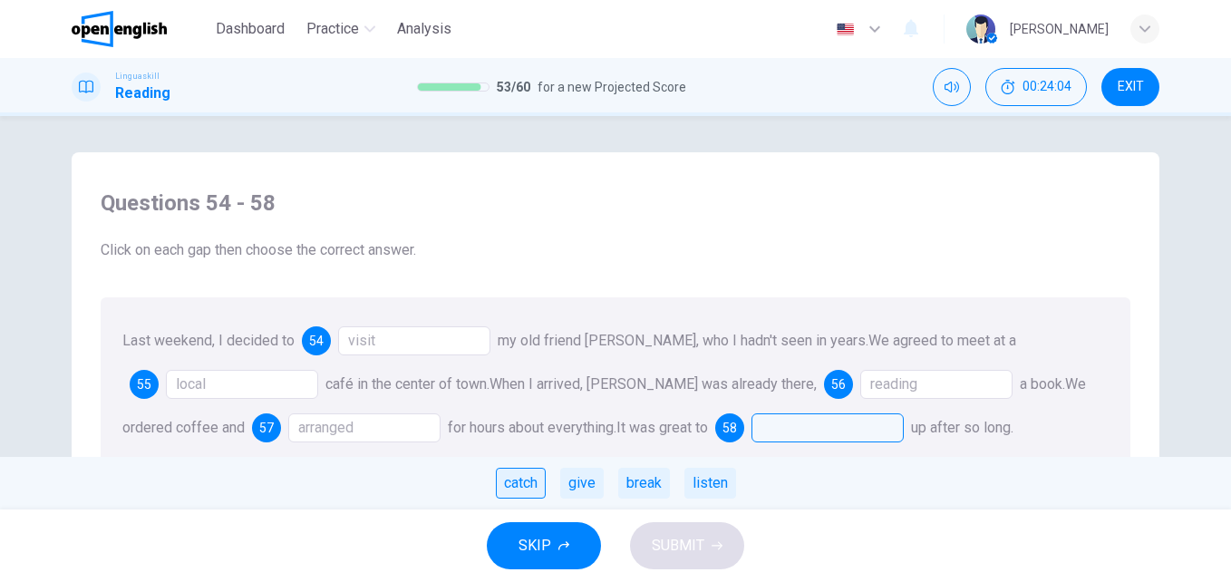
click at [526, 485] on div "catch" at bounding box center [521, 483] width 50 height 31
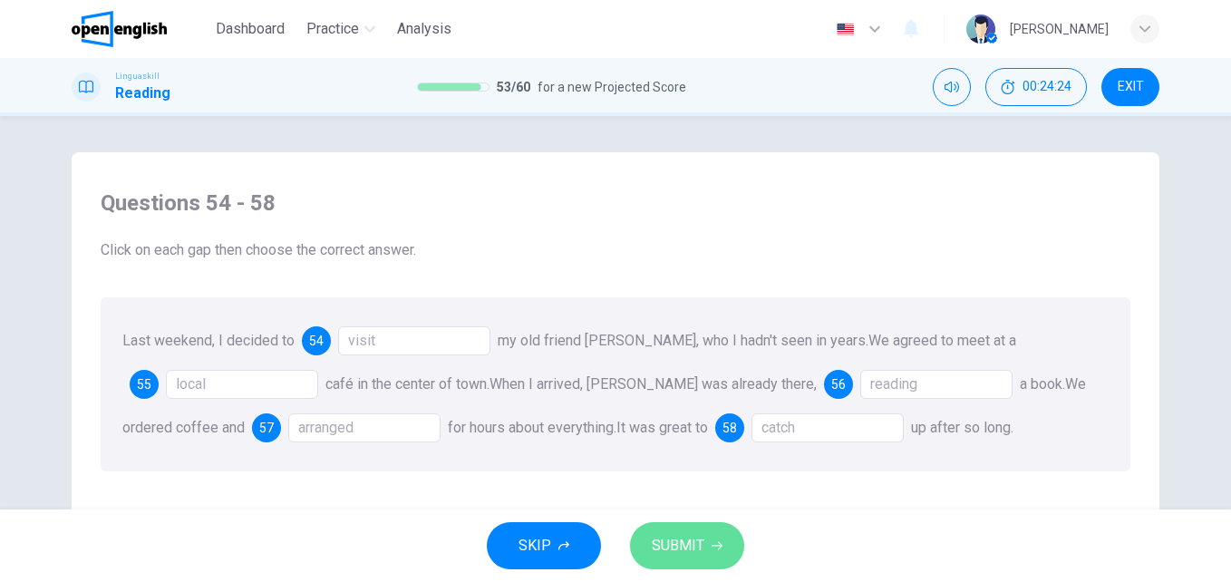
click at [723, 536] on button "SUBMIT" at bounding box center [687, 545] width 114 height 47
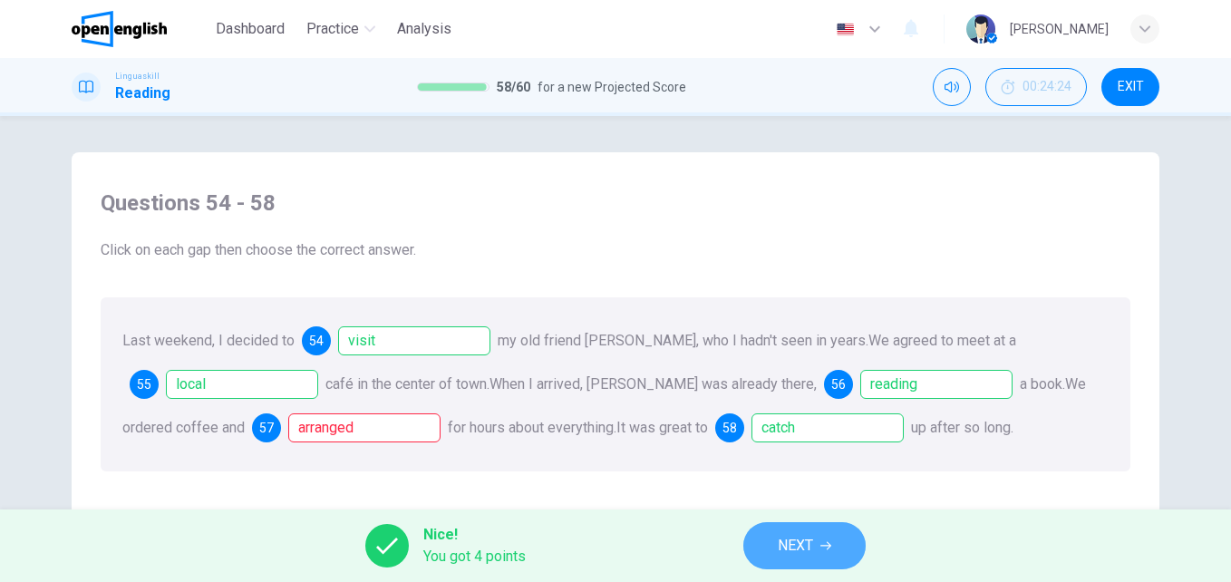
click at [787, 544] on span "NEXT" at bounding box center [795, 545] width 35 height 25
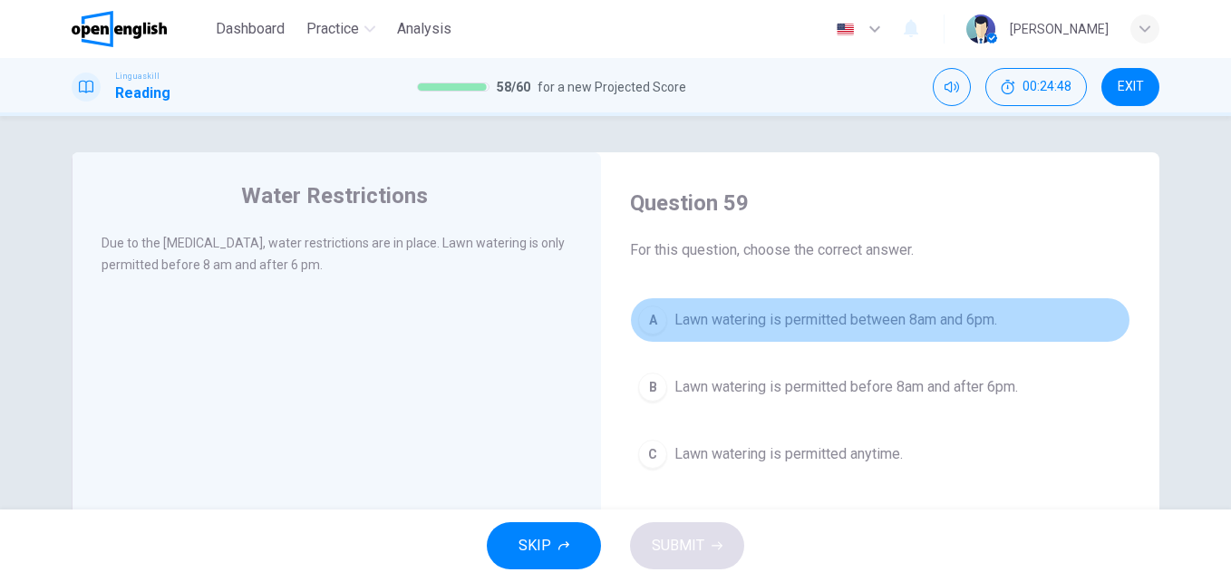
click at [775, 324] on span "Lawn watering is permitted between 8am and 6pm." at bounding box center [835, 320] width 323 height 22
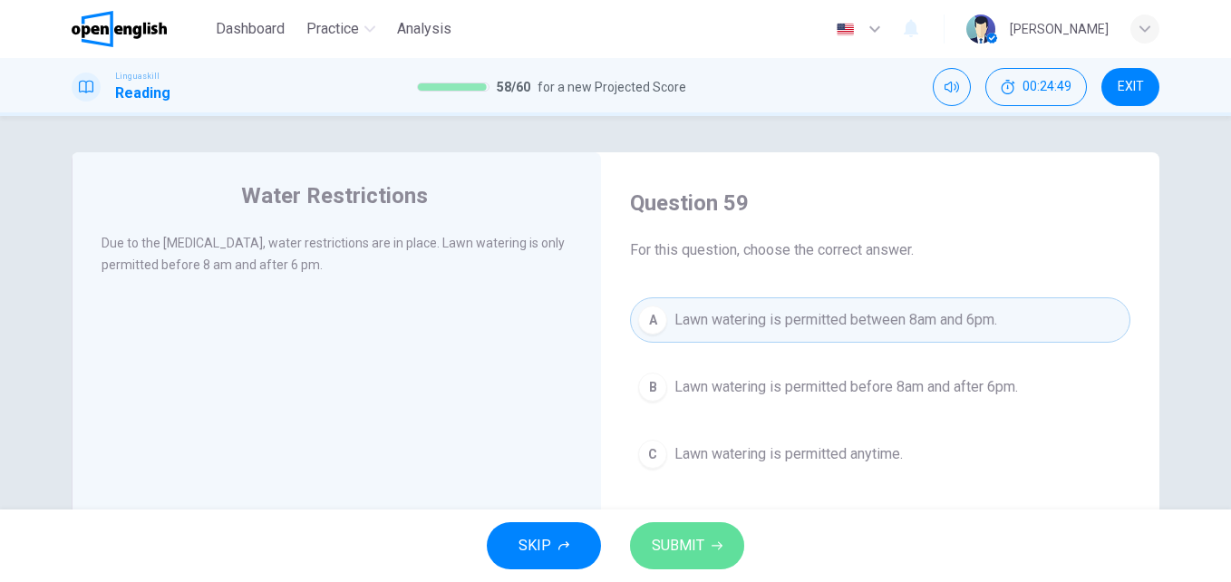
click at [718, 529] on button "SUBMIT" at bounding box center [687, 545] width 114 height 47
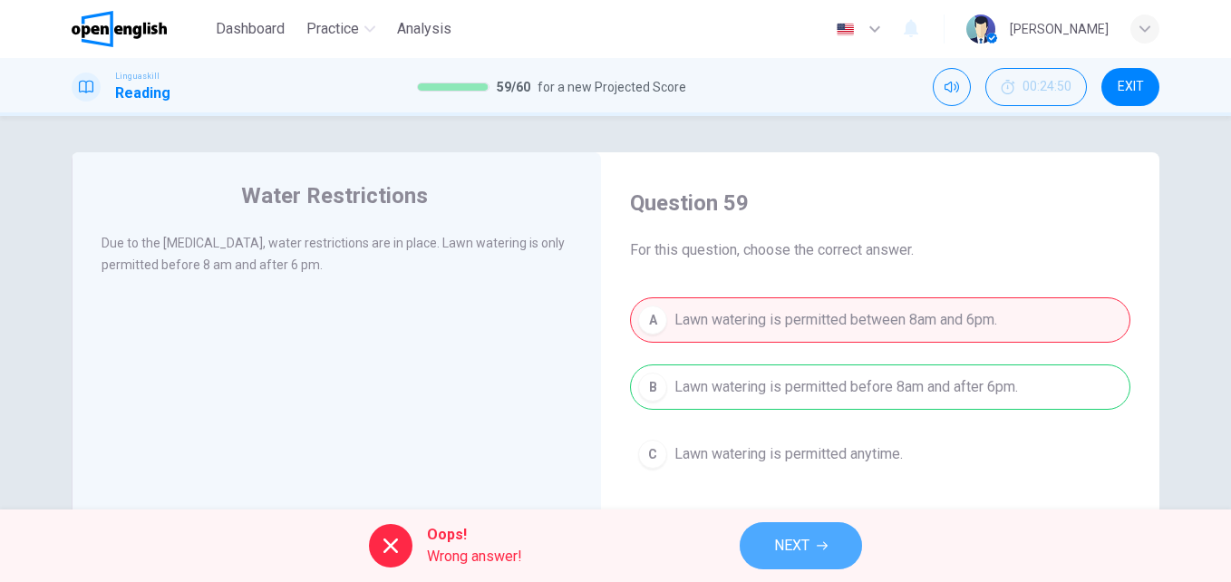
click at [778, 537] on span "NEXT" at bounding box center [791, 545] width 35 height 25
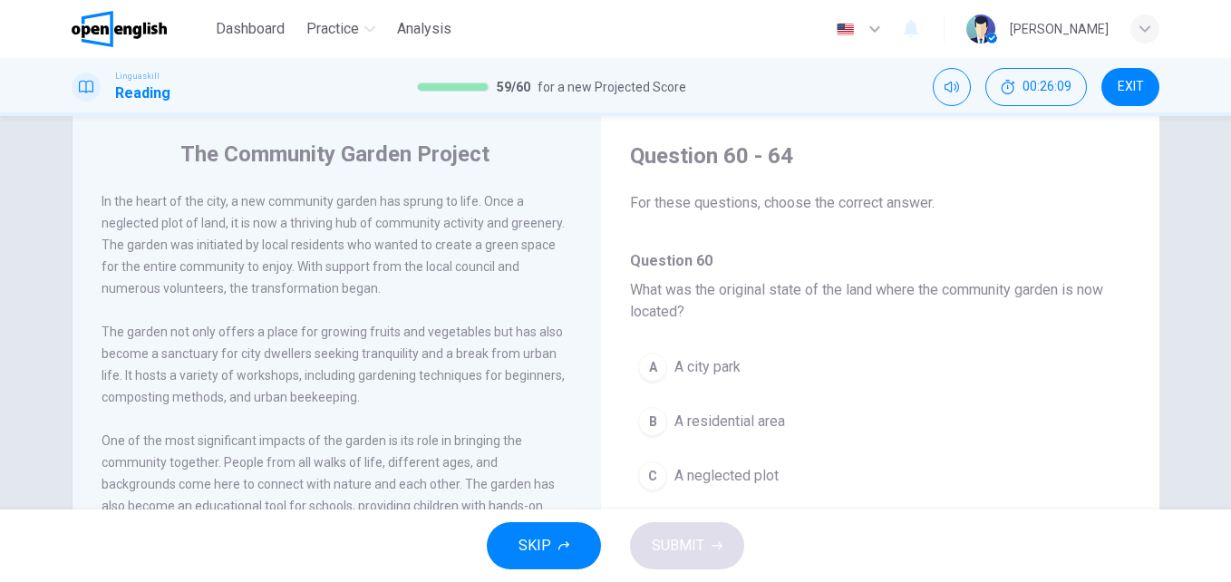
scroll to position [40, 0]
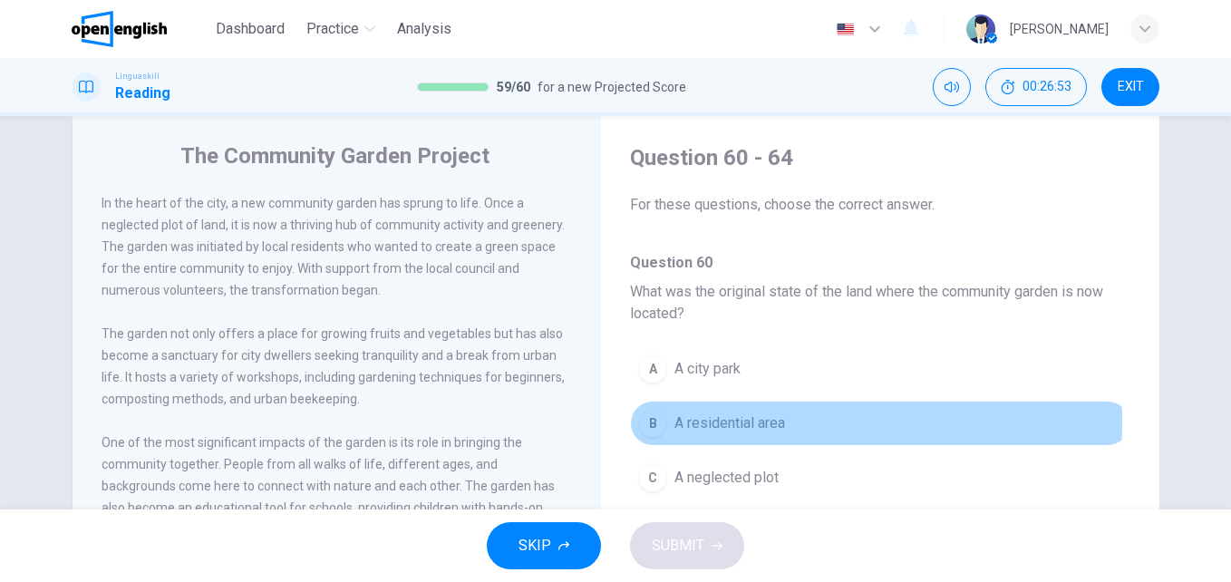
click at [712, 421] on span "A residential area" at bounding box center [729, 423] width 111 height 22
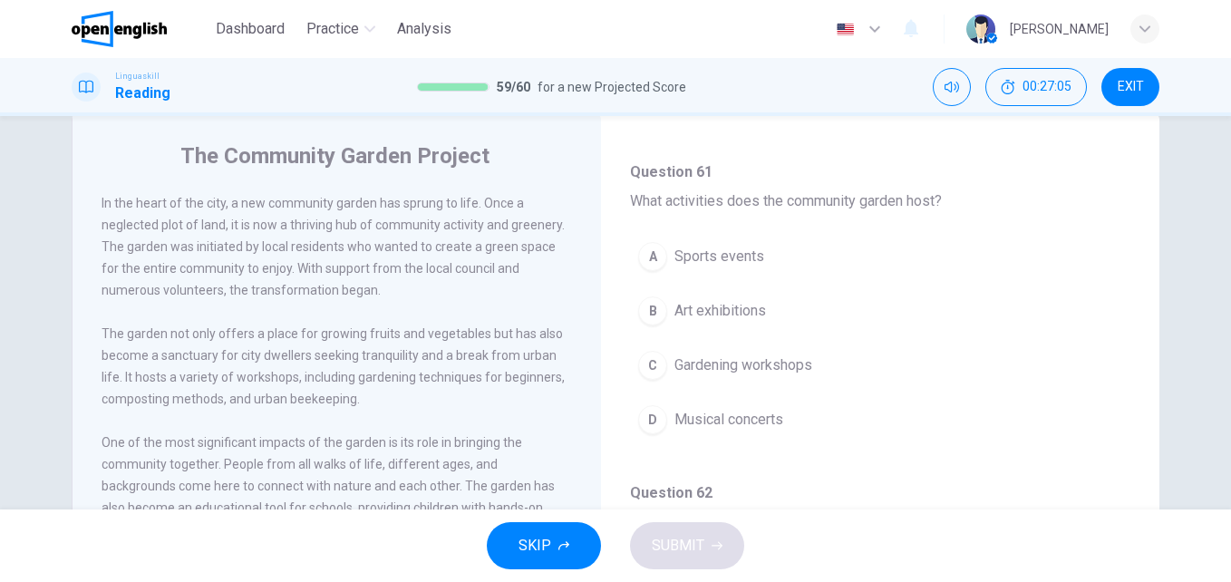
scroll to position [441, 0]
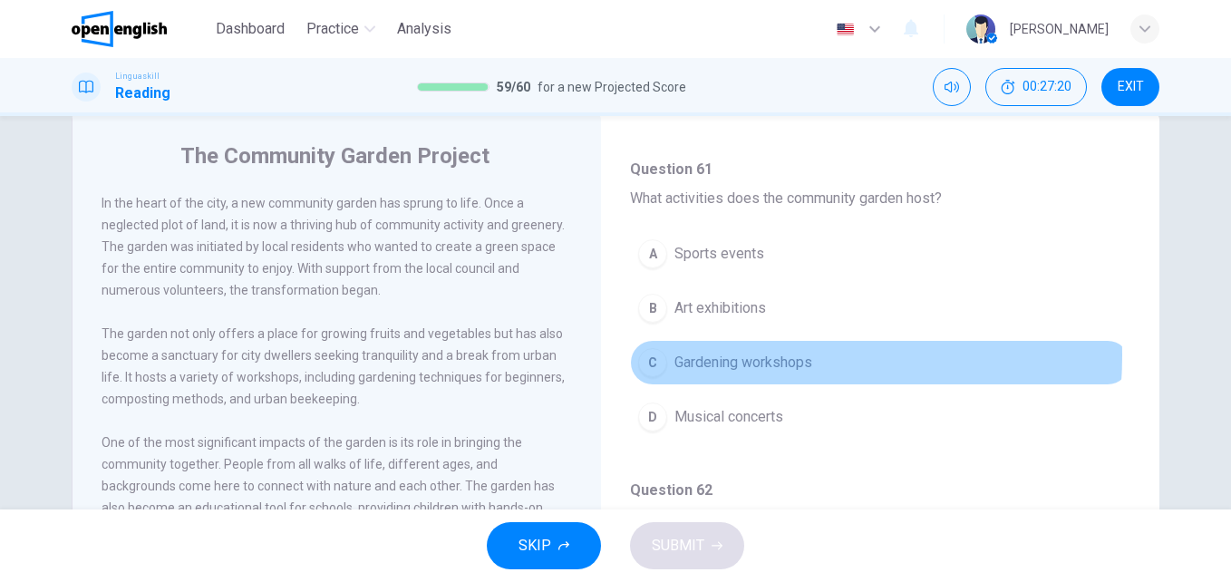
click at [725, 355] on span "Gardening workshops" at bounding box center [743, 363] width 138 height 22
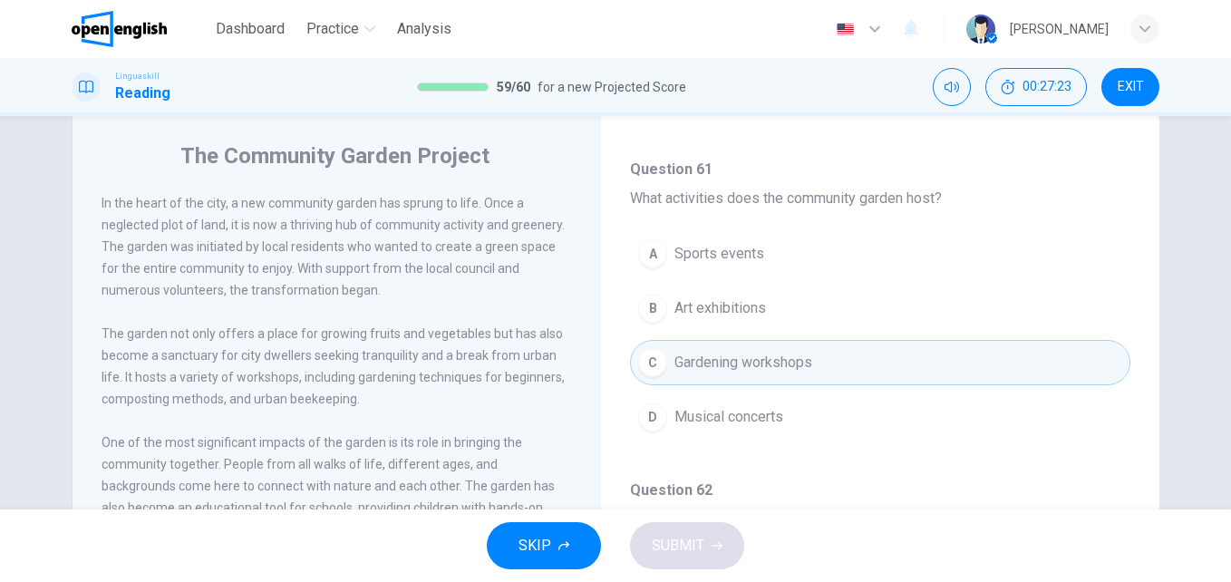
drag, startPoint x: 541, startPoint y: 546, endPoint x: 1167, endPoint y: 483, distance: 629.4
click at [1167, 484] on div "Dashboard Practice Analysis English ** ​ [PERSON_NAME] Linguaskill Reading 59 /…" at bounding box center [615, 291] width 1231 height 582
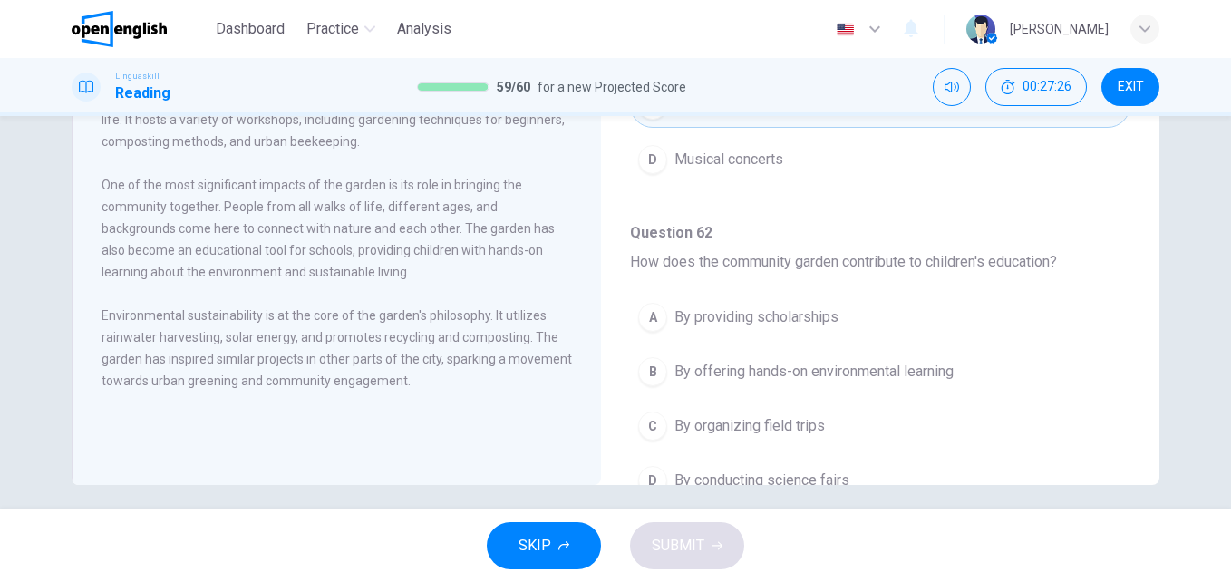
scroll to position [302, 0]
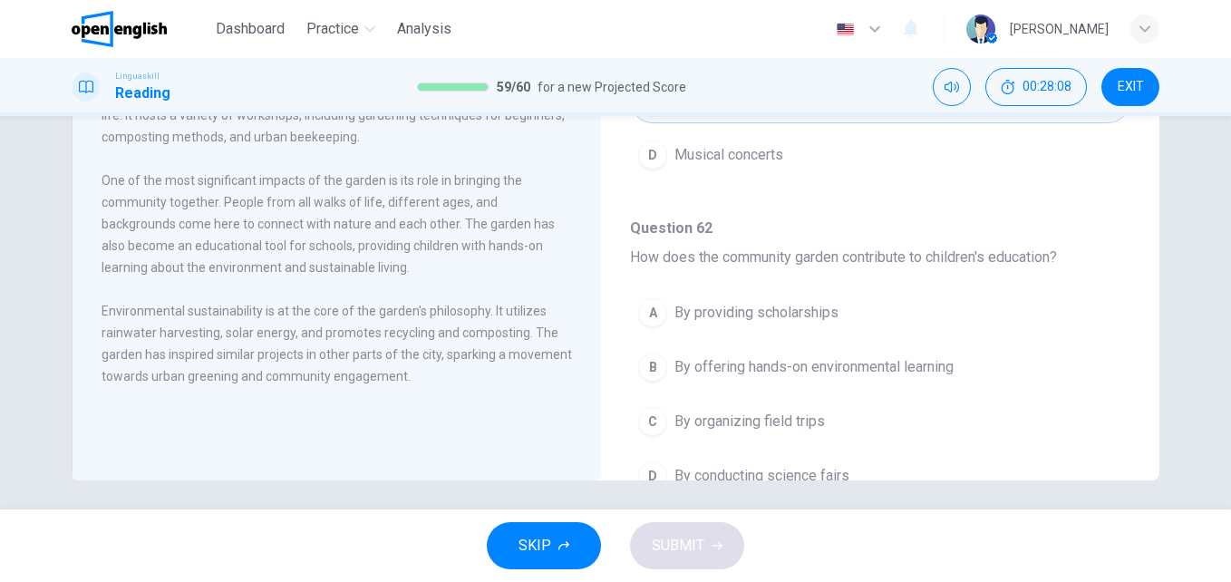
click at [894, 367] on span "By offering hands-on environmental learning" at bounding box center [813, 367] width 279 height 22
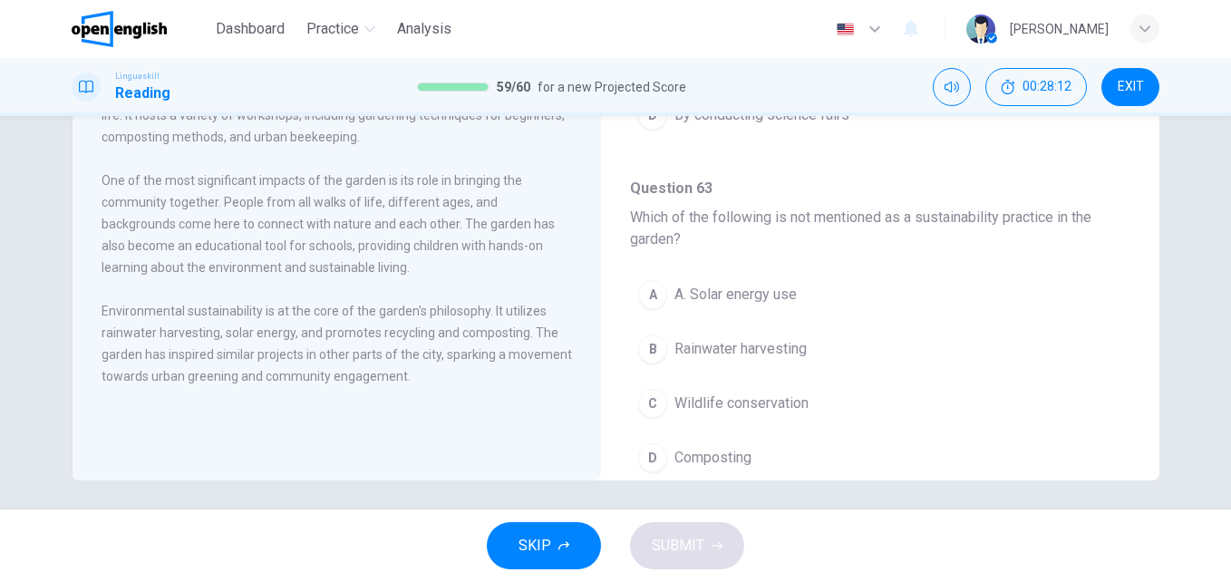
scroll to position [817, 0]
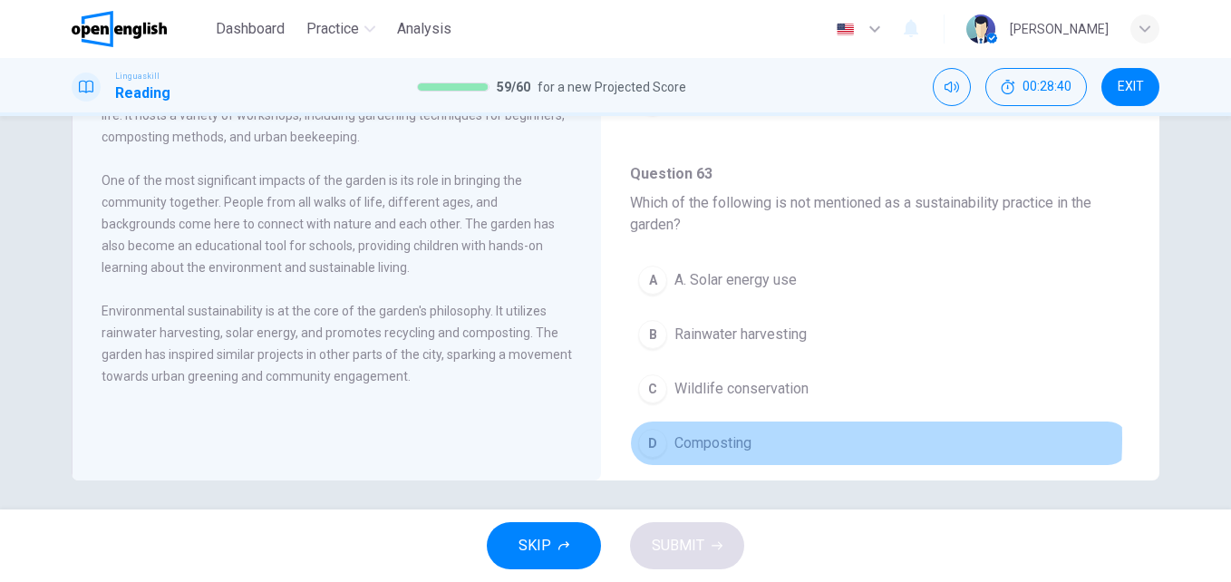
click at [714, 439] on span "Composting" at bounding box center [712, 443] width 77 height 22
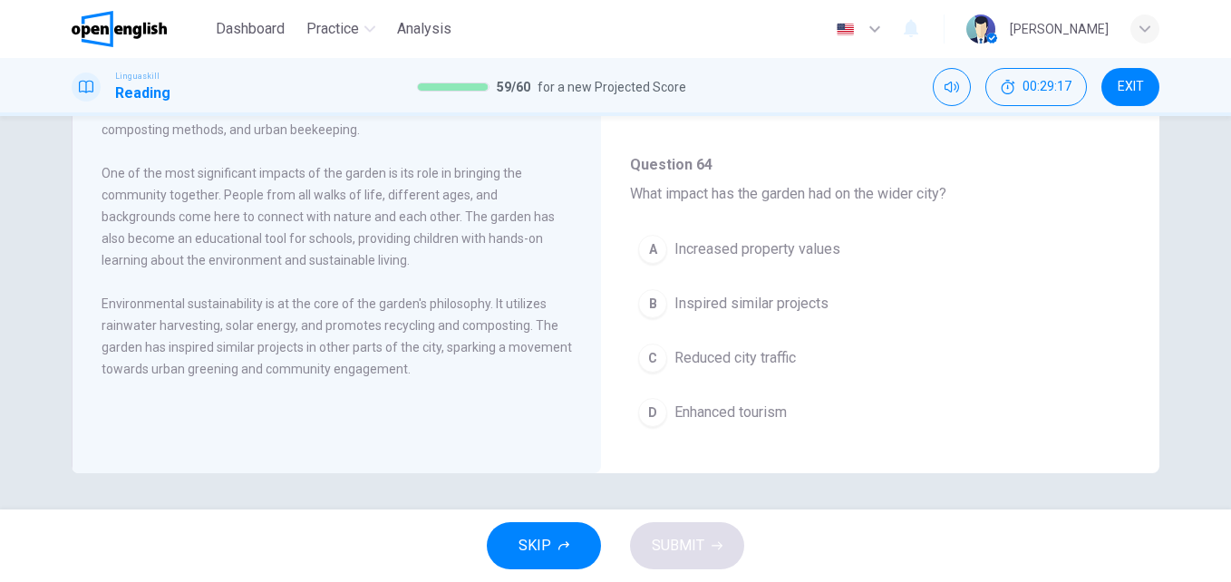
scroll to position [1177, 0]
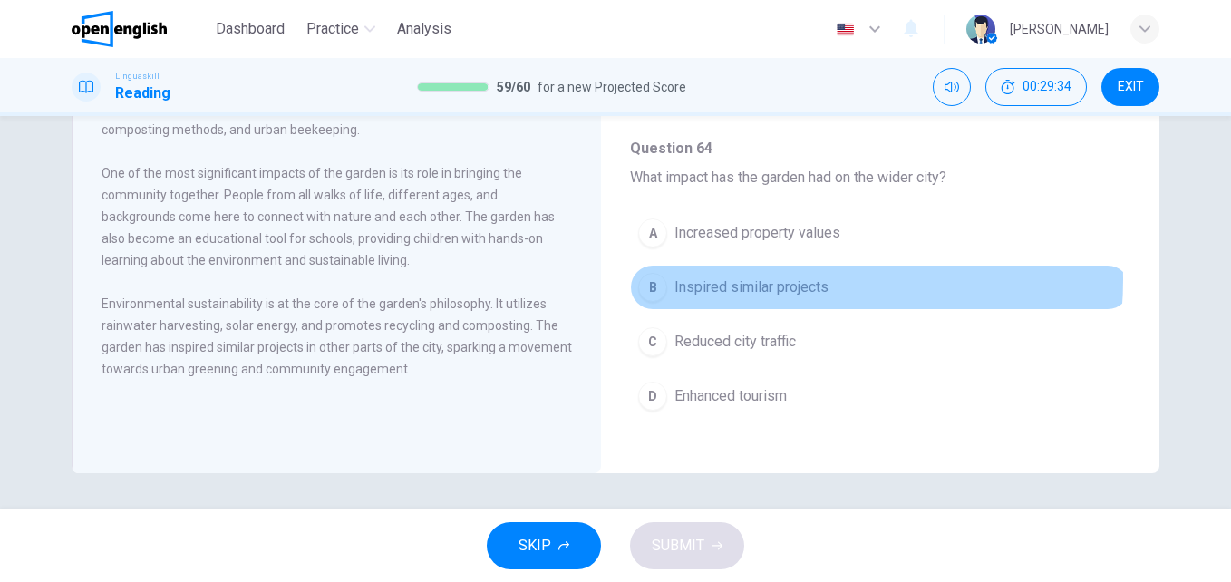
click at [774, 279] on span "Inspired similar projects" at bounding box center [751, 287] width 154 height 22
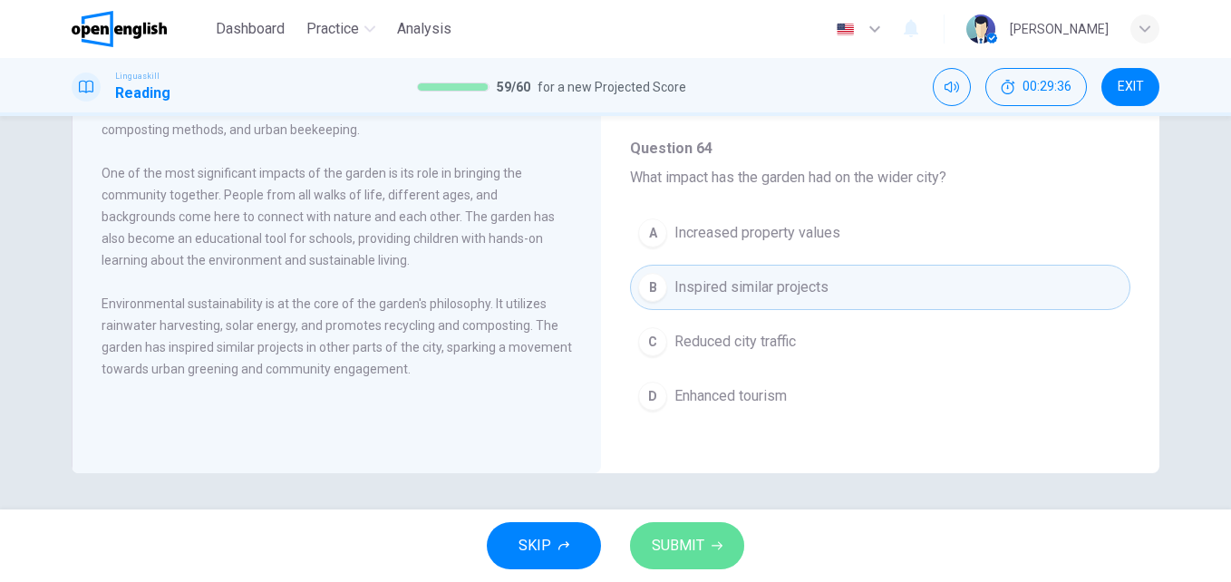
click at [676, 540] on span "SUBMIT" at bounding box center [678, 545] width 53 height 25
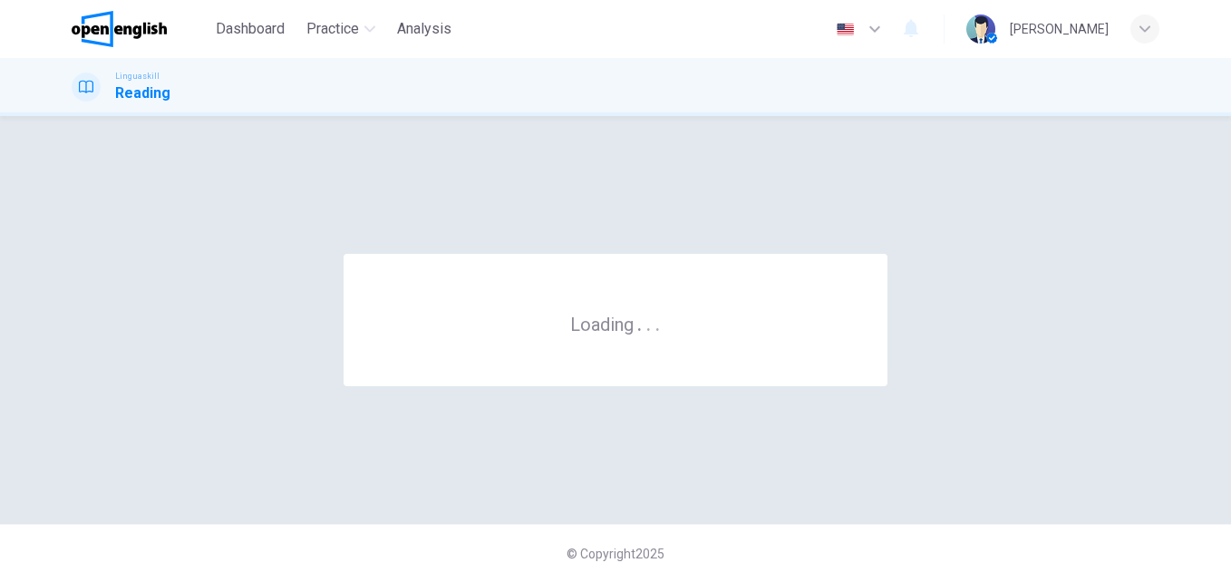
scroll to position [0, 0]
